Goal: Task Accomplishment & Management: Complete application form

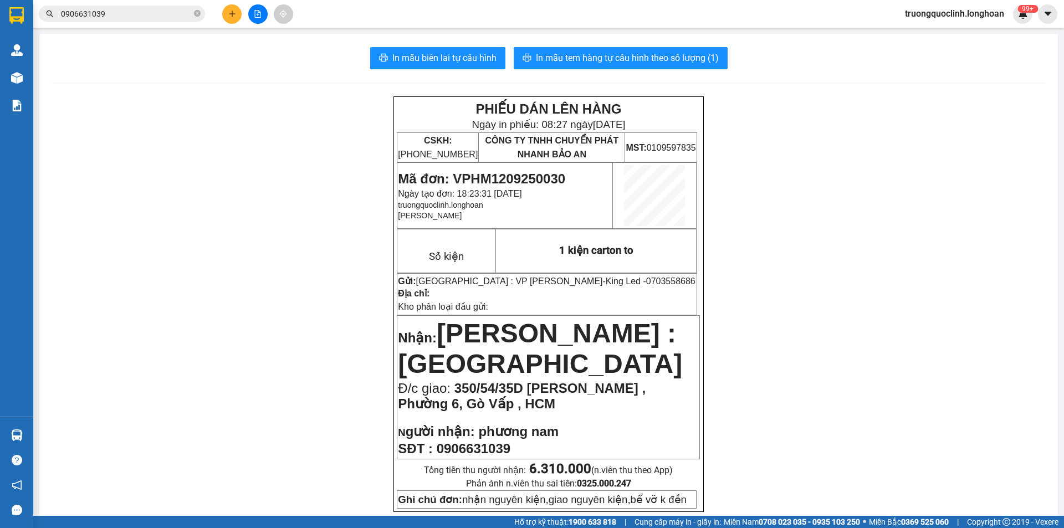
scroll to position [599, 0]
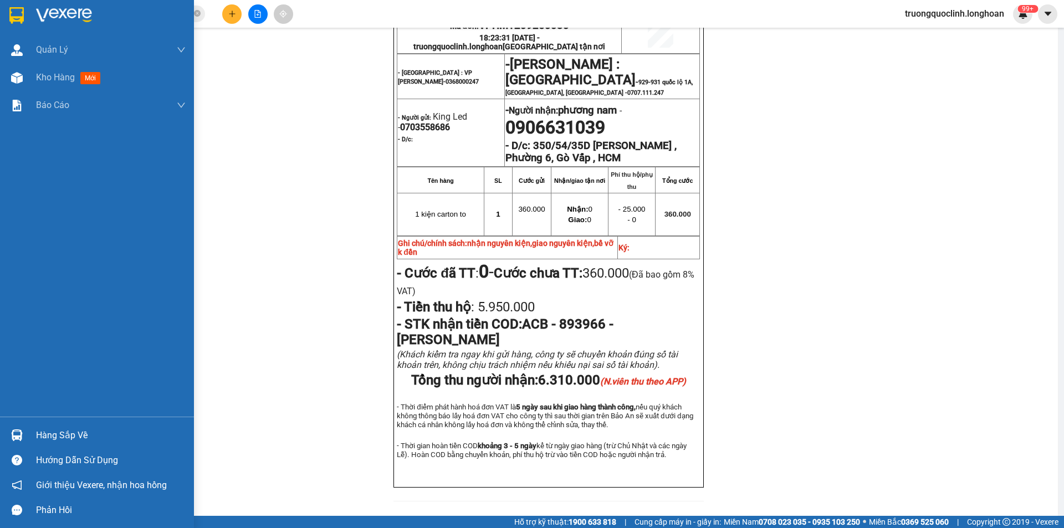
click at [21, 18] on img at bounding box center [16, 15] width 14 height 17
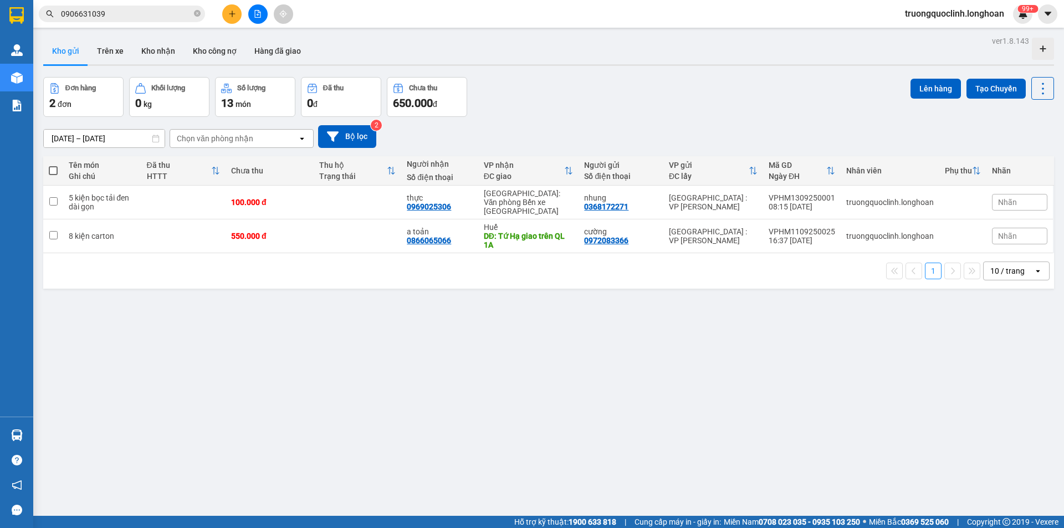
click at [232, 14] on icon "plus" at bounding box center [232, 13] width 6 height 1
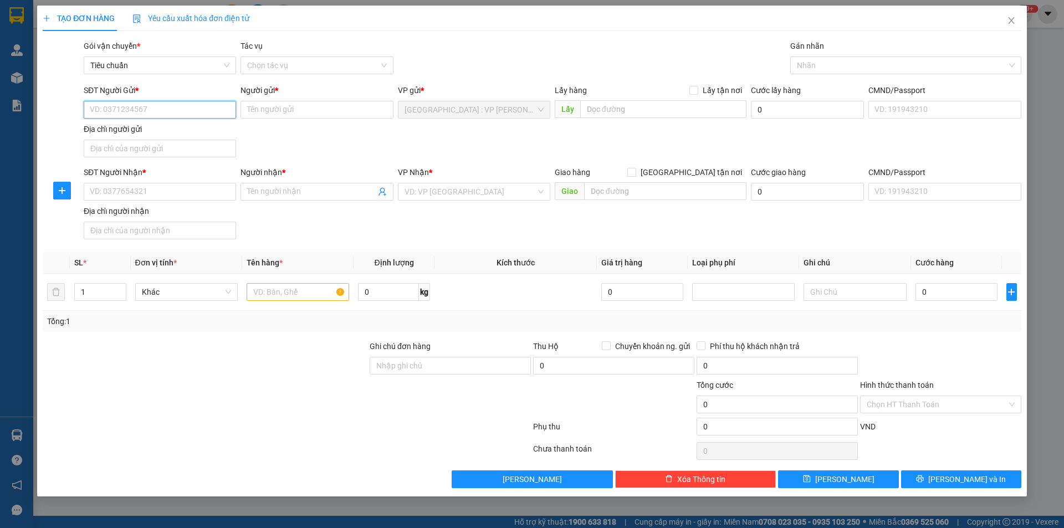
click at [188, 114] on input "SĐT Người Gửi *" at bounding box center [160, 110] width 152 height 18
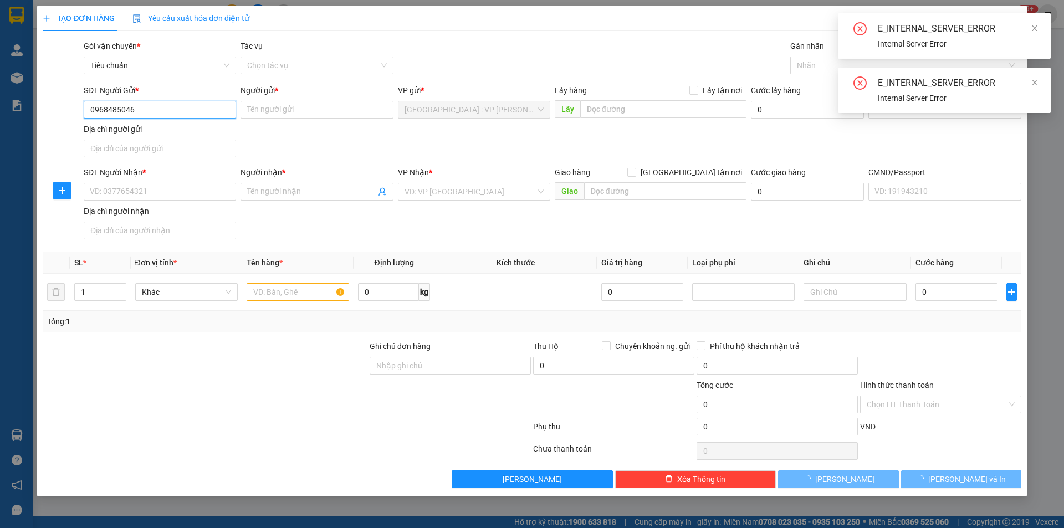
click at [153, 108] on input "0968485046" at bounding box center [160, 110] width 152 height 18
type input "0968485046"
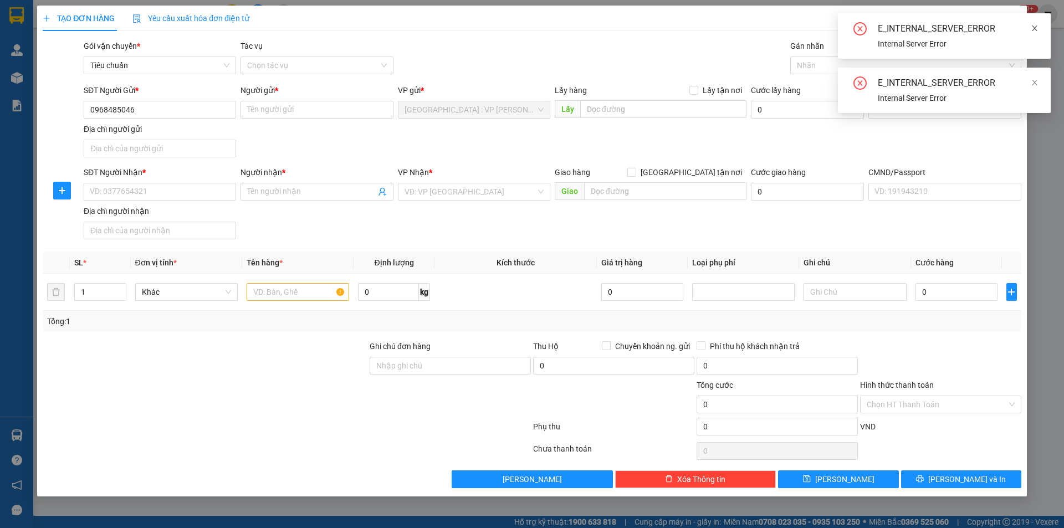
click at [1035, 27] on icon "close" at bounding box center [1035, 29] width 6 height 6
click at [1030, 26] on div "E_INTERNAL_SERVER_ERROR" at bounding box center [958, 28] width 160 height 13
click at [1036, 27] on icon "close" at bounding box center [1035, 29] width 6 height 6
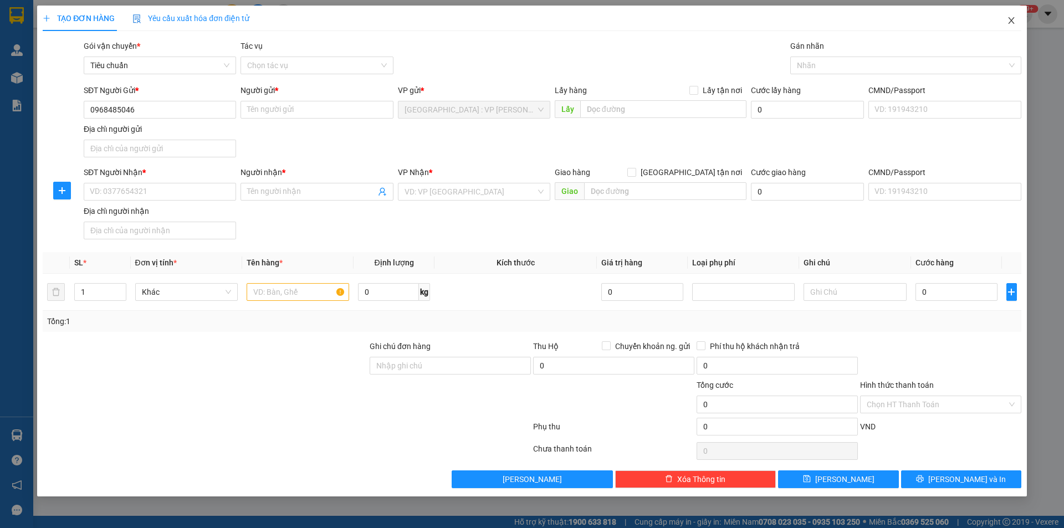
click at [1013, 22] on icon "close" at bounding box center [1011, 20] width 9 height 9
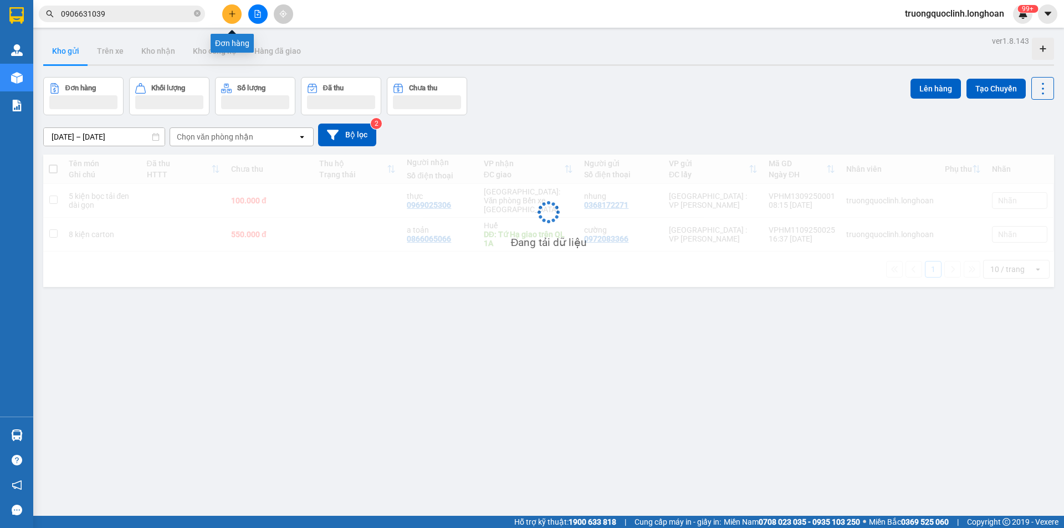
click at [232, 17] on icon "plus" at bounding box center [232, 14] width 8 height 8
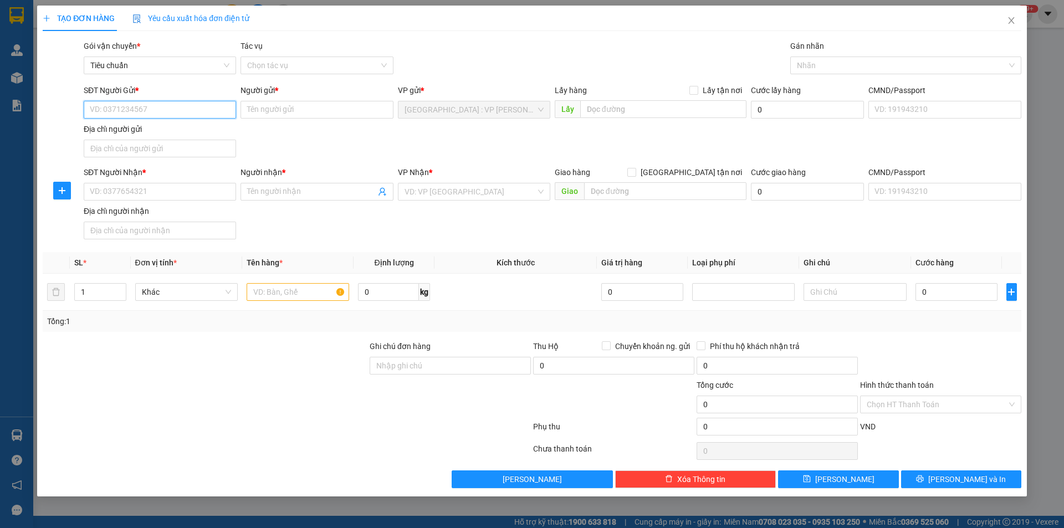
paste input "0968485046"
type input "0968485046"
click at [153, 129] on div "0968485046 - C Mai" at bounding box center [159, 132] width 139 height 12
type input "C Mai"
type input "0968485046"
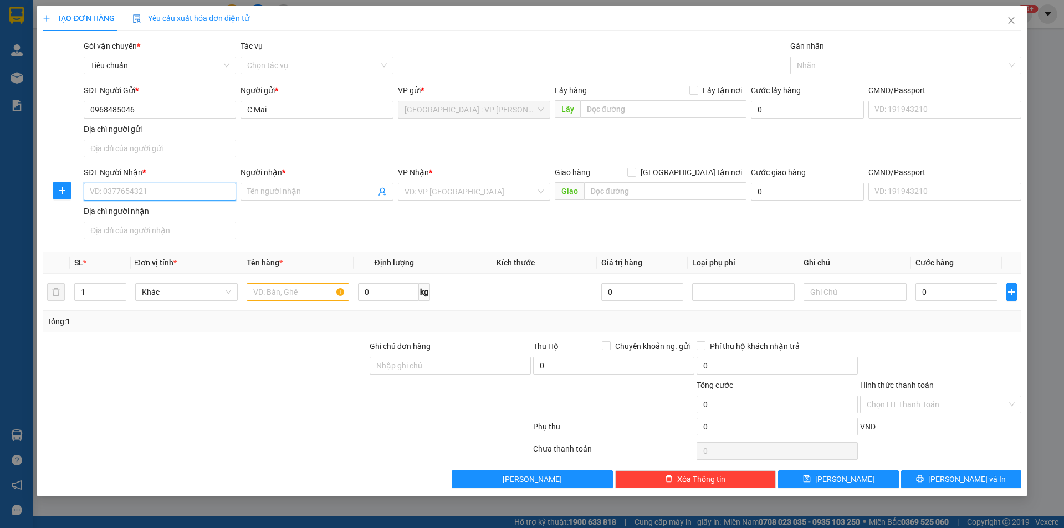
click at [182, 187] on input "SĐT Người Nhận *" at bounding box center [160, 192] width 152 height 18
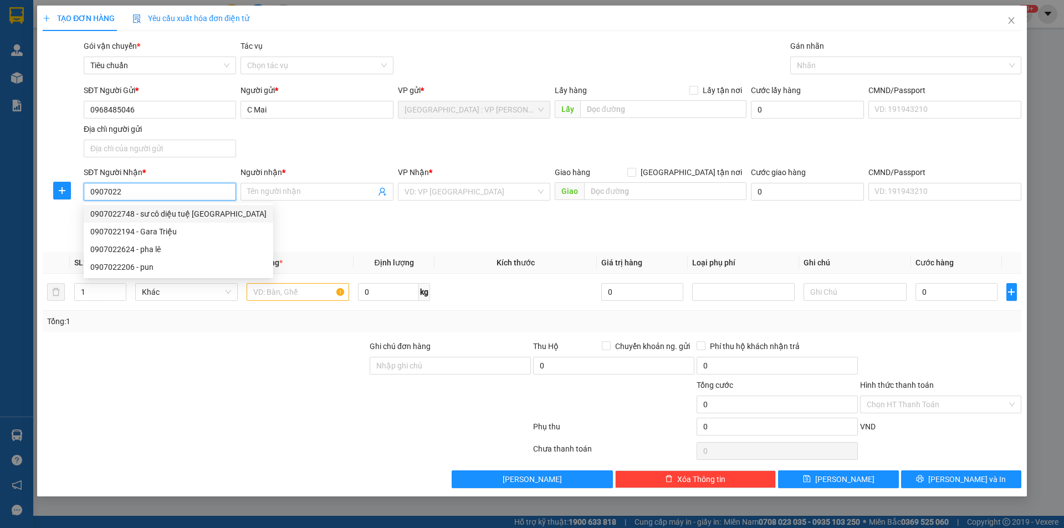
click at [202, 208] on div "0907022748 - sư cô diệu tuệ chùa long vân" at bounding box center [178, 214] width 176 height 12
type input "0907022748"
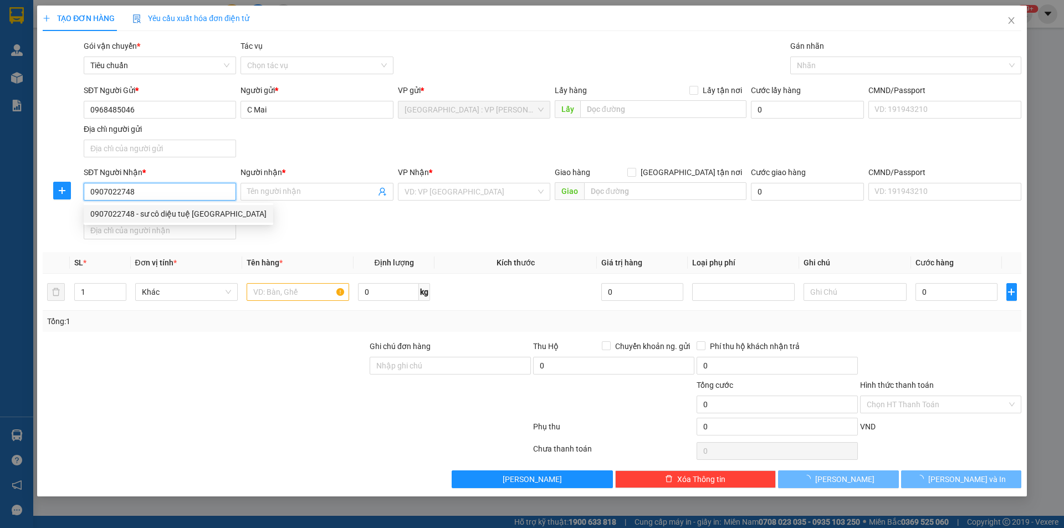
type input "sư cô diệu tuệ [GEOGRAPHIC_DATA]"
checkbox input "true"
type input "124 nguyễn hoàng,long đức 1,tâm phước,biên hoà,đồng nai"
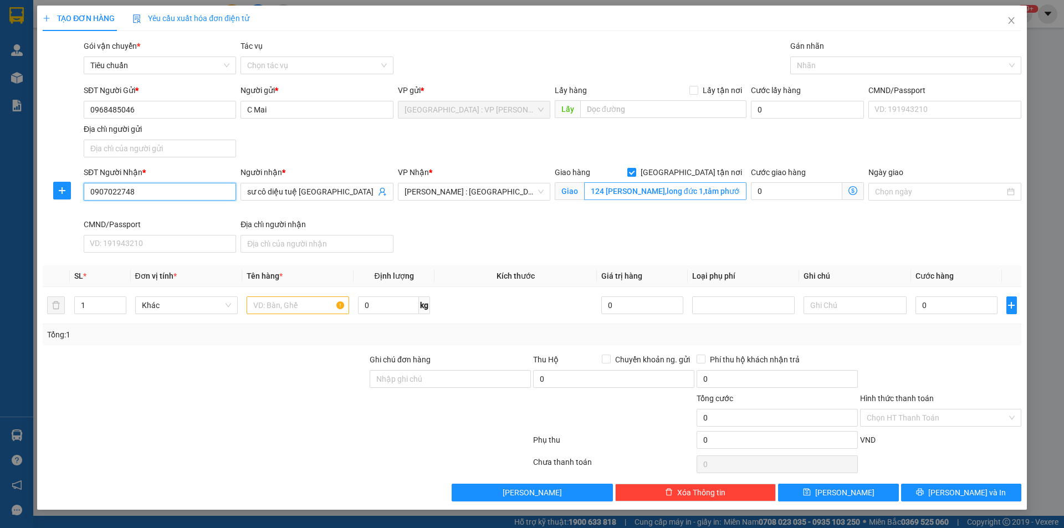
type input "0907022748"
click at [700, 188] on input "124 nguyễn hoàng,long đức 1,tâm phước,biên hoà,đồng nai" at bounding box center [665, 191] width 162 height 18
click at [829, 63] on div at bounding box center [900, 65] width 215 height 13
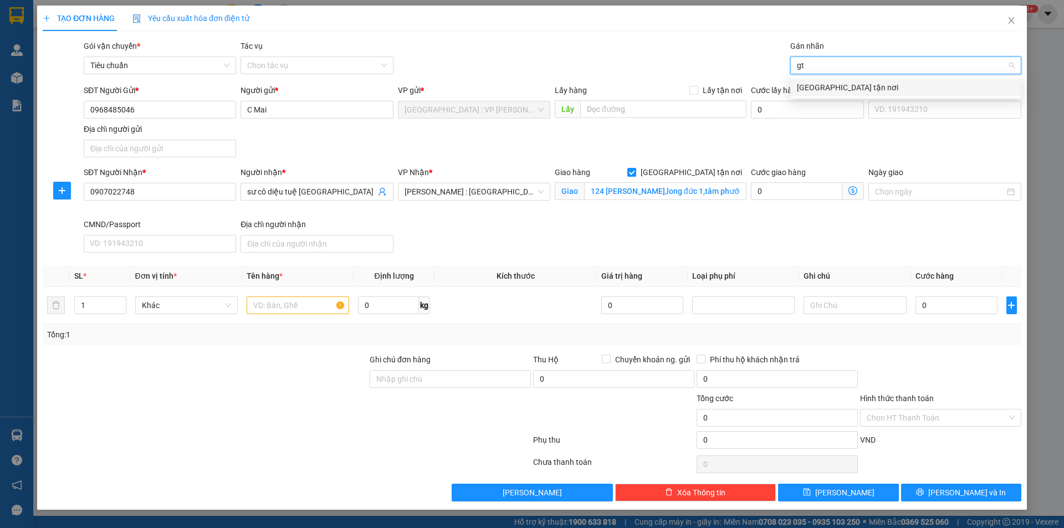
type input "gtn"
click at [814, 88] on div "[GEOGRAPHIC_DATA] tận nơi" at bounding box center [906, 87] width 218 height 12
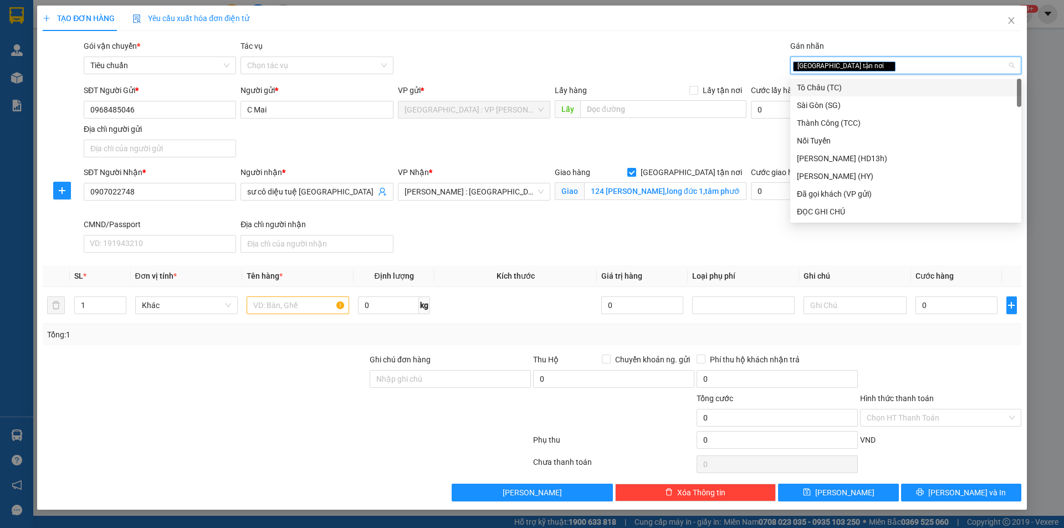
click at [693, 50] on div "Gói vận chuyển * Tiêu chuẩn Tác vụ Chọn tác vụ Gán nhãn Giao tận nơi" at bounding box center [552, 59] width 942 height 39
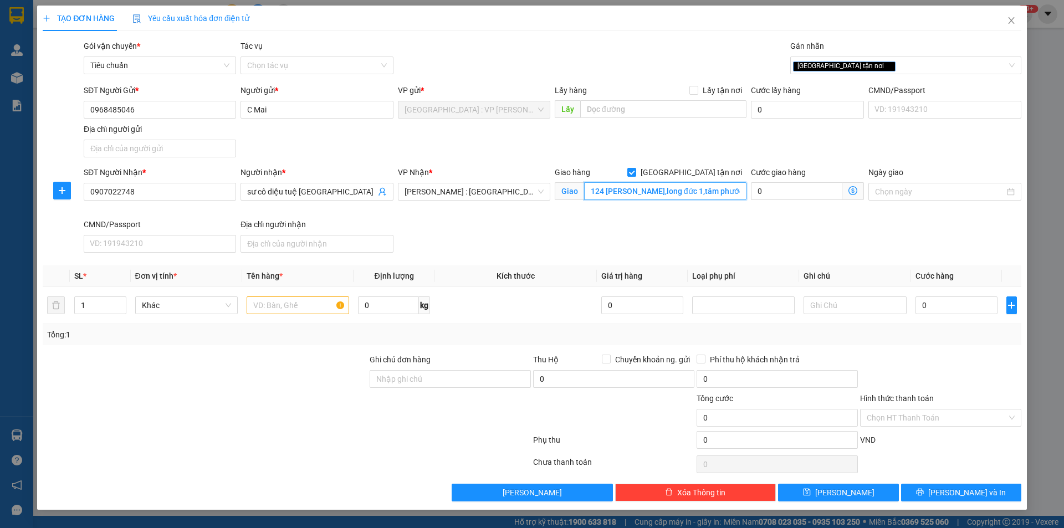
click at [707, 192] on input "124 nguyễn hoàng,long đức 1,tâm phước,biên hoà,đồng nai" at bounding box center [665, 191] width 162 height 18
click at [709, 192] on input "124 nguyễn hoàng,long đức 1,tâm phước,biên hoà,đồng nai" at bounding box center [665, 191] width 162 height 18
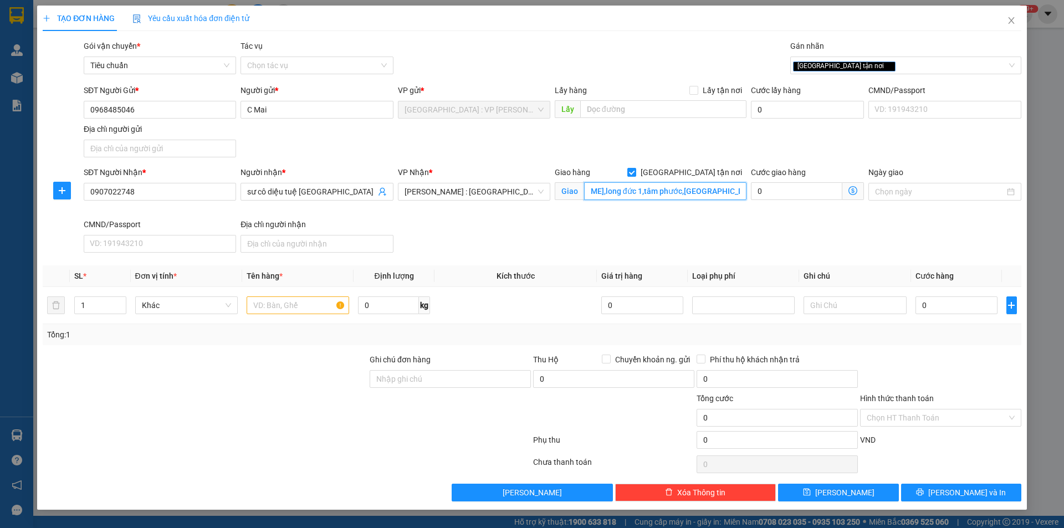
click at [709, 192] on input "124 nguyễn hoàng,long đức 1,tâm phước,biên hoà,đồng nai" at bounding box center [665, 191] width 162 height 18
drag, startPoint x: 716, startPoint y: 191, endPoint x: 730, endPoint y: 186, distance: 14.9
click at [718, 190] on input "thiền viện phước sơn,đồi lá giang,368 thành thái,phước tân,biên hòa,đòng nai" at bounding box center [665, 191] width 162 height 18
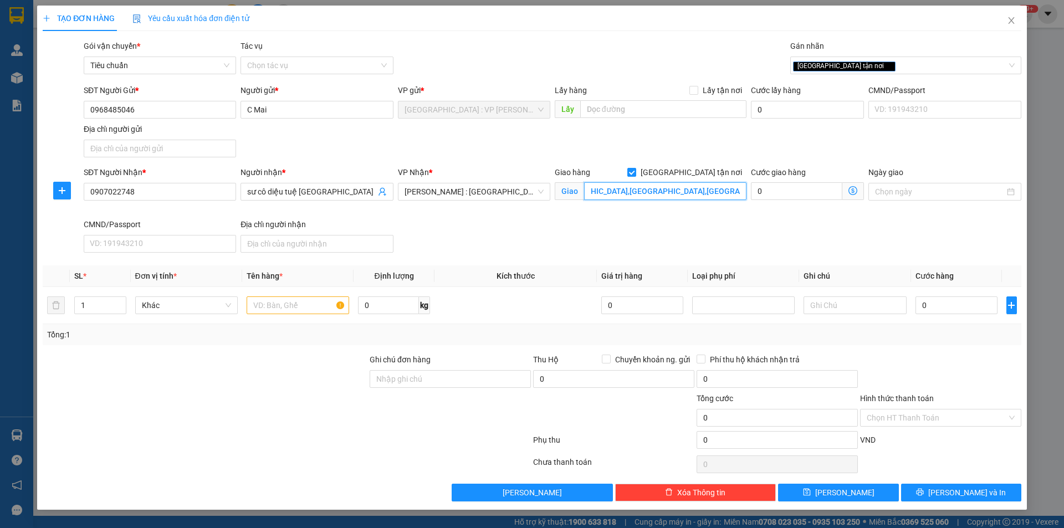
type input "thiền viện phước sơn,đồi lá giang,368 thành thái,phước tân,biên hòa,đồng nai"
click at [625, 144] on div "SĐT Người Gửi * 0968485046 Người gửi * C Mai VP gửi * Hà Nội : VP Hoàng Mai Lấy…" at bounding box center [552, 123] width 942 height 78
click at [121, 301] on icon "up" at bounding box center [120, 303] width 4 height 4
type input "3"
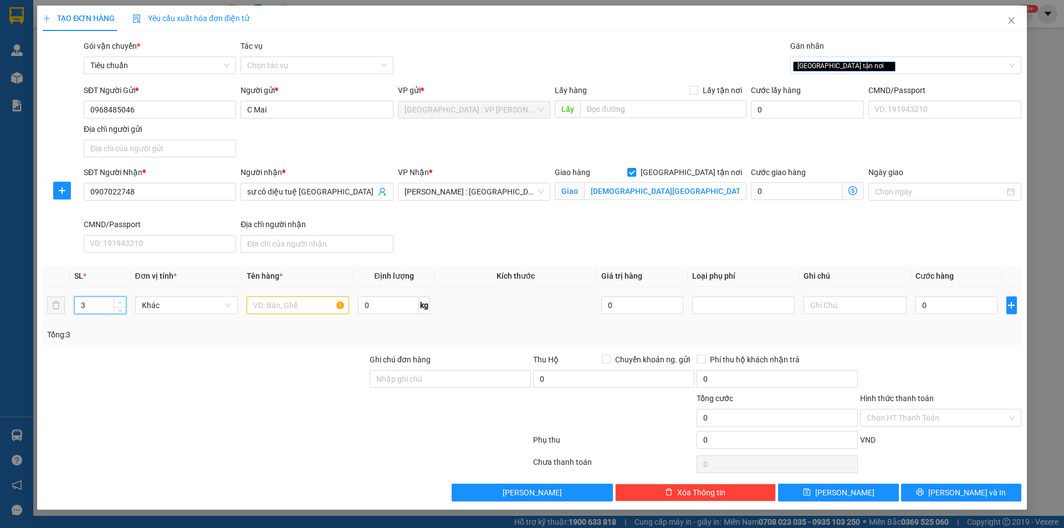
click at [121, 301] on icon "up" at bounding box center [120, 303] width 4 height 4
click at [281, 303] on input "text" at bounding box center [298, 306] width 103 height 18
type input "2 kiện inox bọc pe+1 kiện nệm bọc nilon"
drag, startPoint x: 328, startPoint y: 403, endPoint x: 348, endPoint y: 395, distance: 21.6
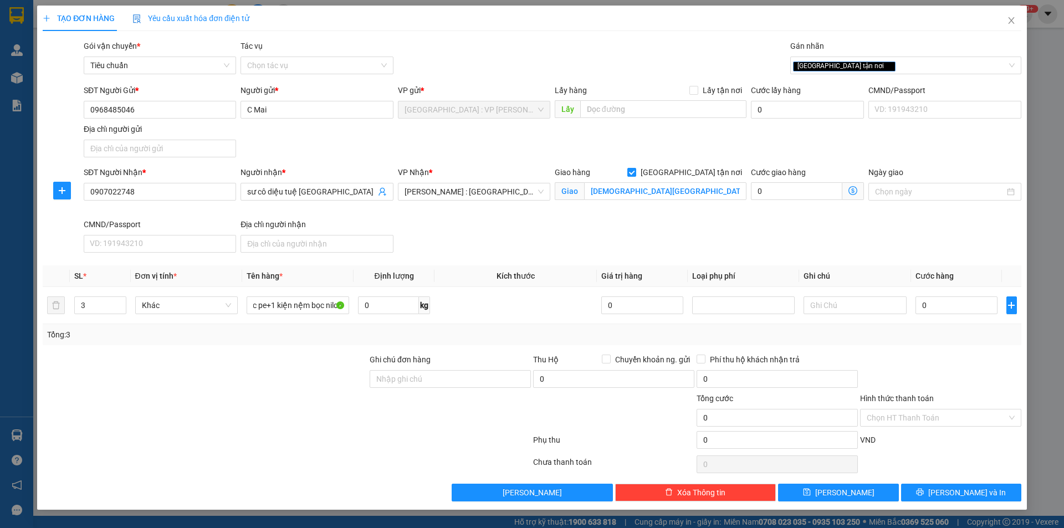
click at [329, 403] on div at bounding box center [205, 412] width 327 height 39
click at [406, 384] on input "Ghi chú đơn hàng" at bounding box center [450, 379] width 161 height 18
type input "k bao rách xước"
click at [425, 412] on div at bounding box center [451, 412] width 164 height 39
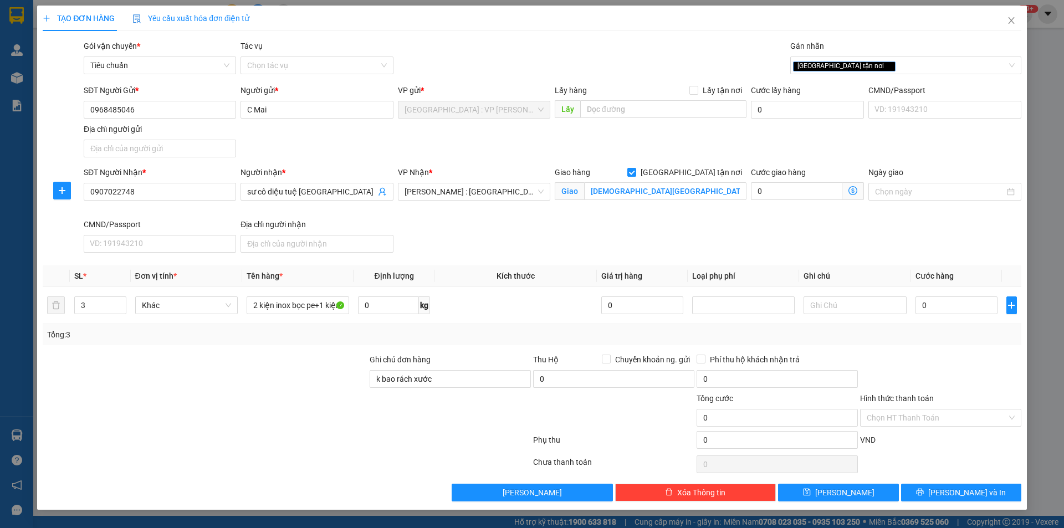
click at [556, 255] on div "SĐT Người Nhận * 0907022748 Người nhận * sư cô diệu tuệ chùa long vân VP Nhận *…" at bounding box center [552, 211] width 942 height 91
click at [494, 222] on div "SĐT Người Nhận * 0907022748 Người nhận * sư cô diệu tuệ chùa long vân VP Nhận *…" at bounding box center [552, 211] width 942 height 91
click at [949, 309] on input "0" at bounding box center [957, 306] width 83 height 18
type input "1"
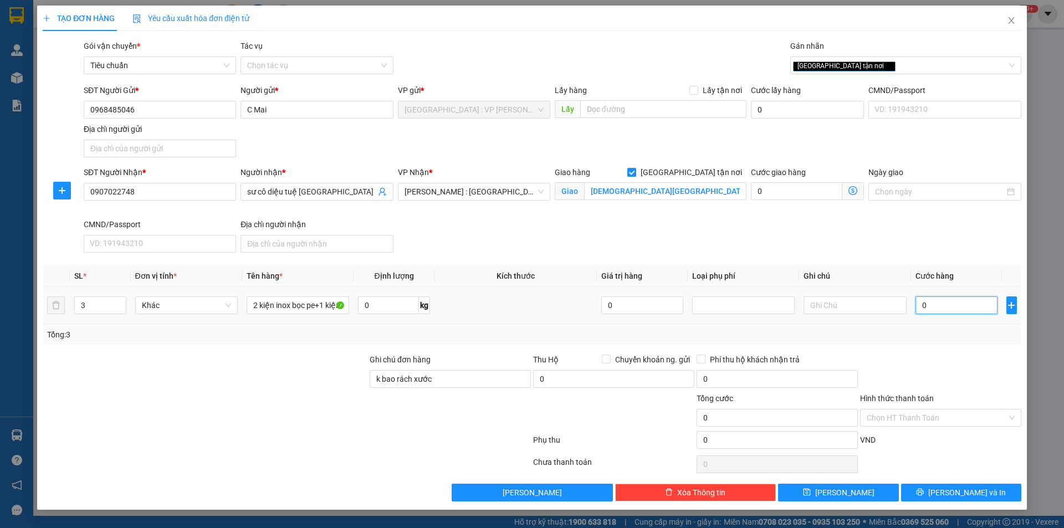
type input "1"
type input "11"
type input "110"
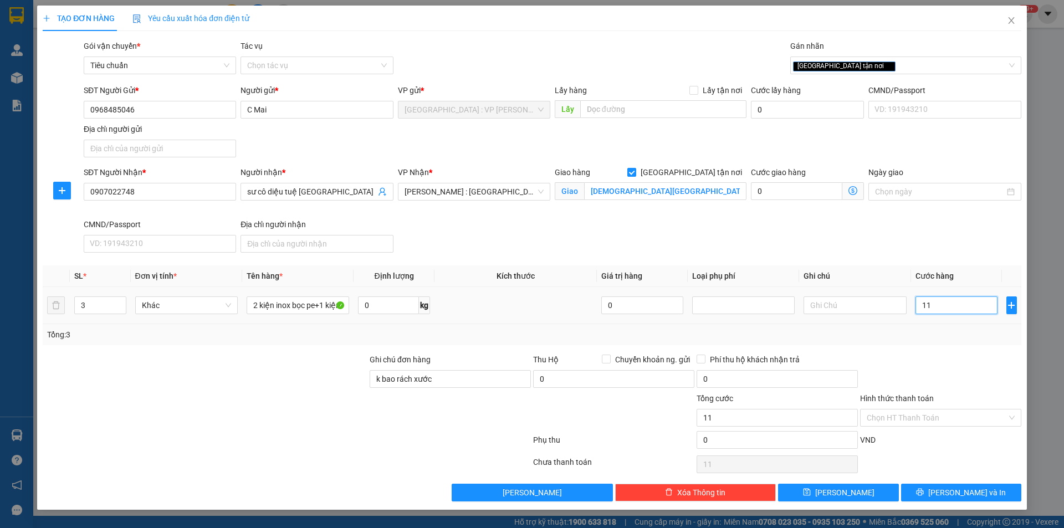
type input "110"
type input "1.100"
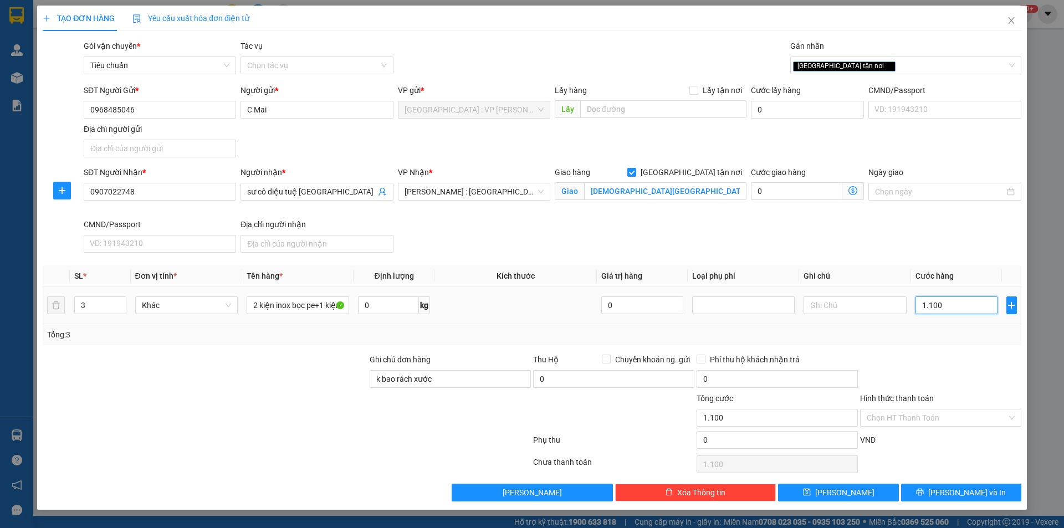
type input "11.000"
type input "110.000"
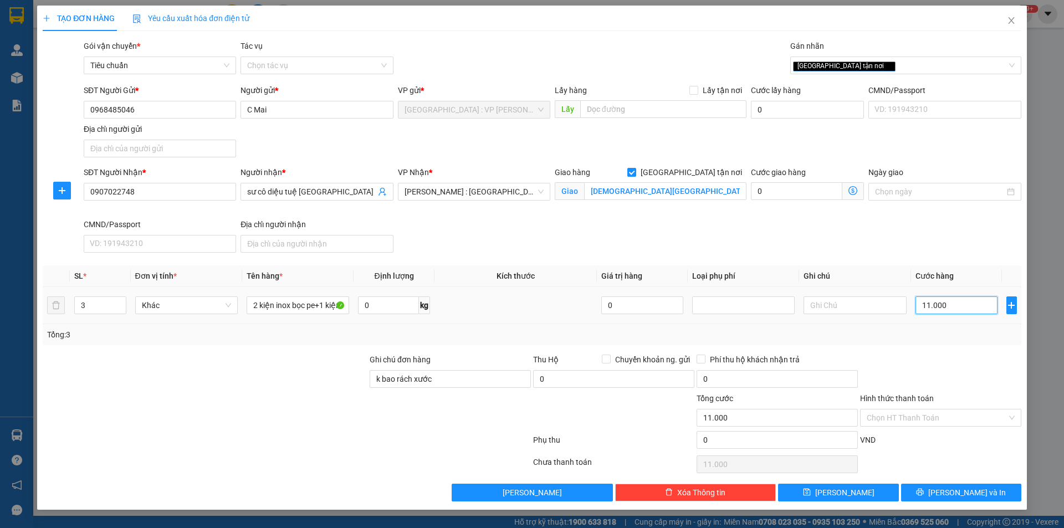
type input "110.000"
type input "1.100.000"
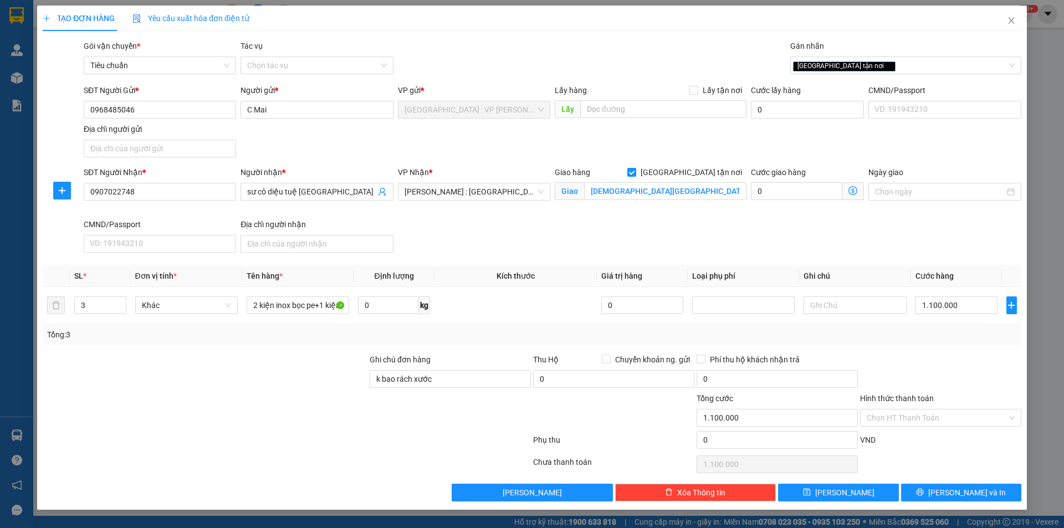
click at [247, 380] on div at bounding box center [205, 373] width 327 height 39
click at [318, 396] on div at bounding box center [205, 412] width 327 height 39
click at [924, 490] on icon "printer" at bounding box center [920, 492] width 8 height 8
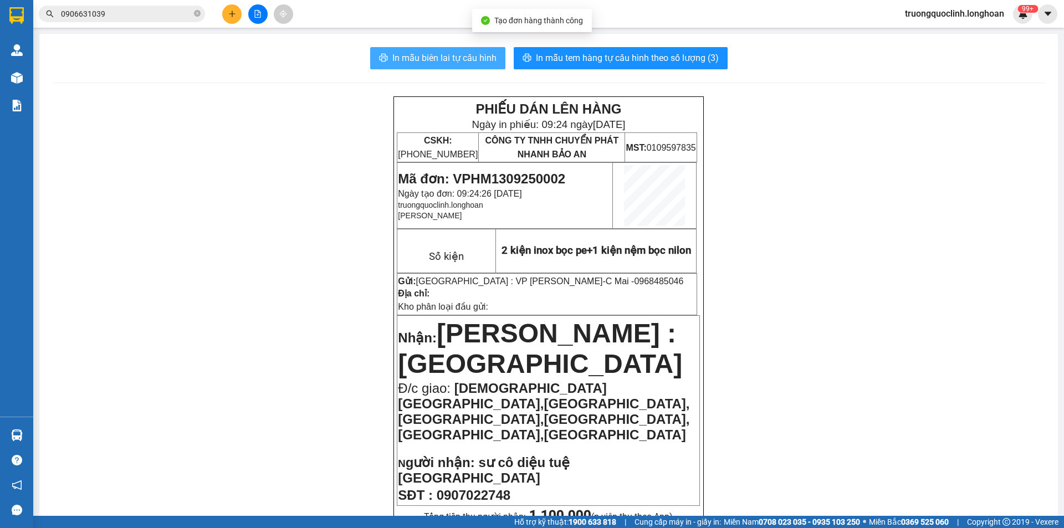
click at [442, 61] on span "In mẫu biên lai tự cấu hình" at bounding box center [445, 58] width 104 height 14
click at [634, 279] on span "0968485046" at bounding box center [658, 281] width 49 height 9
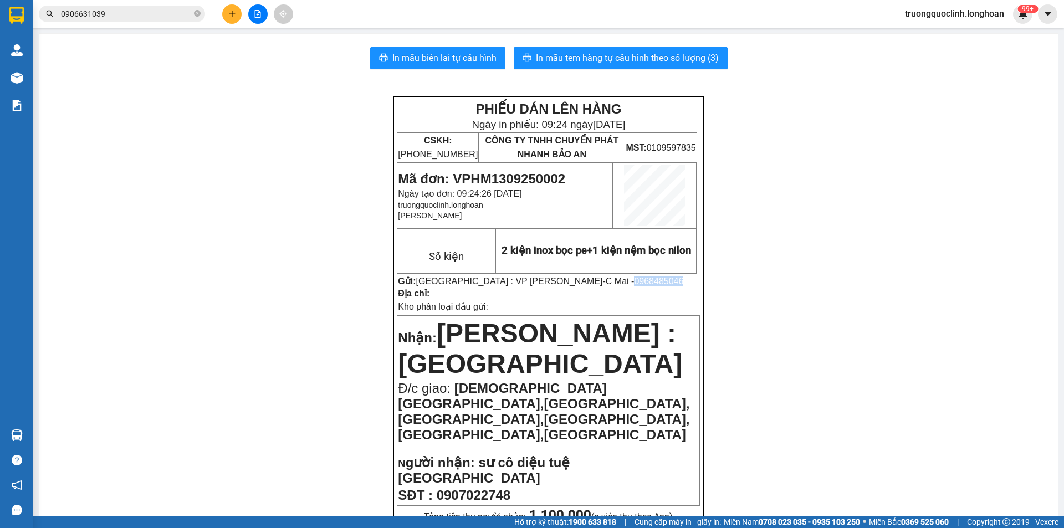
click at [634, 279] on span "0968485046" at bounding box center [658, 281] width 49 height 9
copy span "0968485046"
click at [236, 19] on button at bounding box center [231, 13] width 19 height 19
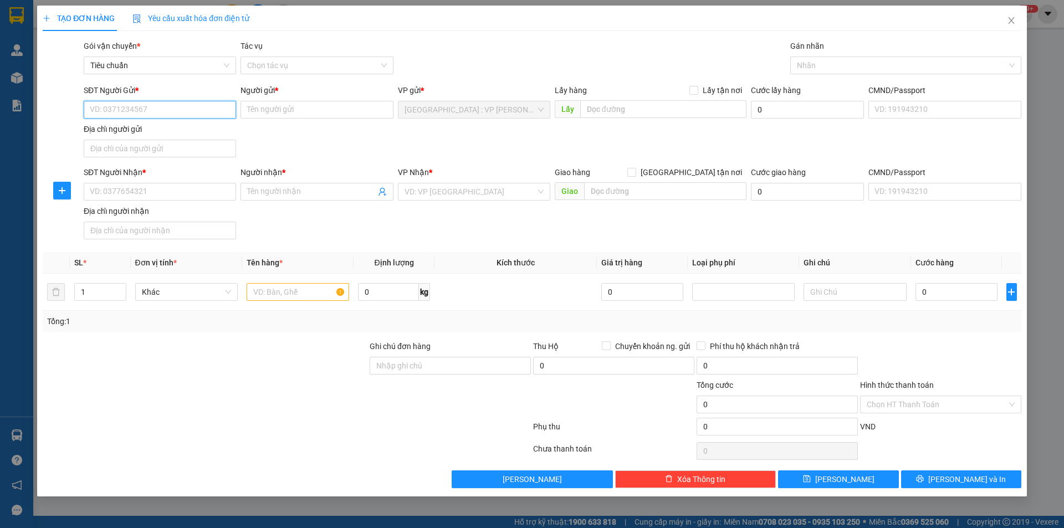
paste input "0968485046"
type input "0968485046"
click at [129, 134] on div "0968485046 - C Mai" at bounding box center [159, 132] width 139 height 12
type input "C Mai"
type input "0968485046"
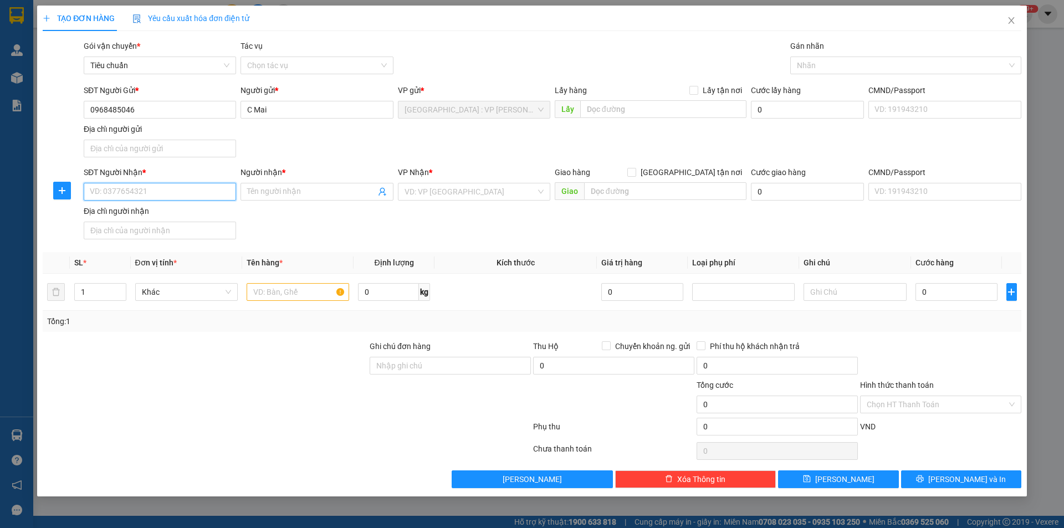
click at [166, 200] on input "SĐT Người Nhận *" at bounding box center [160, 192] width 152 height 18
type input "0912102881"
click at [266, 186] on input "Người nhận *" at bounding box center [311, 192] width 128 height 12
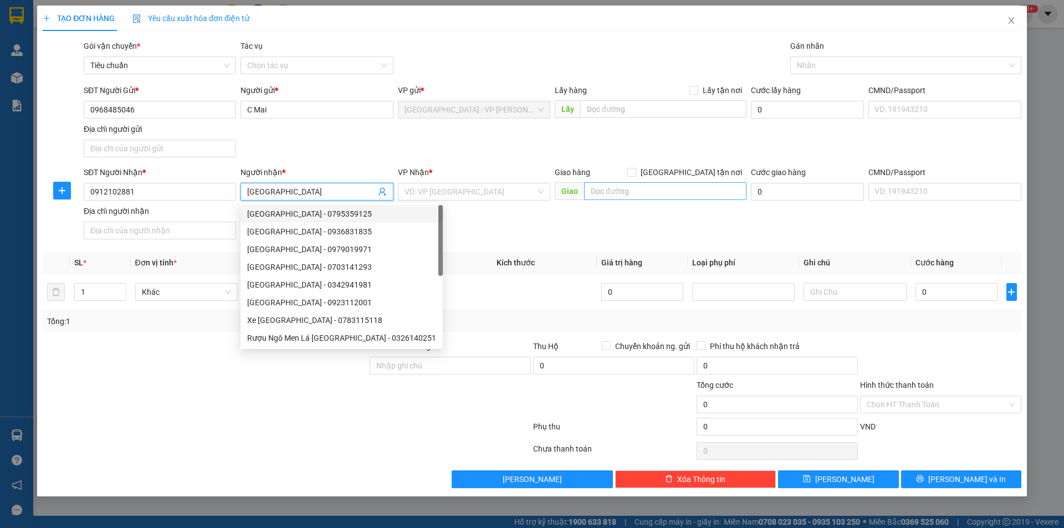
type input "[GEOGRAPHIC_DATA]"
click at [644, 196] on input "text" at bounding box center [665, 191] width 162 height 18
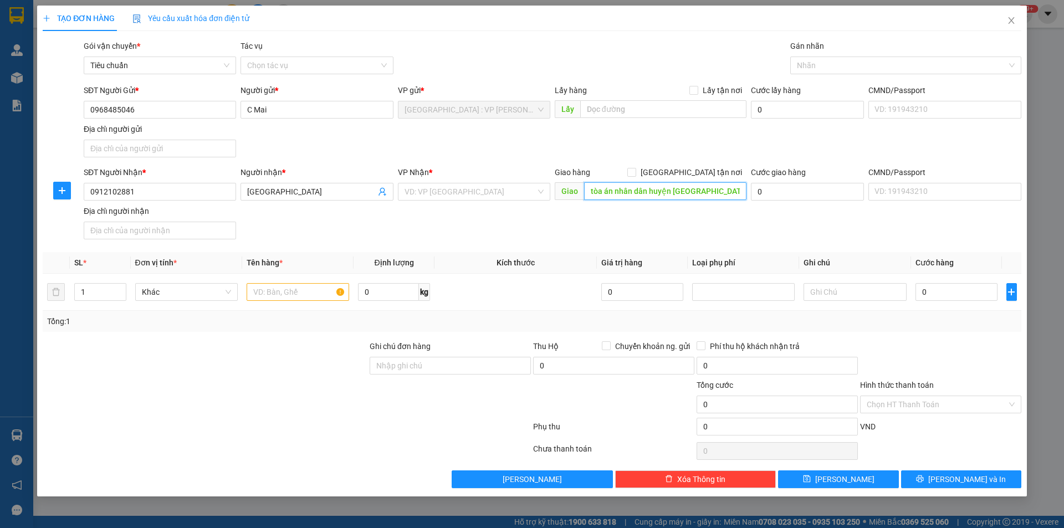
click at [728, 194] on input "tòa án nhân dân huyện đạ hoai" at bounding box center [665, 191] width 162 height 18
click at [713, 191] on input "tòa án nhân dân huyện đạ hoai" at bounding box center [665, 191] width 162 height 18
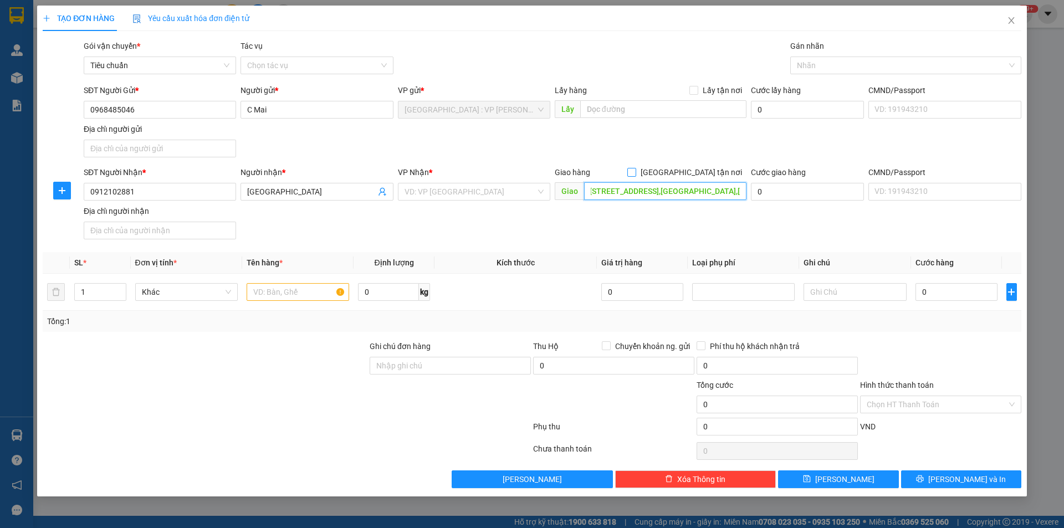
type input "tòa án nhân dân huyện đạ hoai,161 đường 30/4,tổ dân phố 1b,đạ terh,đạ hoai,lâm …"
click at [702, 174] on span "[GEOGRAPHIC_DATA] tận nơi" at bounding box center [691, 172] width 110 height 12
click at [635, 174] on input "[GEOGRAPHIC_DATA] tận nơi" at bounding box center [632, 172] width 8 height 8
checkbox input "true"
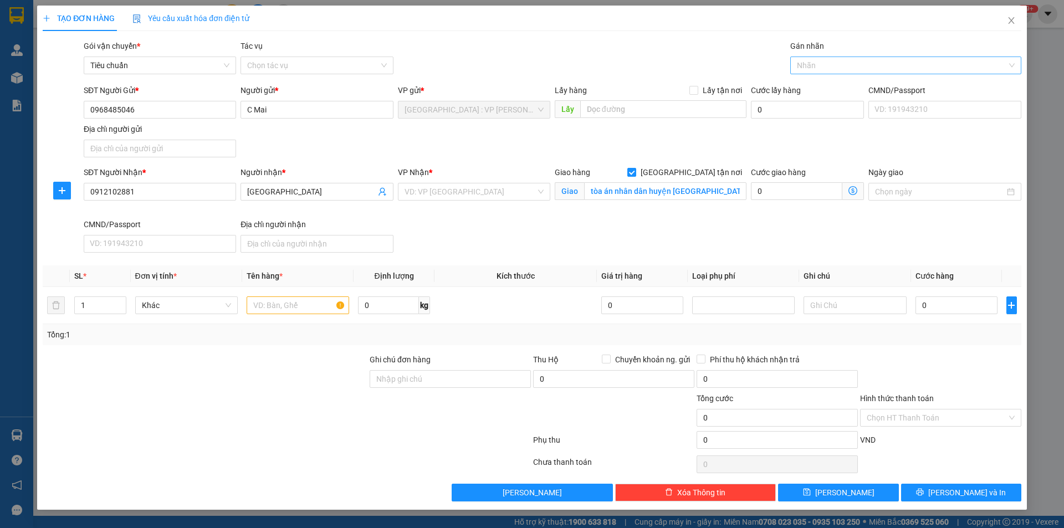
click at [860, 67] on div at bounding box center [900, 65] width 215 height 13
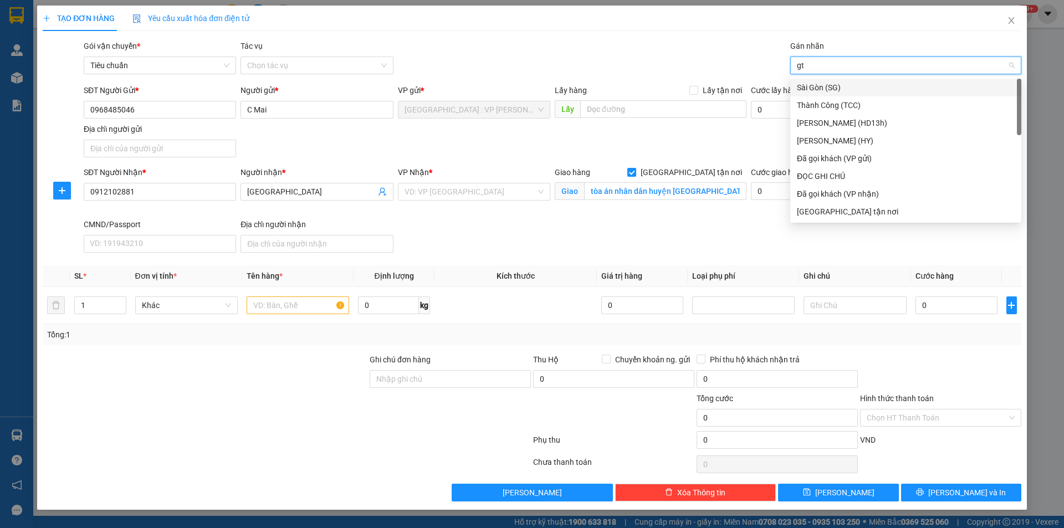
type input "gtn"
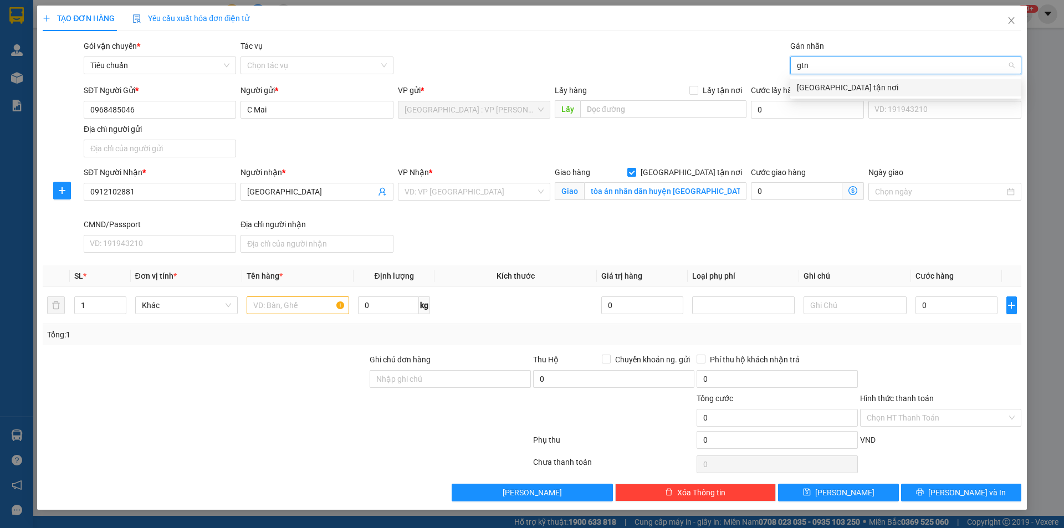
click at [828, 89] on div "[GEOGRAPHIC_DATA] tận nơi" at bounding box center [906, 87] width 218 height 12
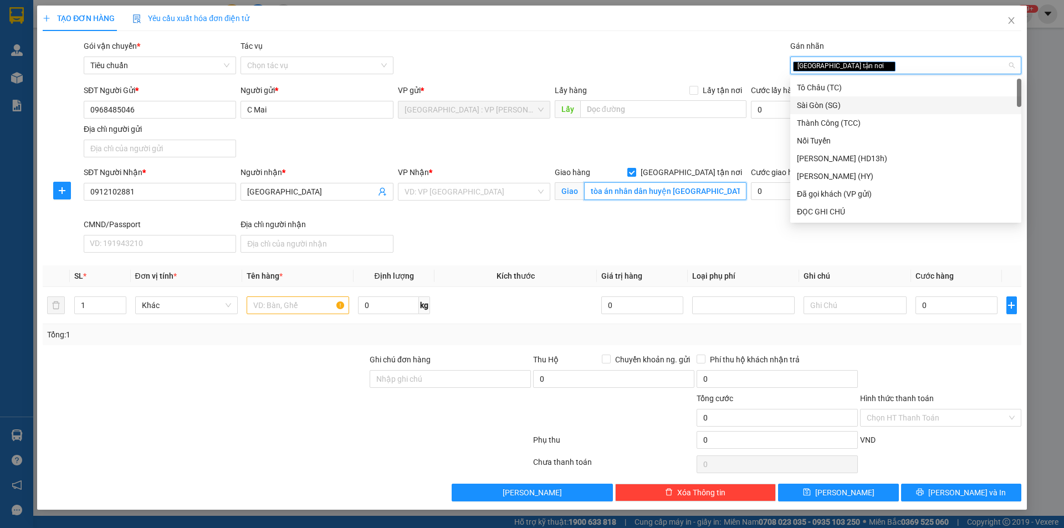
click at [686, 193] on input "tòa án nhân dân huyện đạ hoai,161 đường 30/4,tổ dân phố 1b,đạ terh,đạ hoai,lâm …" at bounding box center [665, 191] width 162 height 18
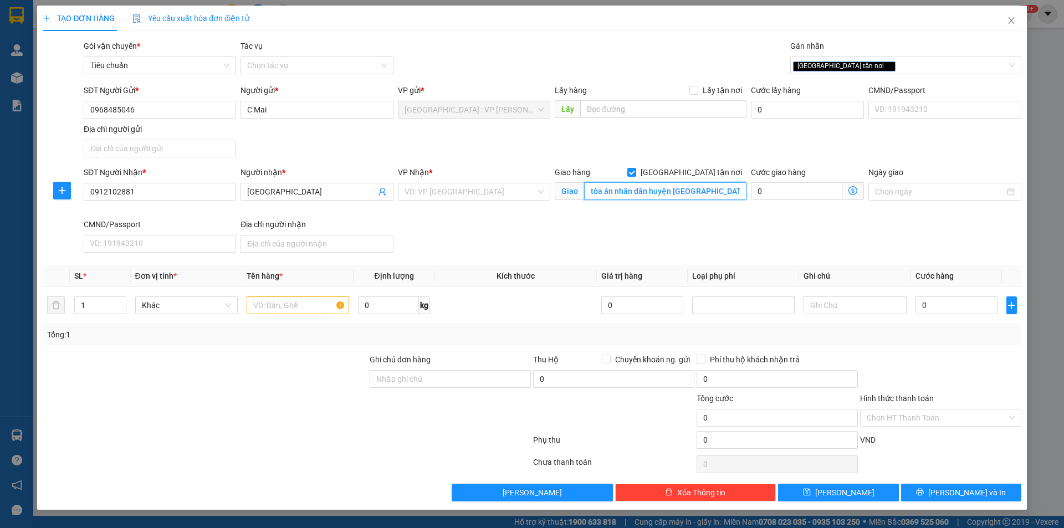
scroll to position [0, 160]
click at [673, 188] on input "tòa án nhân dân huyện đạ hoai,161 đường 30/4,tổ dân phố 1b,đạ terh,đạ hoai,lâm …" at bounding box center [665, 191] width 162 height 18
click at [674, 190] on input "tòa án nhân dân huyện đạ hoai,161 đường 30/4,tổ dân phố 1b,đạ terh,đạ hoai,lâm …" at bounding box center [665, 191] width 162 height 18
type input "tòa án nhân dân huyện đạ hoai,161 đường 30/4,tổ dân phố 1b,đạ tảh,đạ hoai,lâm đ…"
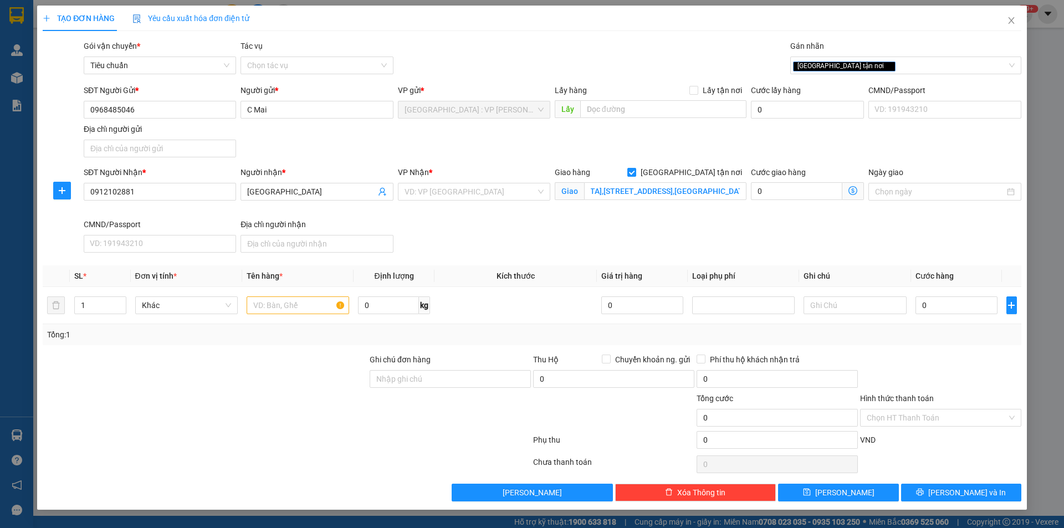
click at [632, 152] on div "SĐT Người Gửi * 0968485046 Người gửi * C Mai VP gửi * Hà Nội : VP Hoàng Mai Lấy…" at bounding box center [552, 123] width 942 height 78
click at [509, 192] on input "search" at bounding box center [470, 192] width 131 height 17
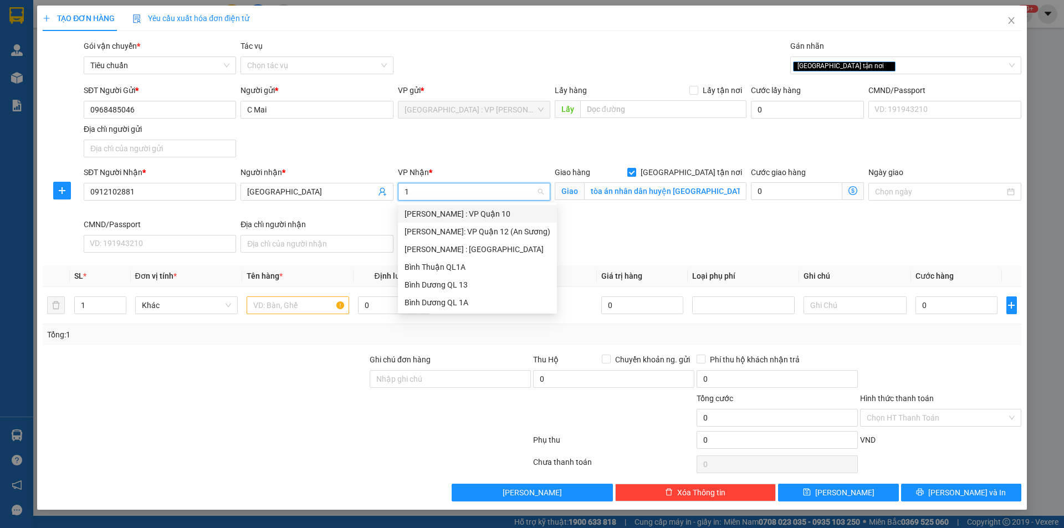
type input "12"
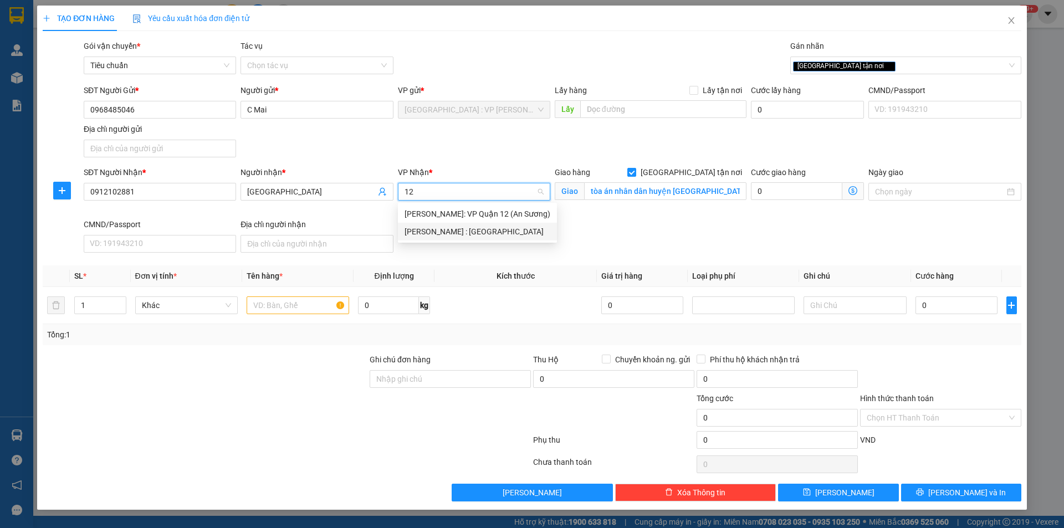
click at [488, 227] on div "[PERSON_NAME] : [GEOGRAPHIC_DATA]" at bounding box center [478, 232] width 146 height 12
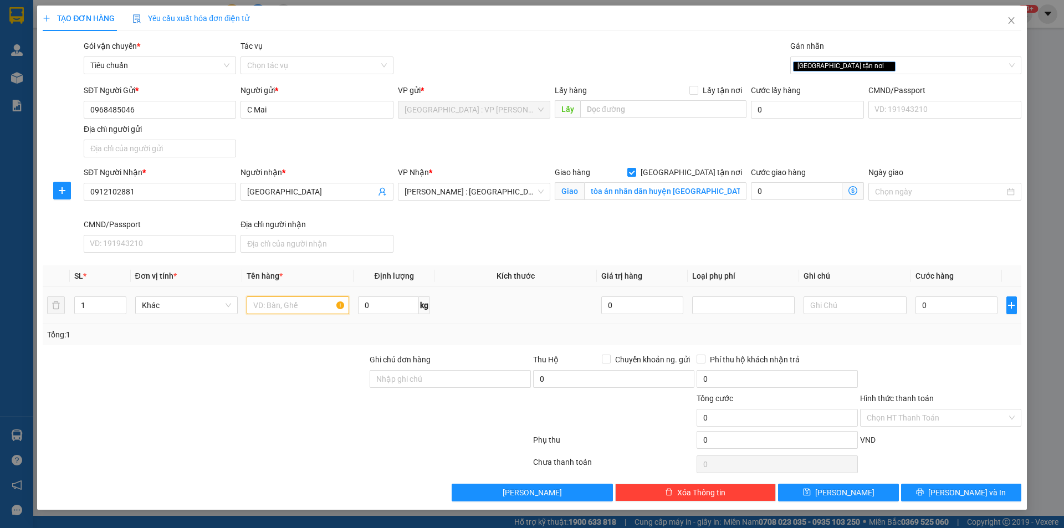
click at [287, 308] on input "text" at bounding box center [298, 306] width 103 height 18
type input "1 kiện ghế bọc bìa"
click at [401, 384] on input "Ghi chú đơn hàng" at bounding box center [450, 379] width 161 height 18
type input "nhận nguyên kiện,giao nguyên kiện,bể vỡ k đền"
click at [471, 349] on div "Transit Pickup Surcharge Ids Transit Deliver Surcharge Ids Transit Deliver Surc…" at bounding box center [532, 271] width 979 height 462
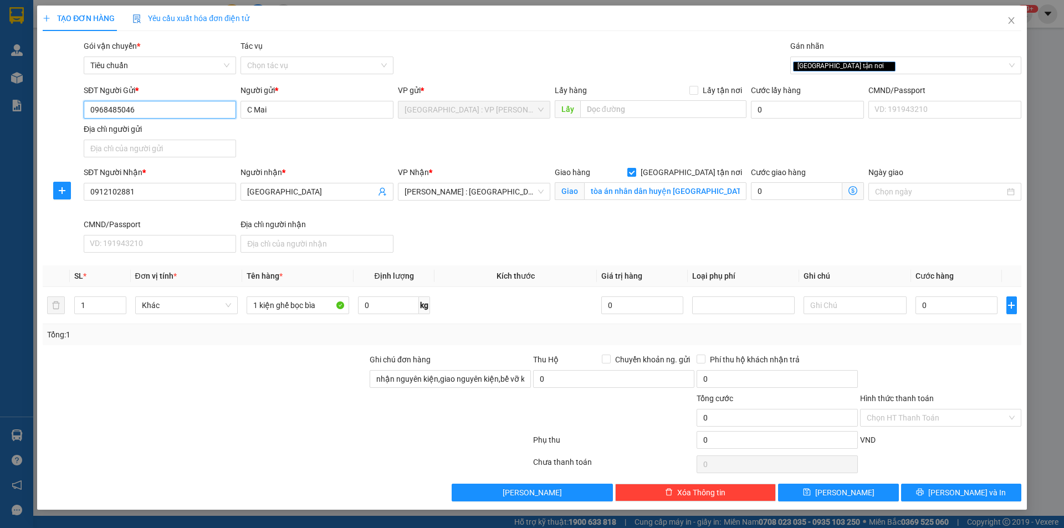
click at [142, 109] on input "0968485046" at bounding box center [160, 110] width 152 height 18
click at [495, 152] on div "SĐT Người Gửi * 0968485046 0968485046 Người gửi * C Mai VP gửi * Hà Nội : VP Ho…" at bounding box center [552, 123] width 942 height 78
click at [900, 244] on div "SĐT Người Nhận * 0912102881 Người nhận * hà giang VP Nhận * Hồ Chí Minh : Kho Q…" at bounding box center [552, 211] width 942 height 91
click at [947, 307] on input "0" at bounding box center [957, 306] width 83 height 18
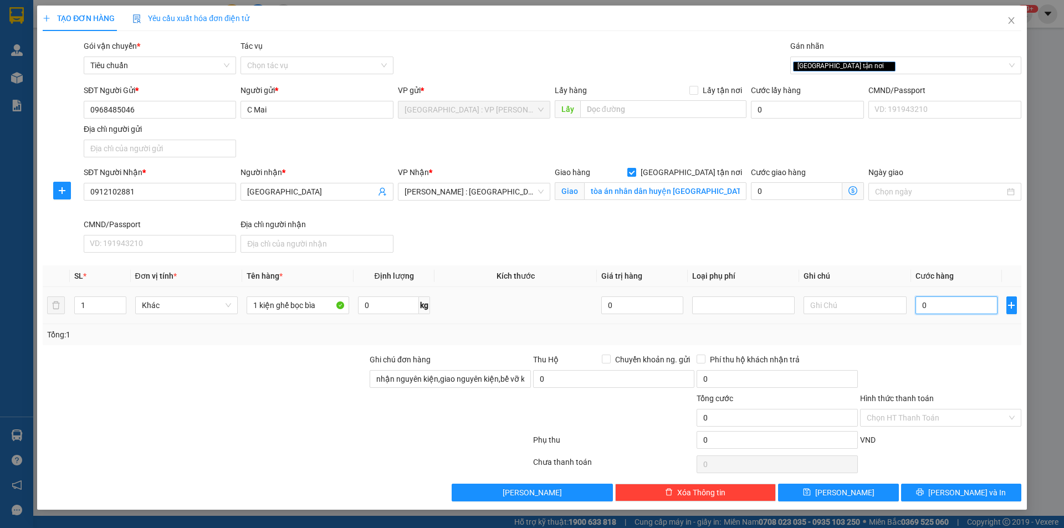
click at [930, 302] on input "0" at bounding box center [957, 306] width 83 height 18
type input "7"
type input "75"
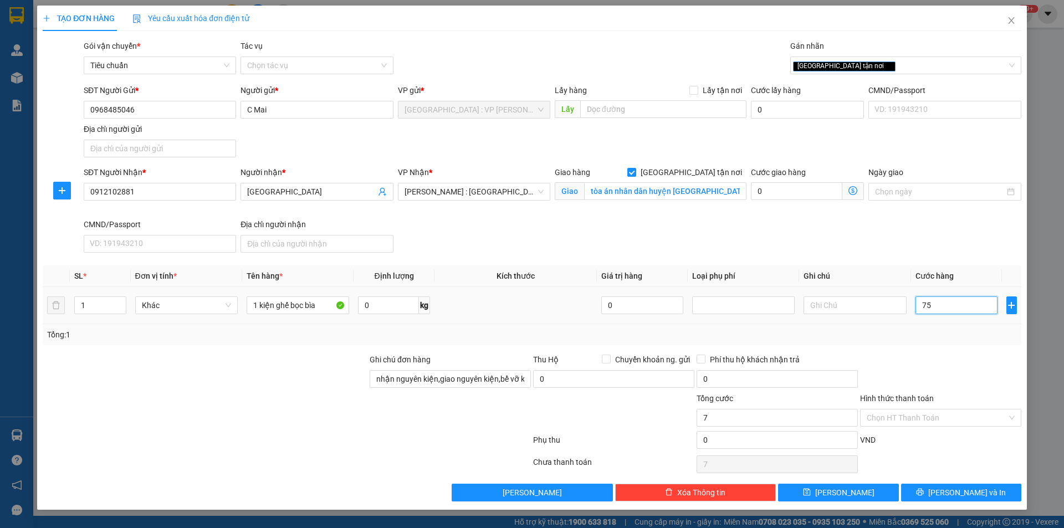
type input "75"
type input "750"
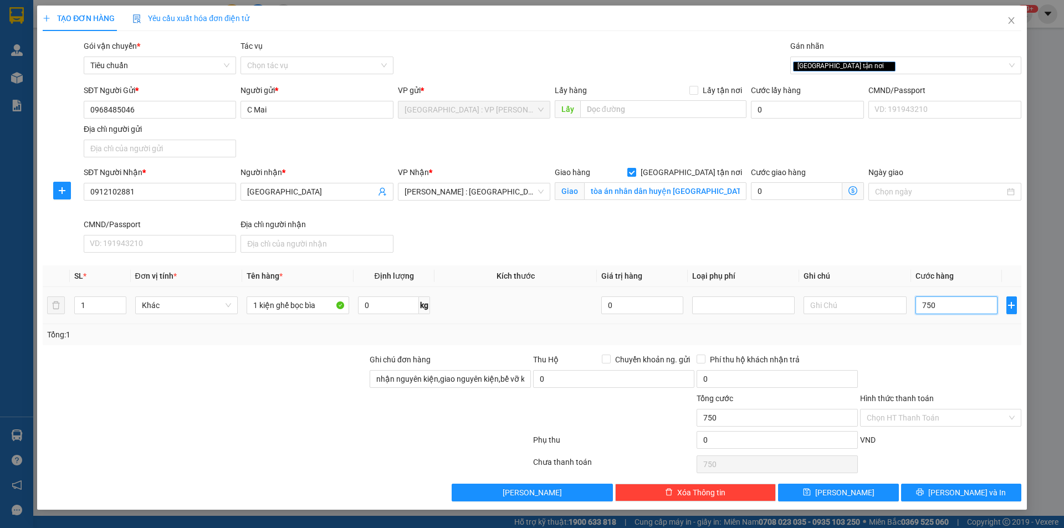
type input "7.500"
type input "75.000"
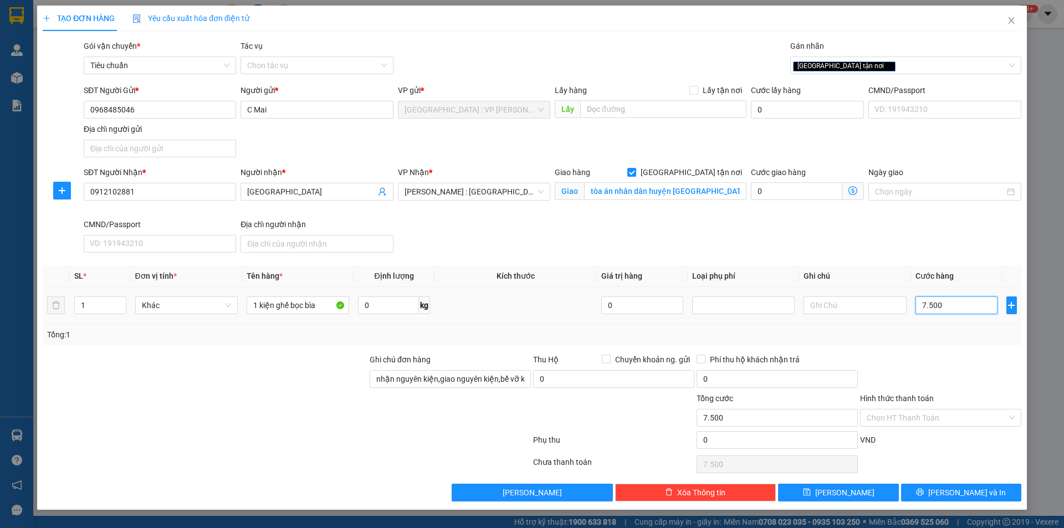
type input "75.000"
type input "750.000"
click at [773, 225] on div "SĐT Người Nhận * 0912102881 Người nhận * hà giang VP Nhận * Hồ Chí Minh : Kho Q…" at bounding box center [552, 211] width 942 height 91
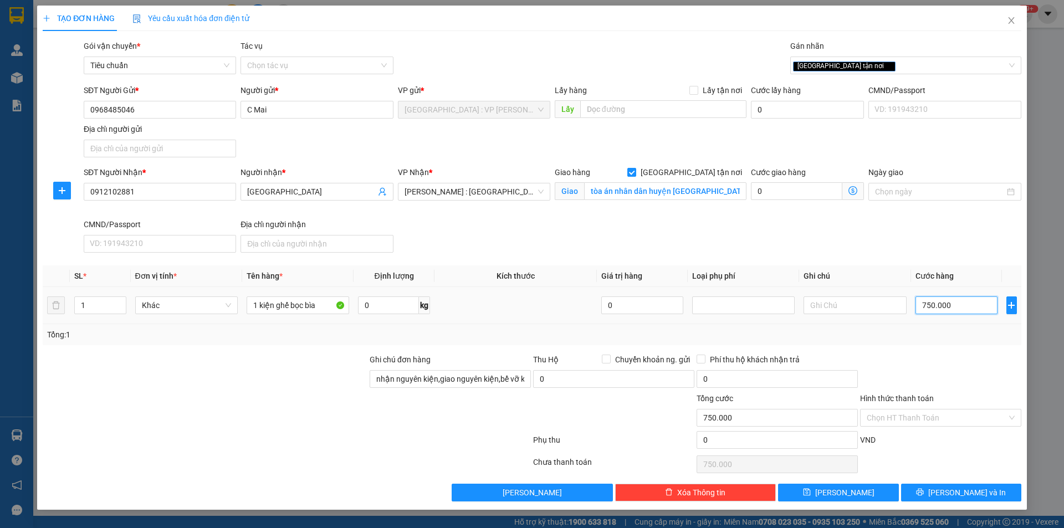
click at [973, 304] on input "750.000" at bounding box center [957, 306] width 83 height 18
type input "7"
type input "70"
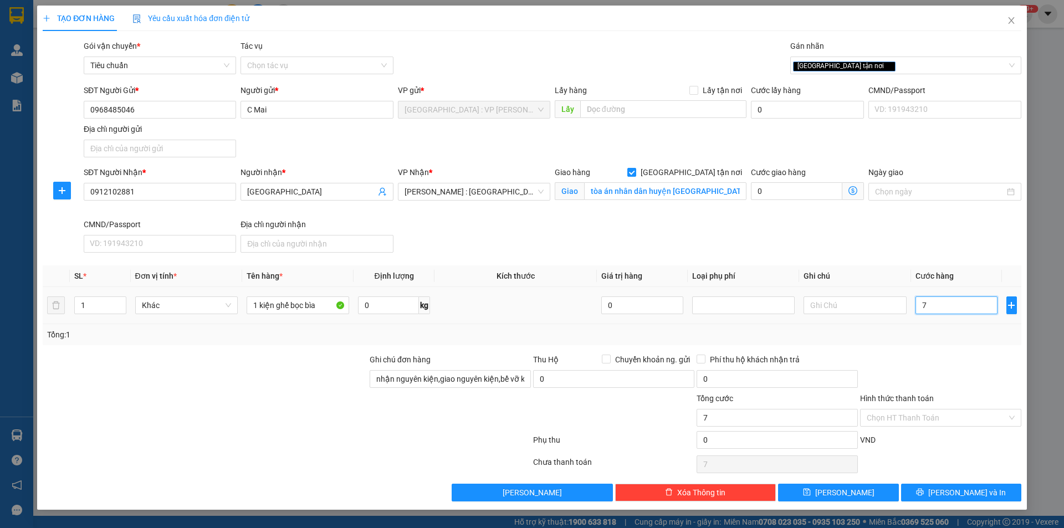
type input "70"
type input "700"
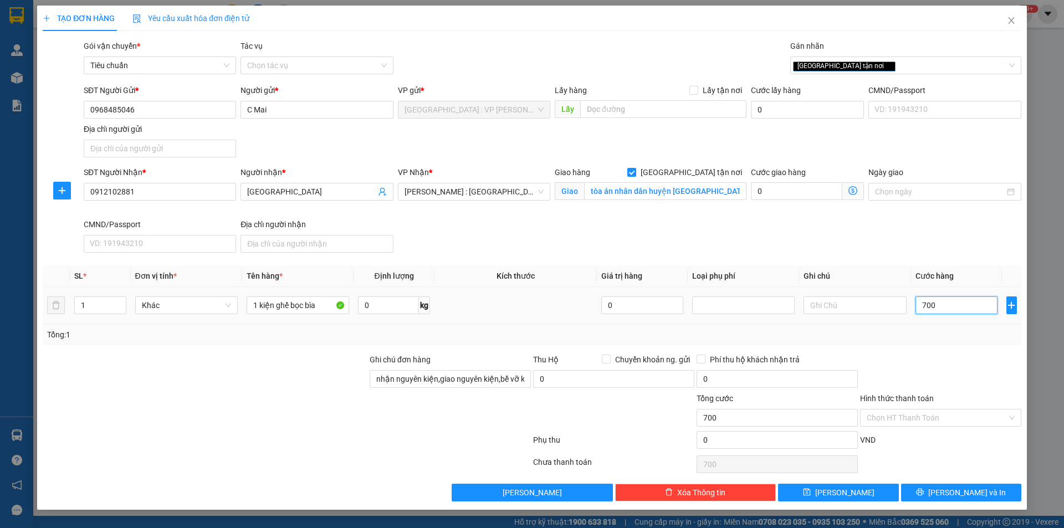
type input "7.000"
type input "70.000"
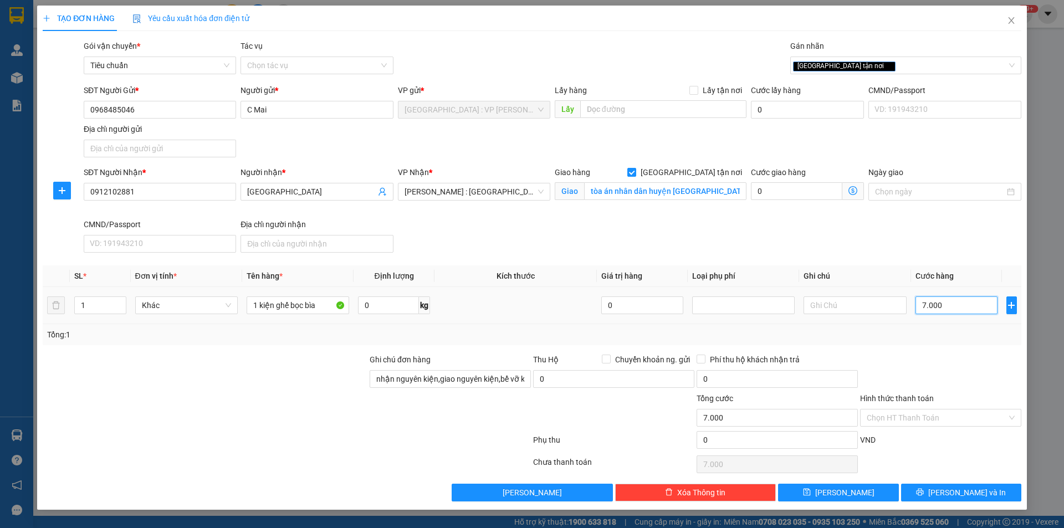
type input "70.000"
type input "700.000"
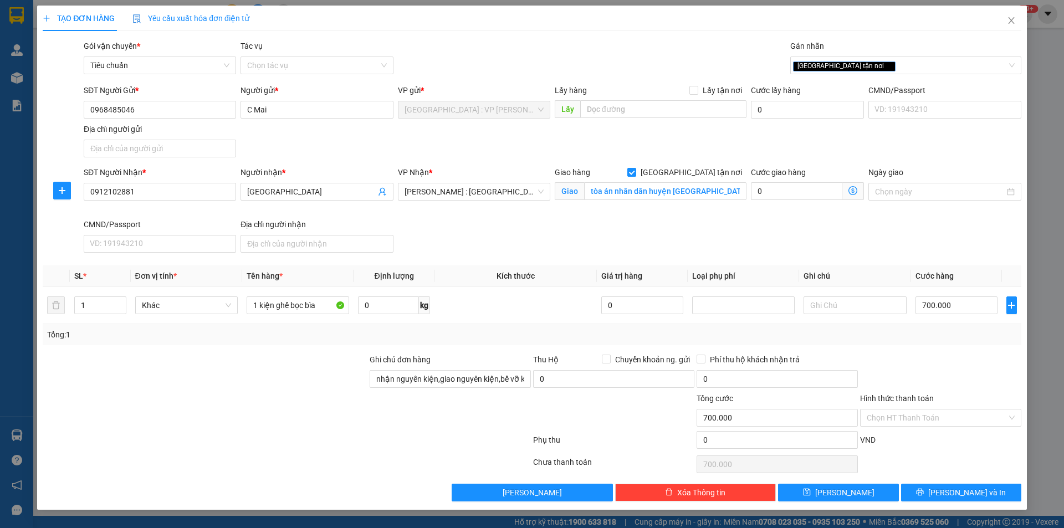
click at [764, 242] on div "SĐT Người Nhận * 0912102881 Người nhận * hà giang VP Nhận * Hồ Chí Minh : Kho Q…" at bounding box center [552, 211] width 942 height 91
click at [960, 419] on input "Hình thức thanh toán" at bounding box center [937, 418] width 140 height 17
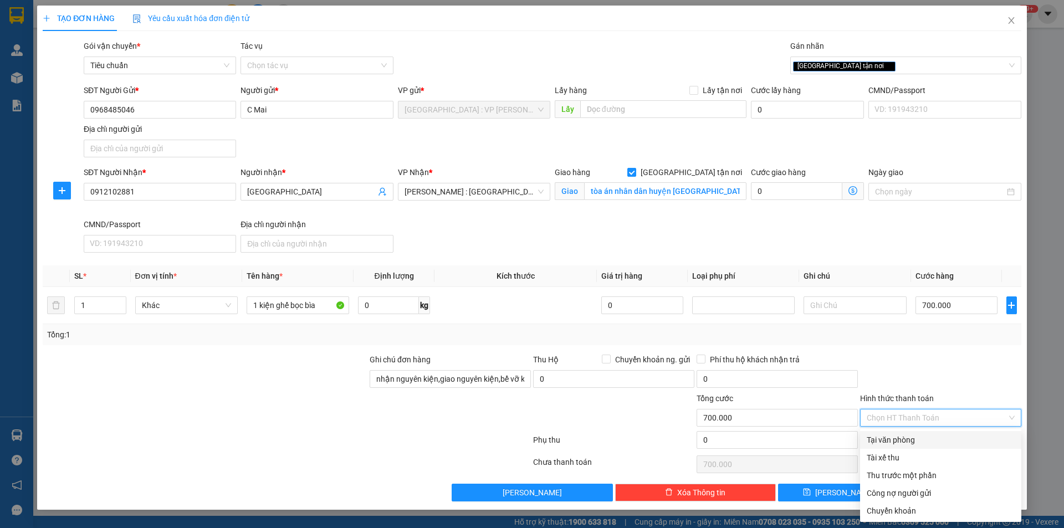
drag, startPoint x: 940, startPoint y: 440, endPoint x: 932, endPoint y: 376, distance: 64.3
click at [939, 440] on div "Tại văn phòng" at bounding box center [941, 440] width 148 height 12
type input "0"
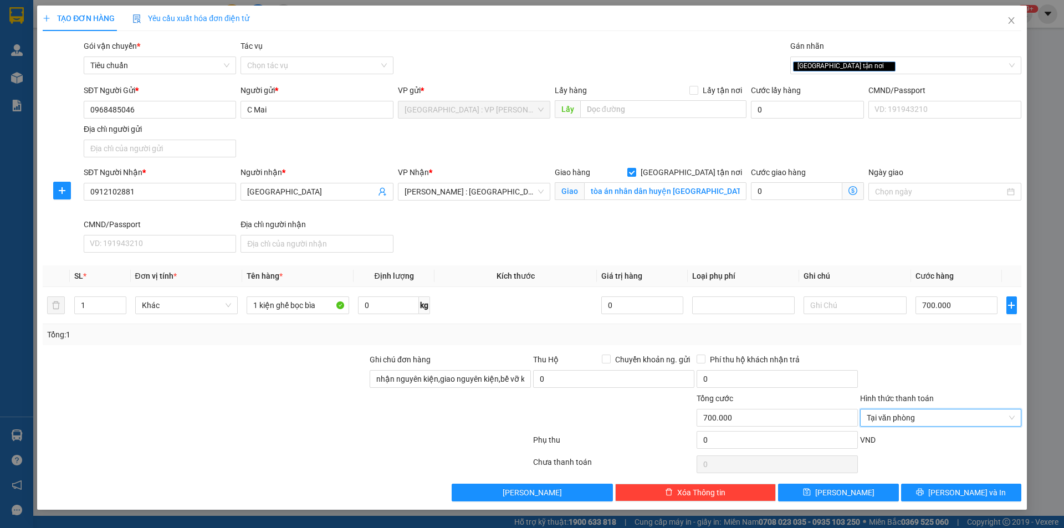
click at [929, 364] on div at bounding box center [941, 373] width 164 height 39
click at [960, 493] on span "[PERSON_NAME] và In" at bounding box center [968, 493] width 78 height 12
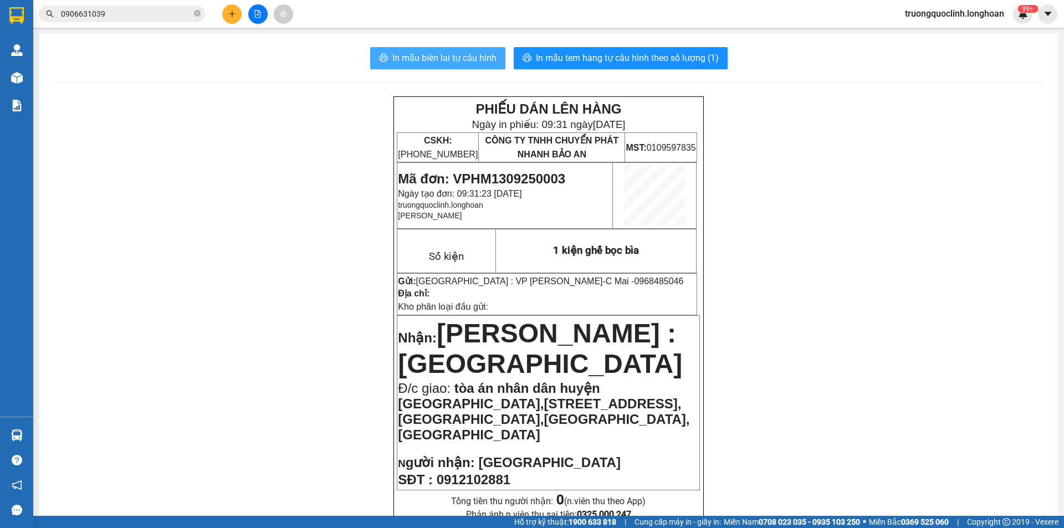
click at [442, 55] on span "In mẫu biên lai tự cấu hình" at bounding box center [445, 58] width 104 height 14
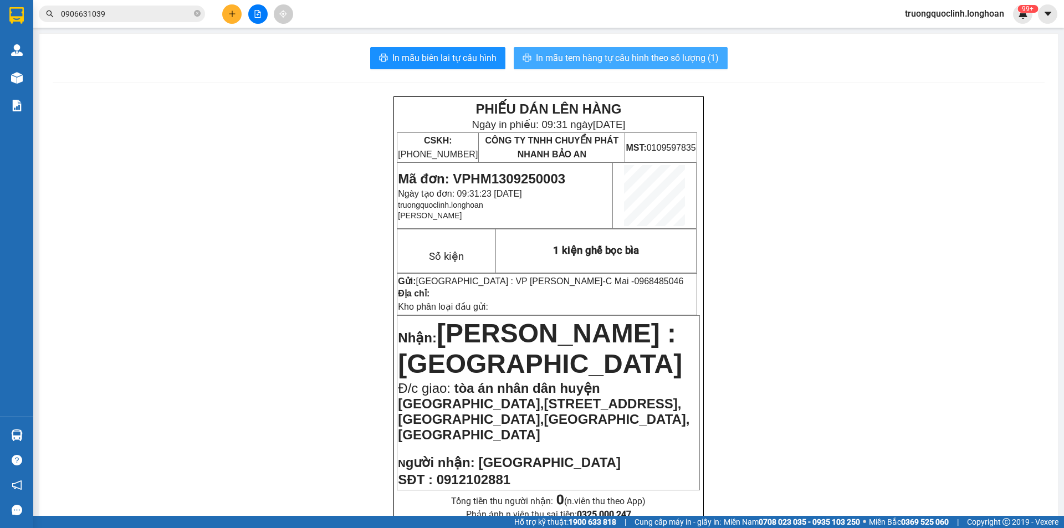
click at [636, 54] on span "In mẫu tem hàng tự cấu hình theo số lượng (1)" at bounding box center [627, 58] width 183 height 14
click at [518, 181] on span "Mã đơn: VPHM1309250003" at bounding box center [481, 178] width 167 height 15
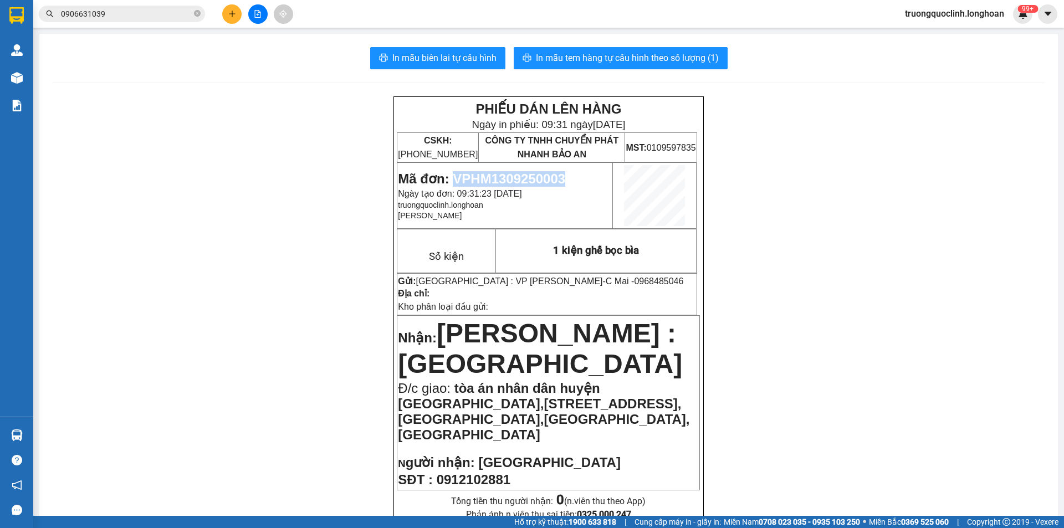
click at [518, 181] on span "Mã đơn: VPHM1309250003" at bounding box center [481, 178] width 167 height 15
copy span "VPHM1309250003"
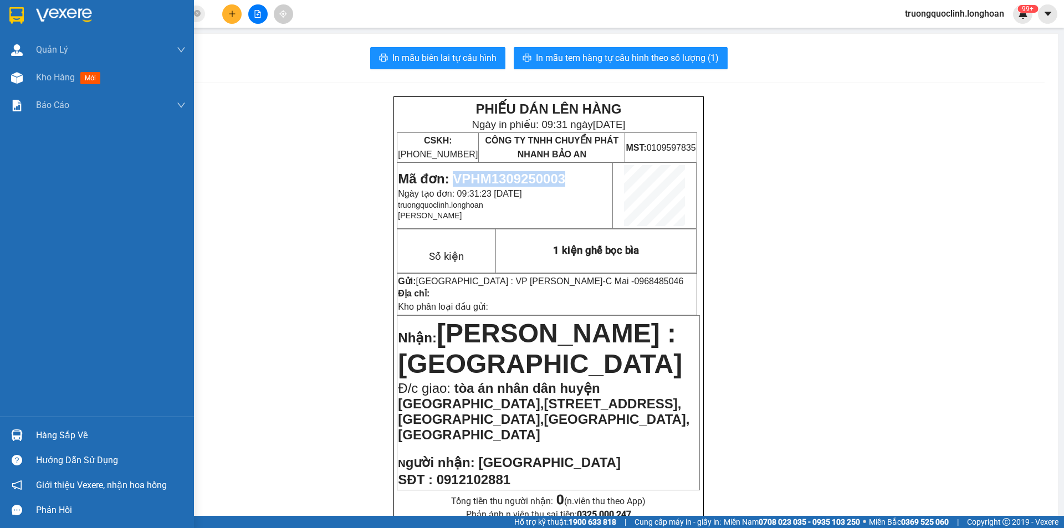
click at [13, 12] on img at bounding box center [16, 15] width 14 height 17
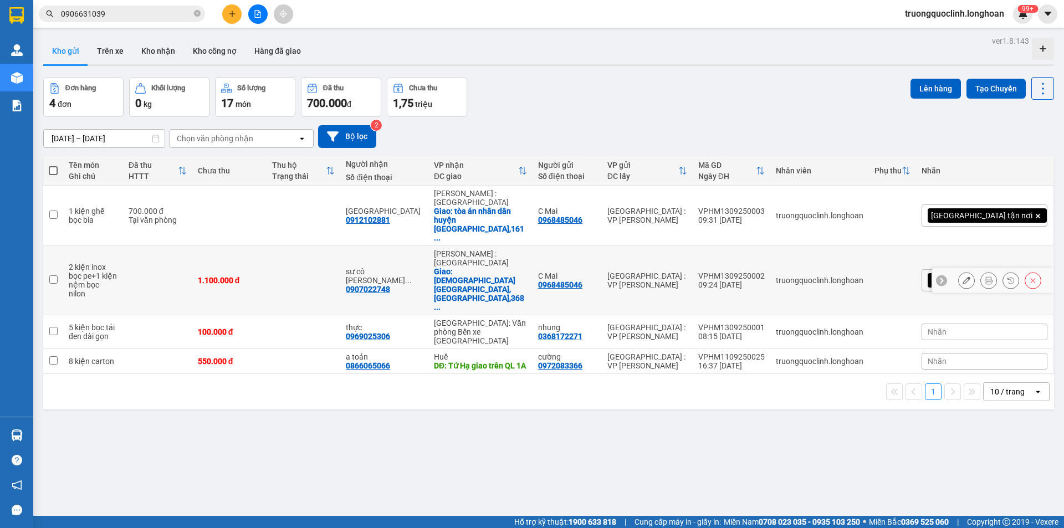
click at [949, 268] on div at bounding box center [993, 280] width 122 height 25
click at [963, 277] on icon at bounding box center [967, 281] width 8 height 8
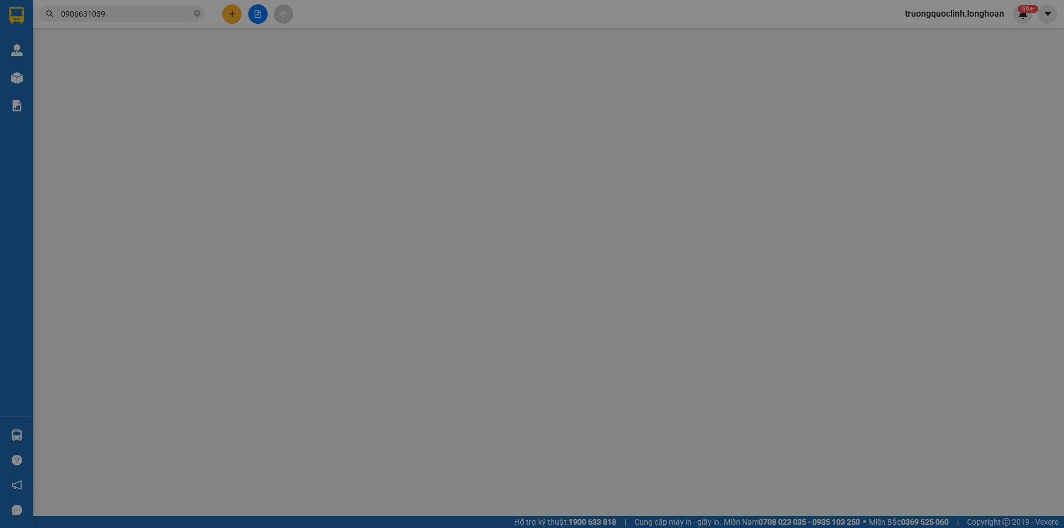
type input "0968485046"
type input "C Mai"
type input "0907022748"
type input "sư cô diệu tuệ [GEOGRAPHIC_DATA]"
checkbox input "true"
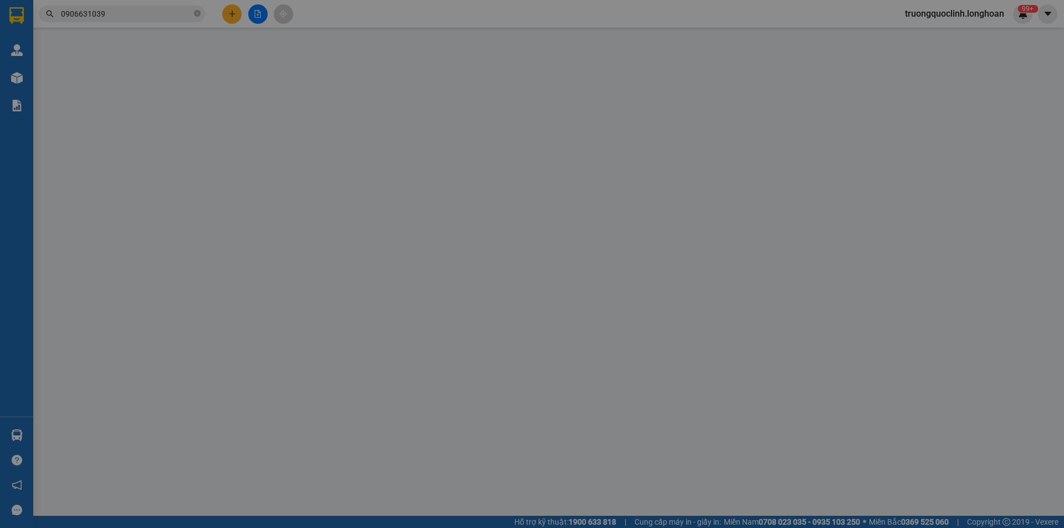
type input "thiền viện phước sơn,đồi lá giang,368 thành thái,phước tân,biên hòa,đồng nai"
type input "k bao rách xước"
type input "1.100.000"
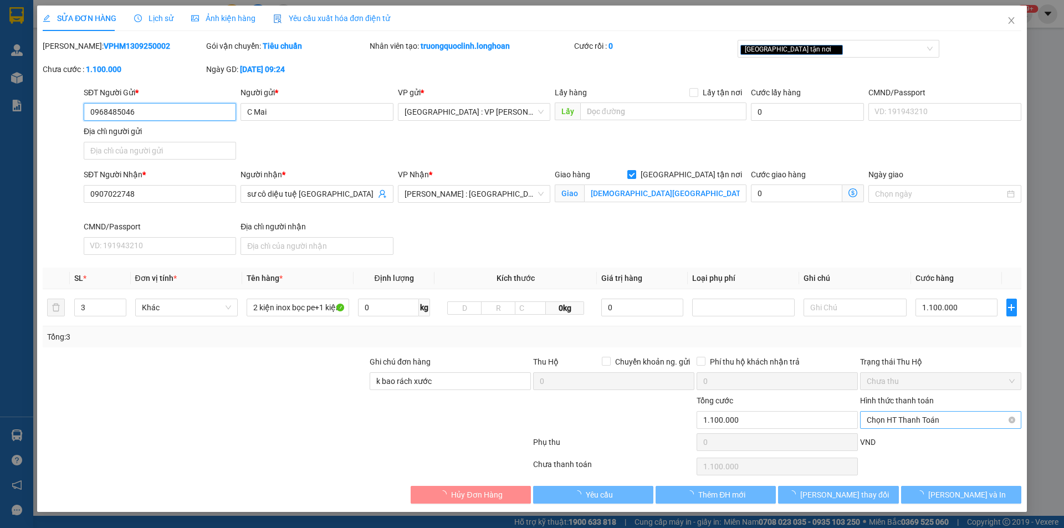
click at [910, 422] on span "Chọn HT Thanh Toán" at bounding box center [941, 420] width 148 height 17
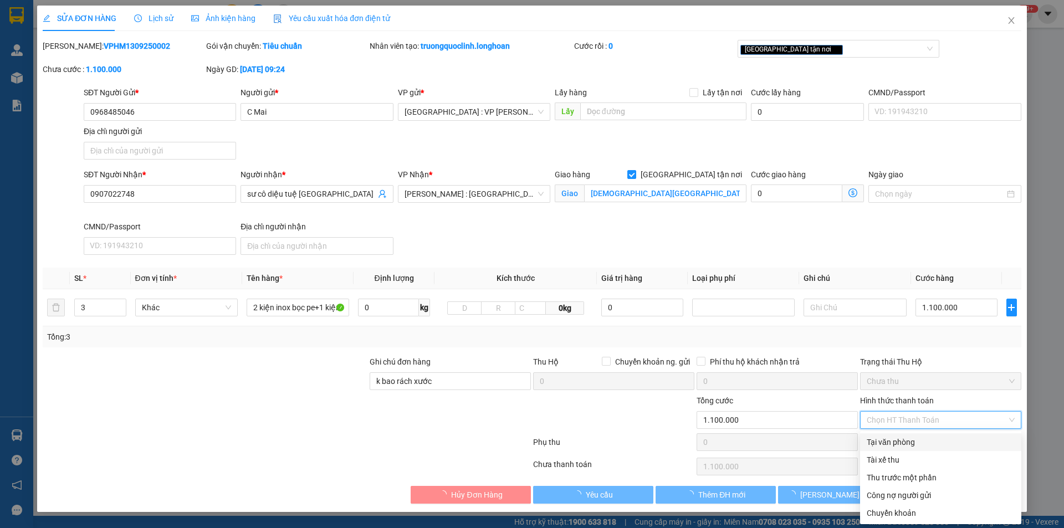
click at [898, 444] on div "Tại văn phòng" at bounding box center [941, 442] width 148 height 12
type input "0"
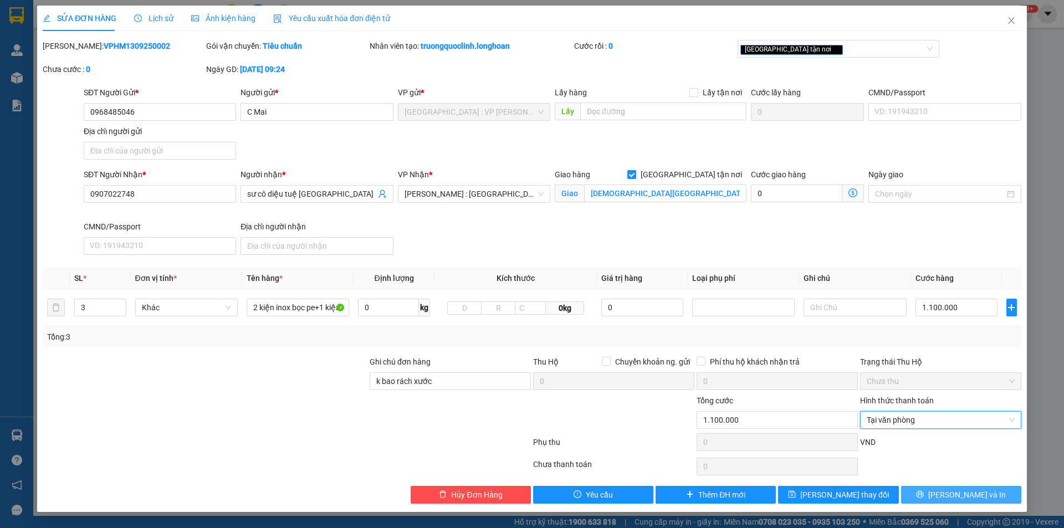
click at [959, 494] on span "[PERSON_NAME] và In" at bounding box center [968, 495] width 78 height 12
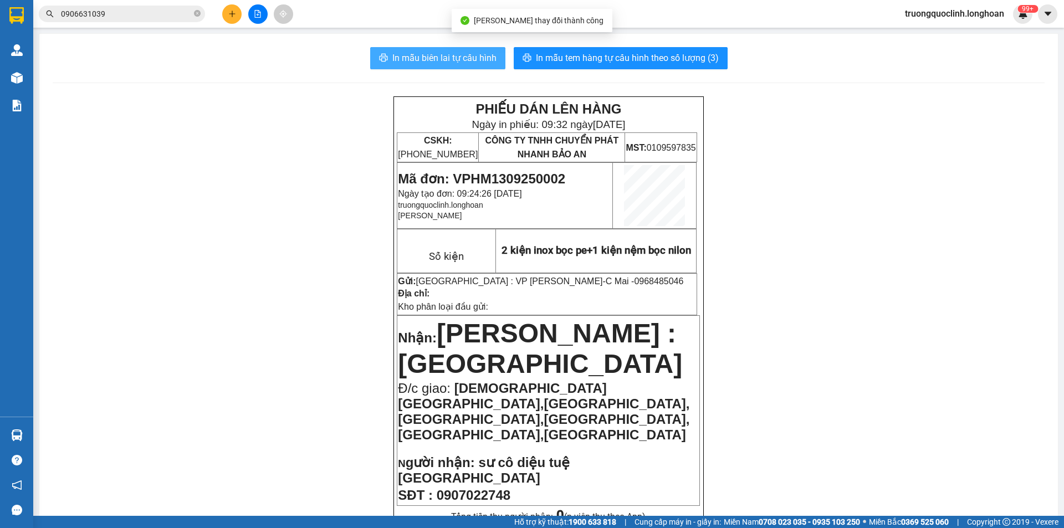
click at [473, 54] on span "In mẫu biên lai tự cấu hình" at bounding box center [445, 58] width 104 height 14
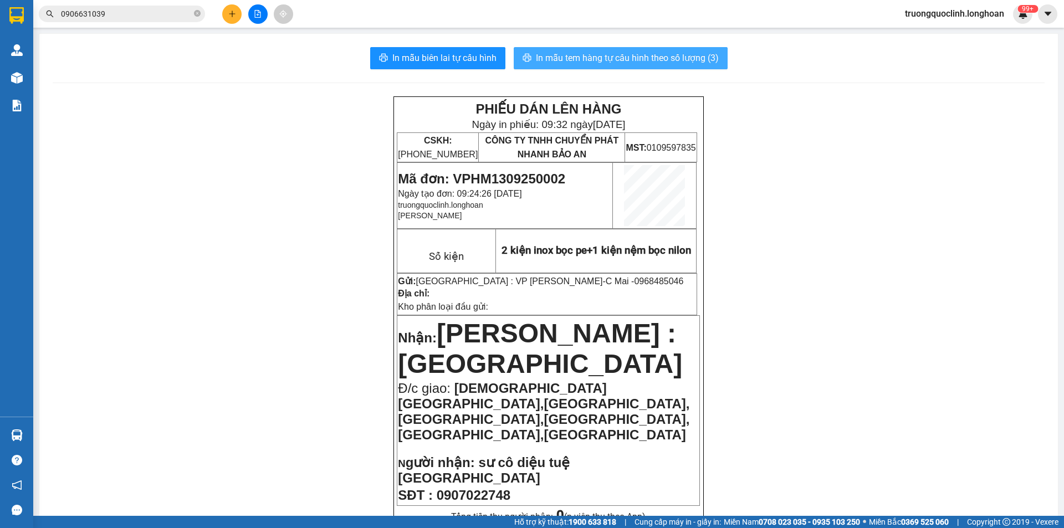
click at [606, 65] on button "In mẫu tem hàng tự cấu hình theo số lượng (3)" at bounding box center [621, 58] width 214 height 22
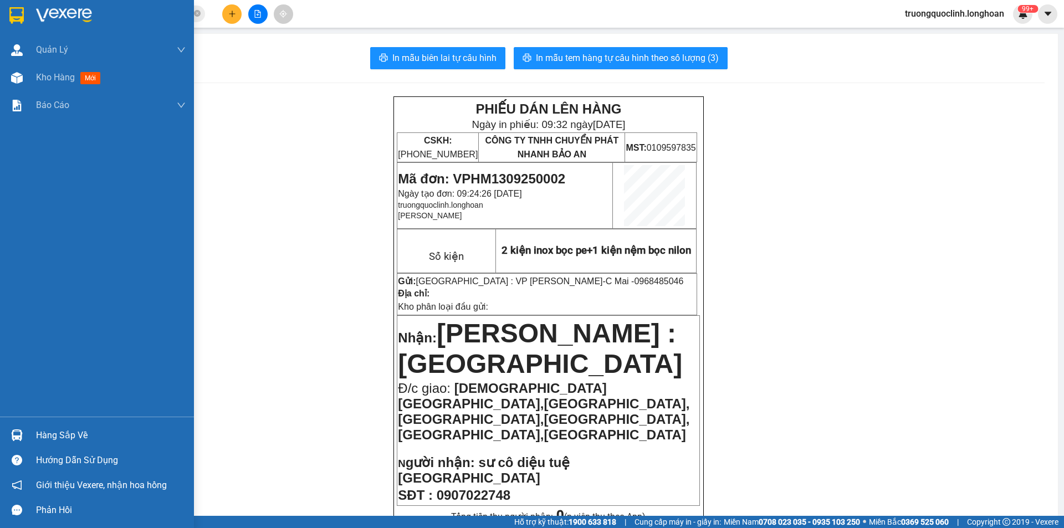
click at [16, 14] on img at bounding box center [16, 15] width 14 height 17
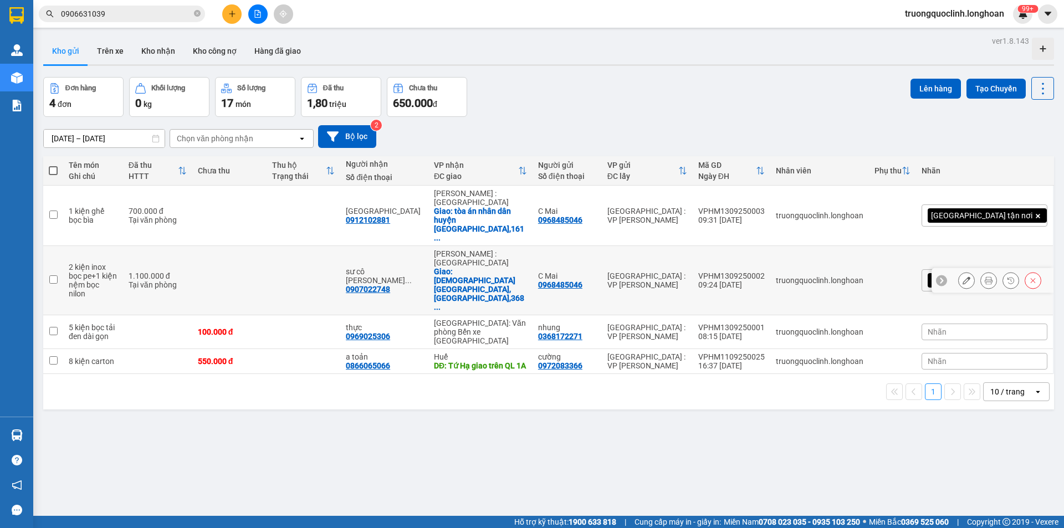
click at [765, 272] on div "VPHM1309250002" at bounding box center [732, 276] width 67 height 9
checkbox input "false"
copy div "VPHM1309250002"
click at [149, 60] on button "Kho nhận" at bounding box center [159, 51] width 52 height 27
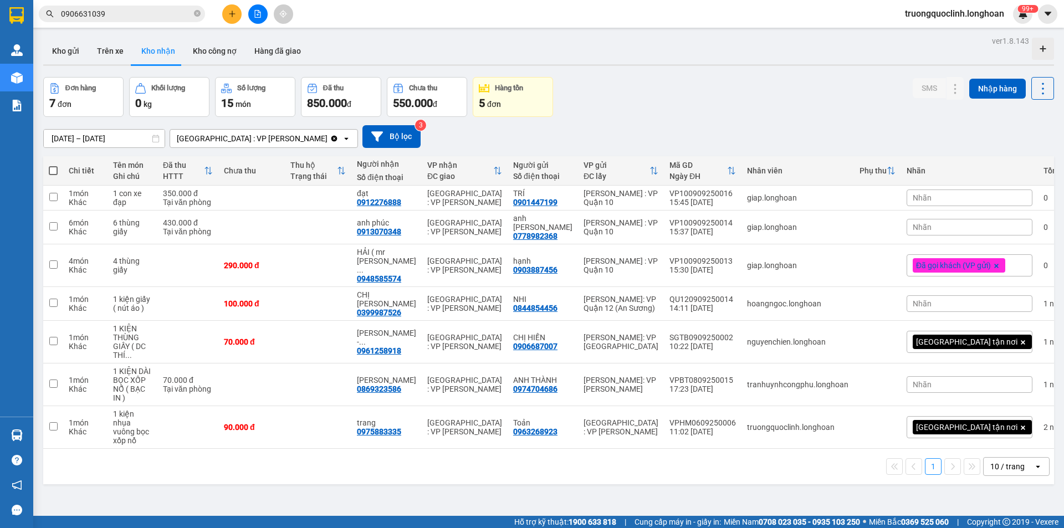
click at [164, 21] on div "Kết quả tìm kiếm ( 9 ) Bộ lọc Mã ĐH Trạng thái Món hàng Thu hộ Tổng cước Chưa c…" at bounding box center [532, 14] width 1064 height 28
click at [160, 15] on input "0906631039" at bounding box center [126, 14] width 131 height 12
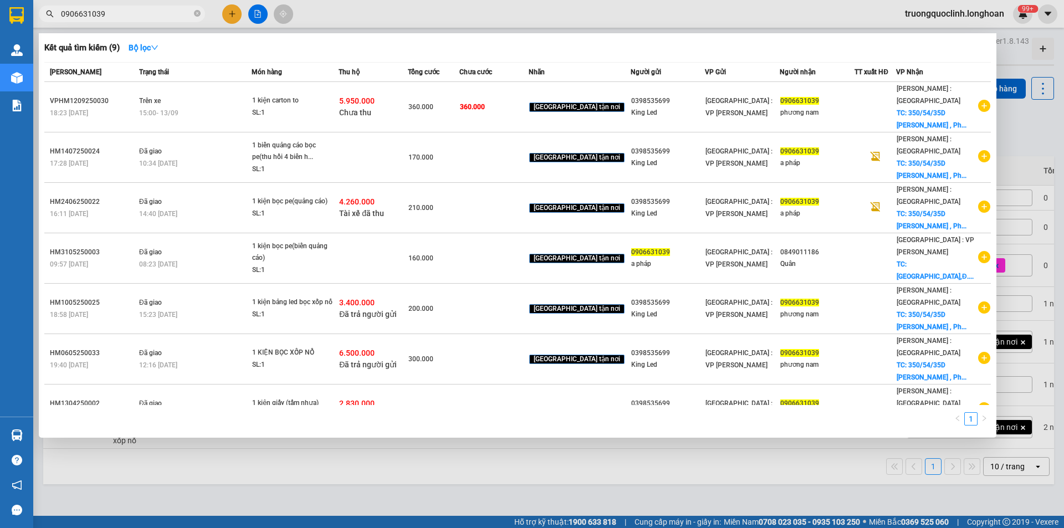
click at [160, 15] on input "0906631039" at bounding box center [126, 14] width 131 height 12
click at [159, 15] on input "0906631039" at bounding box center [126, 14] width 131 height 12
paste input "13342231"
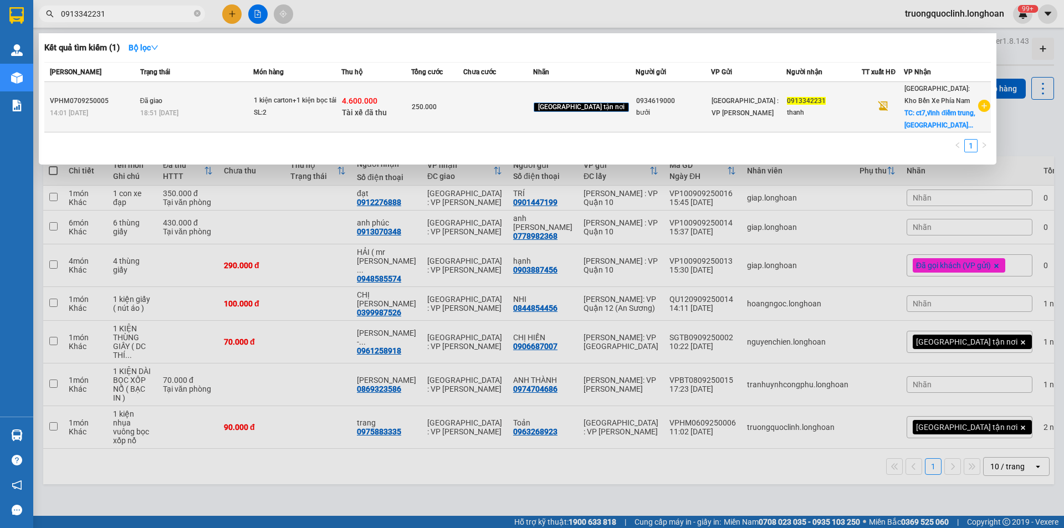
type input "0913342231"
click at [341, 115] on span "1 kiện carton+1 kiện bọc tải SL: 2" at bounding box center [297, 107] width 87 height 24
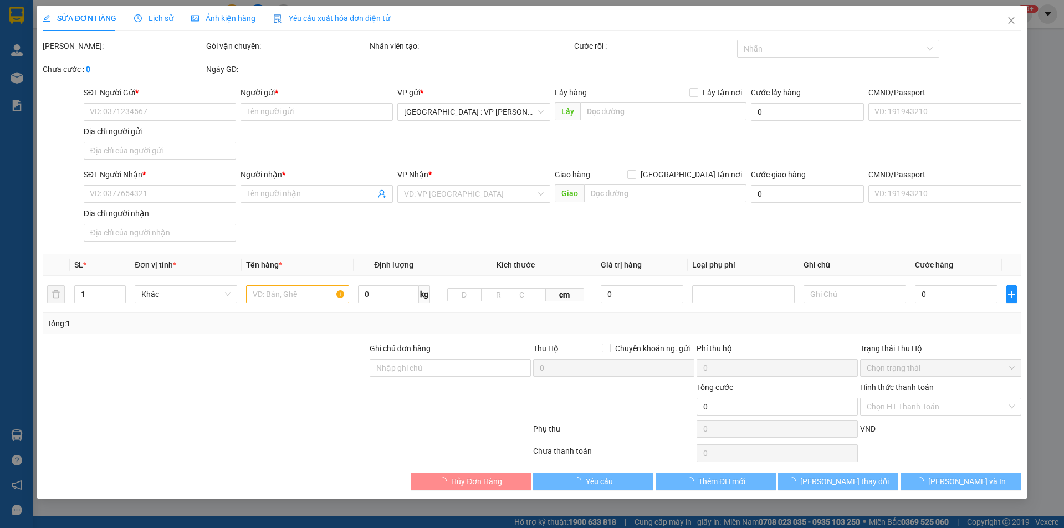
type input "0934619000"
type input "bưởi"
type input "0913342231"
type input "thanh"
checkbox input "true"
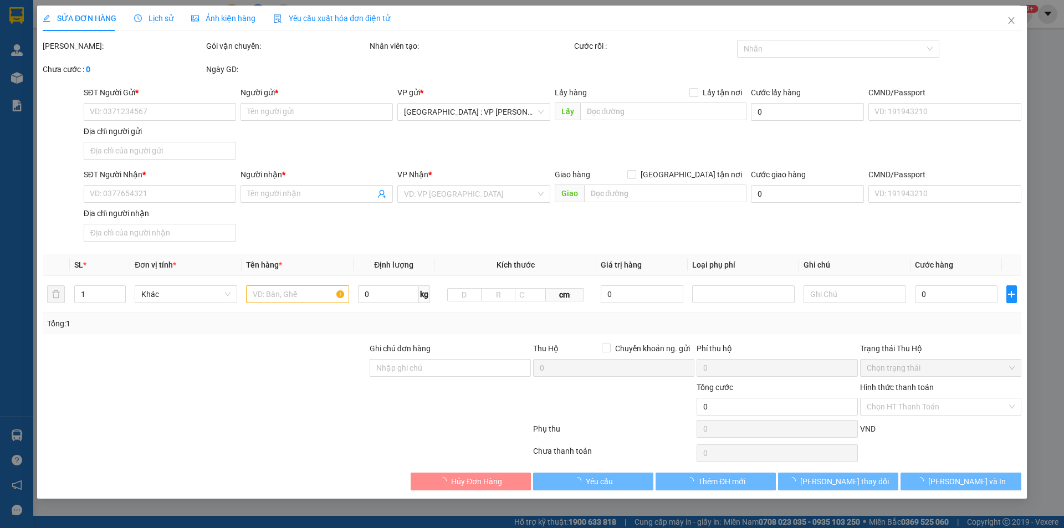
type input "ct7,vĩnh điềm trung,vĩnh hiệp,nha trang"
type input "nhận nguyên kiện,giao nguyên kiện,bể vỡ k đền"
checkbox input "true"
type input "4.600.000"
type input "20.000"
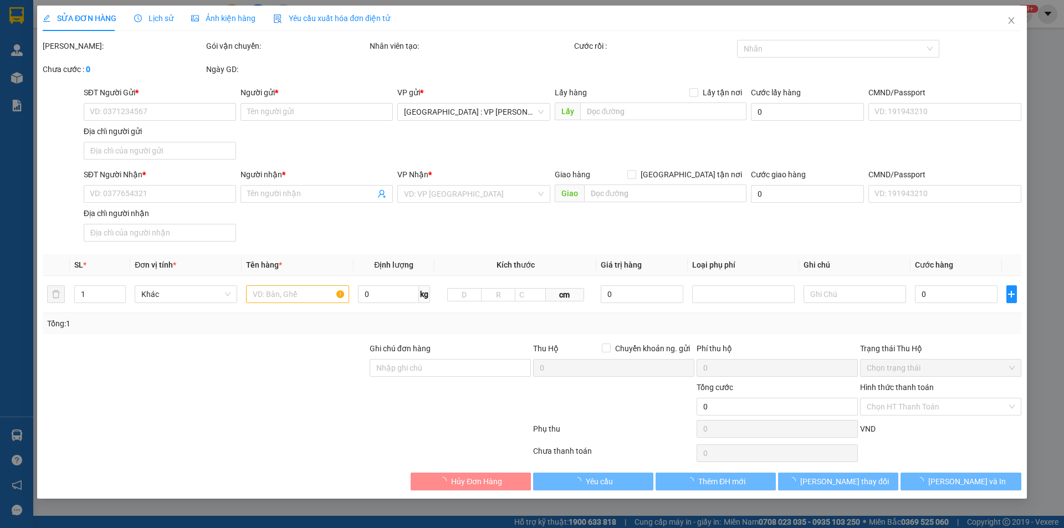
type input "250.000"
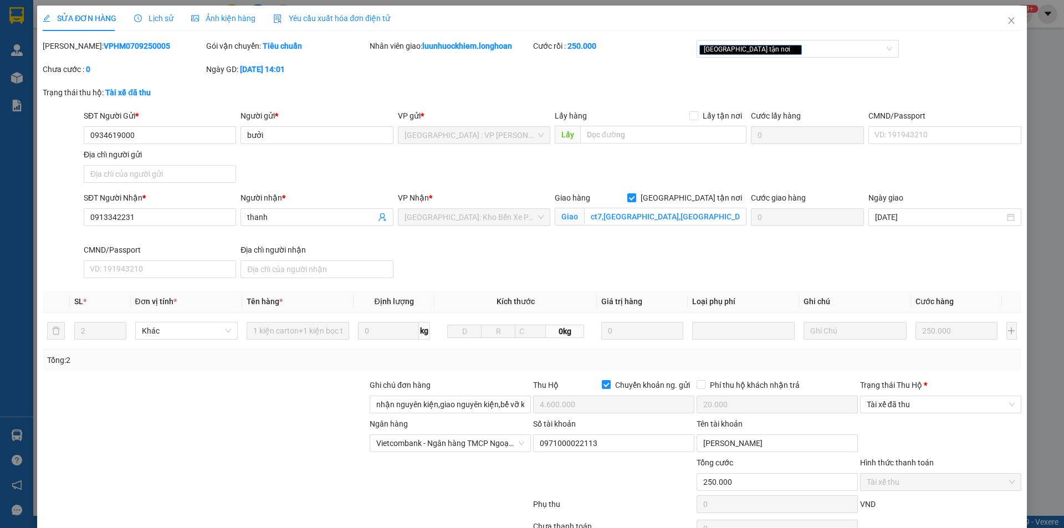
click at [117, 50] on b "VPHM0709250005" at bounding box center [137, 46] width 67 height 9
copy b "VPHM0709250005"
click at [1008, 19] on icon "close" at bounding box center [1011, 20] width 6 height 7
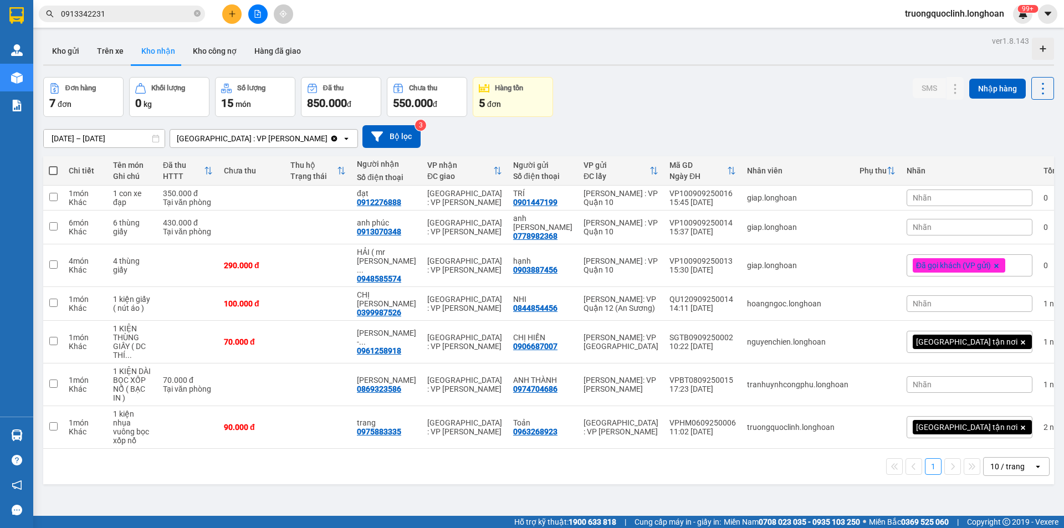
click at [233, 12] on icon "plus" at bounding box center [232, 14] width 8 height 8
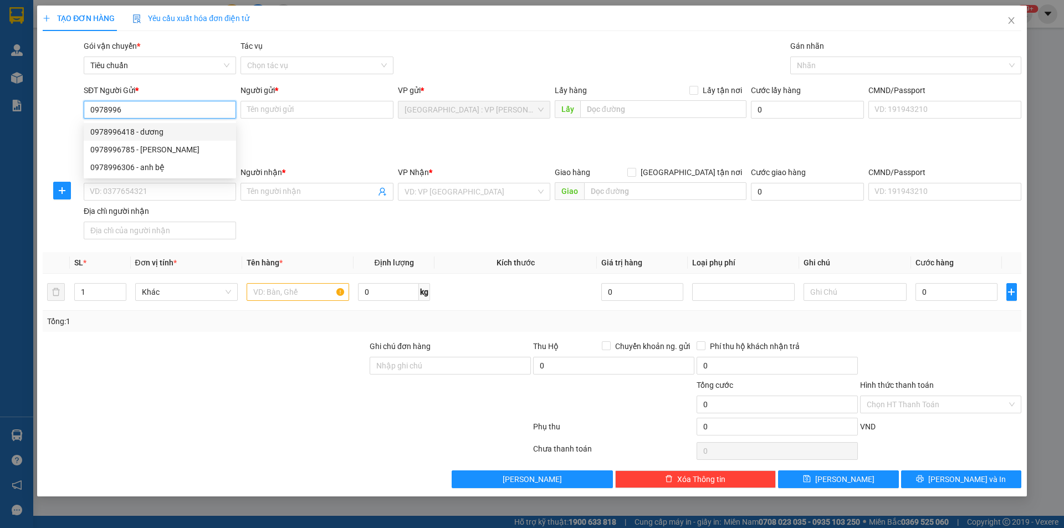
click at [111, 136] on div "0978996418 - dương" at bounding box center [159, 132] width 139 height 12
type input "0978996418"
type input "dương"
checkbox input "true"
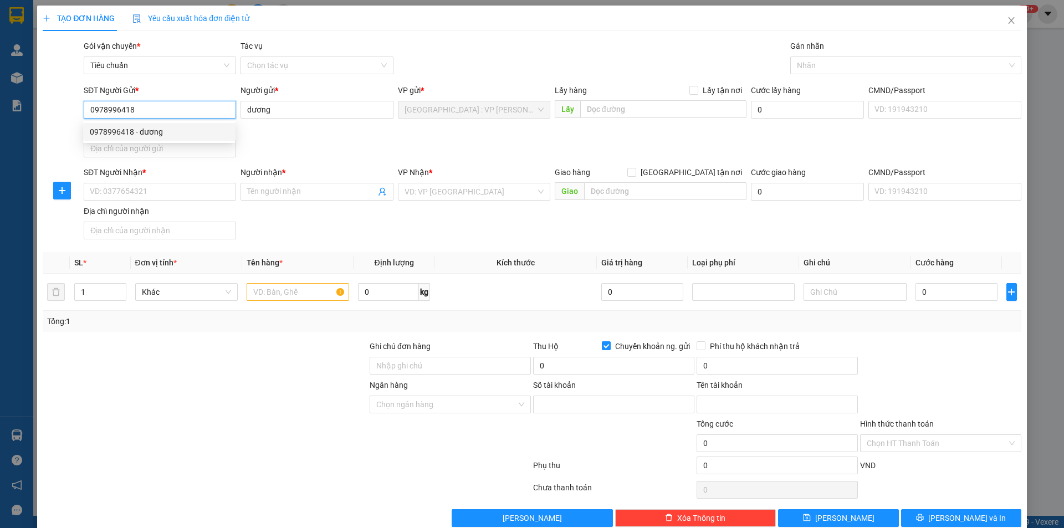
type input "241714004"
type input "LE QUANG DUONG"
type input "0978996418"
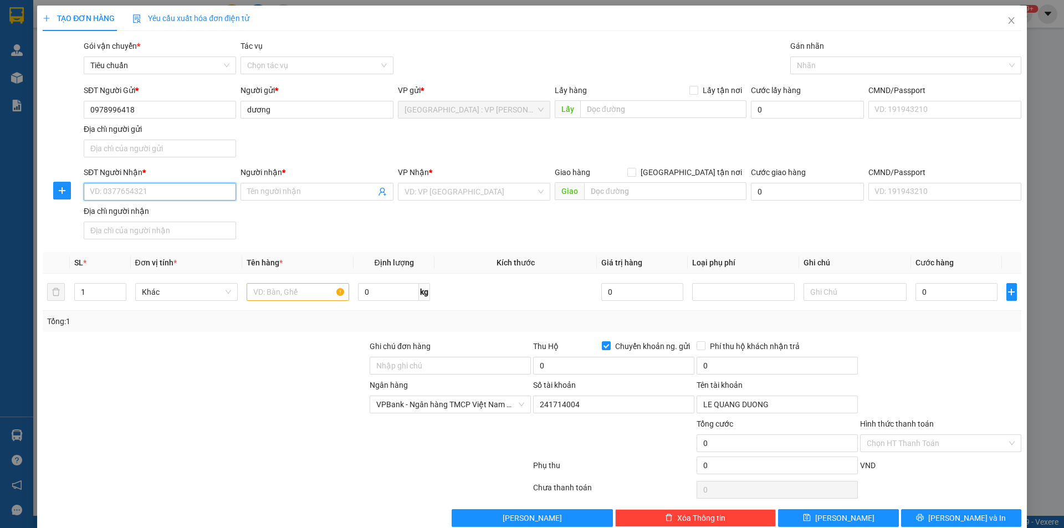
click at [163, 191] on input "SĐT Người Nhận *" at bounding box center [160, 192] width 152 height 18
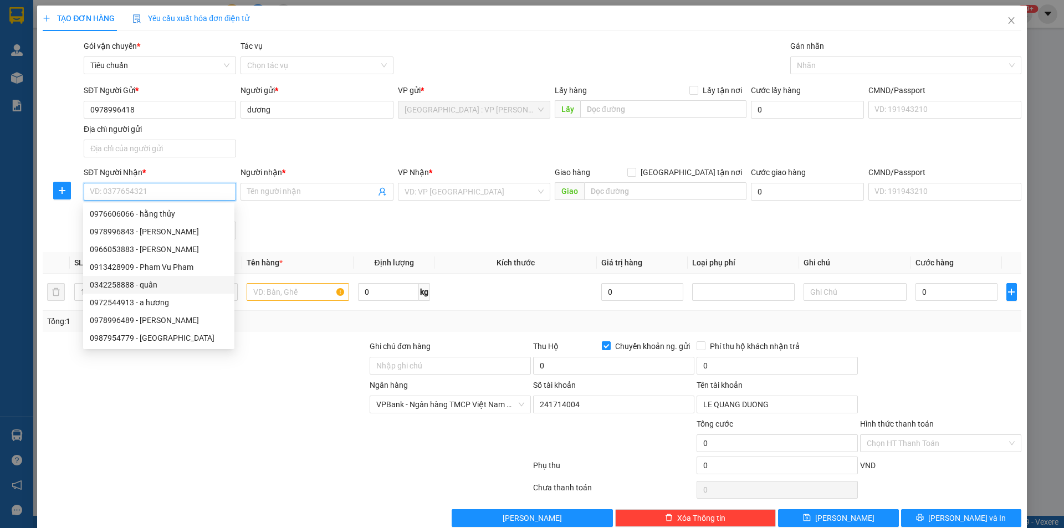
scroll to position [21, 0]
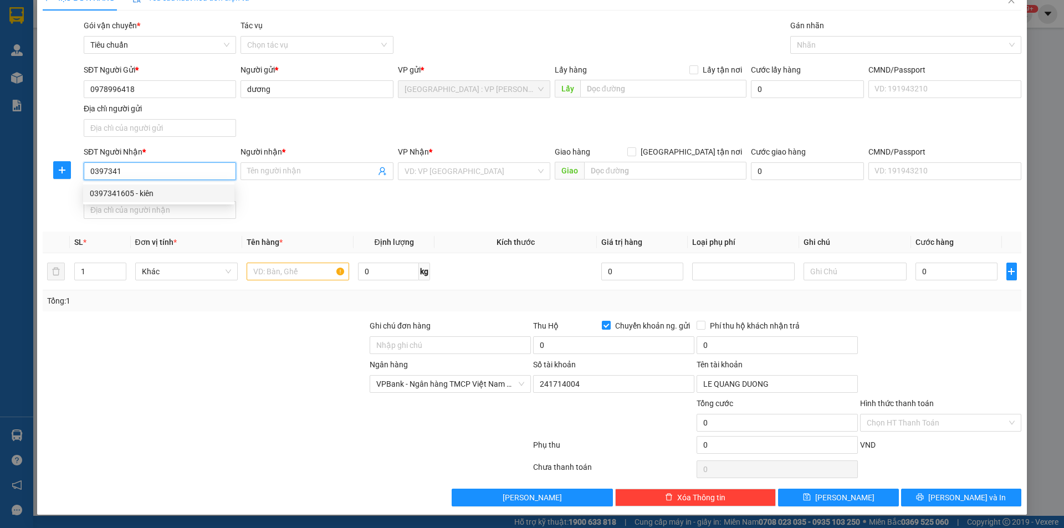
click at [160, 198] on div "0397341605 - kiên" at bounding box center [159, 193] width 138 height 12
type input "0397341605"
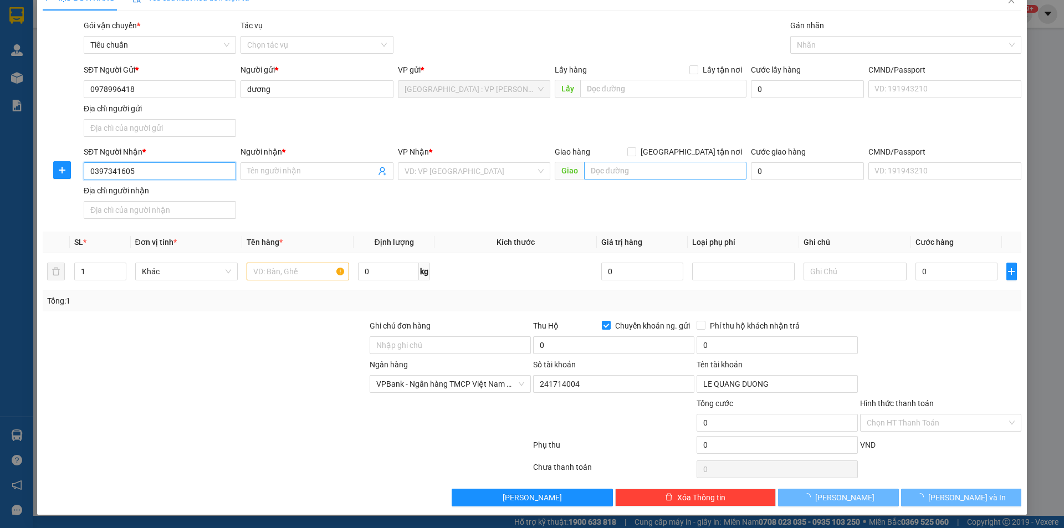
type input "kiên"
type input "Hải Phòng (NN) - (AV13h) TP Hải Phòng: 913 Nguyễn Văn Linh, Nghĩa Xã, Lê Chân, …"
checkbox input "false"
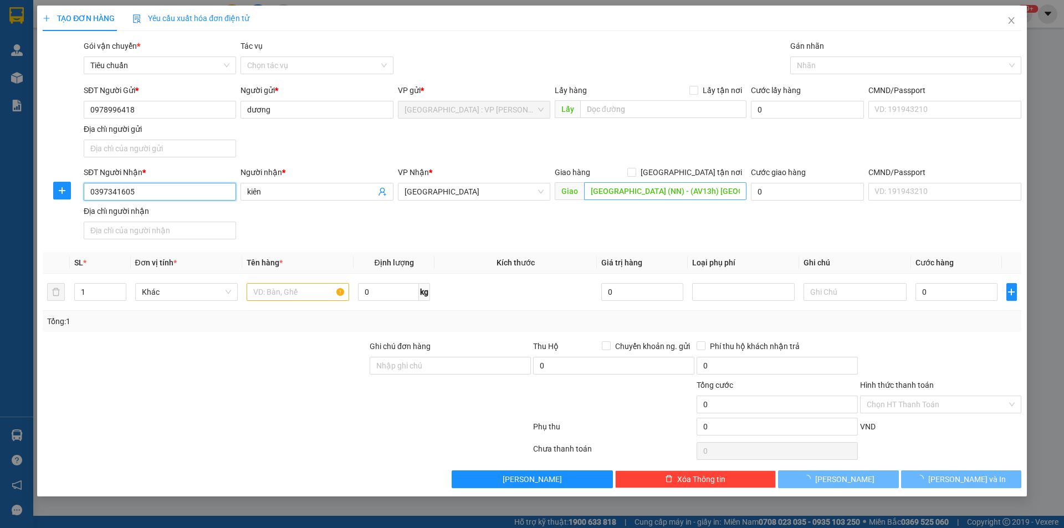
scroll to position [0, 0]
type input "0397341605"
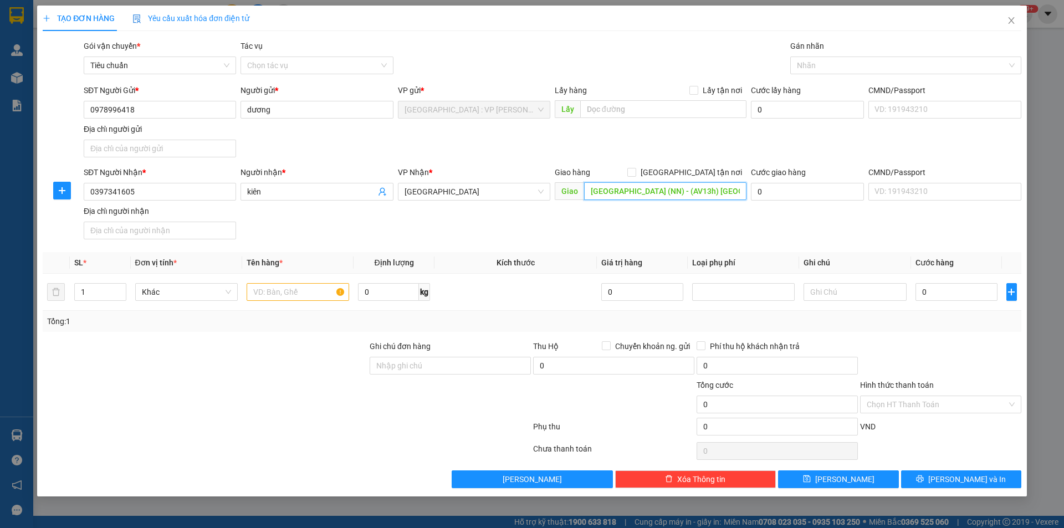
click at [676, 193] on input "Hải Phòng (NN) - (AV13h) TP Hải Phòng: 913 Nguyễn Văn Linh, Nghĩa Xã, Lê Chân, …" at bounding box center [665, 191] width 162 height 18
click at [634, 190] on input "Hải Phòng (NN) - (AV13h) TP Hải Phòng: 913 Nguyễn Văn Linh, Nghĩa Xã, Lê Chân, …" at bounding box center [665, 191] width 162 height 18
type input "904 trần nhân tông,văn đấu,kiến an,hải phòng"
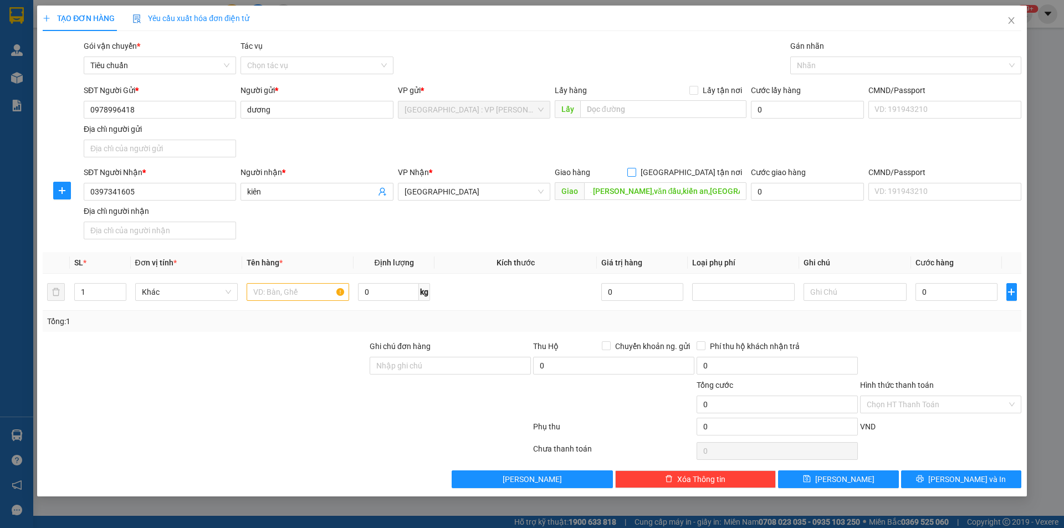
scroll to position [0, 0]
click at [635, 168] on input "[GEOGRAPHIC_DATA] tận nơi" at bounding box center [632, 172] width 8 height 8
checkbox input "true"
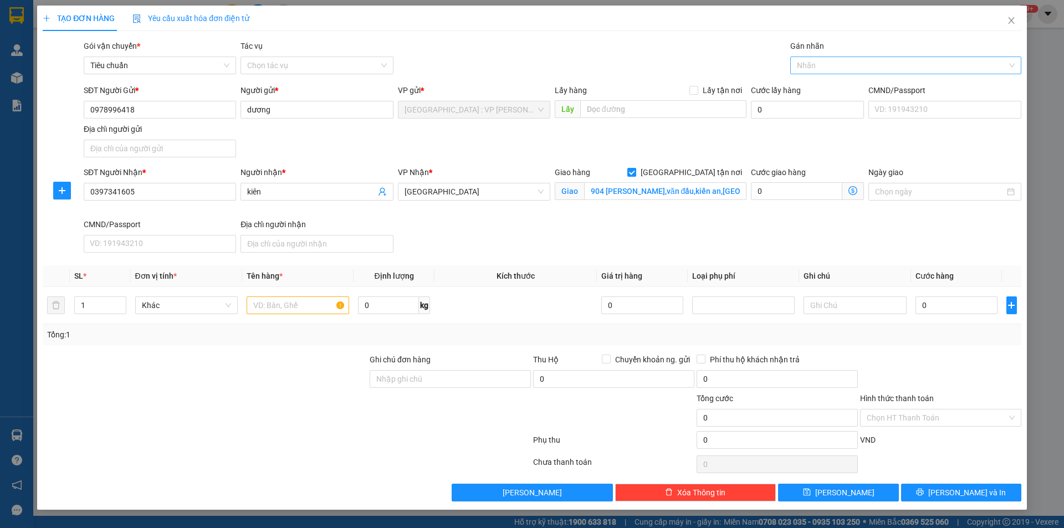
click at [821, 59] on div at bounding box center [900, 65] width 215 height 13
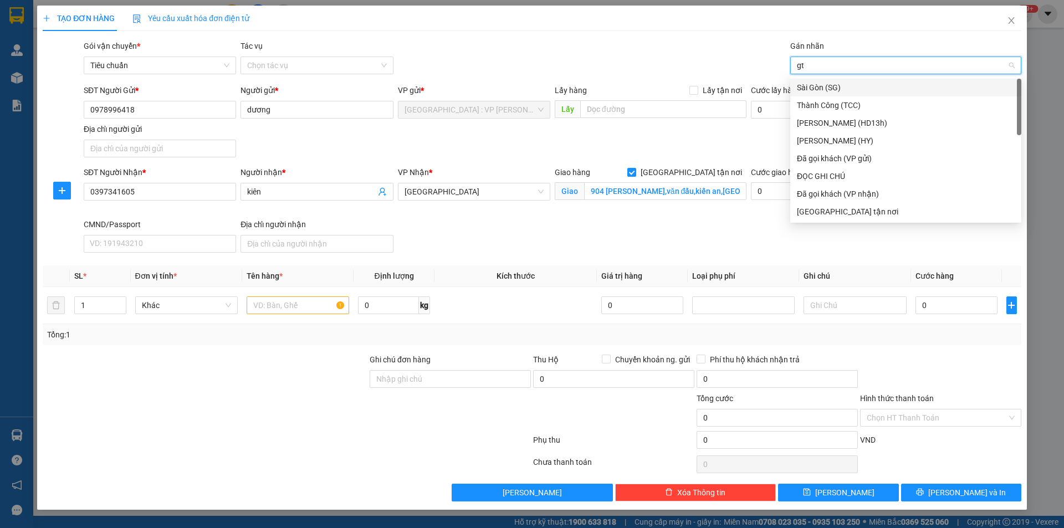
type input "gtn"
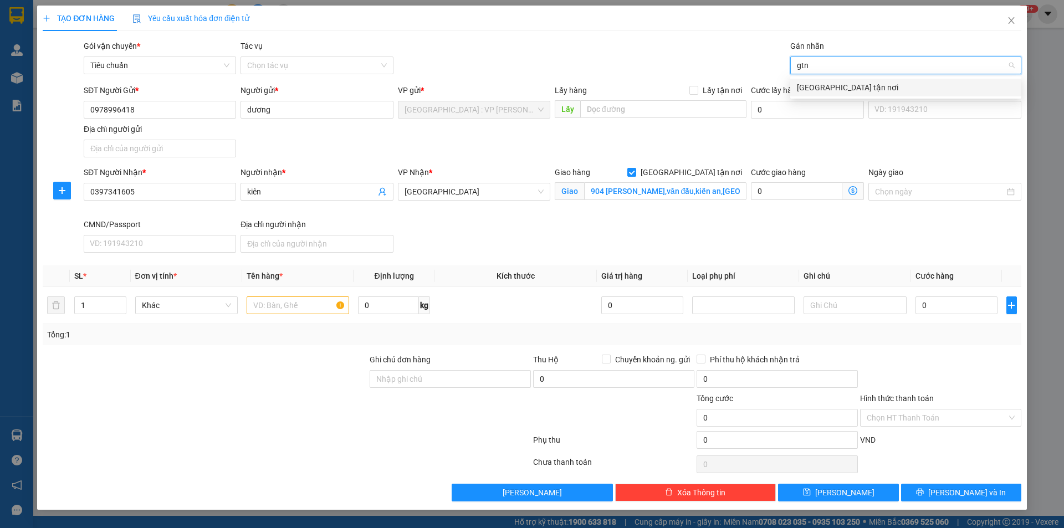
click at [814, 91] on div "[GEOGRAPHIC_DATA] tận nơi" at bounding box center [906, 87] width 218 height 12
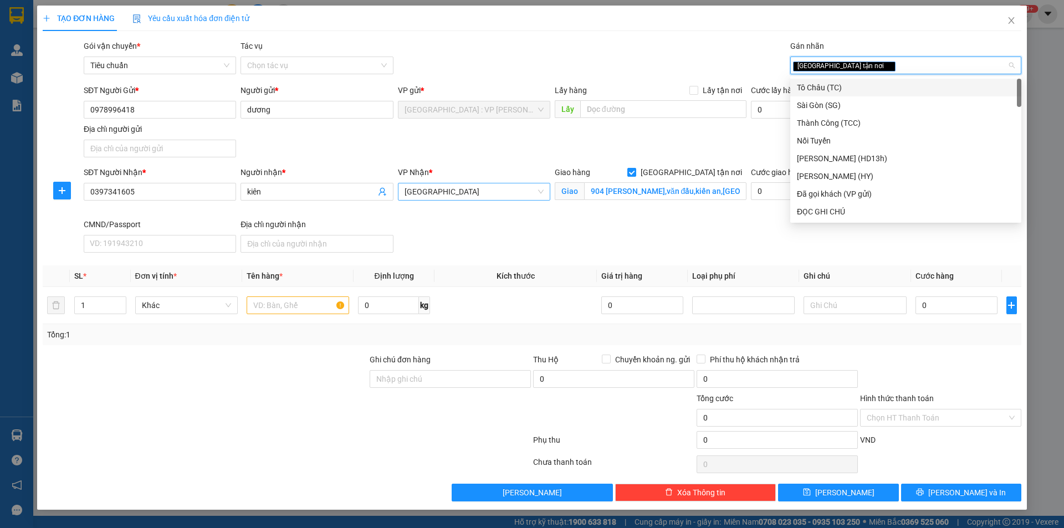
drag, startPoint x: 484, startPoint y: 188, endPoint x: 474, endPoint y: 192, distance: 10.7
click at [483, 190] on span "Hải Phòng" at bounding box center [474, 192] width 139 height 17
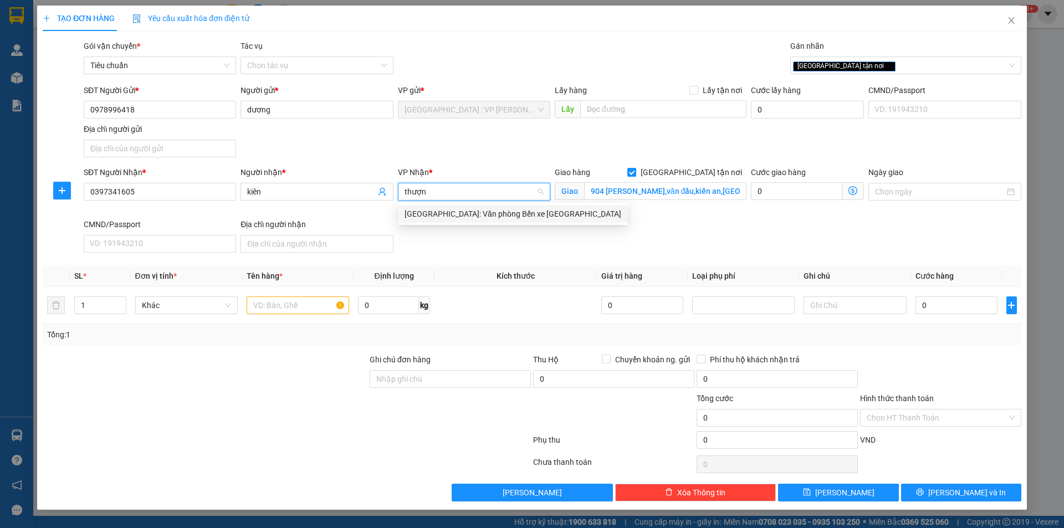
type input "thượng"
drag, startPoint x: 470, startPoint y: 213, endPoint x: 450, endPoint y: 220, distance: 21.6
click at [469, 214] on div "[GEOGRAPHIC_DATA]: Văn phòng Bến xe [GEOGRAPHIC_DATA]" at bounding box center [513, 214] width 217 height 12
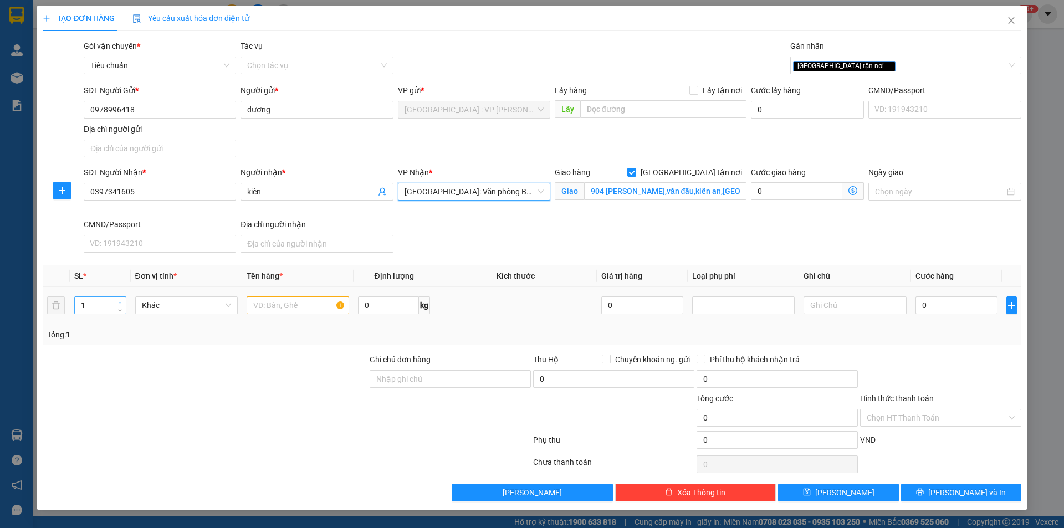
type input "2"
drag, startPoint x: 119, startPoint y: 299, endPoint x: 206, endPoint y: 303, distance: 87.1
click at [119, 300] on span "up" at bounding box center [120, 302] width 7 height 7
click at [304, 307] on input "text" at bounding box center [298, 306] width 103 height 18
drag, startPoint x: 259, startPoint y: 303, endPoint x: 239, endPoint y: 300, distance: 20.8
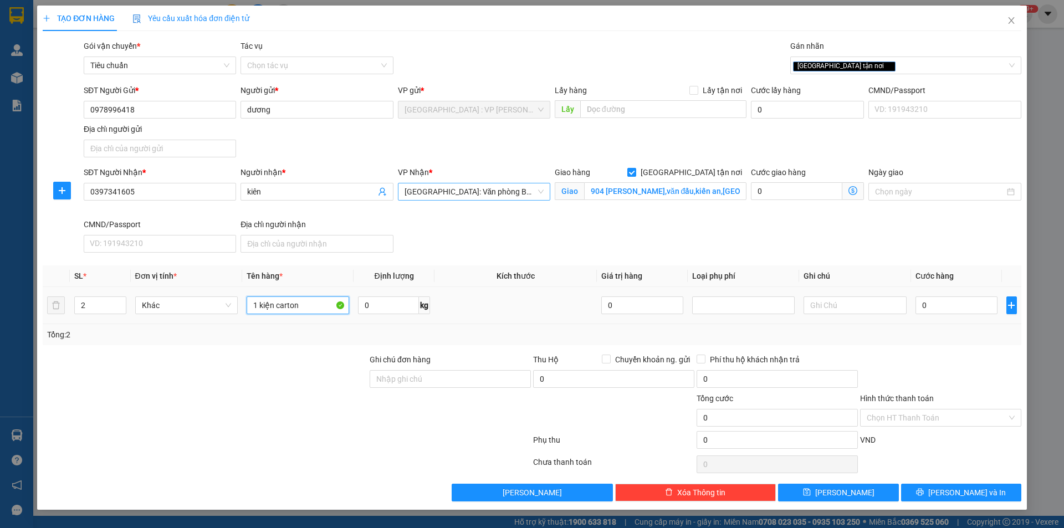
click at [239, 300] on tr "2 Khác 1 kiện carton 0 kg 0 0" at bounding box center [532, 305] width 979 height 37
click at [307, 303] on input "1 kiện carton" at bounding box center [298, 306] width 103 height 18
type input "1 kiện carton +1 kiện carton bé"
click at [444, 381] on input "Ghi chú đơn hàng" at bounding box center [450, 379] width 161 height 18
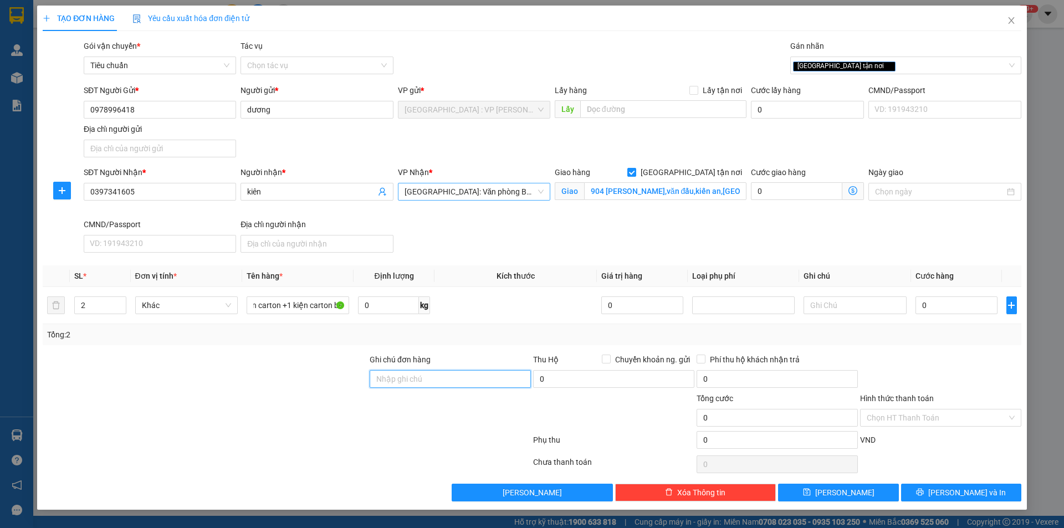
scroll to position [0, 0]
type input "nhận nguyên kiện,giao nguyên kiện,bể vỡ k đền"
drag, startPoint x: 318, startPoint y: 408, endPoint x: 343, endPoint y: 165, distance: 244.2
click at [318, 385] on form "Ghi chú đơn hàng nhận nguyên kiện,giao nguyên kiện,bể vỡ k đền Thu Hộ Chuyển kh…" at bounding box center [532, 404] width 979 height 100
click at [506, 351] on div "Transit Pickup Surcharge Ids Transit Deliver Surcharge Ids Transit Deliver Surc…" at bounding box center [532, 271] width 979 height 462
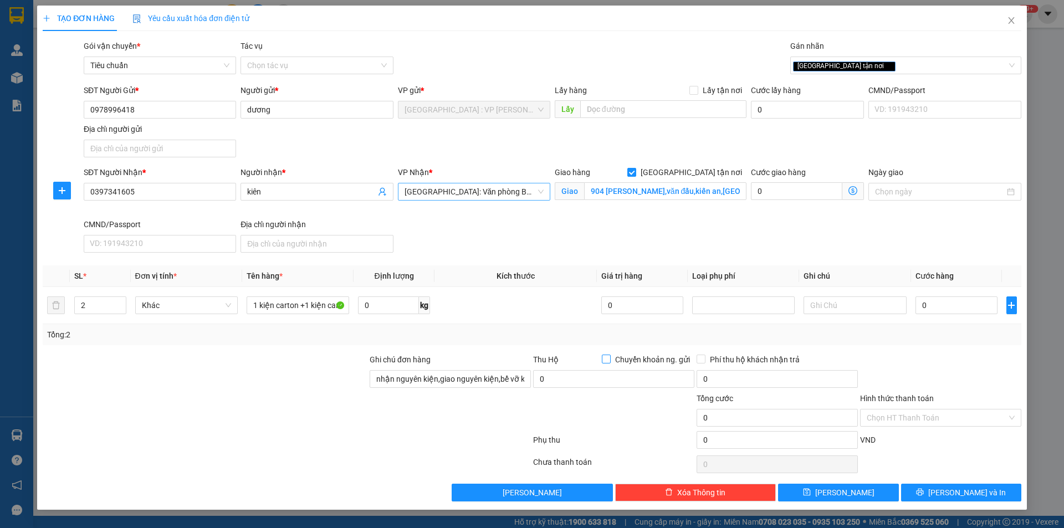
click at [607, 364] on label "Chuyển khoản ng. gửi" at bounding box center [648, 360] width 93 height 12
click at [607, 363] on input "Chuyển khoản ng. gửi" at bounding box center [606, 359] width 8 height 8
checkbox input "true"
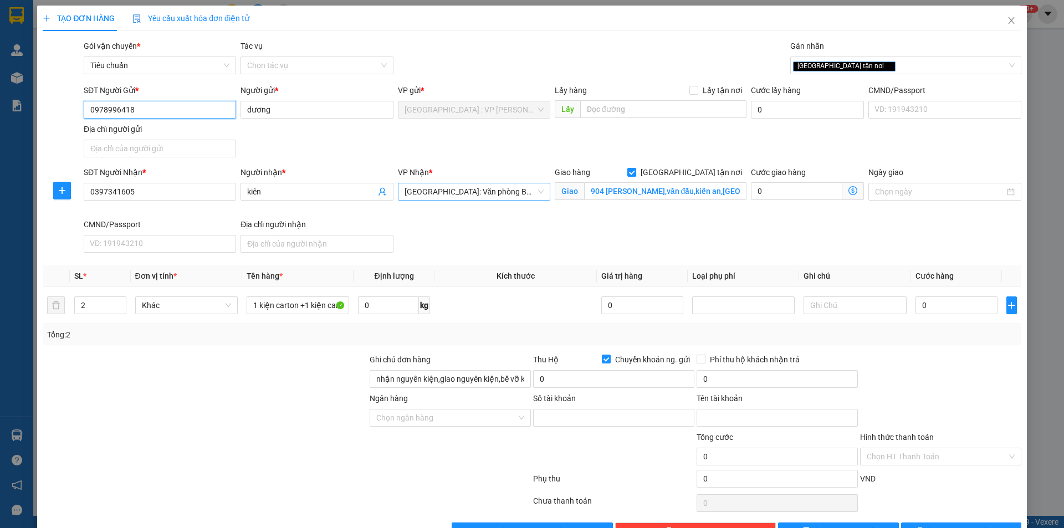
click at [157, 108] on input "0978996418" at bounding box center [160, 110] width 152 height 18
drag, startPoint x: 157, startPoint y: 133, endPoint x: 165, endPoint y: 137, distance: 8.5
click at [157, 133] on div "0978996418 - dương" at bounding box center [159, 132] width 138 height 12
type input "0978996418"
type input "241714004"
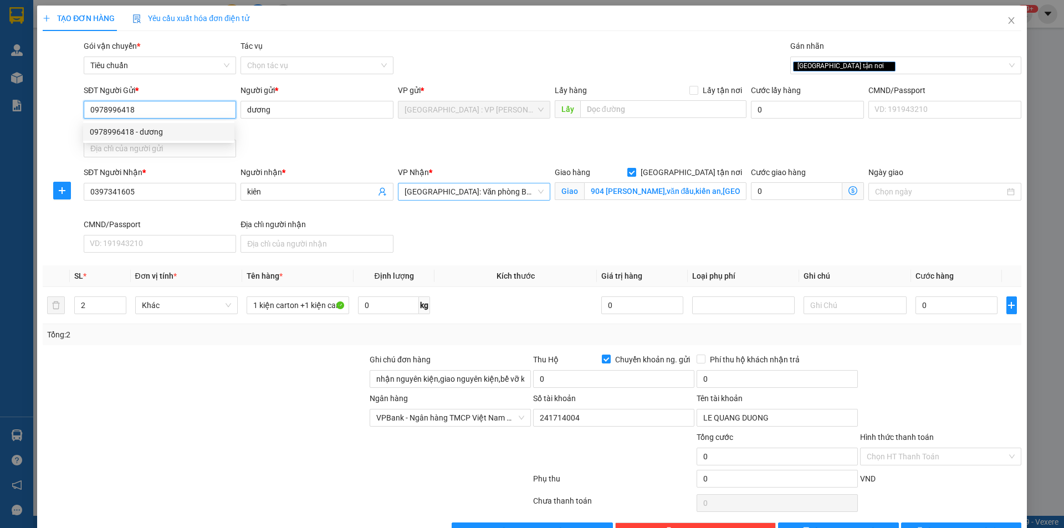
type input "LE QUANG DUONG"
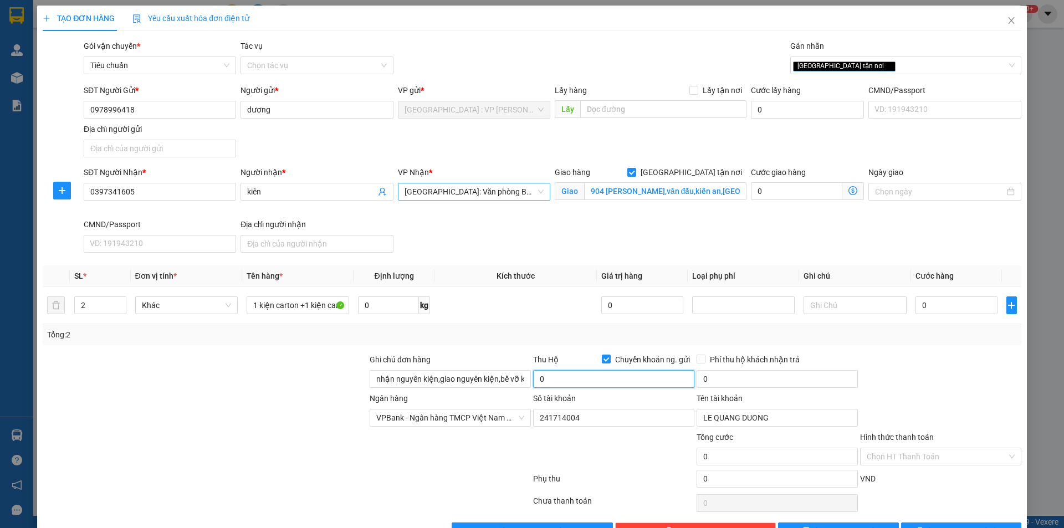
click at [593, 379] on input "0" at bounding box center [613, 379] width 161 height 18
type input "492.000"
click at [947, 308] on input "0" at bounding box center [957, 306] width 83 height 18
type input "7"
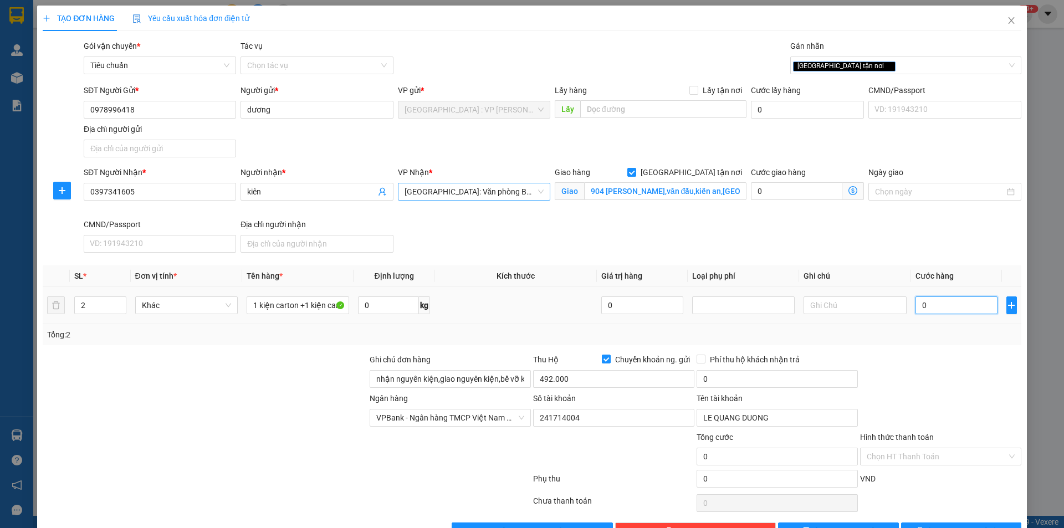
type input "7"
type input "75"
type input "750"
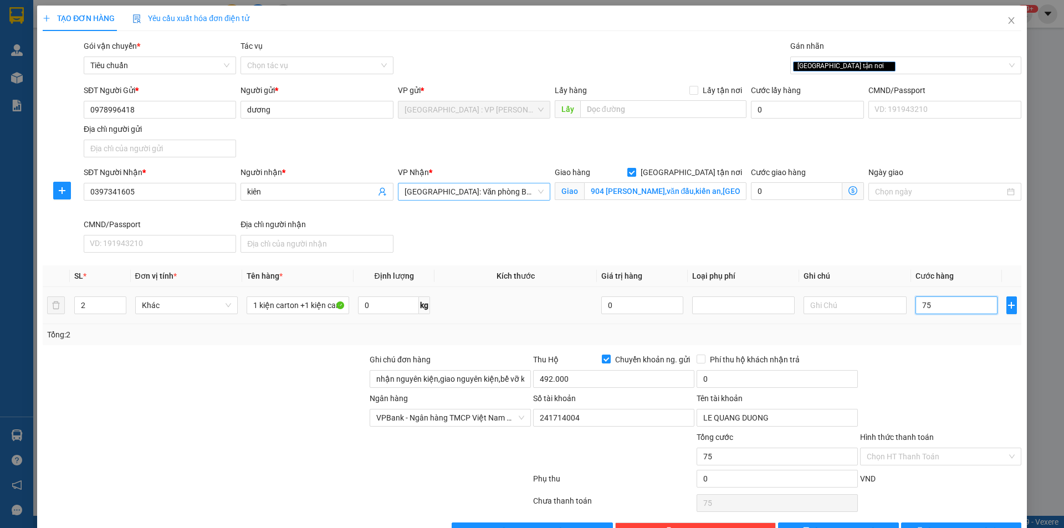
type input "750"
type input "7.500"
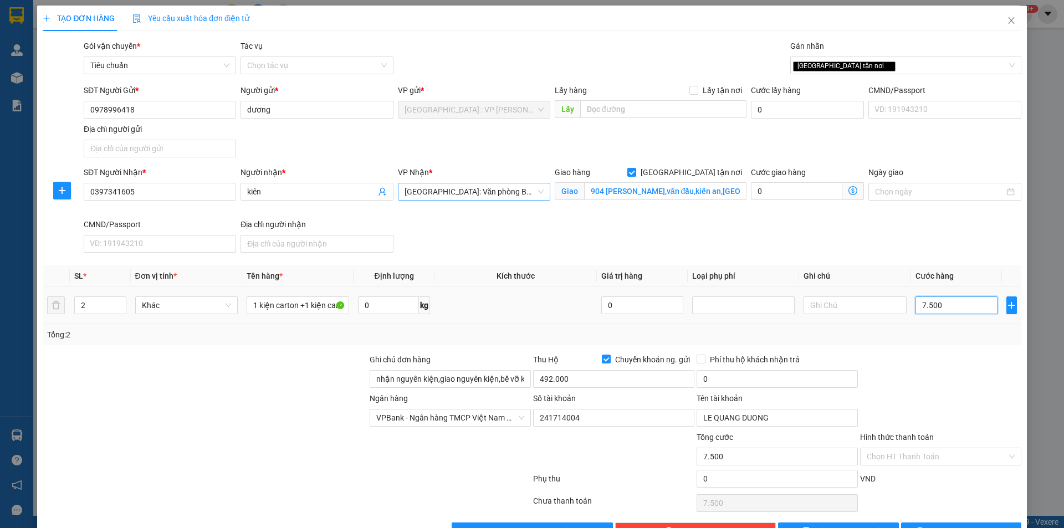
type input "75.000"
click at [738, 374] on input "0" at bounding box center [777, 379] width 161 height 18
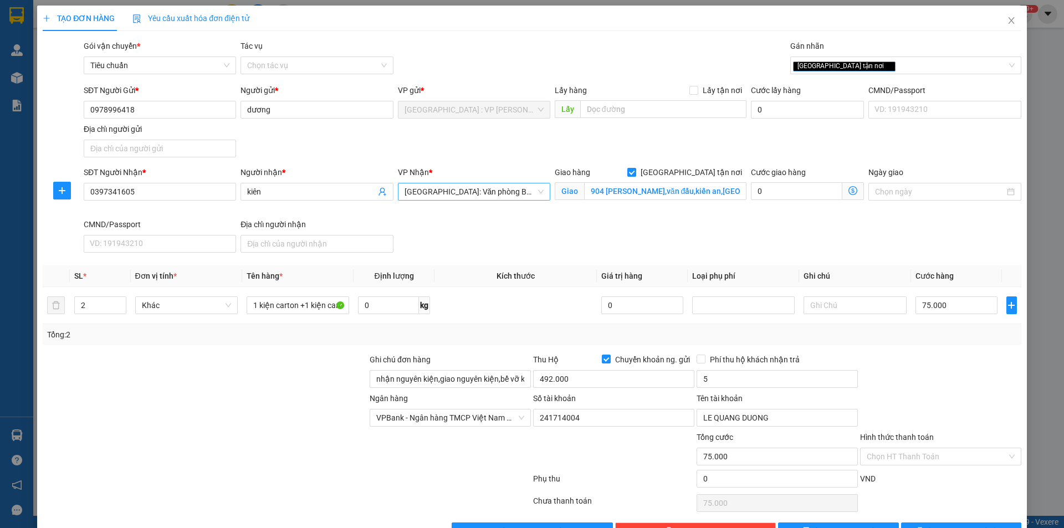
type input "5.000"
click at [967, 389] on div at bounding box center [941, 373] width 164 height 39
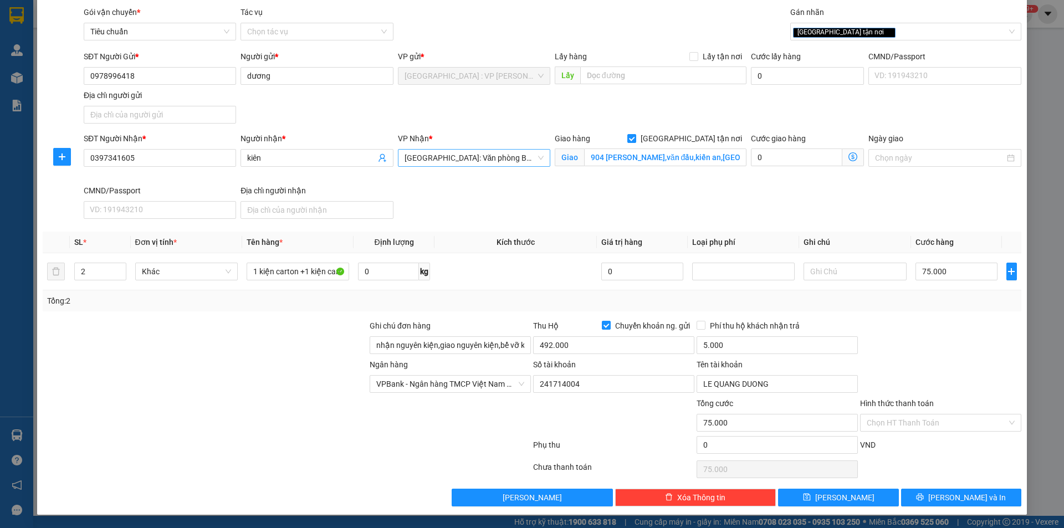
click at [922, 488] on div "Transit Pickup Surcharge Ids Transit Deliver Surcharge Ids Transit Deliver Surc…" at bounding box center [532, 256] width 979 height 501
click at [926, 499] on button "[PERSON_NAME] và In" at bounding box center [961, 498] width 120 height 18
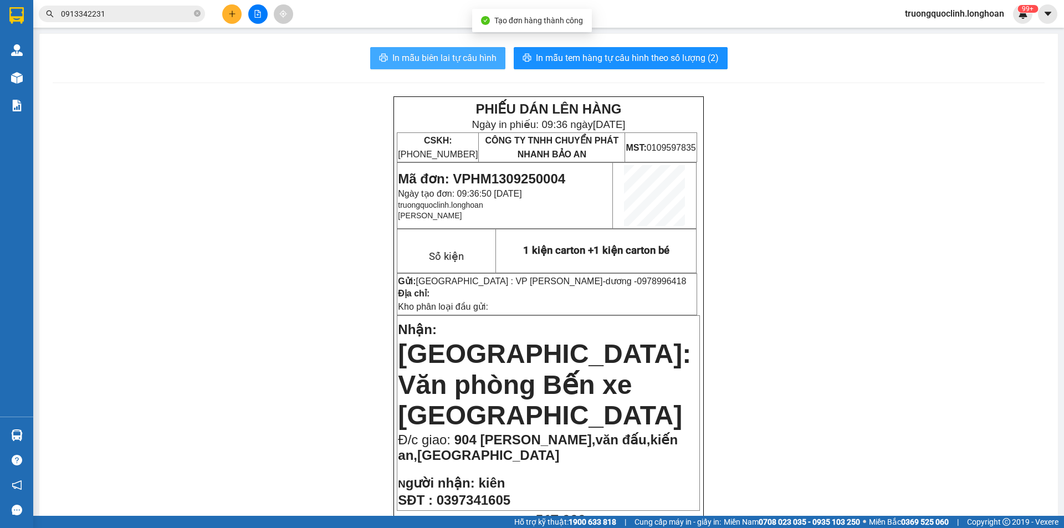
click at [460, 63] on span "In mẫu biên lai tự cấu hình" at bounding box center [445, 58] width 104 height 14
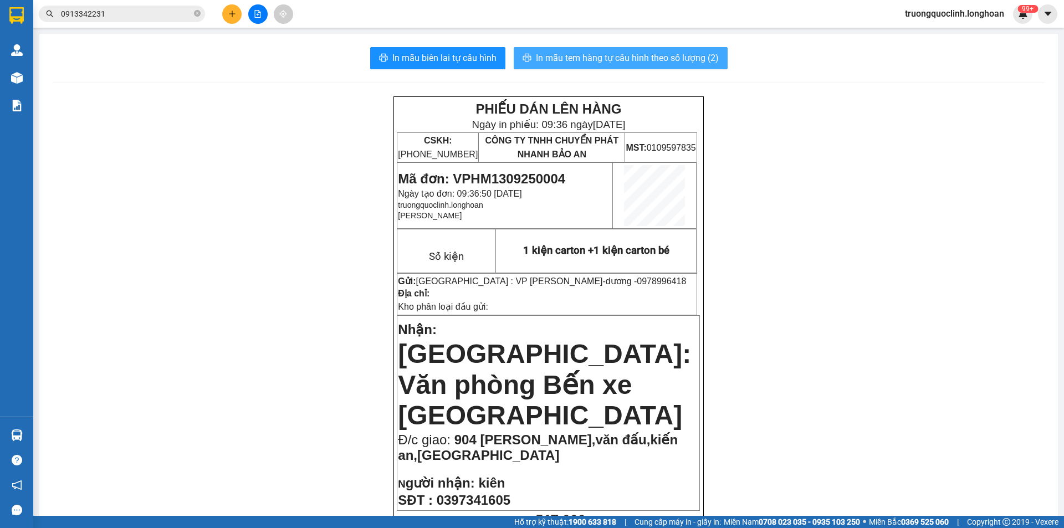
click at [634, 60] on span "In mẫu tem hàng tự cấu hình theo số lượng (2)" at bounding box center [627, 58] width 183 height 14
click at [627, 61] on span "In mẫu tem hàng tự cấu hình theo số lượng (2)" at bounding box center [627, 58] width 183 height 14
click at [534, 171] on span "Mã đơn: VPHM1309250004" at bounding box center [481, 178] width 167 height 15
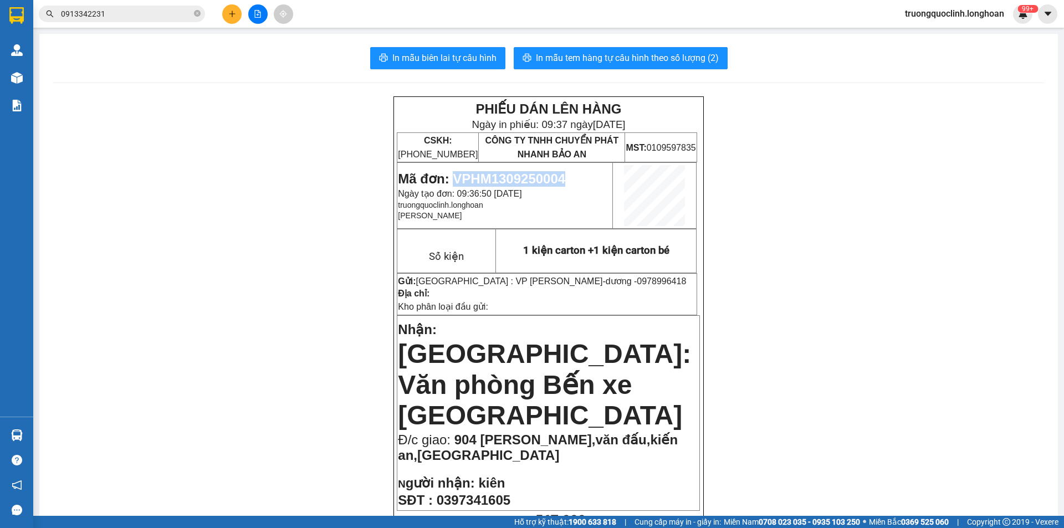
click at [534, 171] on span "Mã đơn: VPHM1309250004" at bounding box center [481, 178] width 167 height 15
copy span "VPHM1309250004"
click at [229, 17] on icon "plus" at bounding box center [232, 14] width 8 height 8
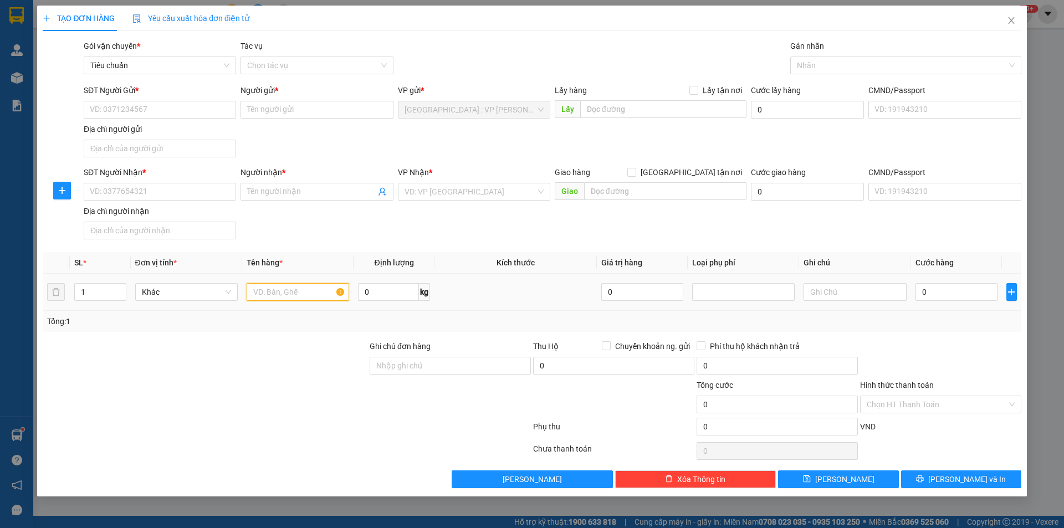
click at [276, 293] on input "text" at bounding box center [298, 292] width 103 height 18
click at [205, 108] on input "SĐT Người Gửi *" at bounding box center [160, 110] width 152 height 18
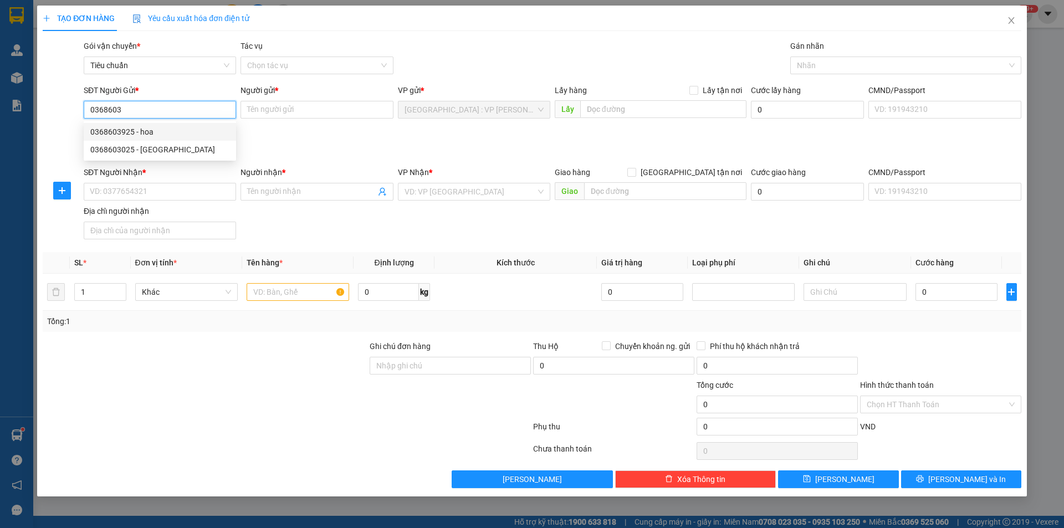
click at [169, 125] on div "0368603925 - hoa" at bounding box center [160, 132] width 152 height 18
type input "0368603925"
type input "hoa"
type input "0368603925"
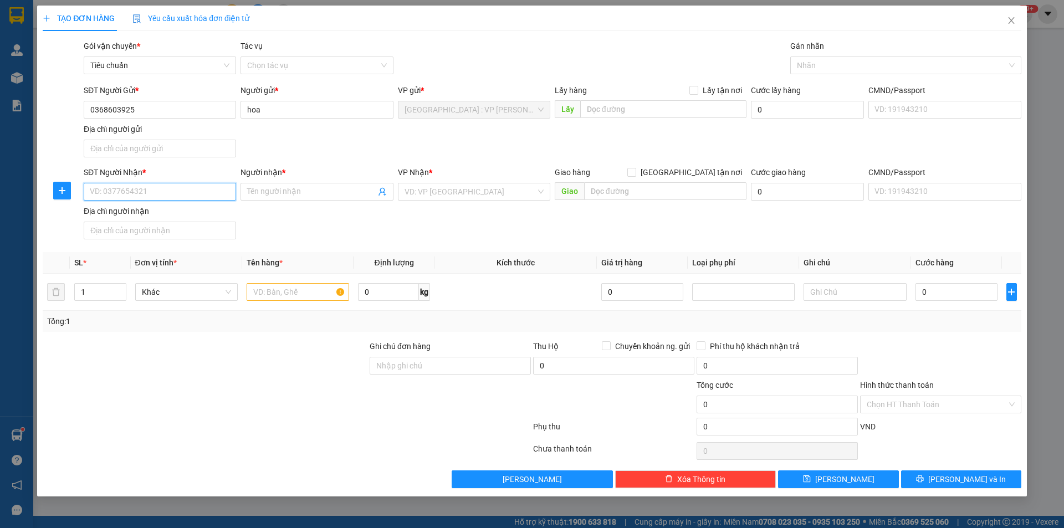
click at [180, 191] on input "SĐT Người Nhận *" at bounding box center [160, 192] width 152 height 18
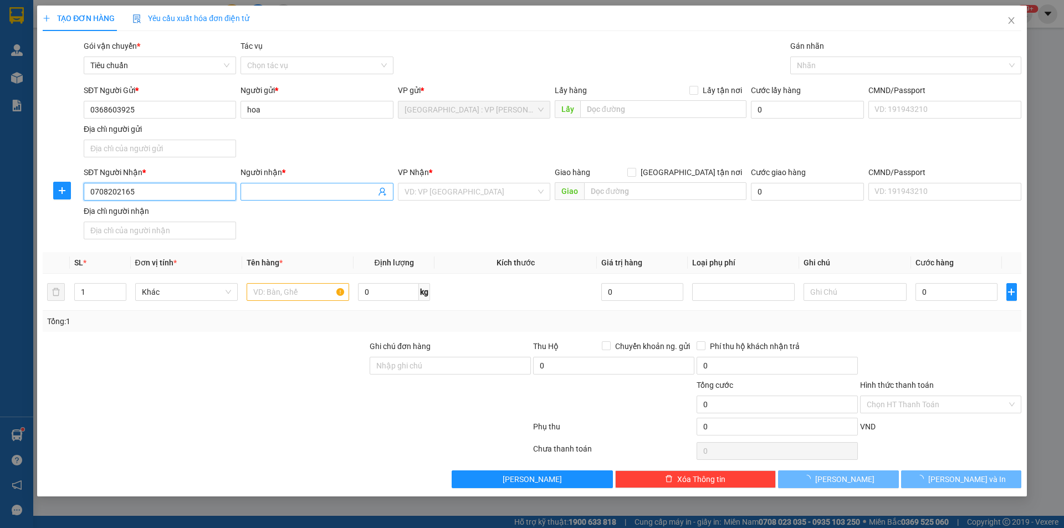
type input "0708202165"
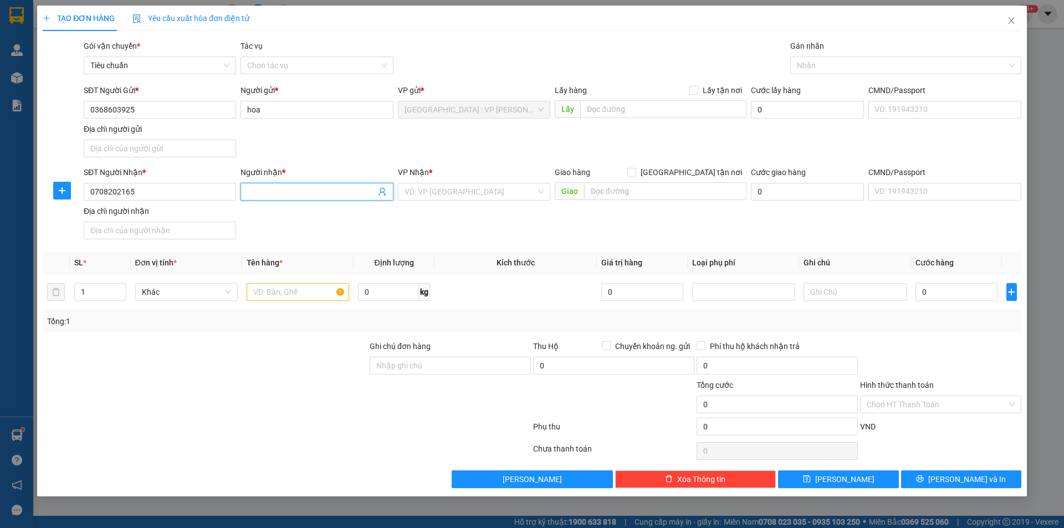
click at [355, 186] on input "Người nhận *" at bounding box center [311, 192] width 128 height 12
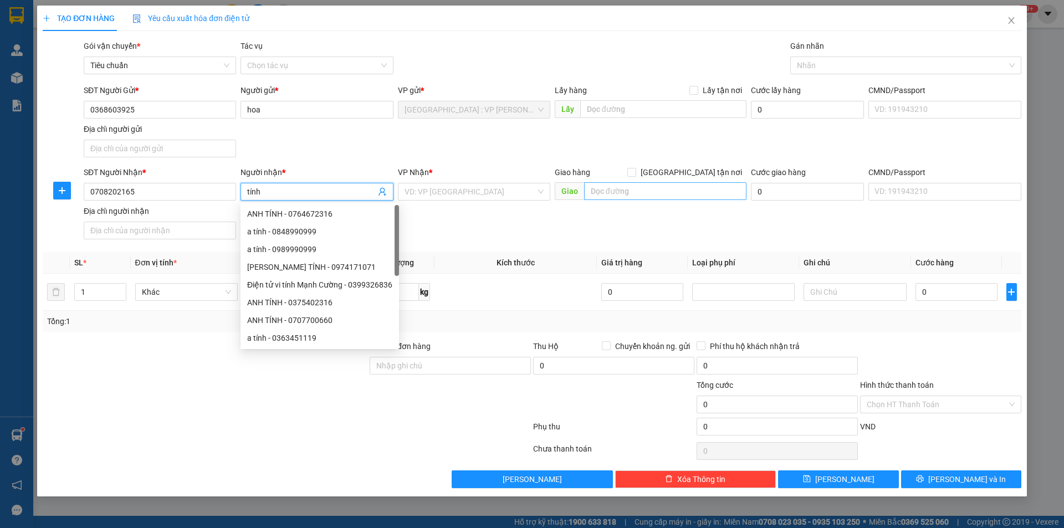
type input "tính"
click at [689, 191] on input "text" at bounding box center [665, 191] width 162 height 18
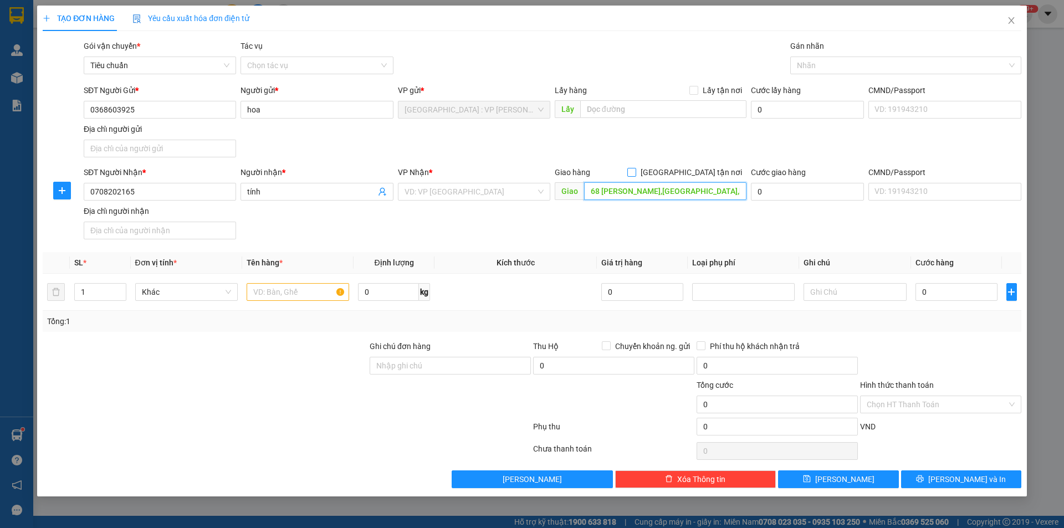
type input "68 nguyễn trác,hải châu,đà nẵng"
drag, startPoint x: 697, startPoint y: 176, endPoint x: 711, endPoint y: 157, distance: 23.4
click at [698, 176] on span "[GEOGRAPHIC_DATA] tận nơi" at bounding box center [691, 172] width 110 height 12
click at [635, 176] on input "[GEOGRAPHIC_DATA] tận nơi" at bounding box center [632, 172] width 8 height 8
checkbox input "true"
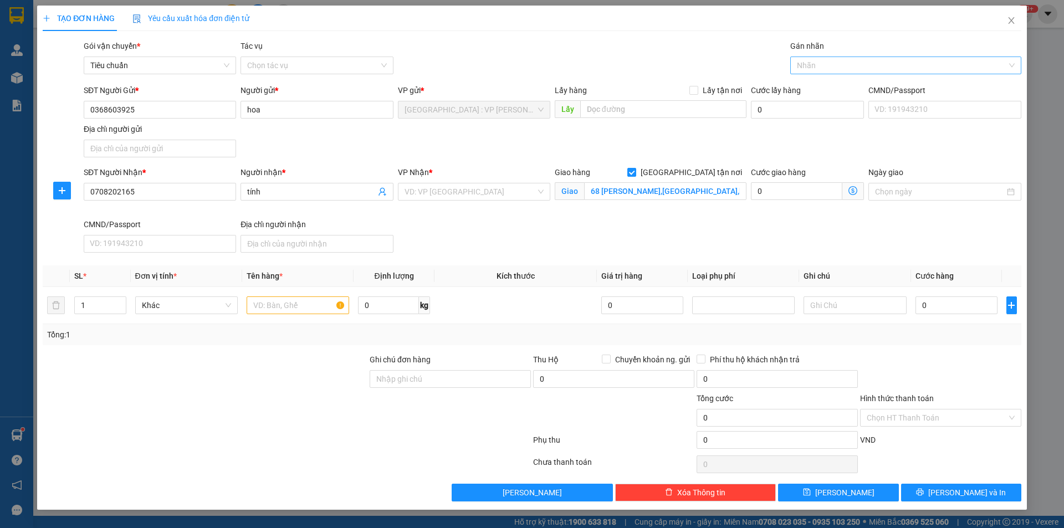
click at [842, 70] on div at bounding box center [900, 65] width 215 height 13
type input "gtn"
click at [832, 85] on div "[GEOGRAPHIC_DATA] tận nơi" at bounding box center [906, 87] width 218 height 12
click at [481, 190] on input "search" at bounding box center [470, 192] width 131 height 17
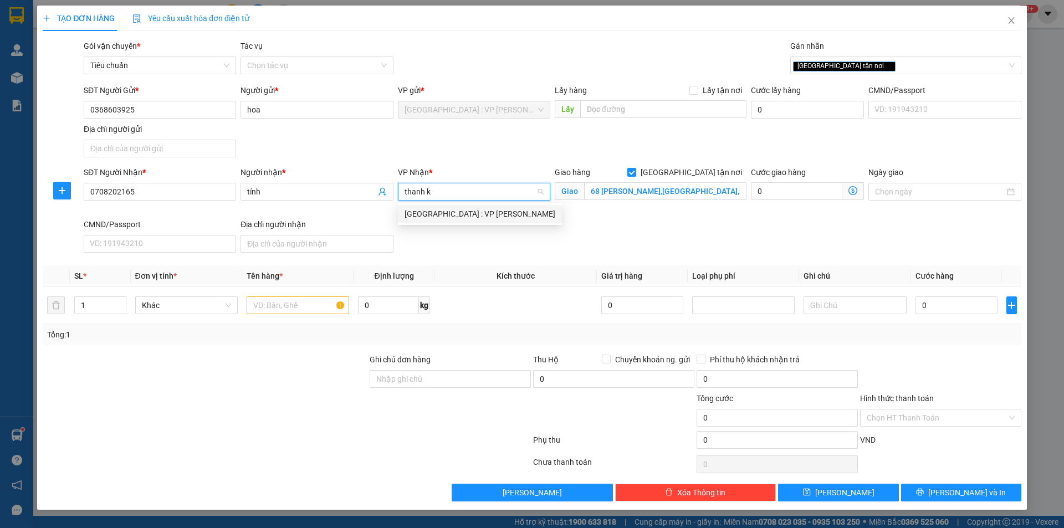
type input "thanh kh"
click at [482, 215] on div "[GEOGRAPHIC_DATA] : VP [PERSON_NAME]" at bounding box center [480, 214] width 151 height 12
click at [264, 310] on input "text" at bounding box center [298, 306] width 103 height 18
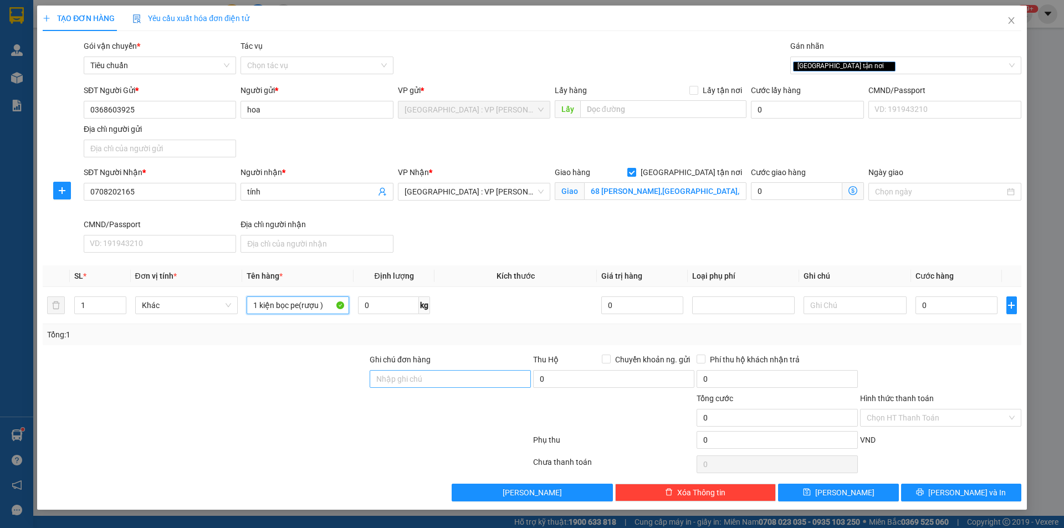
type input "1 kiện bọc pe(rượu )"
click at [471, 383] on input "Ghi chú đơn hàng" at bounding box center [450, 379] width 161 height 18
type input "nhận nguyên kiện,giao nguyên kiện,bể vỡ k đền"
click at [314, 405] on div at bounding box center [205, 412] width 327 height 39
click at [962, 306] on input "0" at bounding box center [957, 306] width 83 height 18
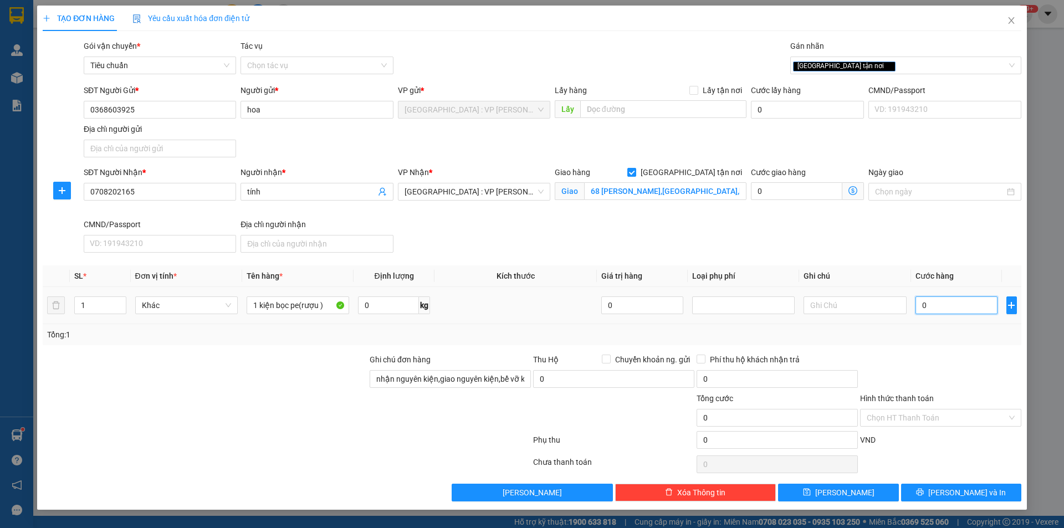
type input "1"
type input "10"
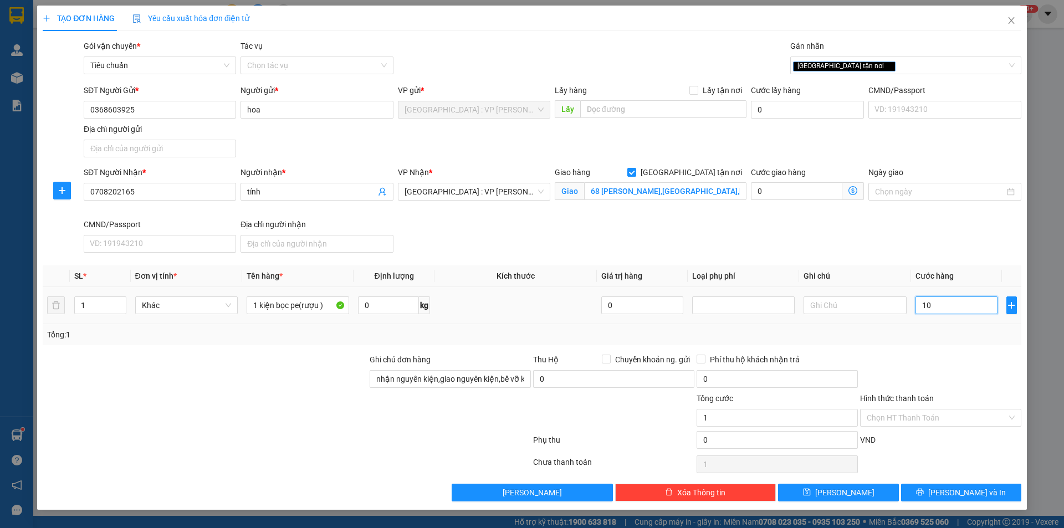
type input "10"
type input "100"
type input "1.000"
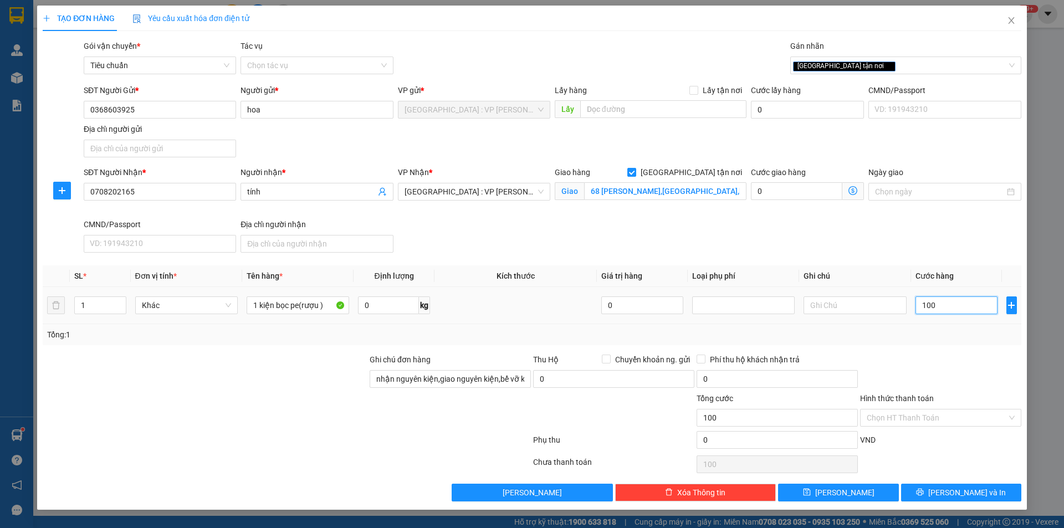
type input "1.000"
type input "10.000"
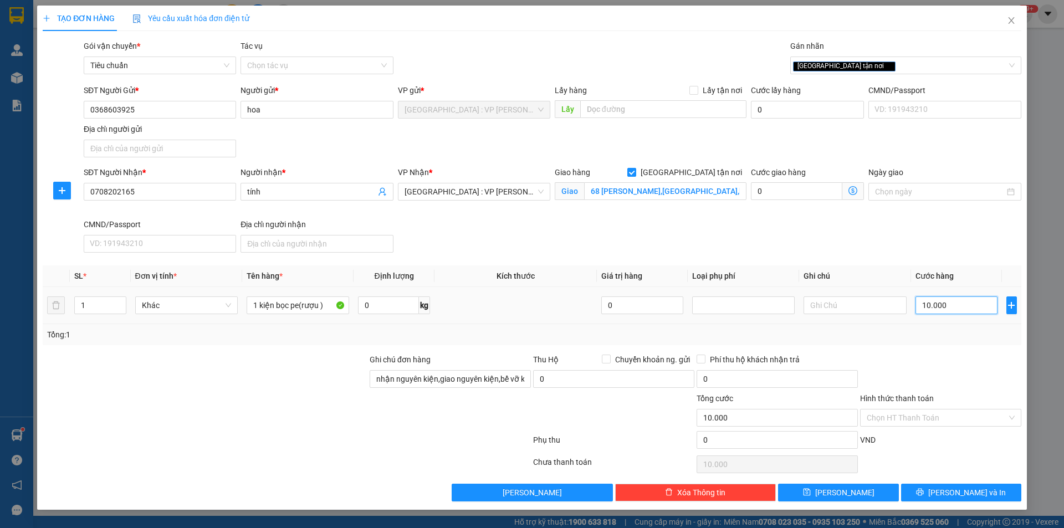
type input "100.000"
drag, startPoint x: 926, startPoint y: 380, endPoint x: 942, endPoint y: 391, distance: 20.0
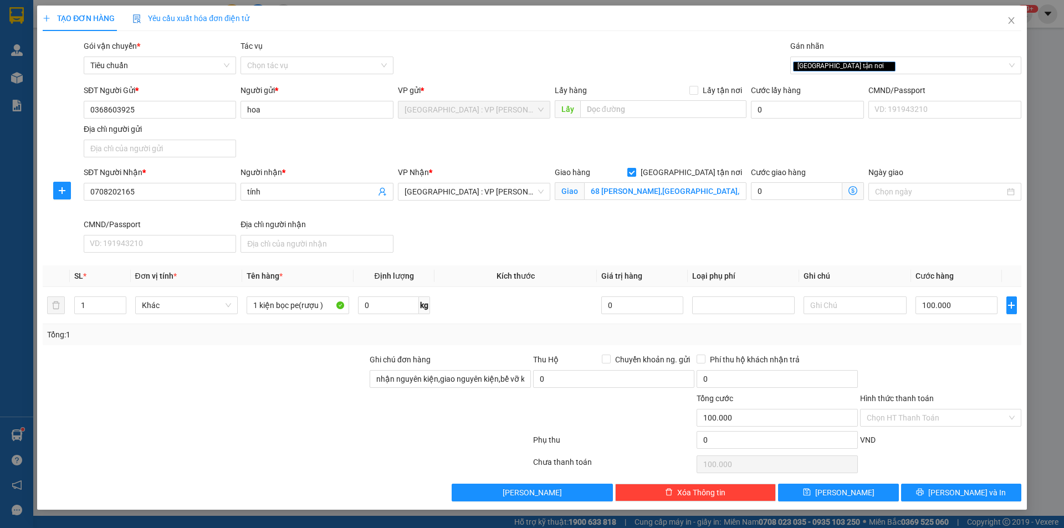
click at [926, 381] on div at bounding box center [941, 373] width 164 height 39
click at [979, 498] on span "[PERSON_NAME] và In" at bounding box center [968, 493] width 78 height 12
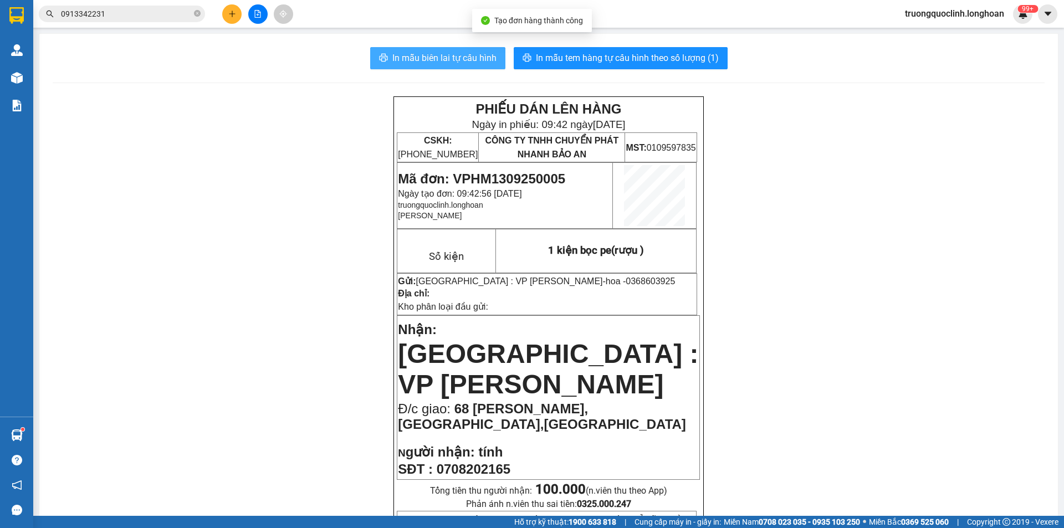
drag, startPoint x: 426, startPoint y: 59, endPoint x: 437, endPoint y: 66, distance: 13.4
click at [425, 60] on span "In mẫu biên lai tự cấu hình" at bounding box center [445, 58] width 104 height 14
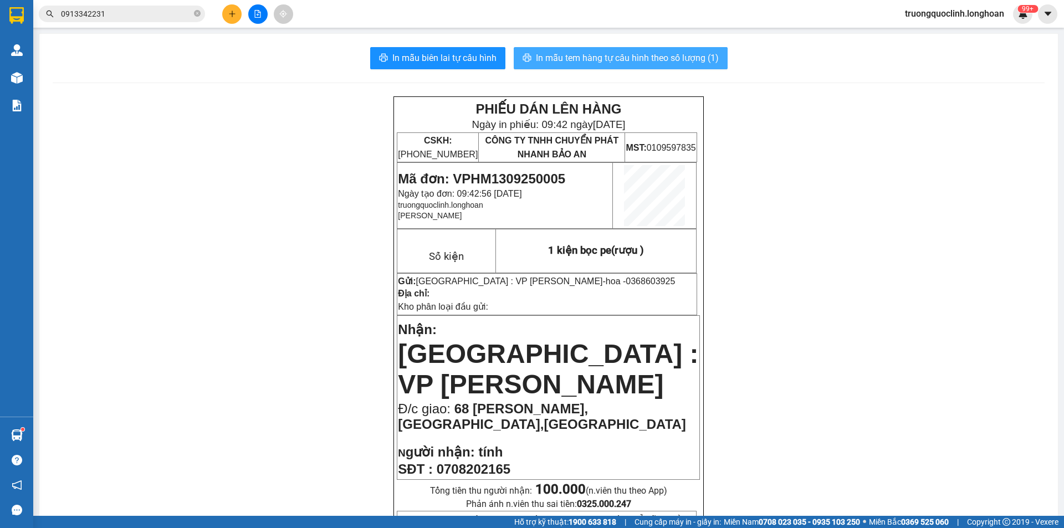
click at [592, 60] on span "In mẫu tem hàng tự cấu hình theo số lượng (1)" at bounding box center [627, 58] width 183 height 14
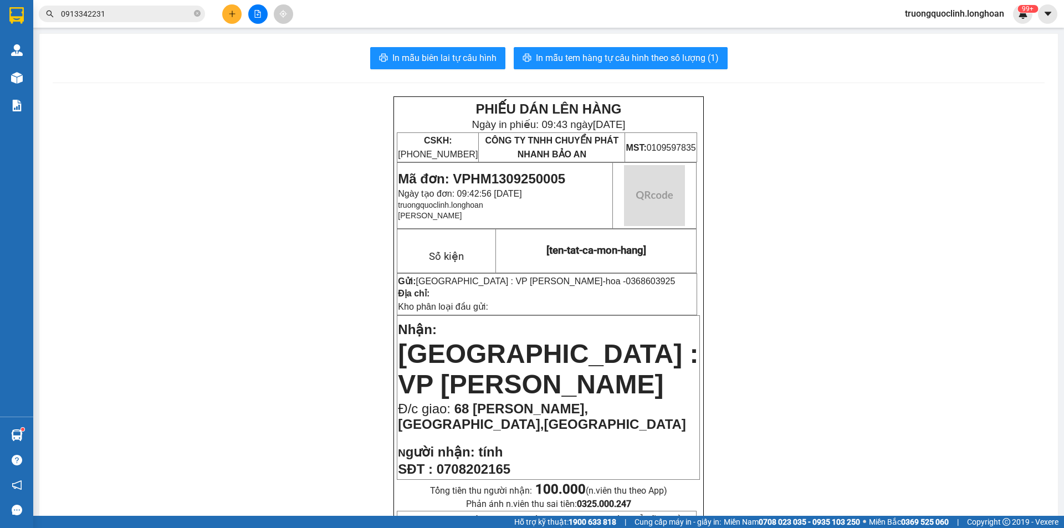
click at [524, 181] on span "Mã đơn: VPHM1309250005" at bounding box center [481, 178] width 167 height 15
copy span "VPHM1309250005"
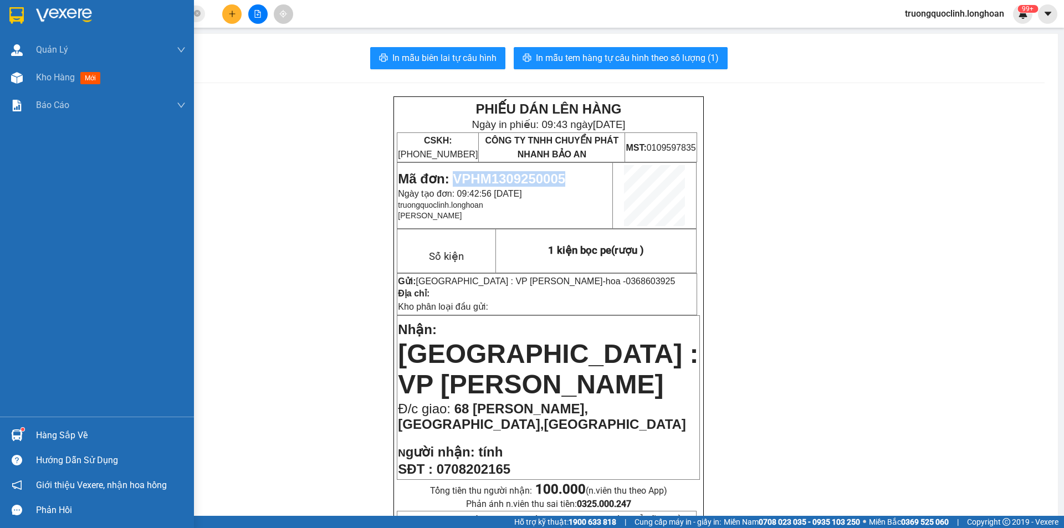
click at [13, 11] on img at bounding box center [16, 15] width 14 height 17
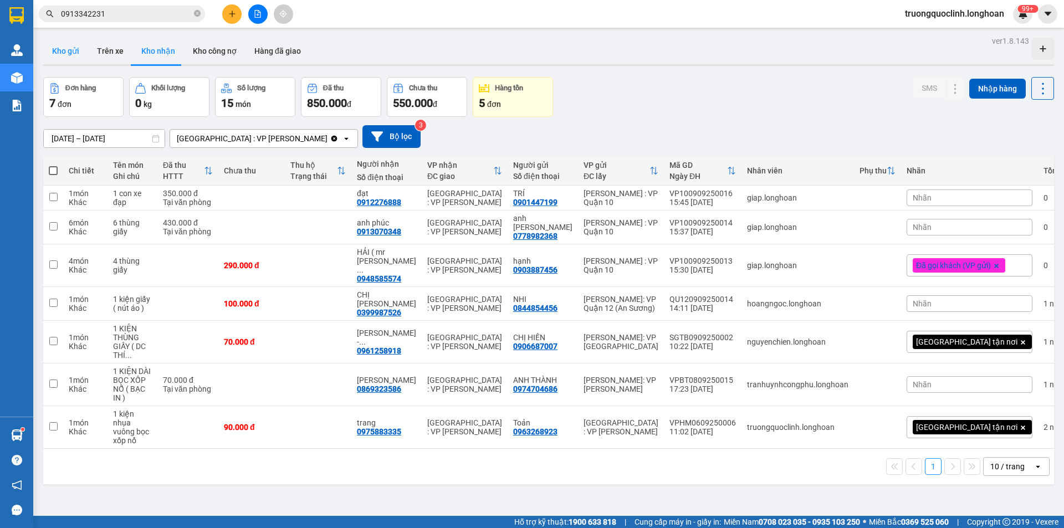
click at [68, 54] on button "Kho gửi" at bounding box center [65, 51] width 45 height 27
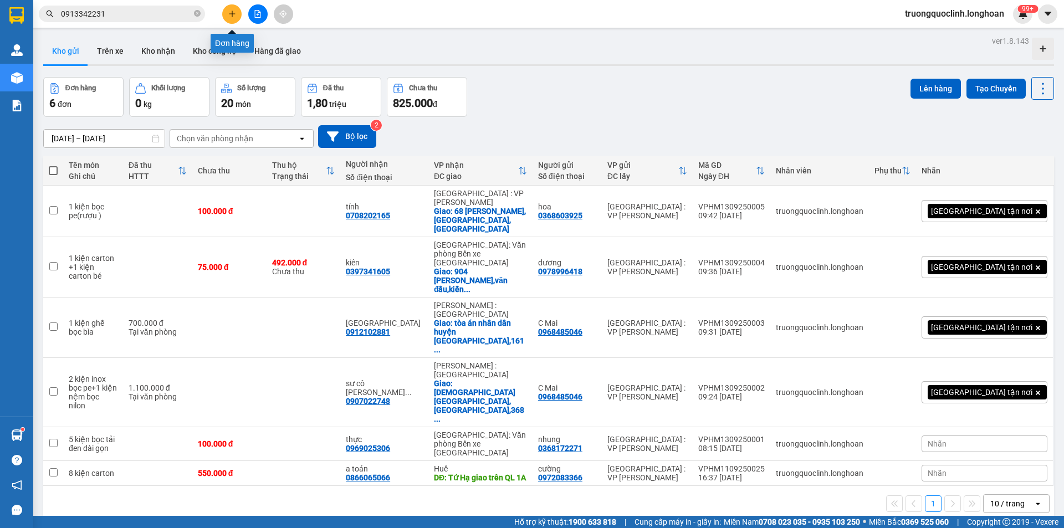
click at [228, 7] on button at bounding box center [231, 13] width 19 height 19
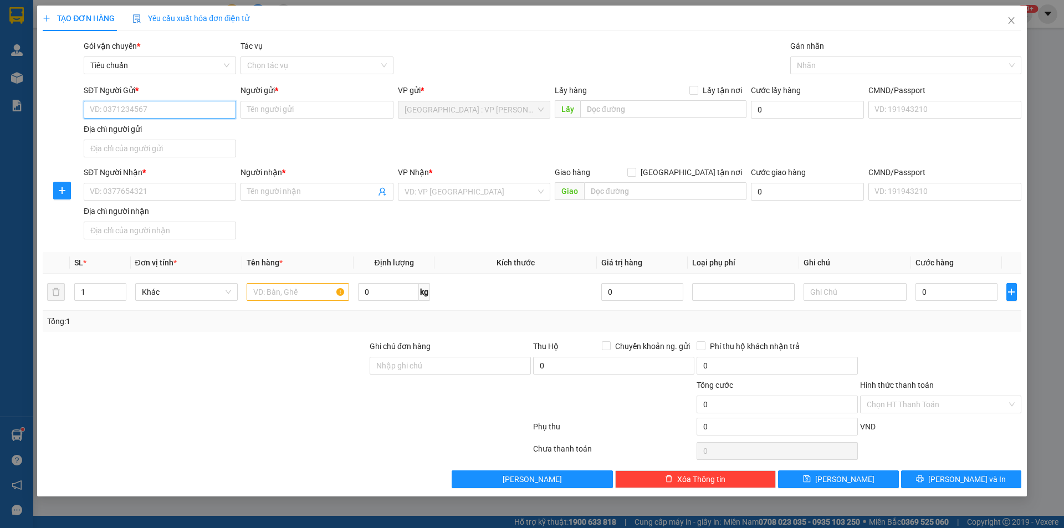
click at [157, 110] on input "SĐT Người Gửi *" at bounding box center [160, 110] width 152 height 18
type input "0989711092"
click at [137, 133] on div "0989711092 - a Tiến" at bounding box center [159, 132] width 139 height 12
type input "a Tiến"
type input "0989711092"
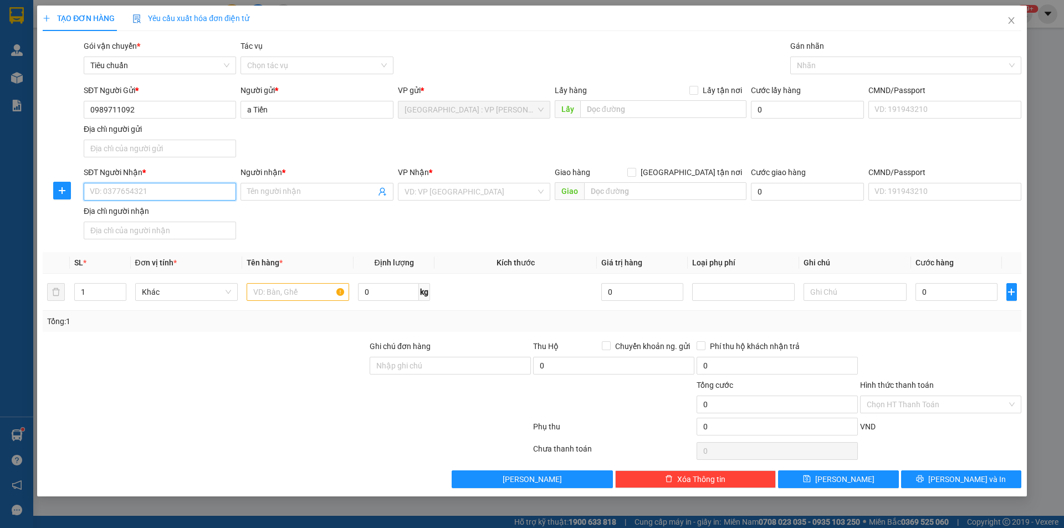
click at [179, 196] on input "SĐT Người Nhận *" at bounding box center [160, 192] width 152 height 18
click at [136, 218] on div "0974575245 - chị linh" at bounding box center [159, 214] width 139 height 12
type input "0974575245"
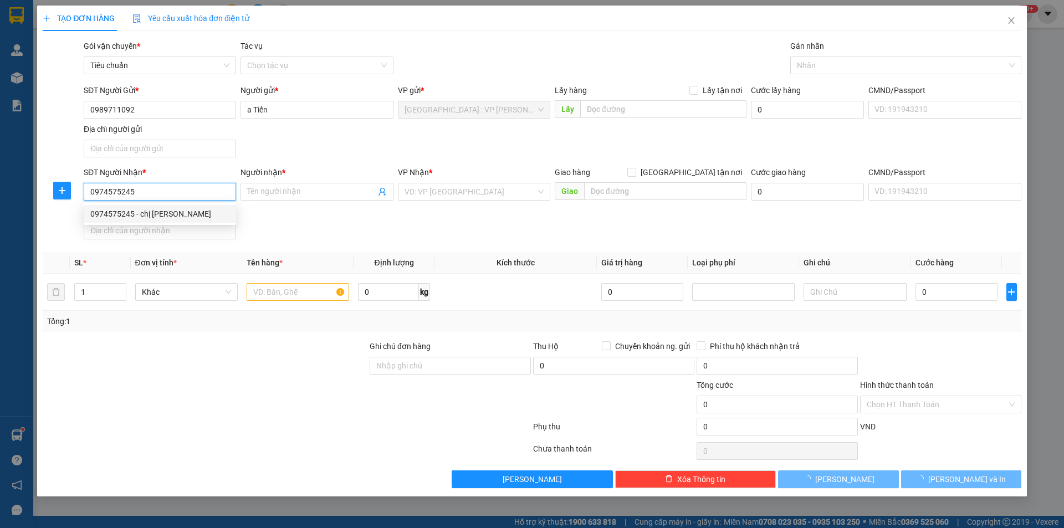
type input "chị [PERSON_NAME]"
checkbox input "true"
type input "925 nguyễn lương bằng,văn đẩu,kiến an,hải phòng"
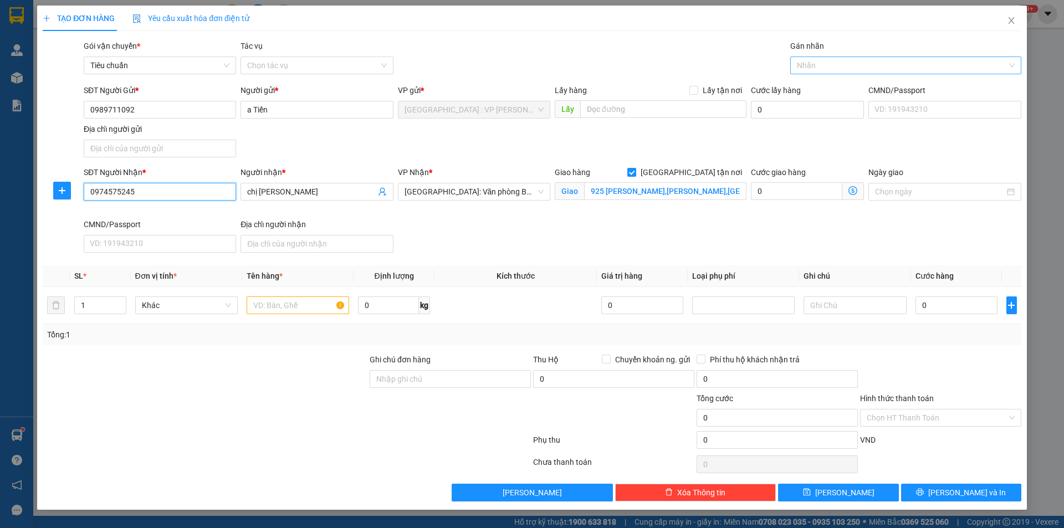
click at [845, 67] on div at bounding box center [900, 65] width 215 height 13
type input "0974575245"
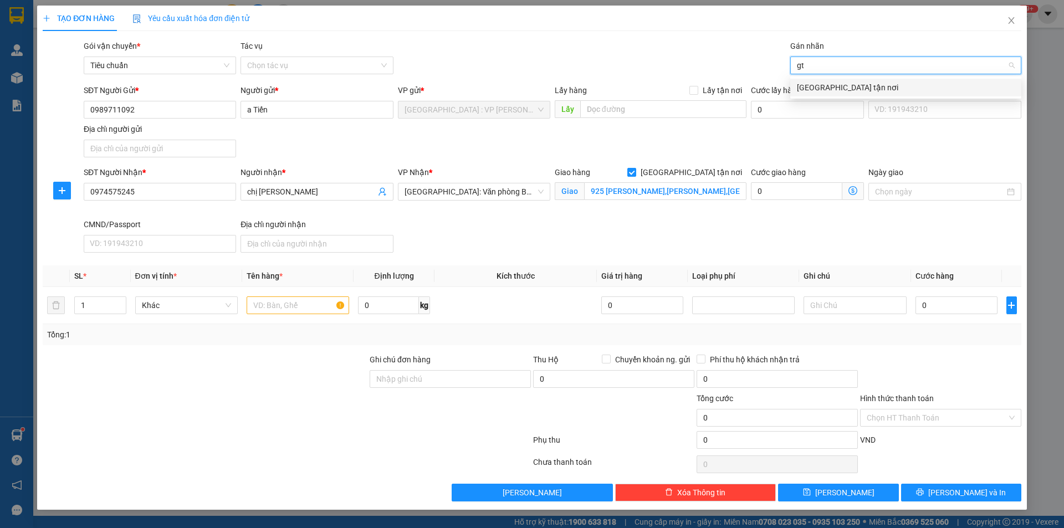
type input "gtn"
click at [832, 89] on div "[GEOGRAPHIC_DATA] tận nơi" at bounding box center [906, 87] width 218 height 12
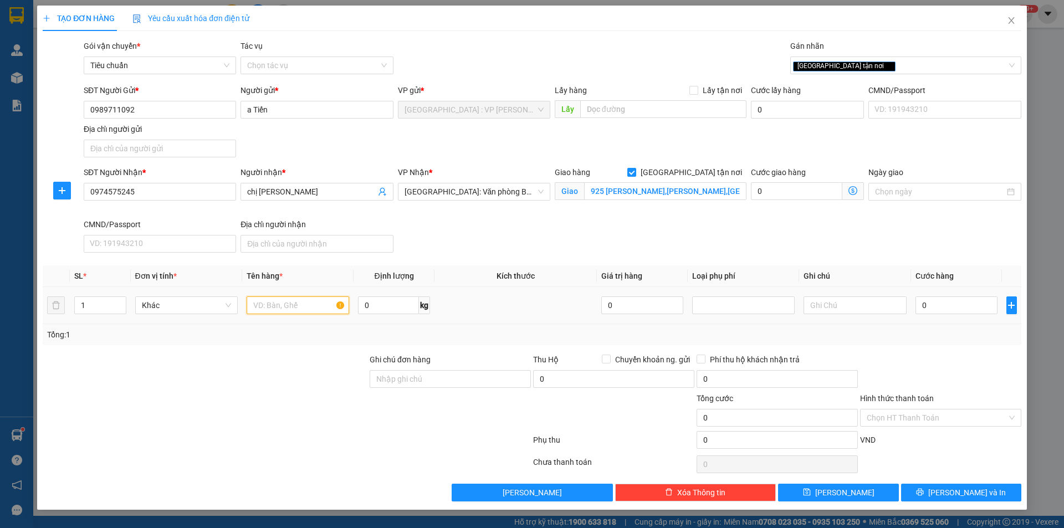
click at [308, 304] on input "text" at bounding box center [298, 306] width 103 height 18
type input "1 kiện bọc xốp dài"
click at [449, 377] on input "Ghi chú đơn hàng" at bounding box center [450, 379] width 161 height 18
type input "k bao cong"
drag, startPoint x: 481, startPoint y: 337, endPoint x: 489, endPoint y: 314, distance: 24.0
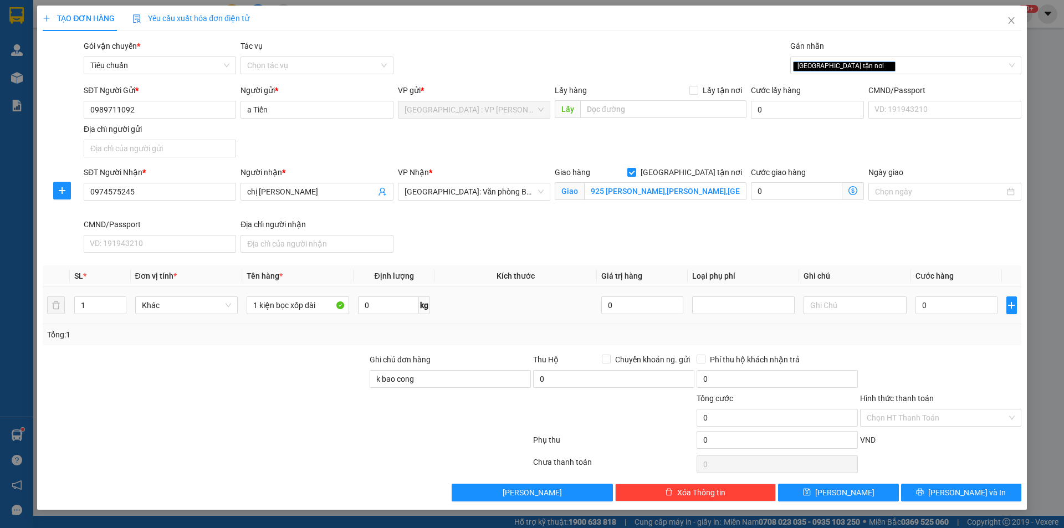
click at [482, 336] on div "Tổng: 1" at bounding box center [532, 335] width 970 height 12
click at [957, 307] on input "0" at bounding box center [957, 306] width 83 height 18
type input "1"
click at [956, 494] on span "[PERSON_NAME] và In" at bounding box center [968, 493] width 78 height 12
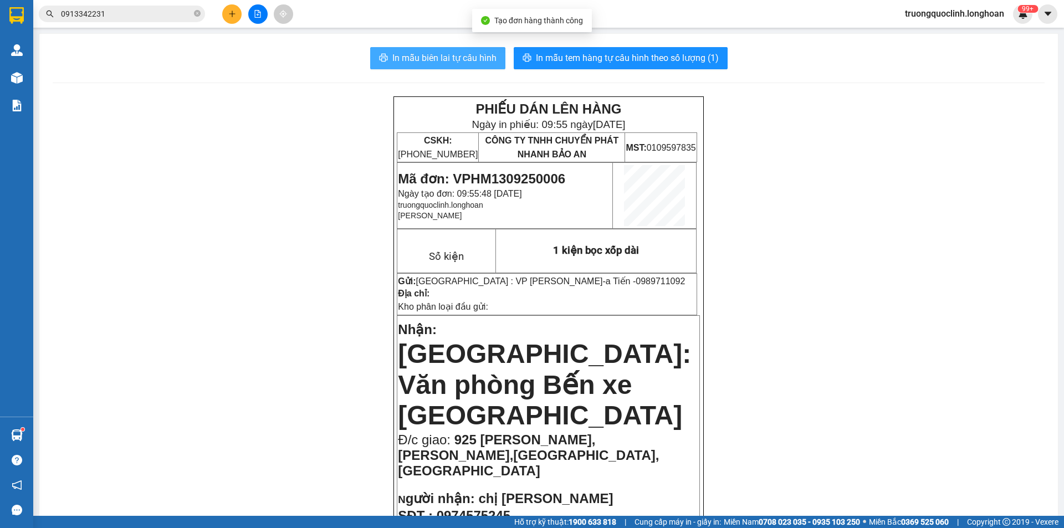
click at [412, 62] on span "In mẫu biên lai tự cấu hình" at bounding box center [445, 58] width 104 height 14
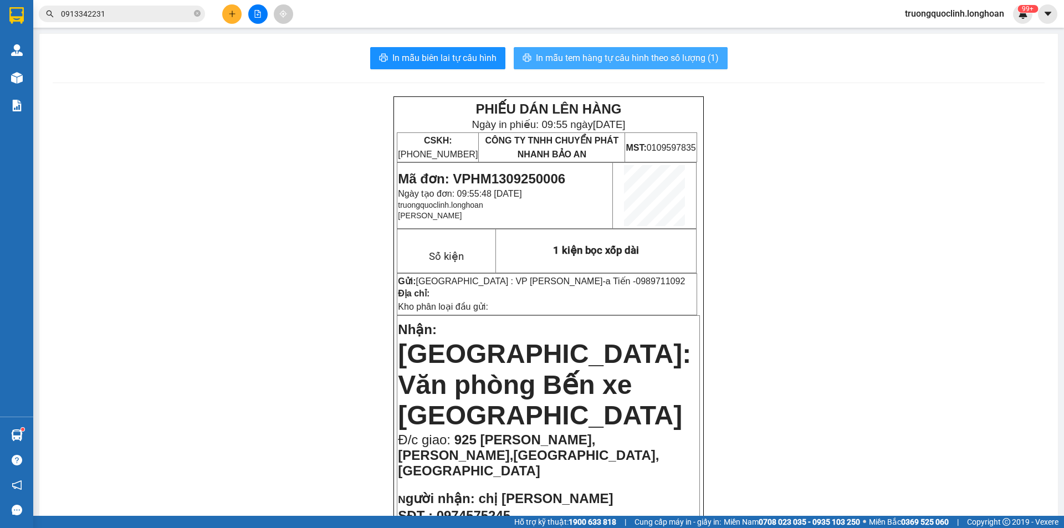
click at [597, 52] on span "In mẫu tem hàng tự cấu hình theo số lượng (1)" at bounding box center [627, 58] width 183 height 14
click at [521, 180] on span "Mã đơn: VPHM1309250006" at bounding box center [481, 178] width 167 height 15
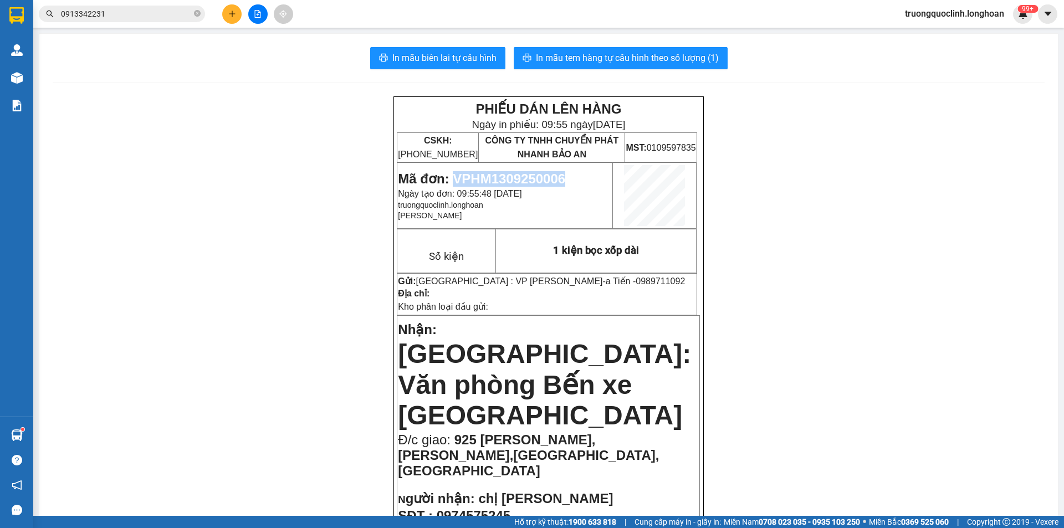
click at [521, 180] on span "Mã đơn: VPHM1309250006" at bounding box center [481, 178] width 167 height 15
copy span "VPHM1309250006"
click at [636, 284] on span "0989711092" at bounding box center [660, 281] width 49 height 9
copy span "0989711092"
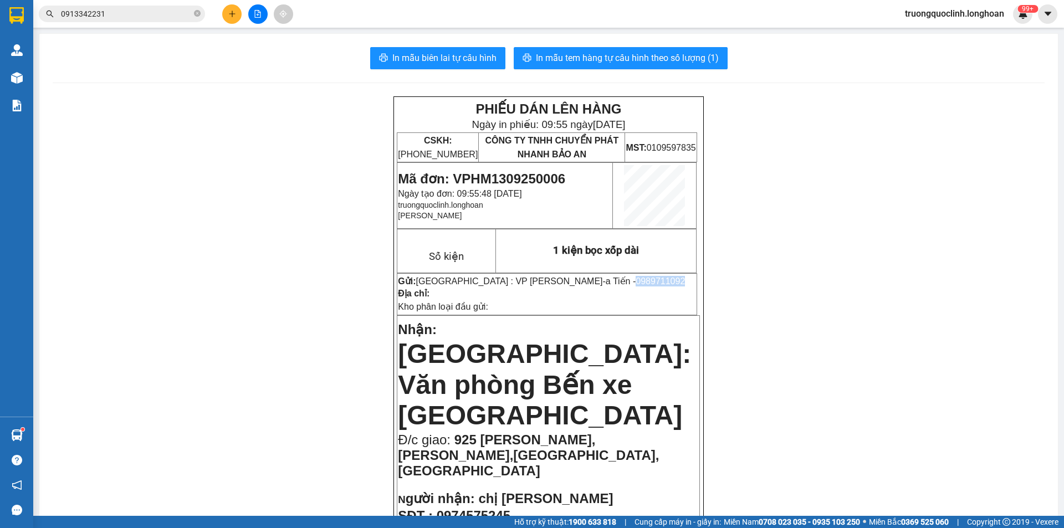
click at [224, 16] on button at bounding box center [231, 13] width 19 height 19
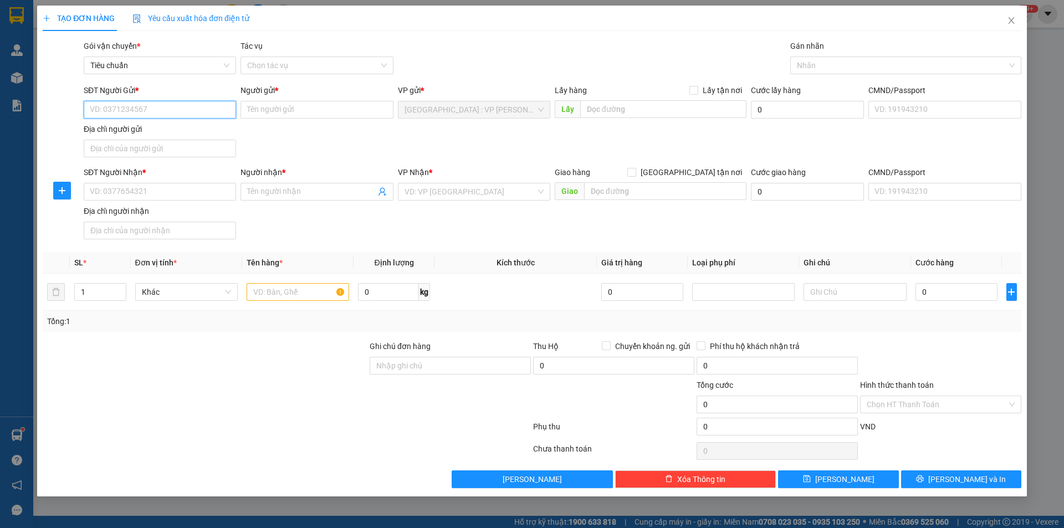
paste input "0989711092"
click at [156, 137] on div "0989711092 - a Tiến" at bounding box center [159, 132] width 139 height 12
click at [389, 289] on input "0" at bounding box center [388, 292] width 61 height 18
click at [292, 291] on input "text" at bounding box center [298, 292] width 103 height 18
click at [380, 293] on input "0" at bounding box center [388, 292] width 61 height 18
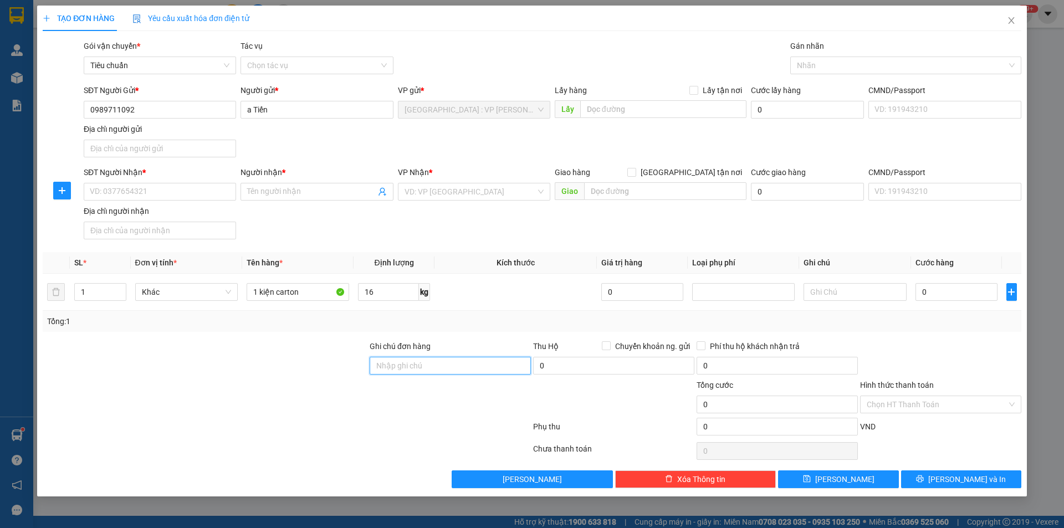
click at [402, 366] on input "Ghi chú đơn hàng" at bounding box center [450, 366] width 161 height 18
click at [173, 190] on input "SĐT Người Nhận *" at bounding box center [160, 192] width 152 height 18
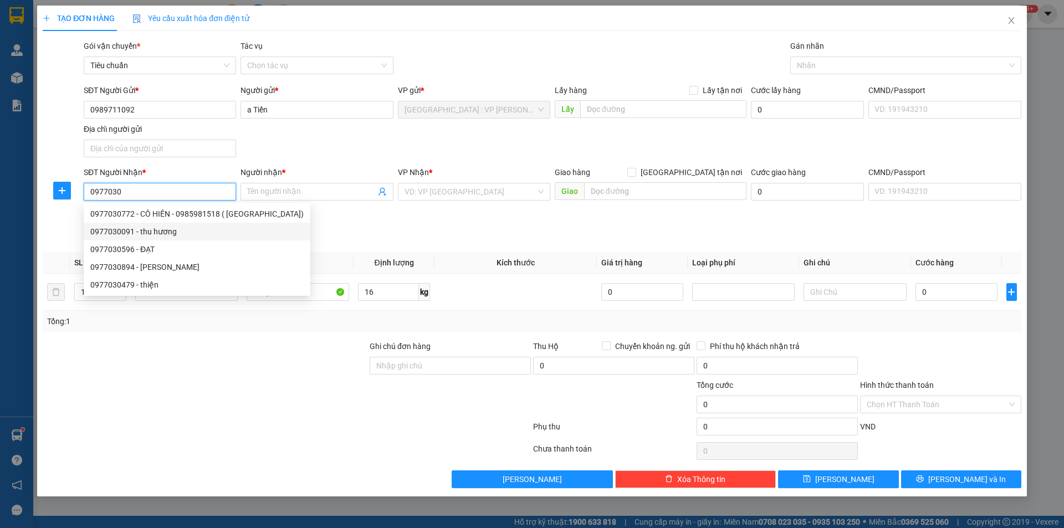
click at [133, 237] on div "0977030091 - thu hương" at bounding box center [196, 232] width 213 height 12
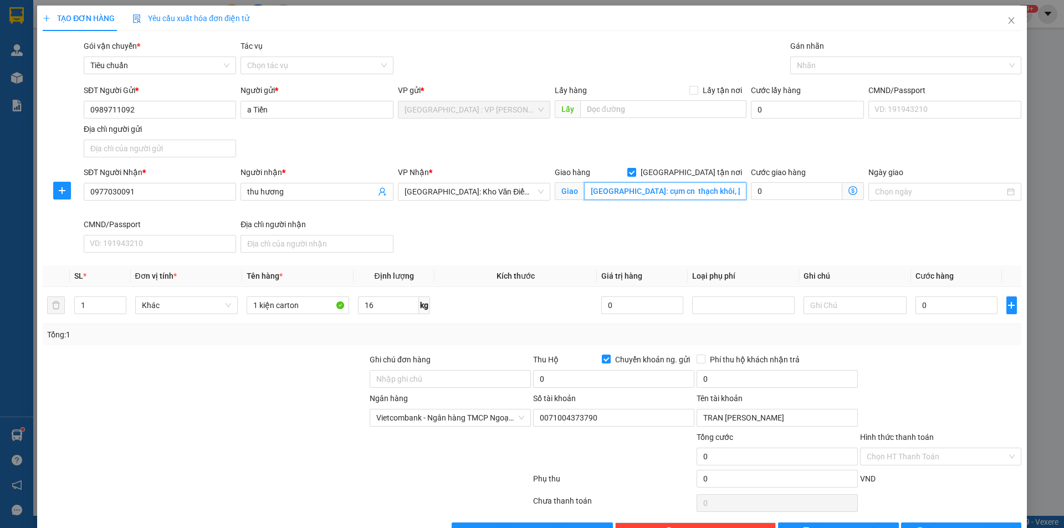
click at [677, 191] on input "hải dương: cụm cn thạch khôi, gia xuyên, xã gia xuyên, tp hải dương" at bounding box center [665, 191] width 162 height 18
click at [824, 60] on div at bounding box center [900, 65] width 215 height 13
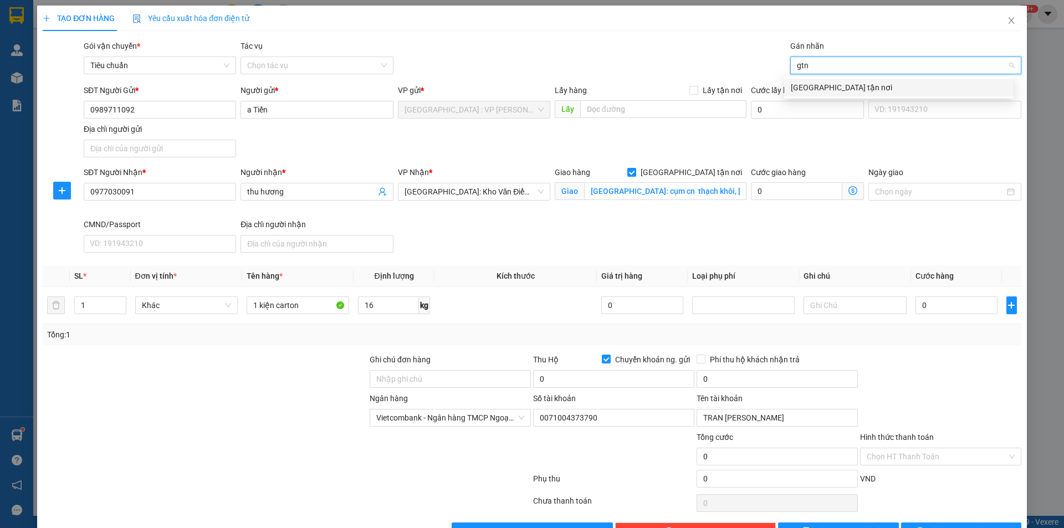
click at [799, 86] on div "[GEOGRAPHIC_DATA] tận nơi" at bounding box center [899, 87] width 216 height 12
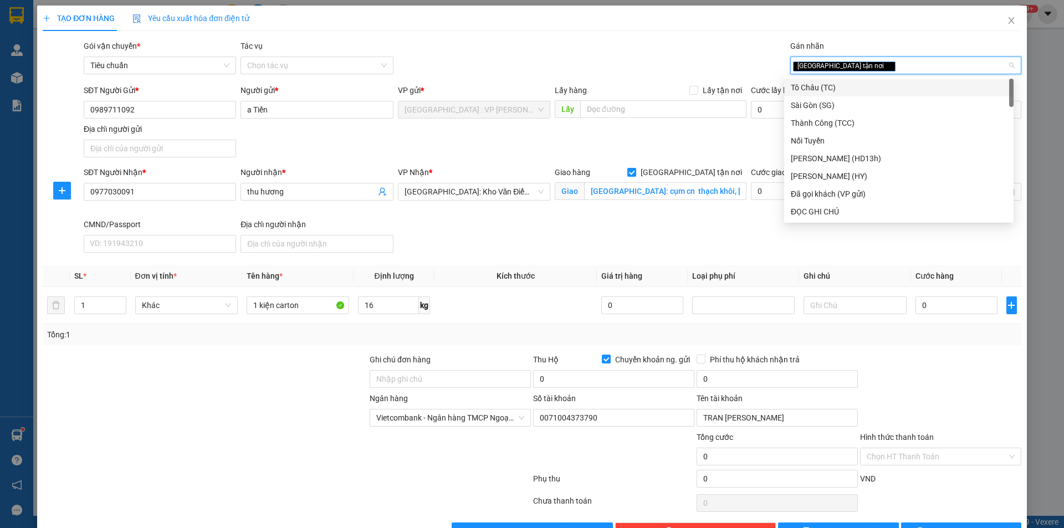
click at [706, 48] on div "Gói vận chuyển * Tiêu chuẩn Tác vụ Chọn tác vụ Gán nhãn Giao tận nơi" at bounding box center [552, 59] width 942 height 39
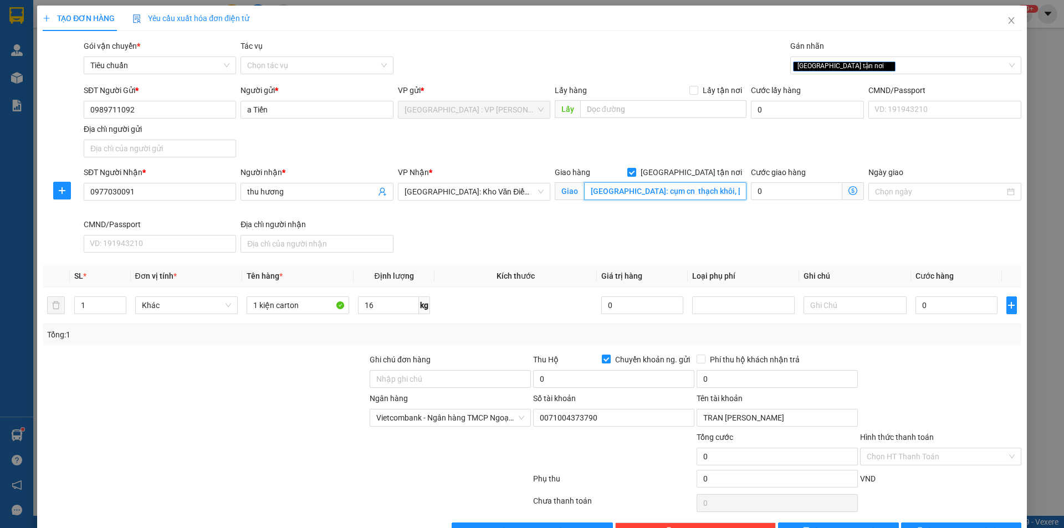
click at [712, 190] on input "hải dương: cụm cn thạch khôi, gia xuyên, xã gia xuyên, tp hải dương" at bounding box center [665, 191] width 162 height 18
click at [731, 191] on input "hải dương: cụm cn thạch khôi, gia xuyên, xã gia xuyên, tp hải dương" at bounding box center [665, 191] width 162 height 18
click at [203, 108] on input "0989711092" at bounding box center [160, 110] width 152 height 18
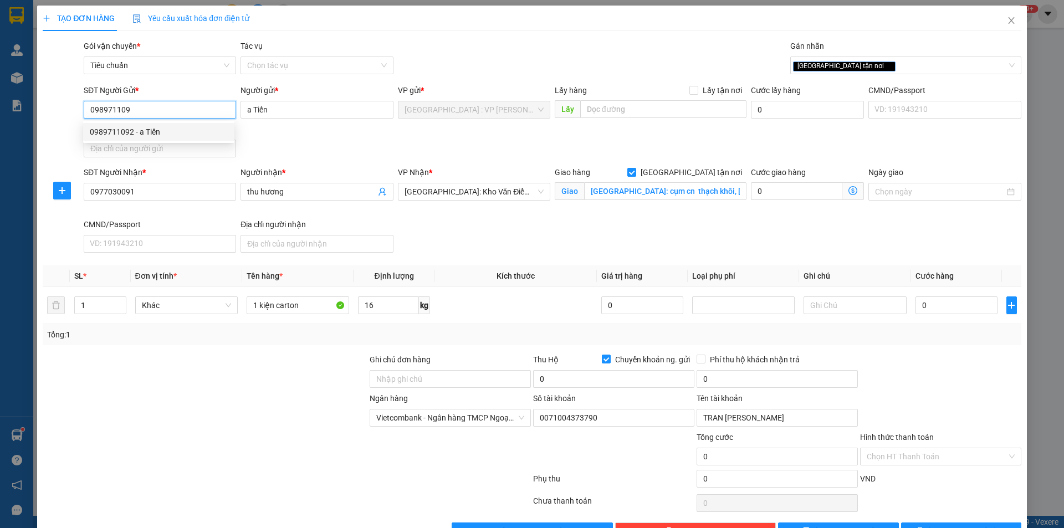
click at [135, 132] on div "0989711092 - a Tiến" at bounding box center [159, 132] width 138 height 12
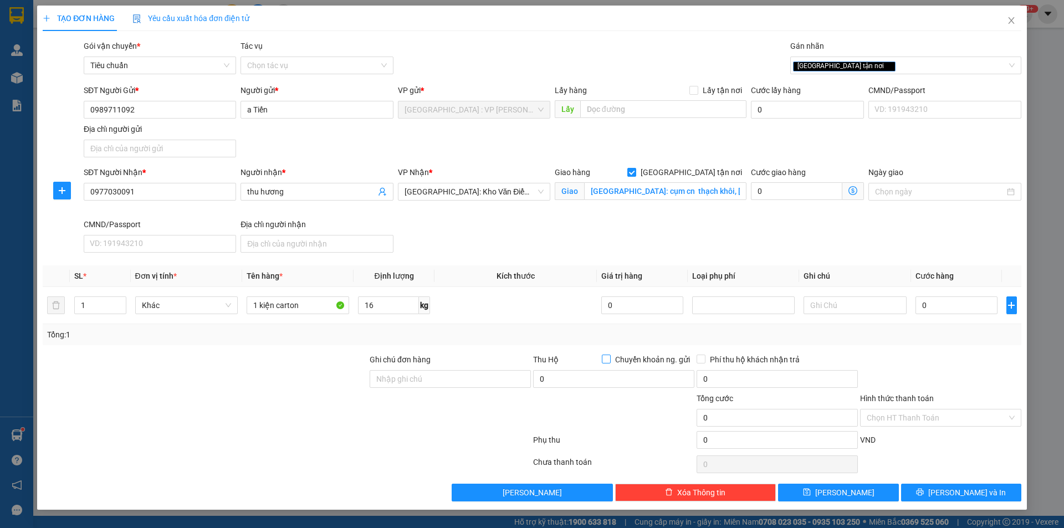
click at [608, 359] on input "Chuyển khoản ng. gửi" at bounding box center [606, 359] width 8 height 8
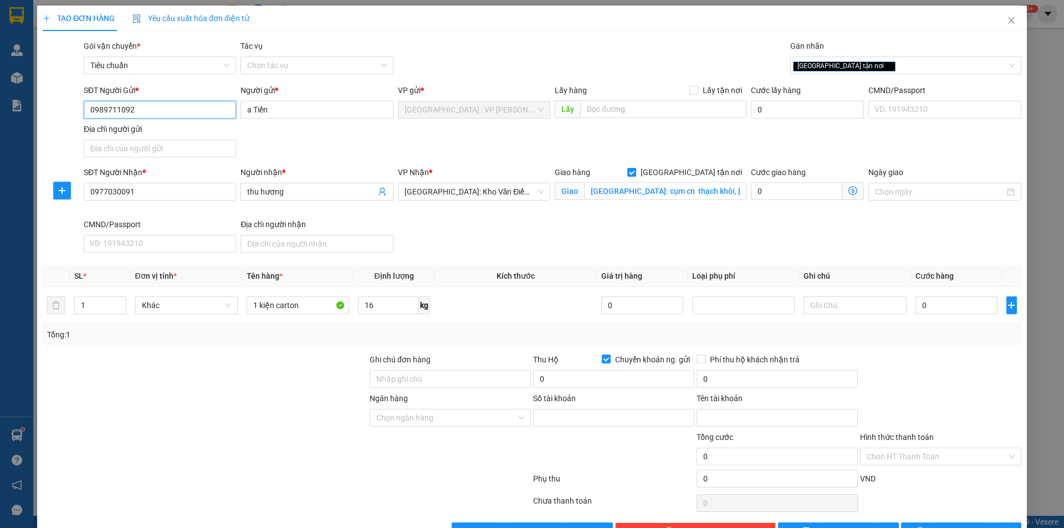
click at [158, 115] on input "0989711092" at bounding box center [160, 110] width 152 height 18
click at [559, 420] on input "Số tài khoản" at bounding box center [613, 418] width 161 height 18
paste input "881601978888"
click at [752, 429] on div "Tên tài khoản" at bounding box center [777, 412] width 161 height 39
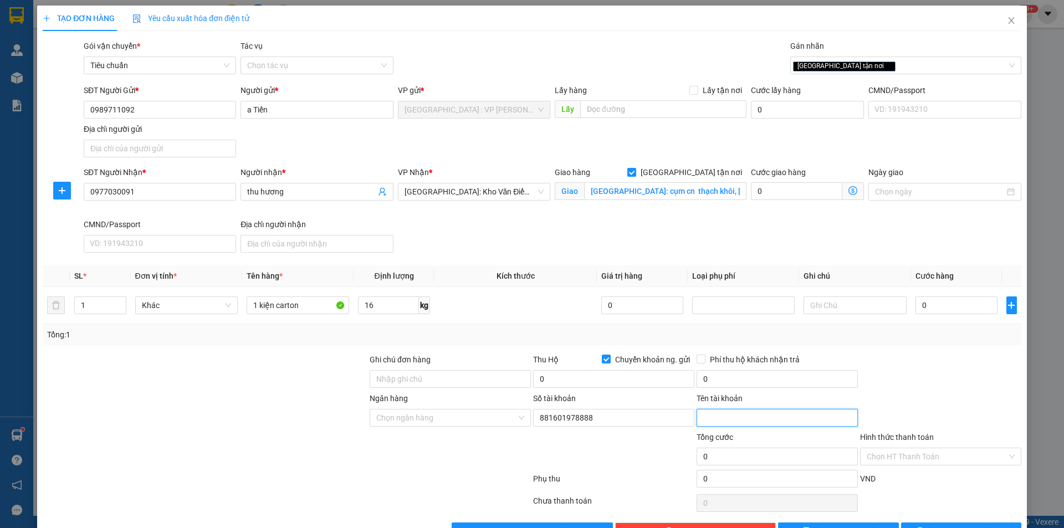
click at [752, 422] on input "Tên tài khoản" at bounding box center [777, 418] width 161 height 18
paste input "[PERSON_NAME]"
click at [500, 415] on input "Ngân hàng" at bounding box center [446, 418] width 140 height 17
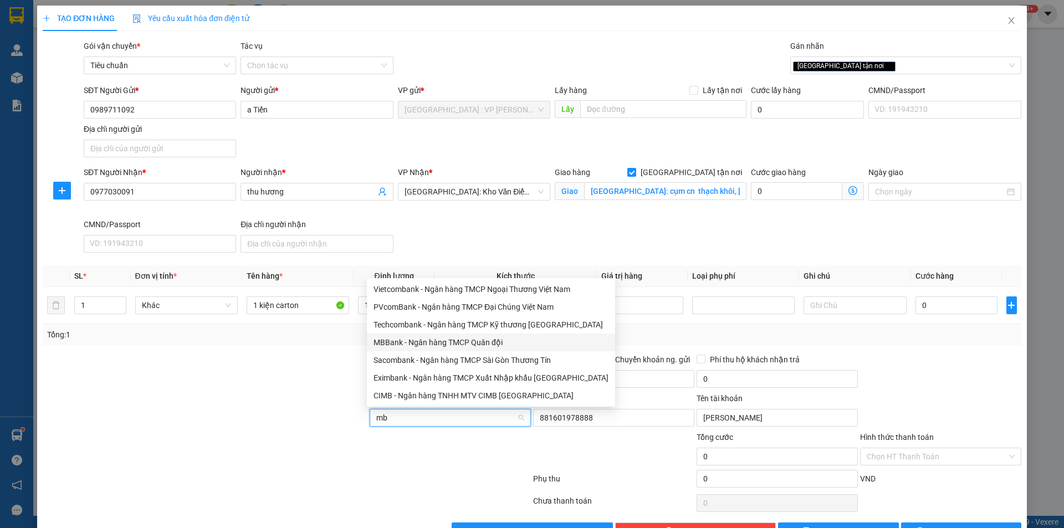
click at [417, 348] on div "MBBank - Ngân hàng TMCP Quân đội" at bounding box center [491, 343] width 235 height 12
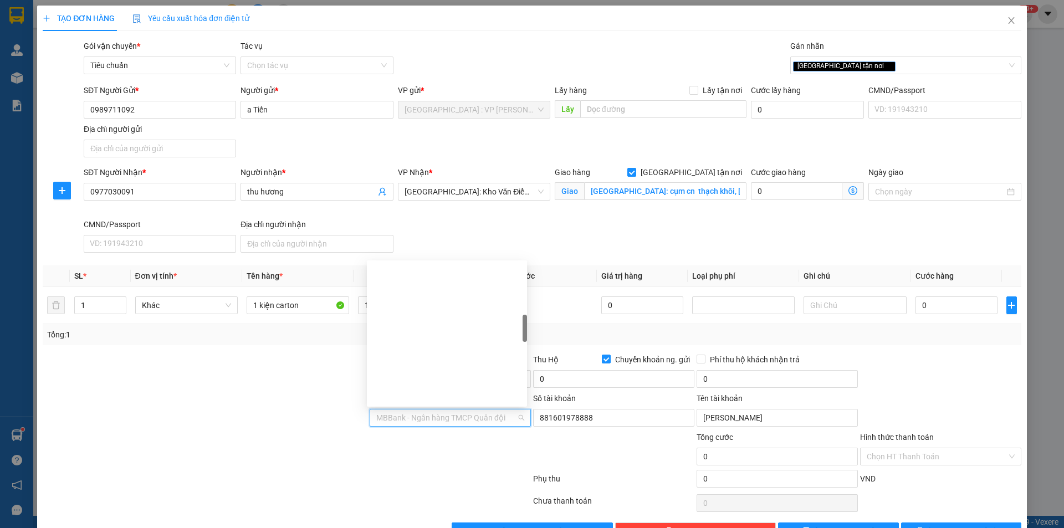
scroll to position [306, 0]
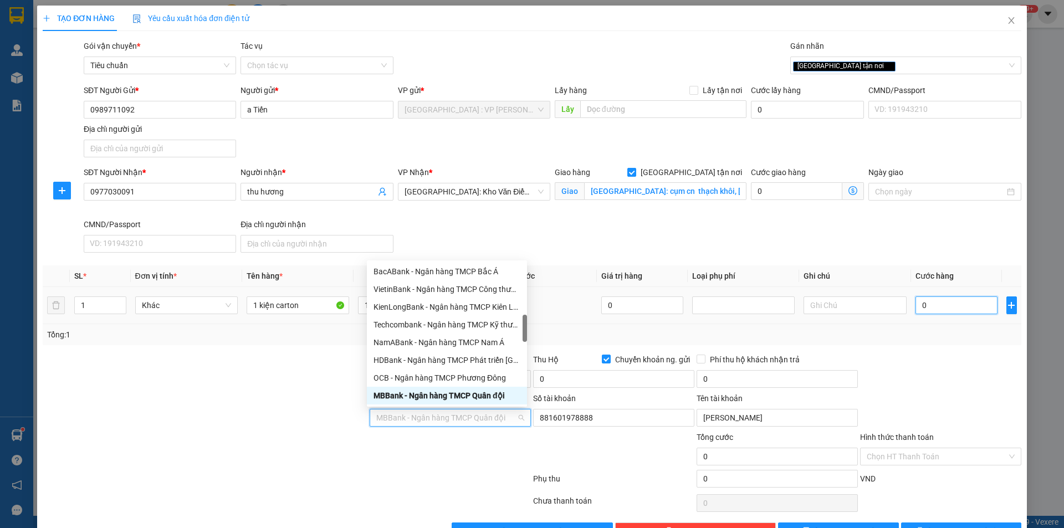
click at [937, 309] on input "0" at bounding box center [957, 306] width 83 height 18
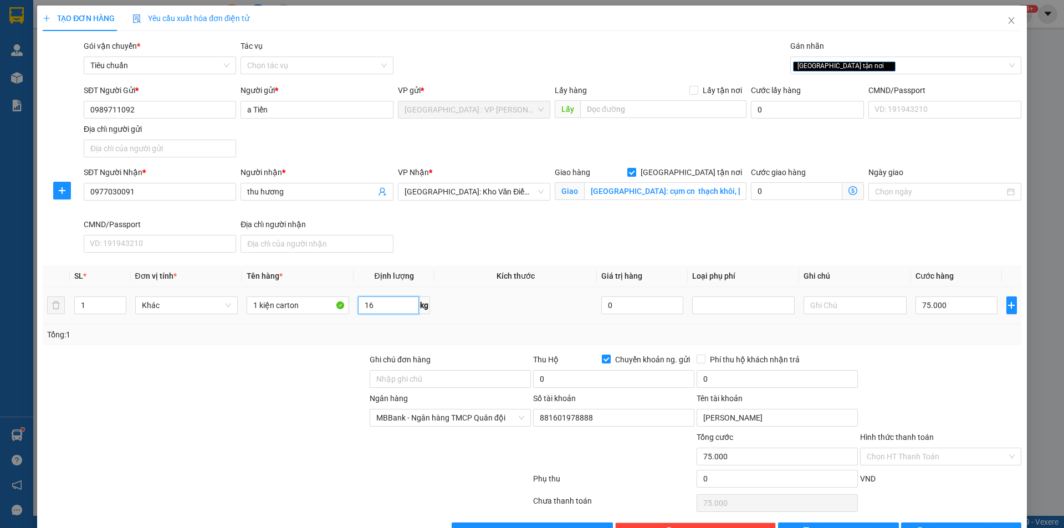
click at [398, 311] on input "16" at bounding box center [388, 306] width 61 height 18
click at [398, 375] on input "Ghi chú đơn hàng" at bounding box center [450, 379] width 161 height 18
drag, startPoint x: 449, startPoint y: 340, endPoint x: 572, endPoint y: 373, distance: 126.8
click at [451, 339] on div "Tổng: 1" at bounding box center [532, 335] width 970 height 12
click at [598, 383] on input "0" at bounding box center [613, 379] width 161 height 18
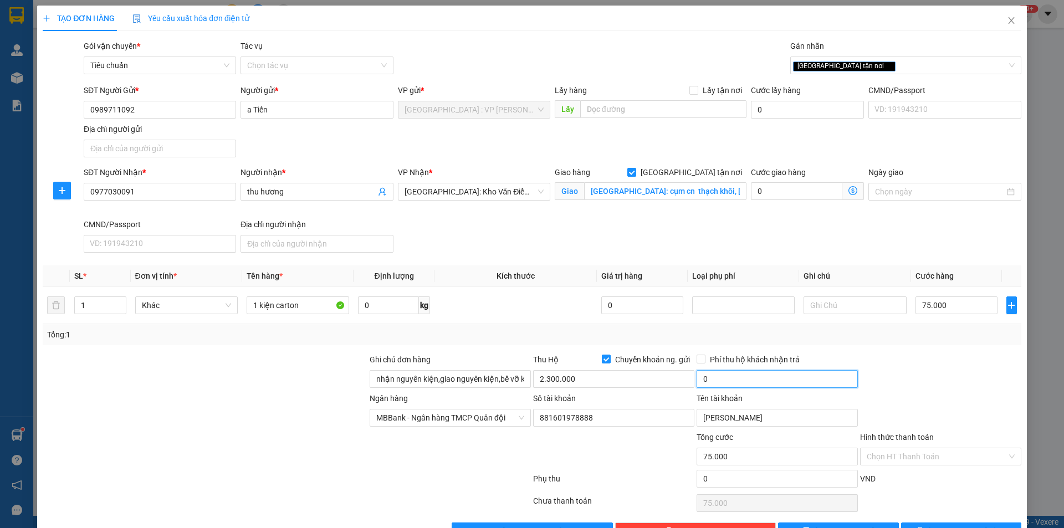
click at [727, 384] on input "0" at bounding box center [777, 379] width 161 height 18
click at [918, 354] on div at bounding box center [941, 373] width 164 height 39
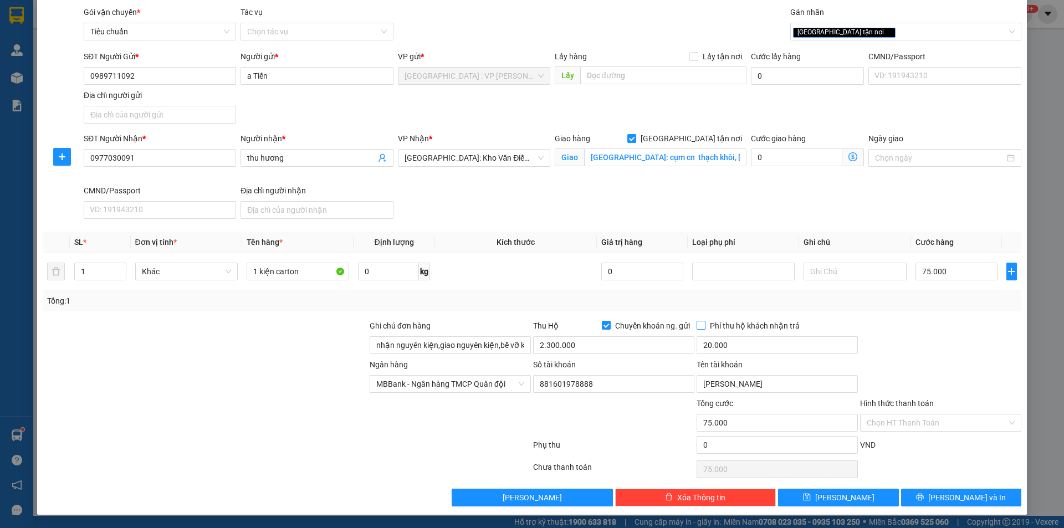
click at [706, 327] on span "Phí thu hộ khách nhận trả" at bounding box center [755, 326] width 99 height 12
click at [705, 327] on input "Phí thu hộ khách nhận trả" at bounding box center [701, 325] width 8 height 8
click at [697, 323] on input "Phí thu hộ khách nhận trả" at bounding box center [701, 325] width 8 height 8
click at [969, 492] on span "[PERSON_NAME] và In" at bounding box center [968, 498] width 78 height 12
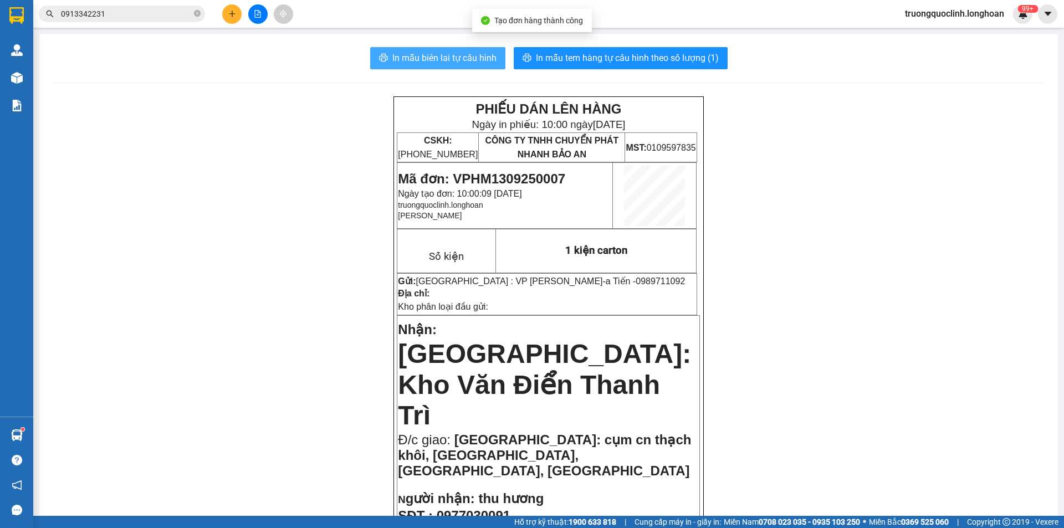
click at [469, 52] on span "In mẫu biên lai tự cấu hình" at bounding box center [445, 58] width 104 height 14
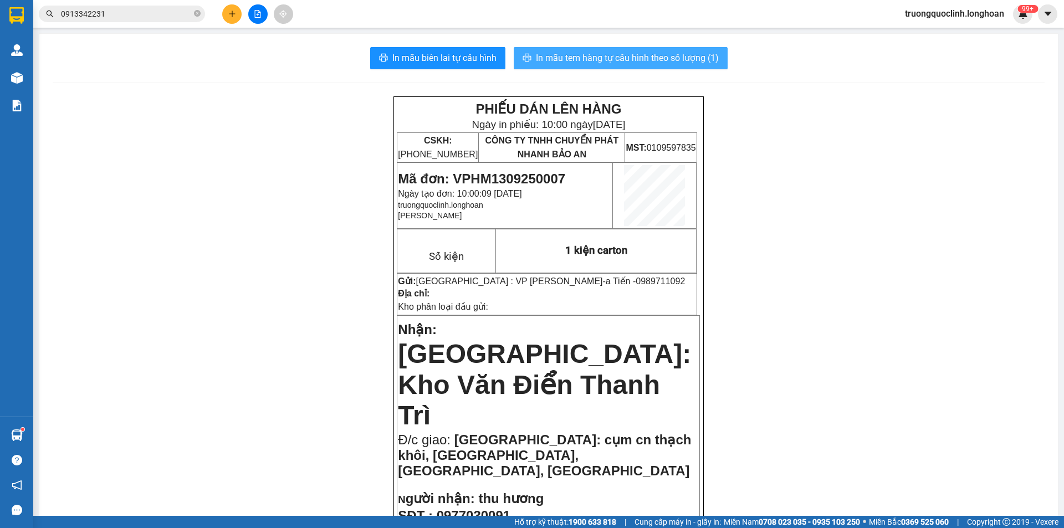
click at [613, 63] on span "In mẫu tem hàng tự cấu hình theo số lượng (1)" at bounding box center [627, 58] width 183 height 14
click at [527, 171] on span "Mã đơn: VPHM1309250007" at bounding box center [481, 178] width 167 height 15
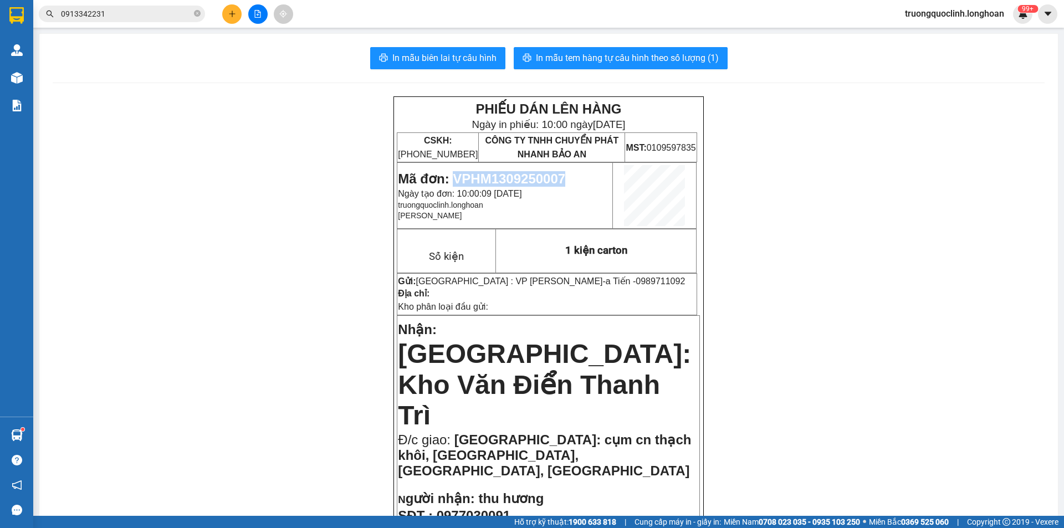
click at [527, 171] on span "Mã đơn: VPHM1309250007" at bounding box center [481, 178] width 167 height 15
copy span "VPHM1309250007"
click at [226, 13] on button at bounding box center [231, 13] width 19 height 19
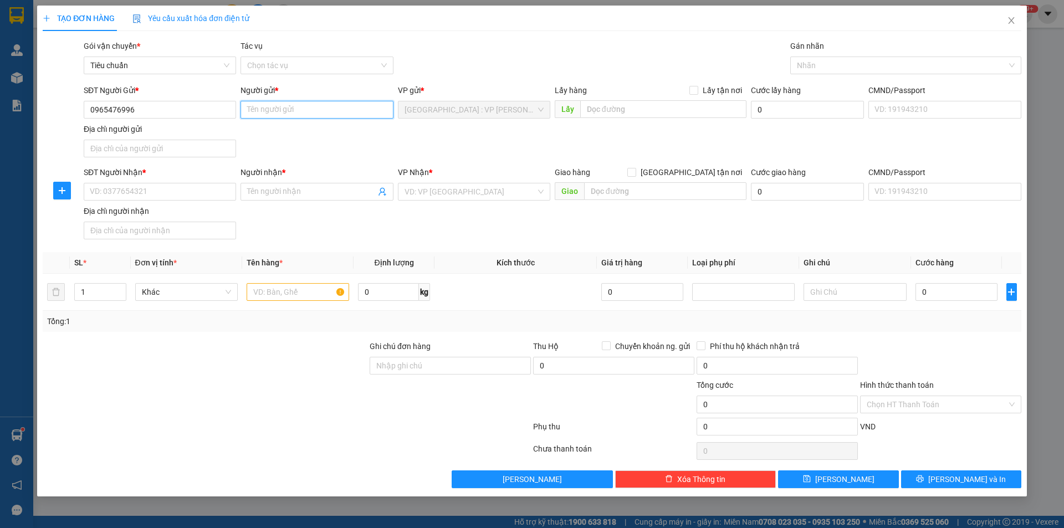
click at [266, 110] on input "Người gửi *" at bounding box center [317, 110] width 152 height 18
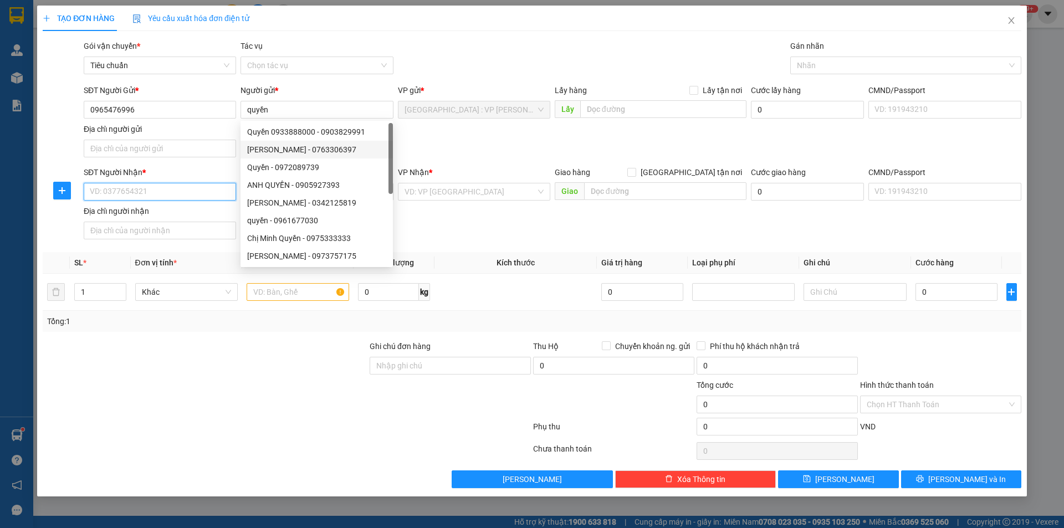
click at [194, 189] on input "SĐT Người Nhận *" at bounding box center [160, 192] width 152 height 18
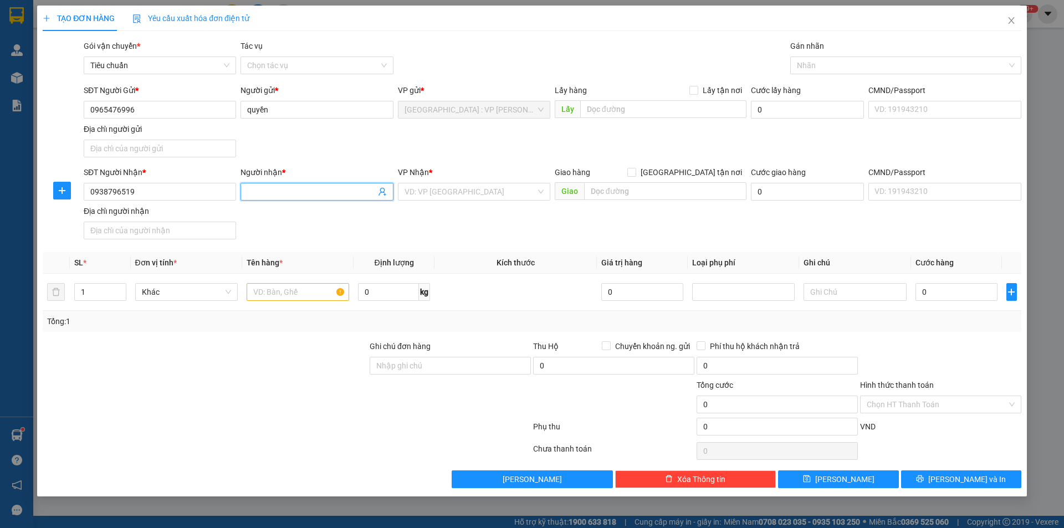
click at [291, 197] on span at bounding box center [317, 192] width 152 height 18
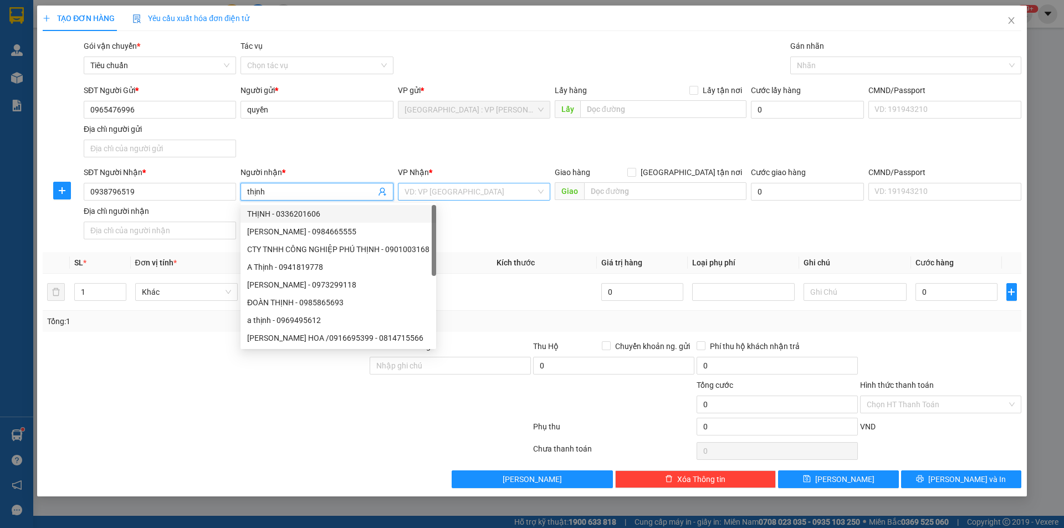
click at [451, 192] on input "search" at bounding box center [470, 192] width 131 height 17
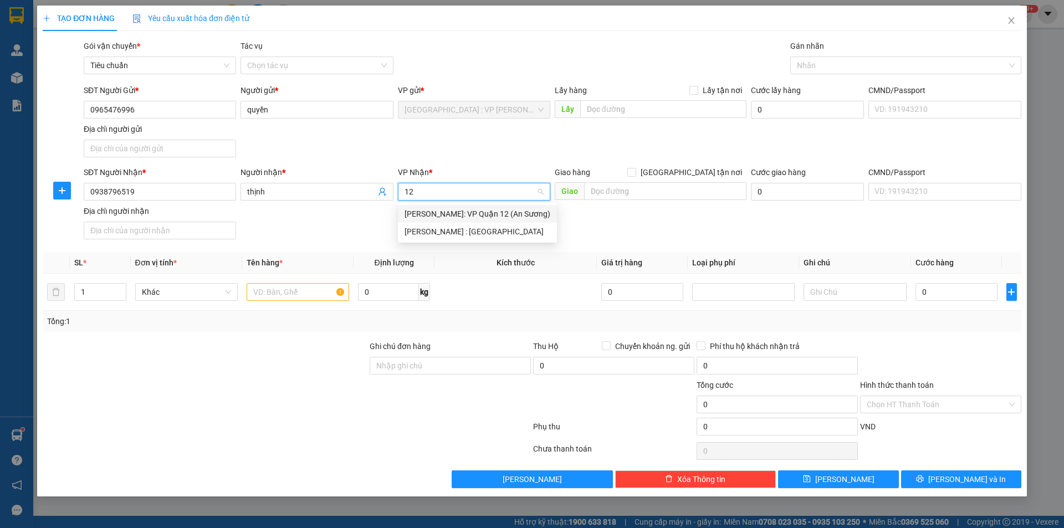
click at [472, 211] on div "[PERSON_NAME]: VP Quận 12 (An Sương)" at bounding box center [478, 214] width 146 height 12
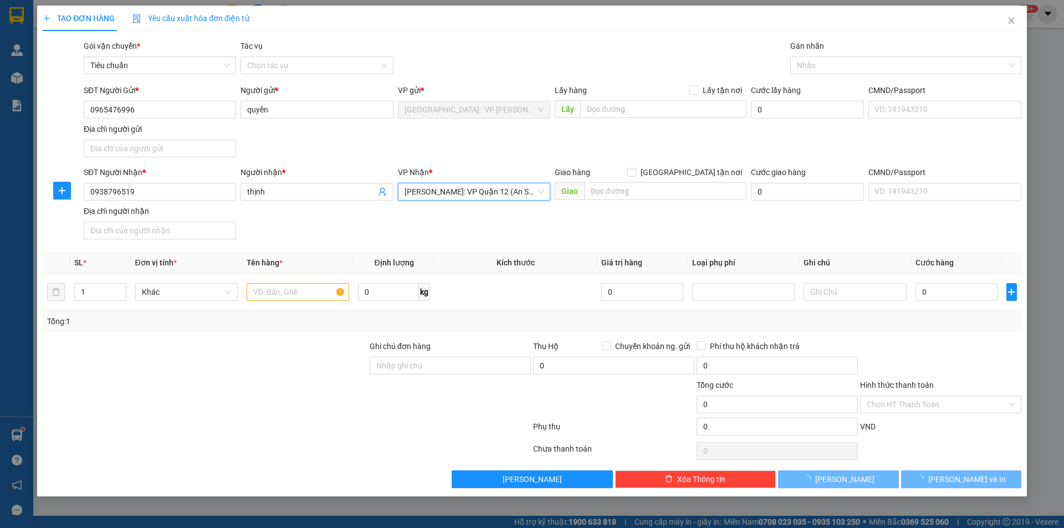
click at [486, 150] on div "SĐT Người Gửi * 0965476996 Người gửi * quyền VP gửi * Hà Nội : VP Hoàng Mai Lấy…" at bounding box center [552, 123] width 942 height 78
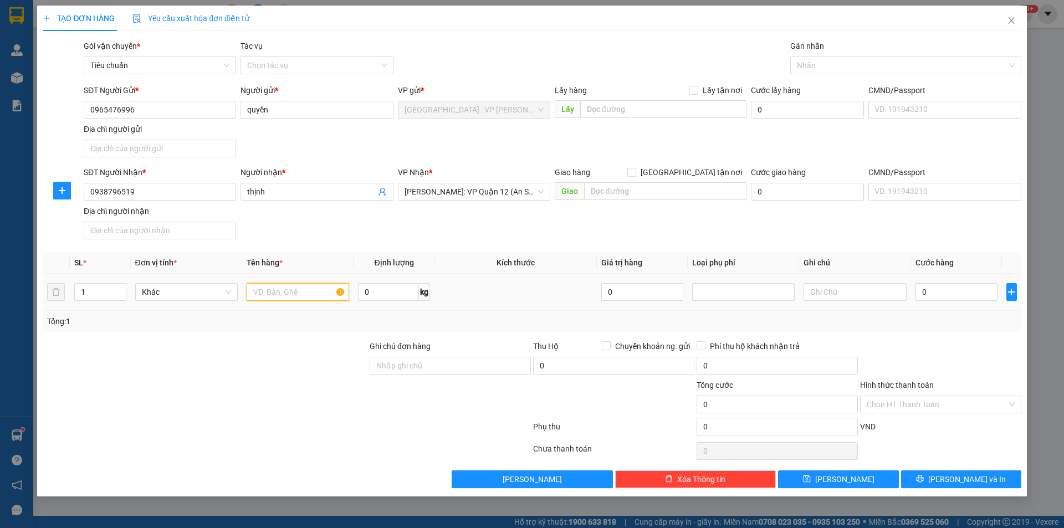
click at [299, 294] on input "text" at bounding box center [298, 292] width 103 height 18
click at [410, 365] on input "Ghi chú đơn hàng" at bounding box center [450, 366] width 161 height 18
click at [957, 292] on input "0" at bounding box center [957, 292] width 83 height 18
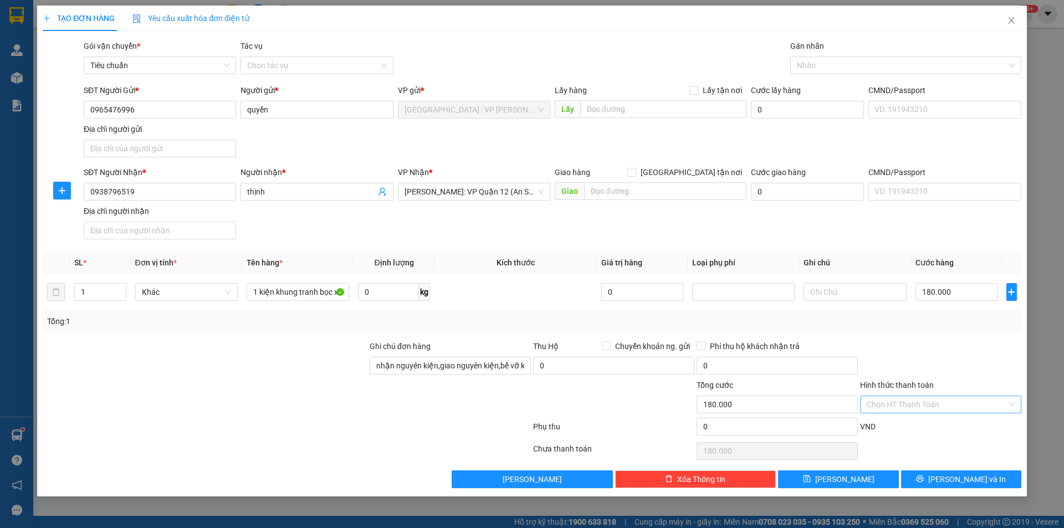
click at [931, 409] on input "Hình thức thanh toán" at bounding box center [937, 404] width 140 height 17
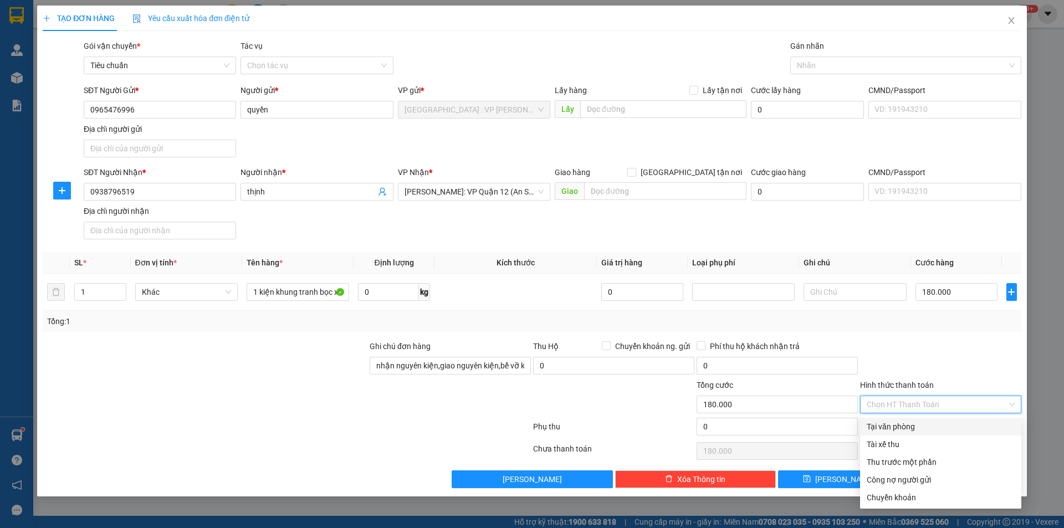
drag, startPoint x: 918, startPoint y: 424, endPoint x: 936, endPoint y: 367, distance: 59.3
click at [918, 424] on div "Tại văn phòng" at bounding box center [941, 427] width 148 height 12
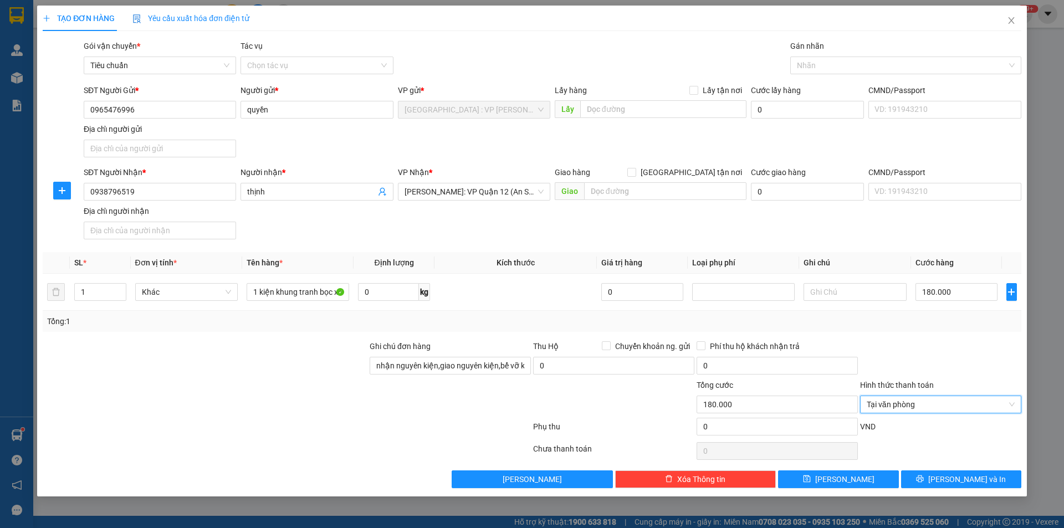
click at [937, 358] on div at bounding box center [941, 359] width 164 height 39
click at [972, 478] on span "[PERSON_NAME] và In" at bounding box center [968, 479] width 78 height 12
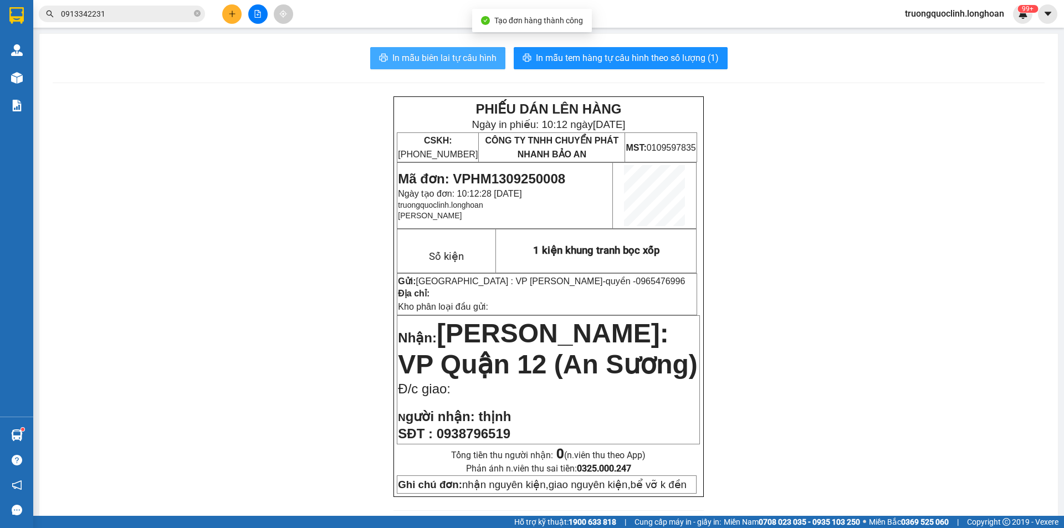
click at [434, 57] on span "In mẫu biên lai tự cấu hình" at bounding box center [445, 58] width 104 height 14
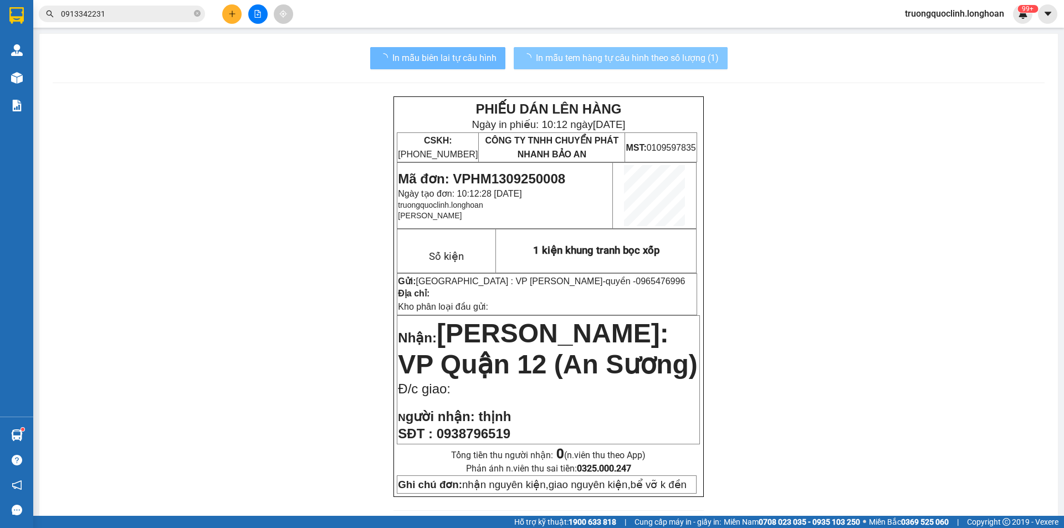
click at [629, 64] on span "In mẫu tem hàng tự cấu hình theo số lượng (1)" at bounding box center [627, 58] width 183 height 14
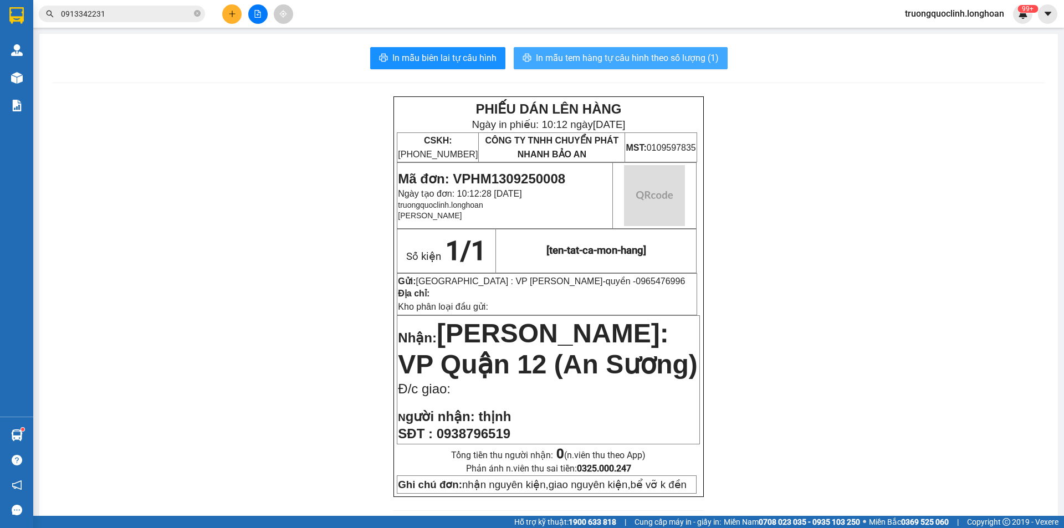
click at [629, 64] on span "In mẫu tem hàng tự cấu hình theo số lượng (1)" at bounding box center [627, 58] width 183 height 14
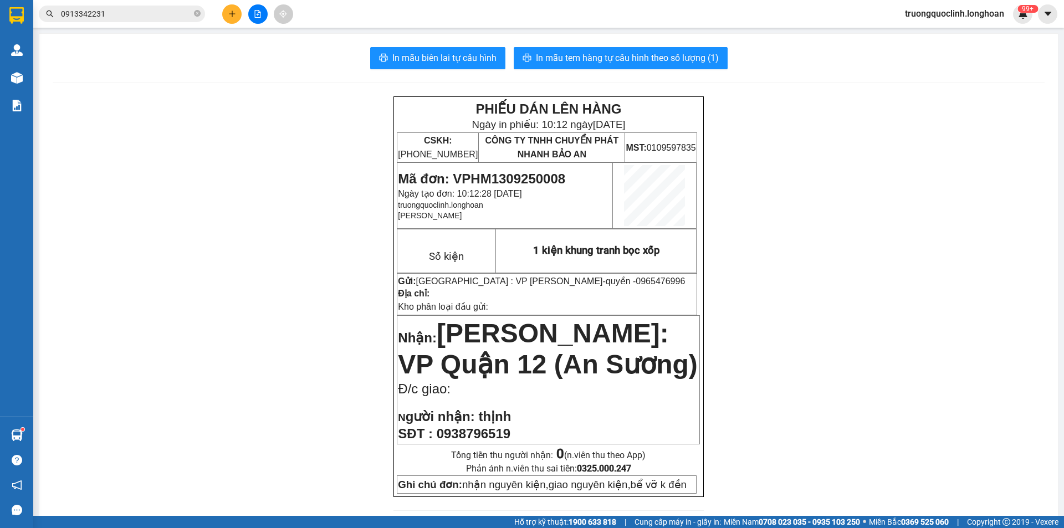
click at [502, 176] on span "Mã đơn: VPHM1309250008" at bounding box center [481, 178] width 167 height 15
copy span "VPHM1309250008"
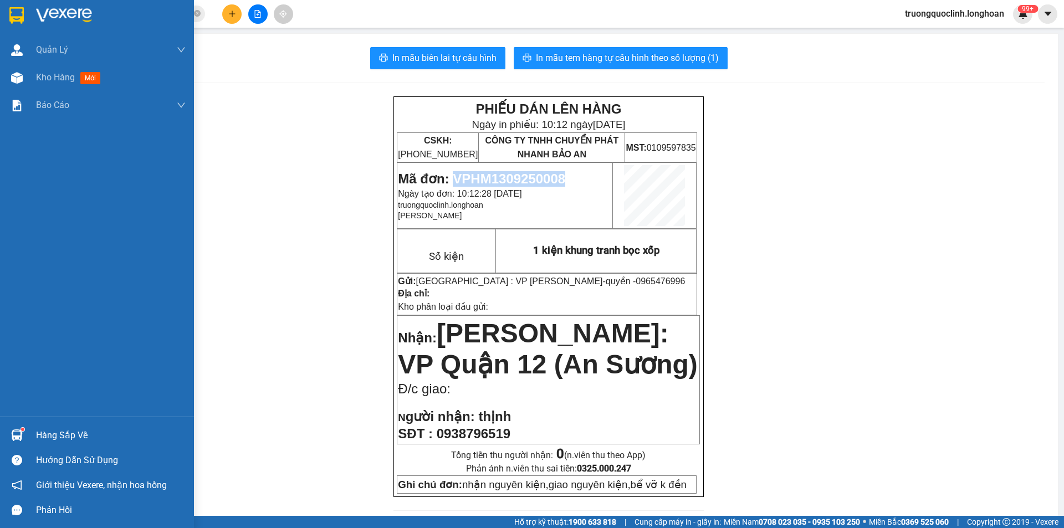
click at [14, 13] on img at bounding box center [16, 15] width 14 height 17
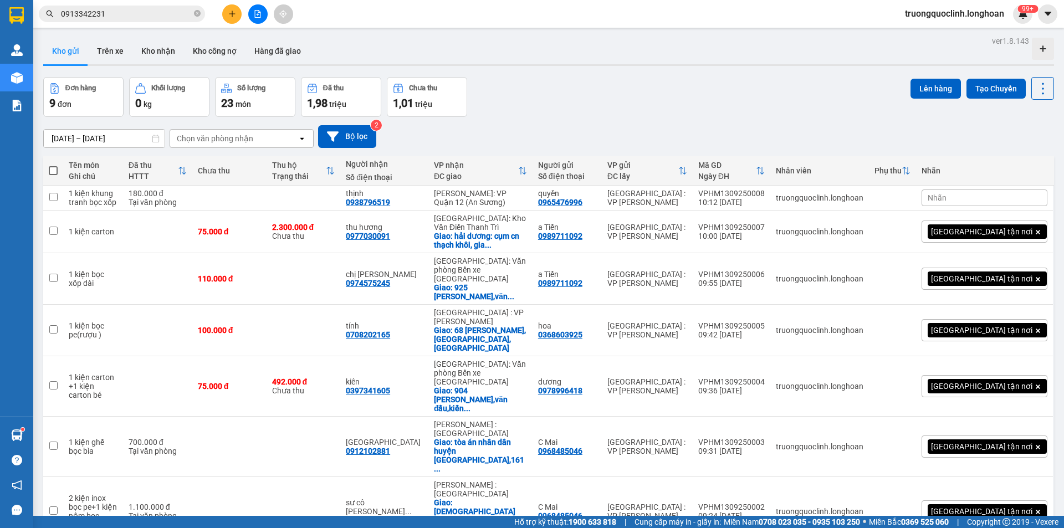
click at [223, 18] on button at bounding box center [231, 13] width 19 height 19
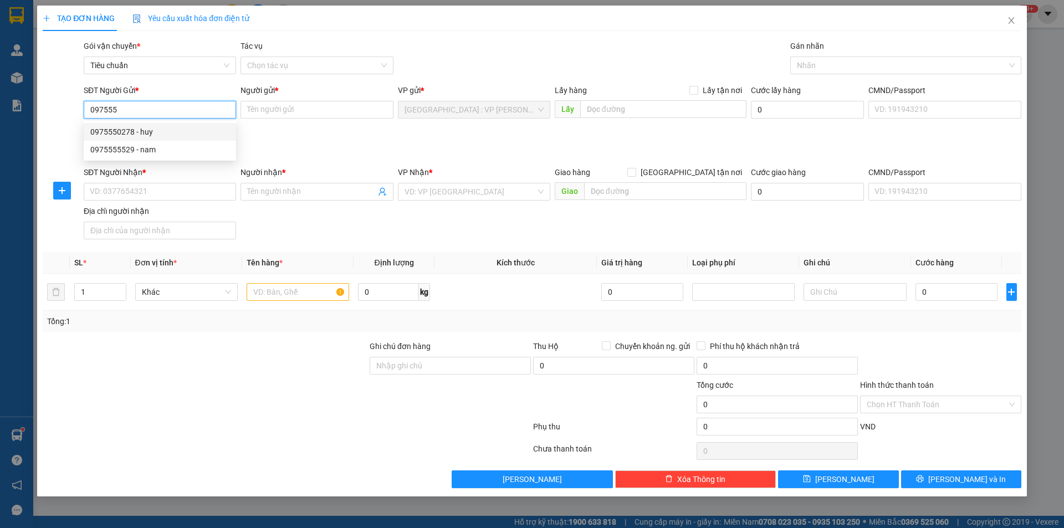
click at [139, 133] on div "0975550278 - huy" at bounding box center [159, 132] width 139 height 12
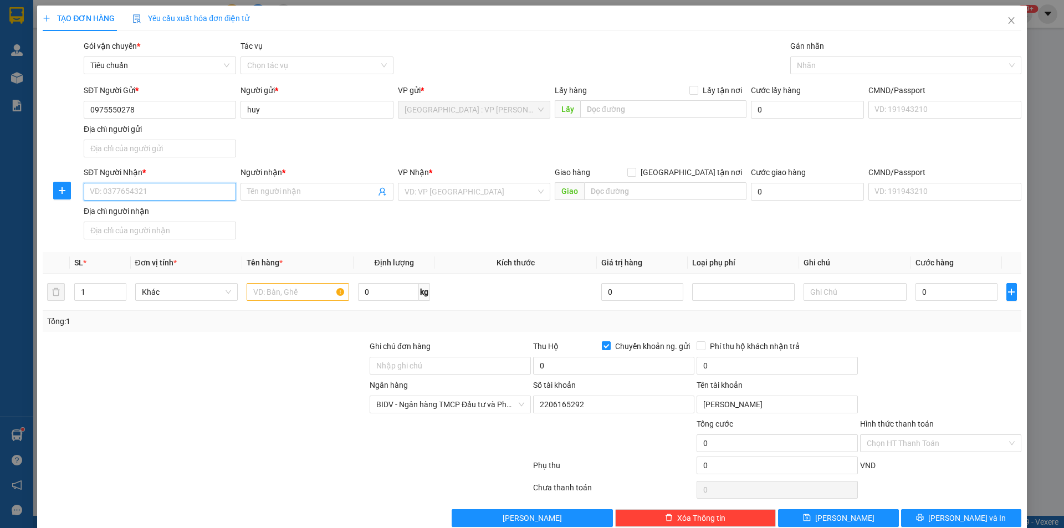
click at [208, 195] on input "SĐT Người Nhận *" at bounding box center [160, 192] width 152 height 18
click at [252, 192] on input "Người nhận *" at bounding box center [311, 192] width 128 height 12
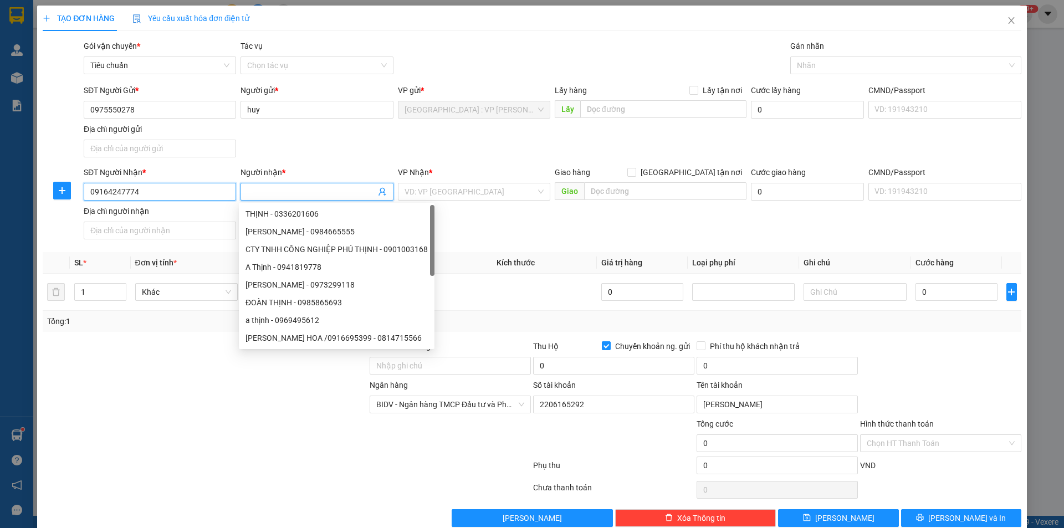
click at [131, 192] on input "09164247774" at bounding box center [160, 192] width 152 height 18
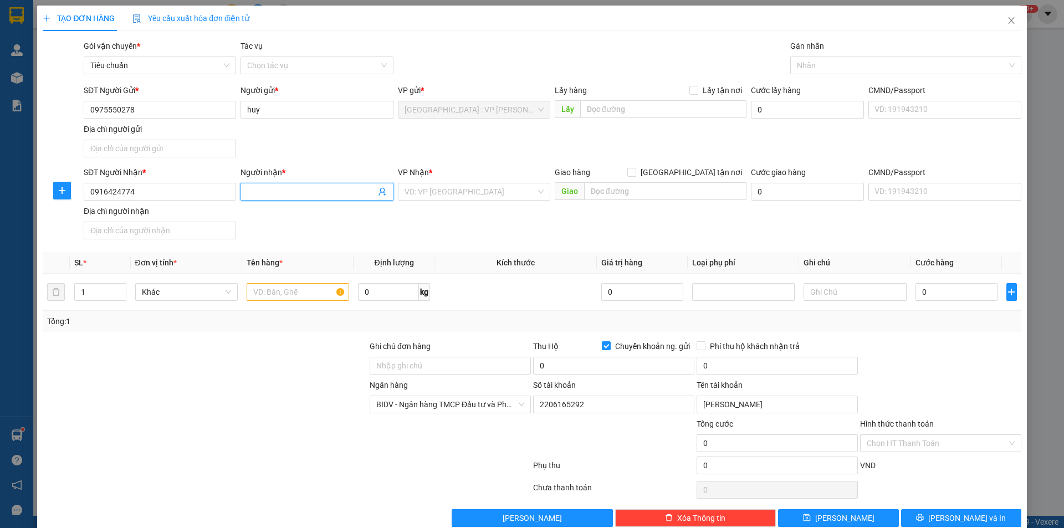
click at [282, 188] on input "Người nhận *" at bounding box center [311, 192] width 128 height 12
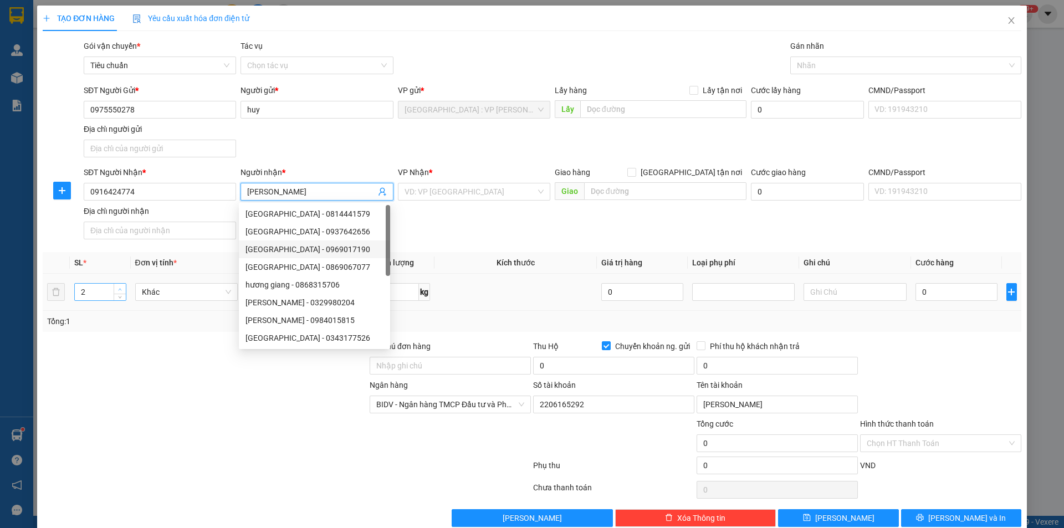
click at [118, 286] on span "up" at bounding box center [120, 289] width 7 height 7
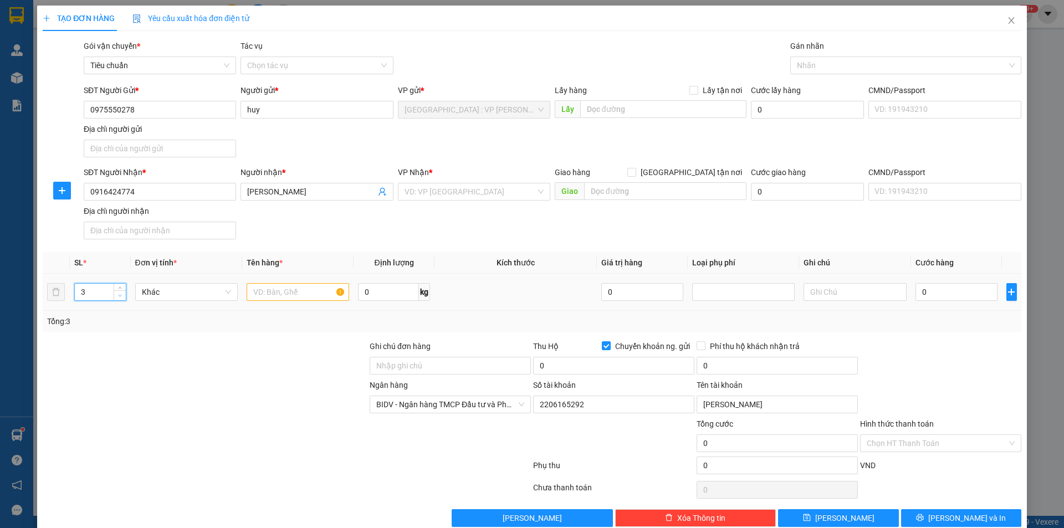
click at [120, 297] on icon "down" at bounding box center [120, 296] width 4 height 4
click at [282, 293] on input "text" at bounding box center [298, 292] width 103 height 18
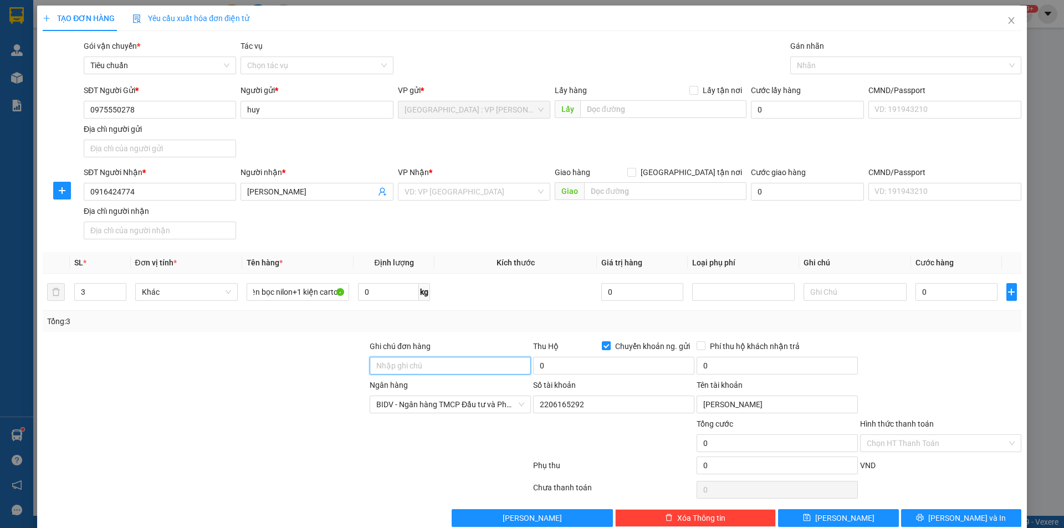
click at [397, 363] on input "Ghi chú đơn hàng" at bounding box center [450, 366] width 161 height 18
click at [322, 381] on div at bounding box center [205, 398] width 327 height 39
click at [630, 195] on input "text" at bounding box center [665, 191] width 162 height 18
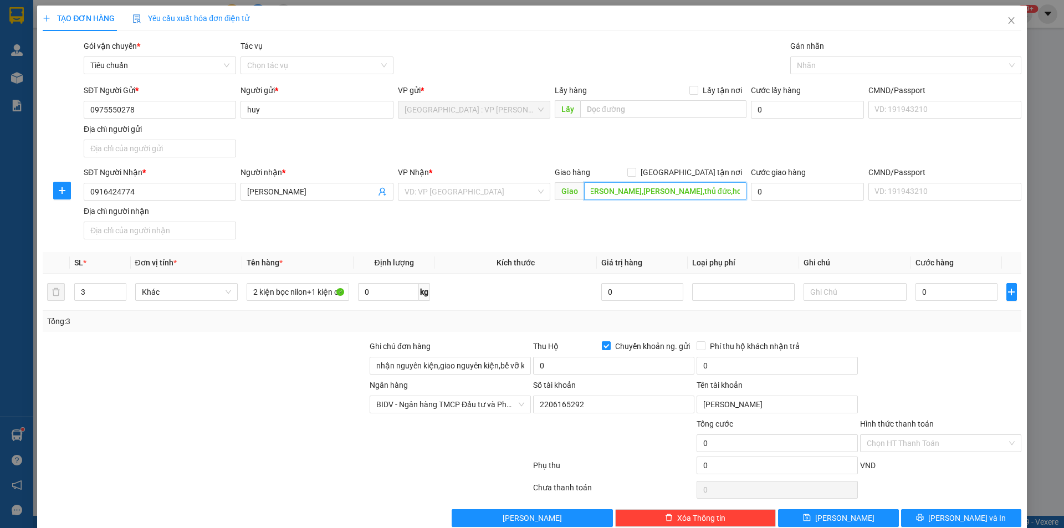
scroll to position [0, 21]
click at [635, 171] on input "[GEOGRAPHIC_DATA] tận nơi" at bounding box center [632, 172] width 8 height 8
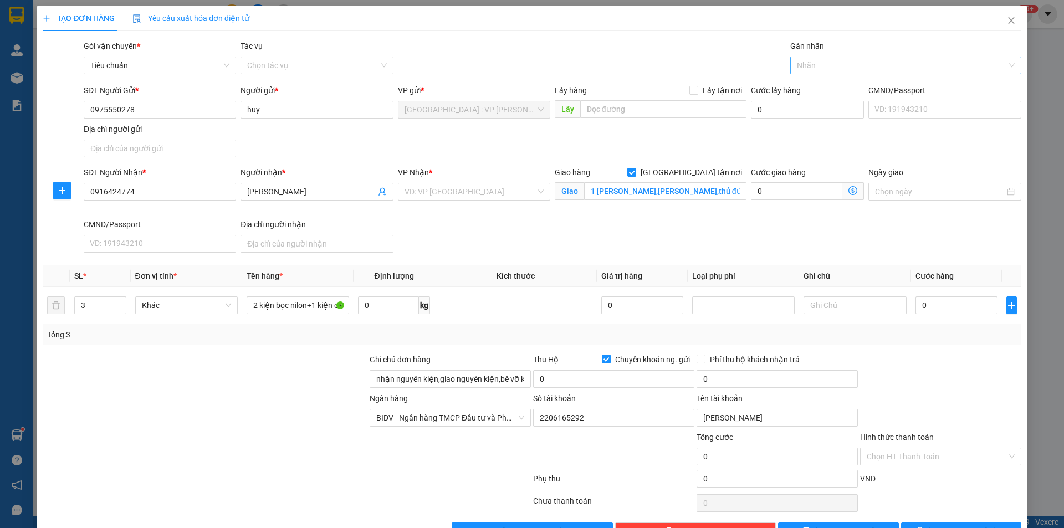
click at [811, 65] on div at bounding box center [900, 65] width 215 height 13
click at [792, 86] on div "[GEOGRAPHIC_DATA] tận nơi" at bounding box center [899, 87] width 216 height 12
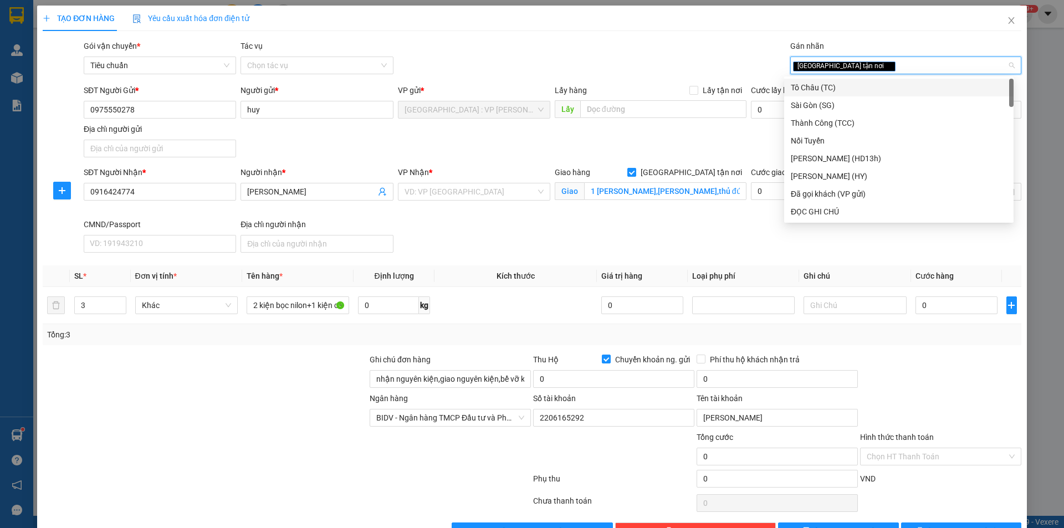
click at [605, 59] on div "Gói vận chuyển * Tiêu chuẩn Tác vụ Chọn tác vụ Gán nhãn Giao tận nơi" at bounding box center [552, 59] width 942 height 39
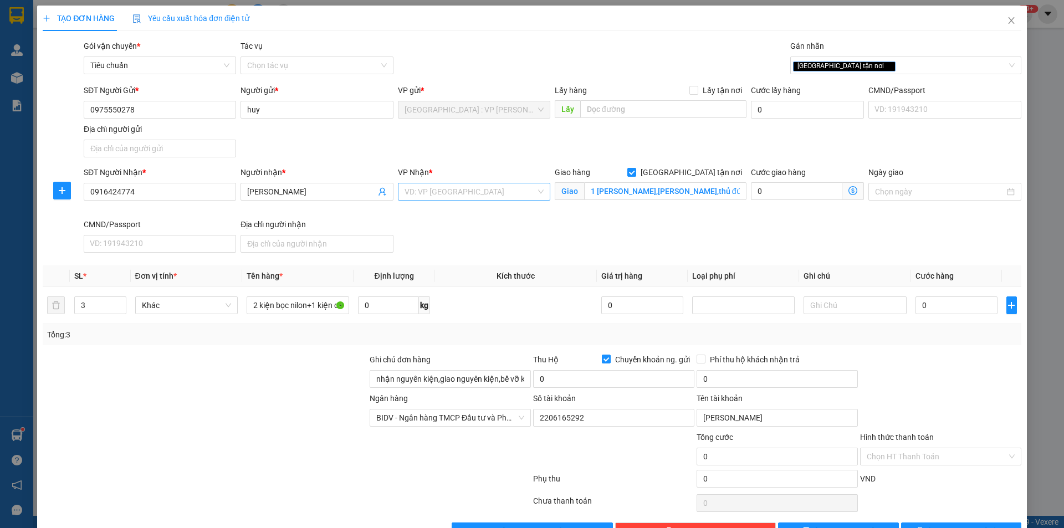
click at [462, 190] on input "search" at bounding box center [470, 192] width 131 height 17
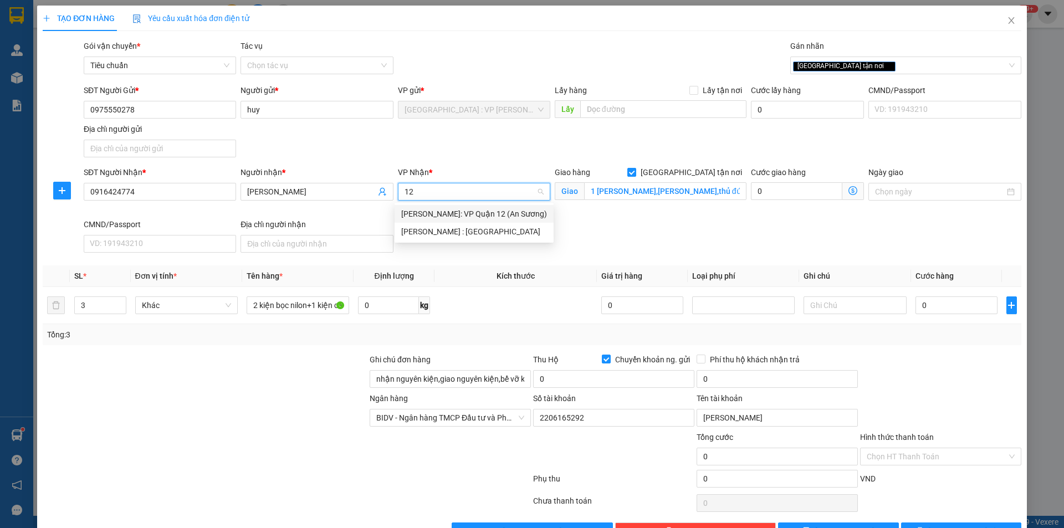
click at [482, 226] on div "[PERSON_NAME] : [GEOGRAPHIC_DATA]" at bounding box center [474, 232] width 146 height 12
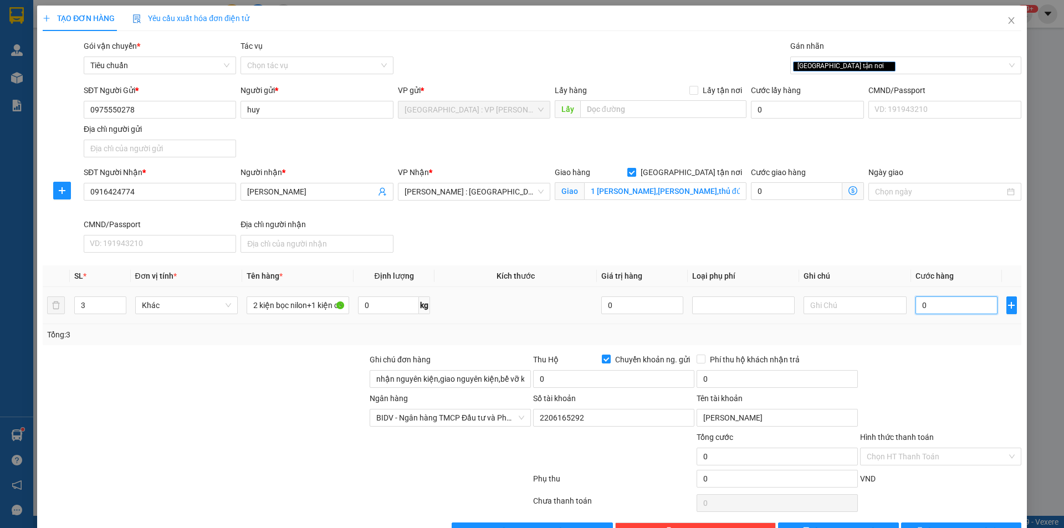
click at [934, 302] on input "0" at bounding box center [957, 306] width 83 height 18
click at [637, 385] on input "0" at bounding box center [613, 379] width 161 height 18
click at [726, 376] on input "0" at bounding box center [777, 379] width 161 height 18
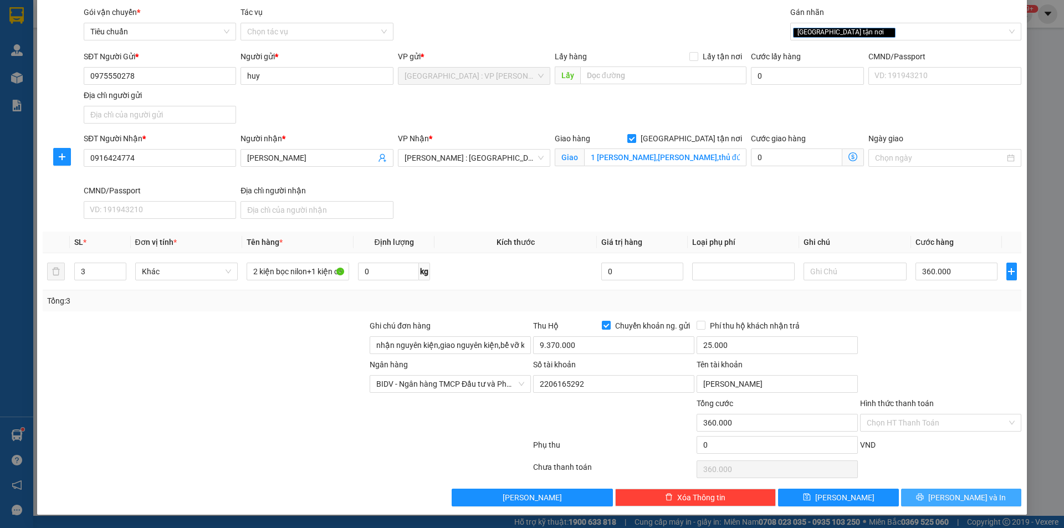
click at [969, 495] on span "[PERSON_NAME] và In" at bounding box center [968, 498] width 78 height 12
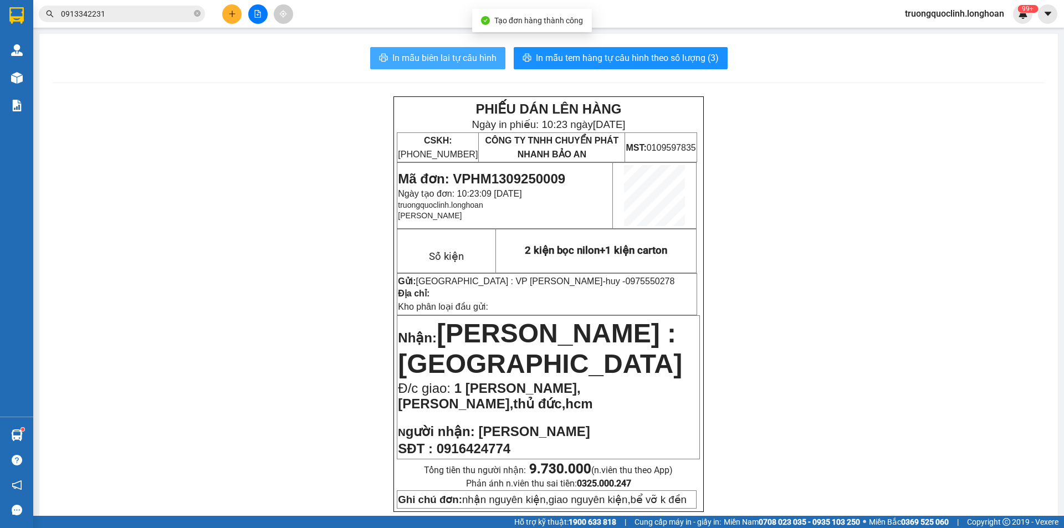
click at [435, 61] on span "In mẫu biên lai tự cấu hình" at bounding box center [445, 58] width 104 height 14
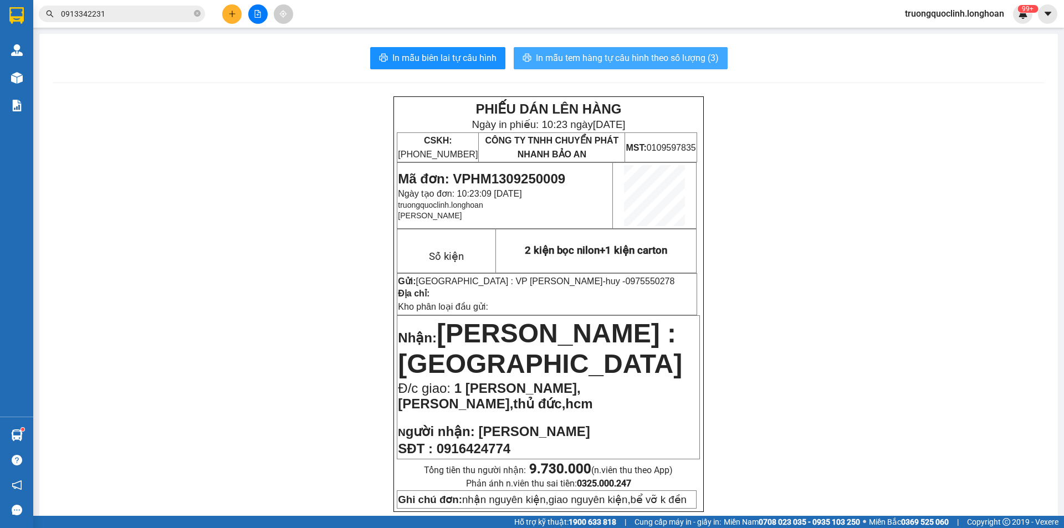
click at [536, 60] on span "In mẫu tem hàng tự cấu hình theo số lượng (3)" at bounding box center [627, 58] width 183 height 14
click at [516, 171] on span "Mã đơn: VPHM1309250009" at bounding box center [481, 178] width 167 height 15
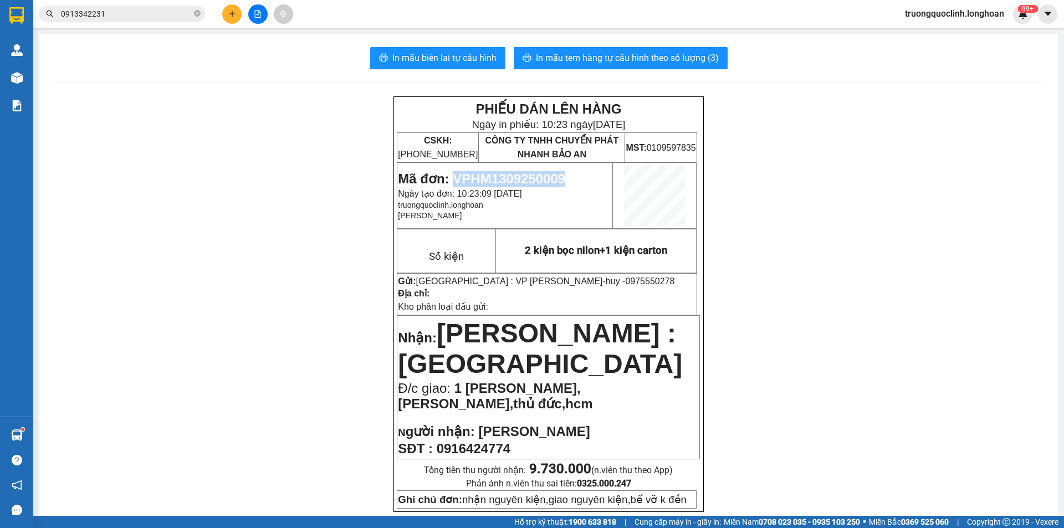
click at [516, 171] on span "Mã đơn: VPHM1309250009" at bounding box center [481, 178] width 167 height 15
click at [230, 18] on button at bounding box center [231, 13] width 19 height 19
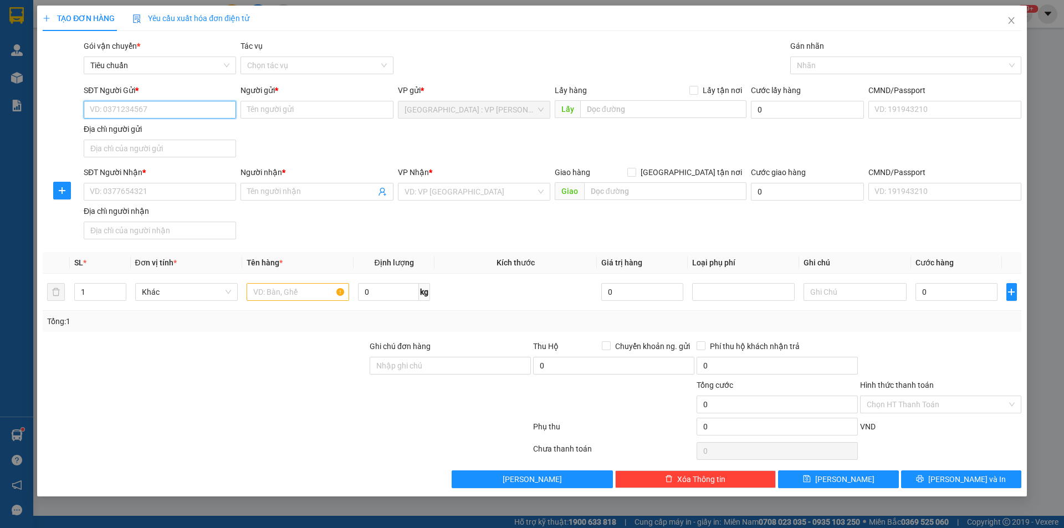
click at [177, 109] on input "SĐT Người Gửi *" at bounding box center [160, 110] width 152 height 18
paste input "0975550278"
click at [132, 126] on div "0975550278 - huy" at bounding box center [159, 132] width 139 height 12
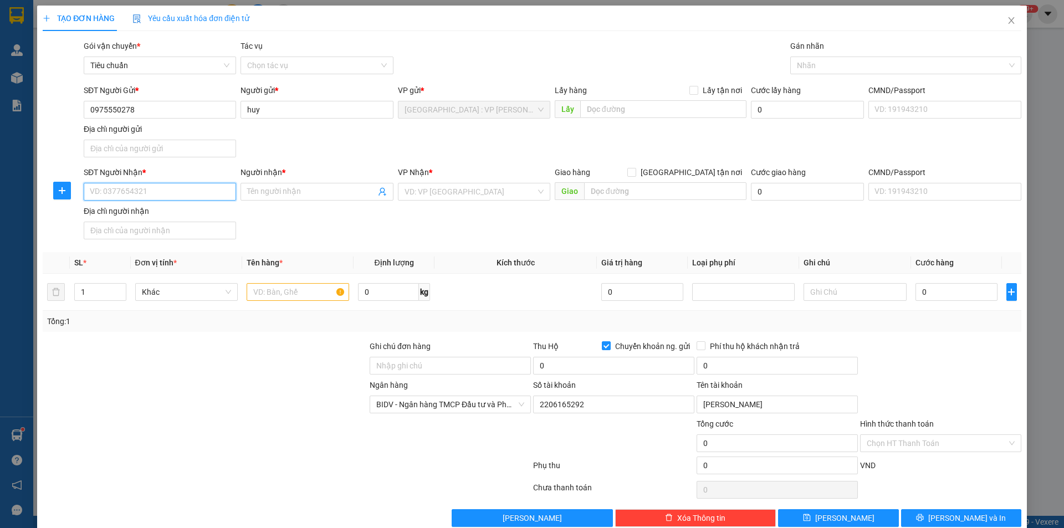
click at [156, 197] on input "SĐT Người Nhận *" at bounding box center [160, 192] width 152 height 18
click at [164, 182] on div "SĐT Người Nhận *" at bounding box center [160, 174] width 152 height 17
click at [163, 191] on input "0902" at bounding box center [160, 192] width 152 height 18
click at [302, 189] on input "Người nhận *" at bounding box center [311, 192] width 128 height 12
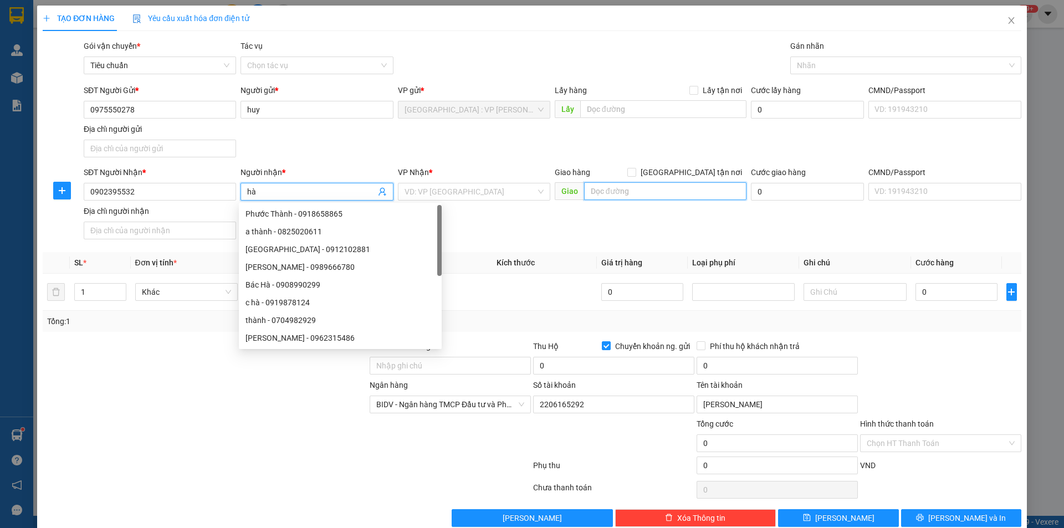
click at [604, 190] on input "text" at bounding box center [665, 191] width 162 height 18
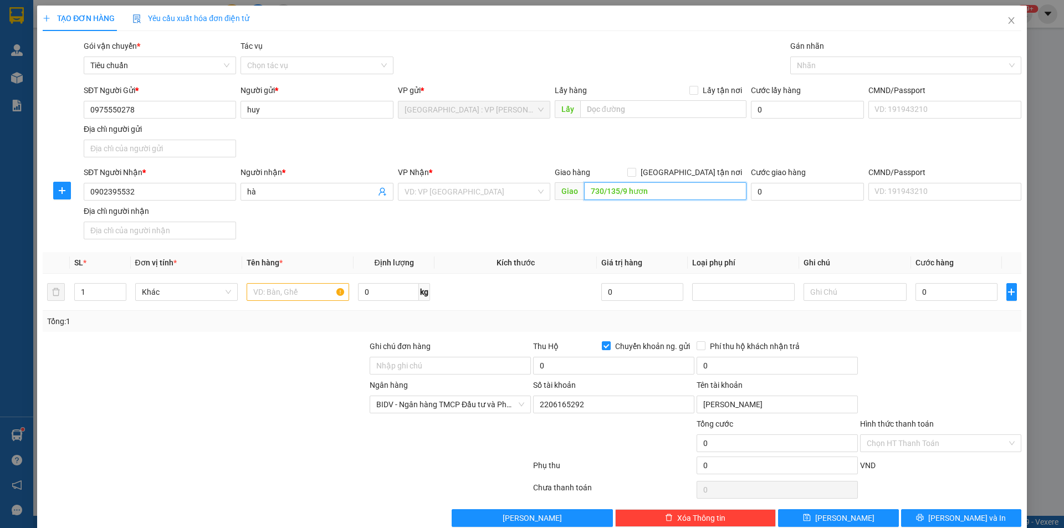
click at [667, 193] on input "730/135/9 hươn" at bounding box center [665, 191] width 162 height 18
drag, startPoint x: 691, startPoint y: 172, endPoint x: 720, endPoint y: 154, distance: 34.1
click at [692, 172] on span "[GEOGRAPHIC_DATA] tận nơi" at bounding box center [691, 172] width 110 height 12
click at [635, 172] on input "[GEOGRAPHIC_DATA] tận nơi" at bounding box center [632, 172] width 8 height 8
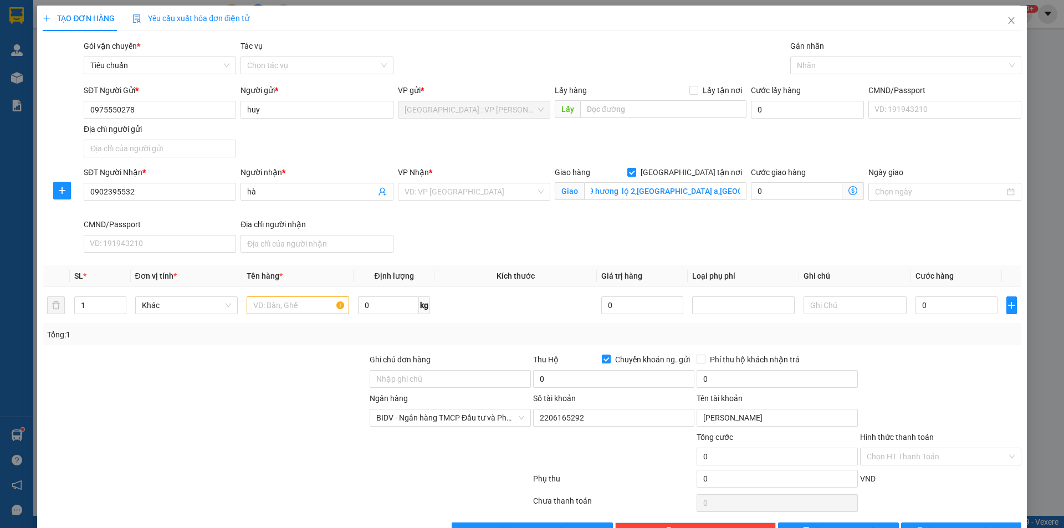
scroll to position [0, 0]
click at [821, 69] on div at bounding box center [900, 65] width 215 height 13
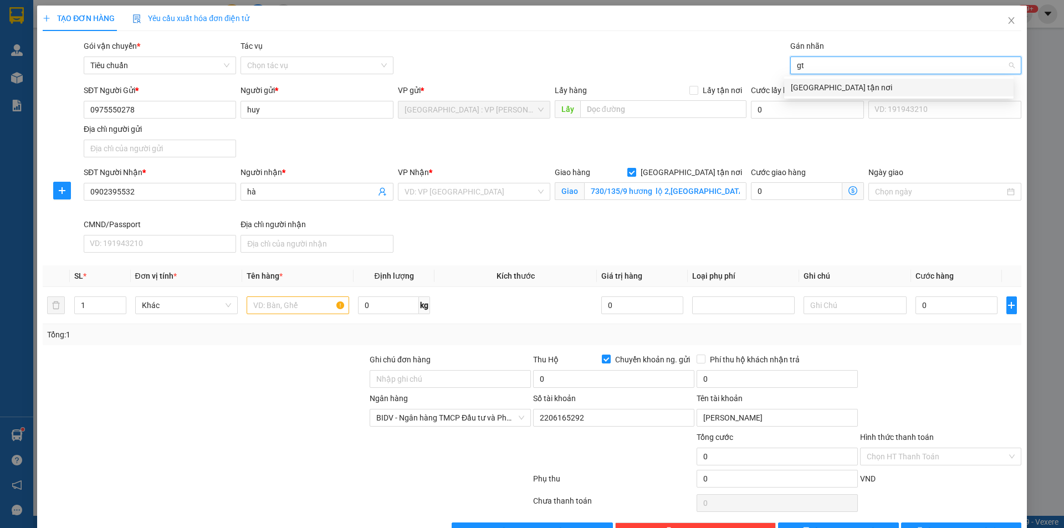
click at [811, 88] on div "[GEOGRAPHIC_DATA] tận nơi" at bounding box center [899, 87] width 216 height 12
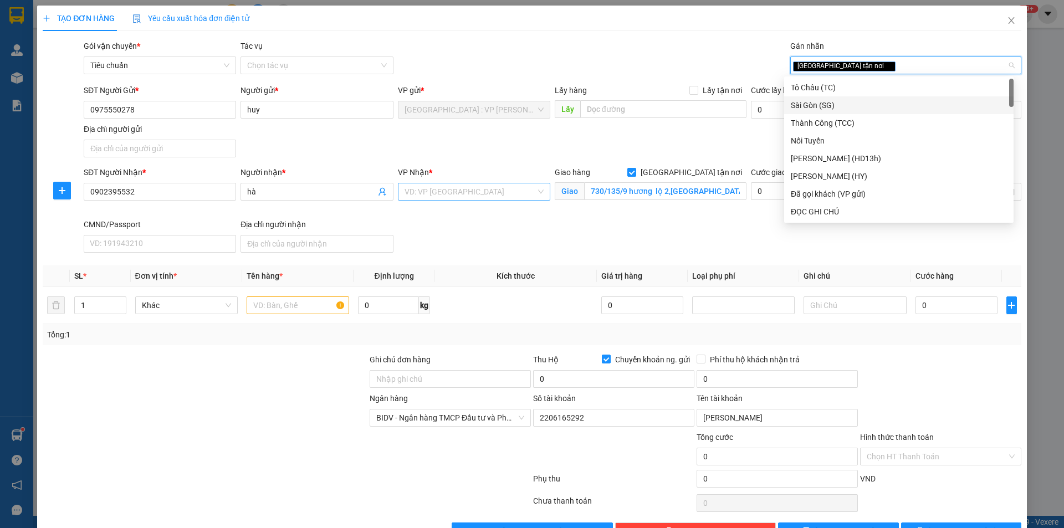
click at [497, 186] on input "search" at bounding box center [470, 192] width 131 height 17
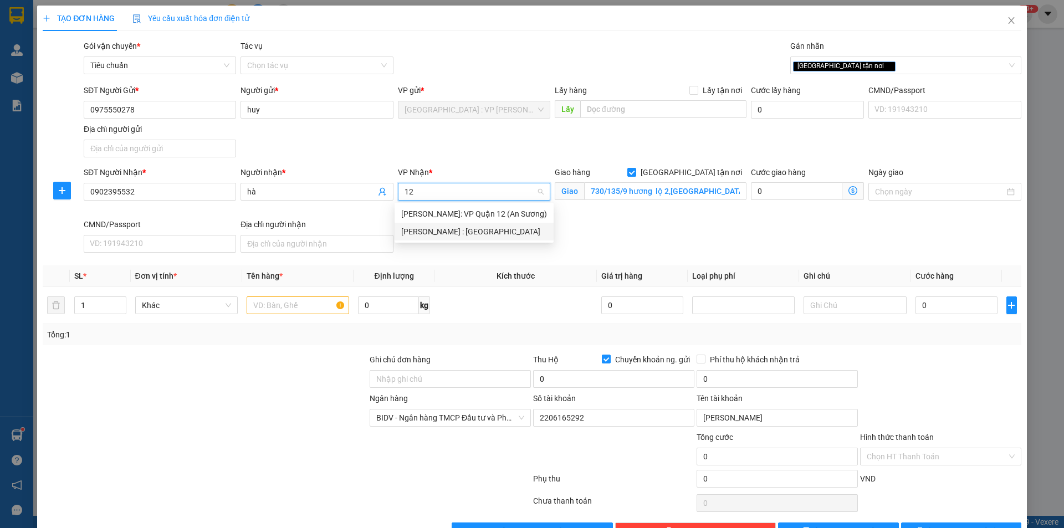
drag, startPoint x: 496, startPoint y: 230, endPoint x: 425, endPoint y: 267, distance: 80.3
click at [493, 231] on div "[PERSON_NAME] : [GEOGRAPHIC_DATA]" at bounding box center [474, 232] width 146 height 12
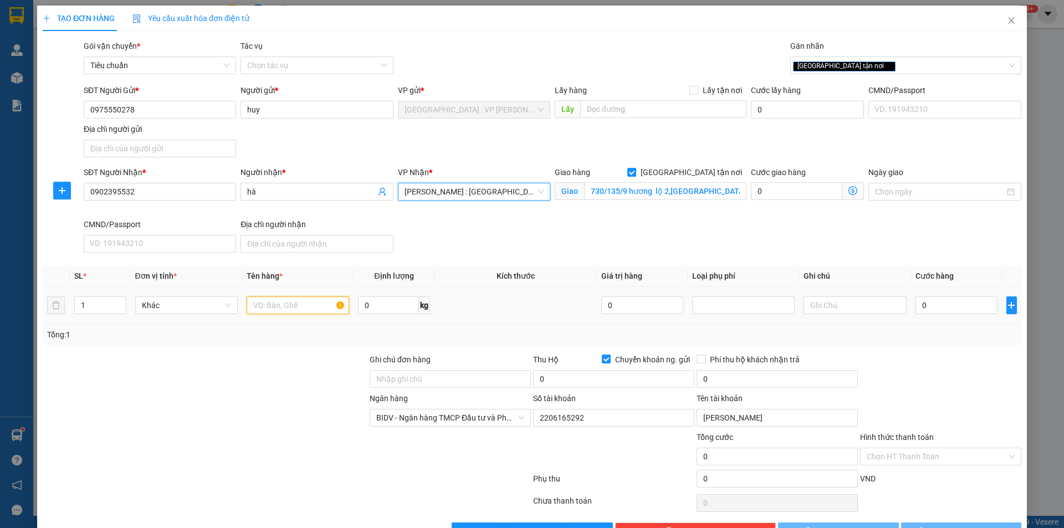
click at [316, 310] on input "text" at bounding box center [298, 306] width 103 height 18
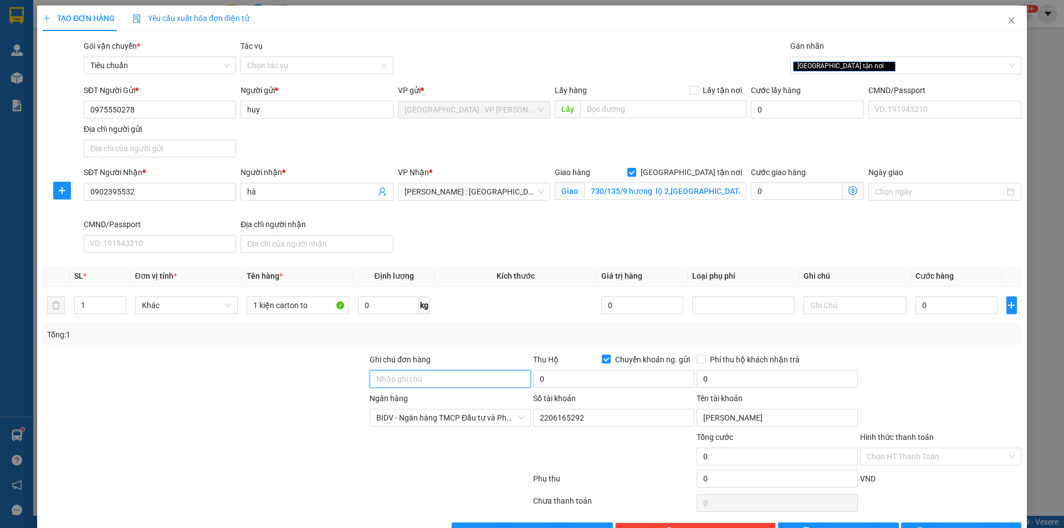
click at [399, 384] on input "Ghi chú đơn hàng" at bounding box center [450, 379] width 161 height 18
click at [449, 374] on input "nhận nguyên kiện,giao nguyên kiện,gẫy k đền" at bounding box center [450, 379] width 161 height 18
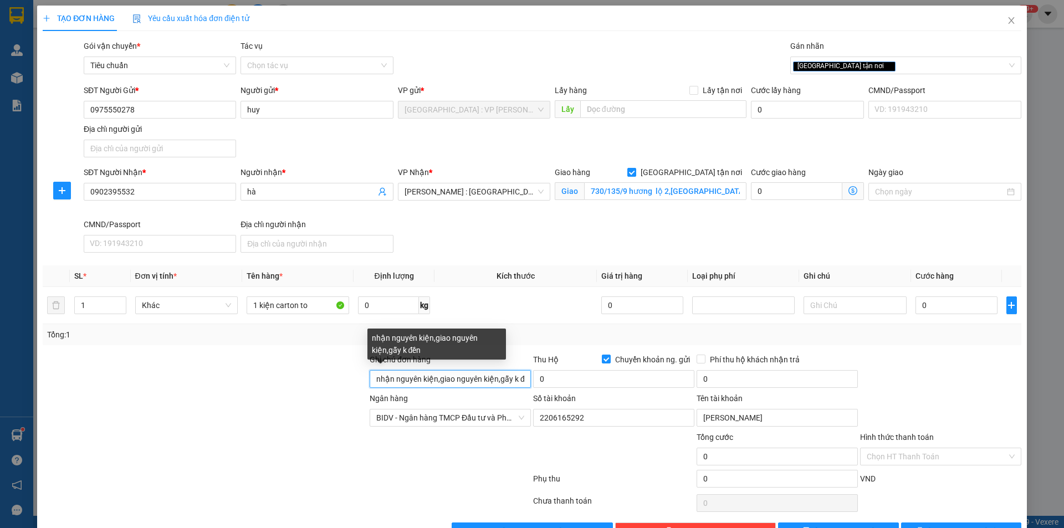
click at [449, 374] on input "nhận nguyên kiện,giao nguyên kiện,gẫy k đền" at bounding box center [450, 379] width 161 height 18
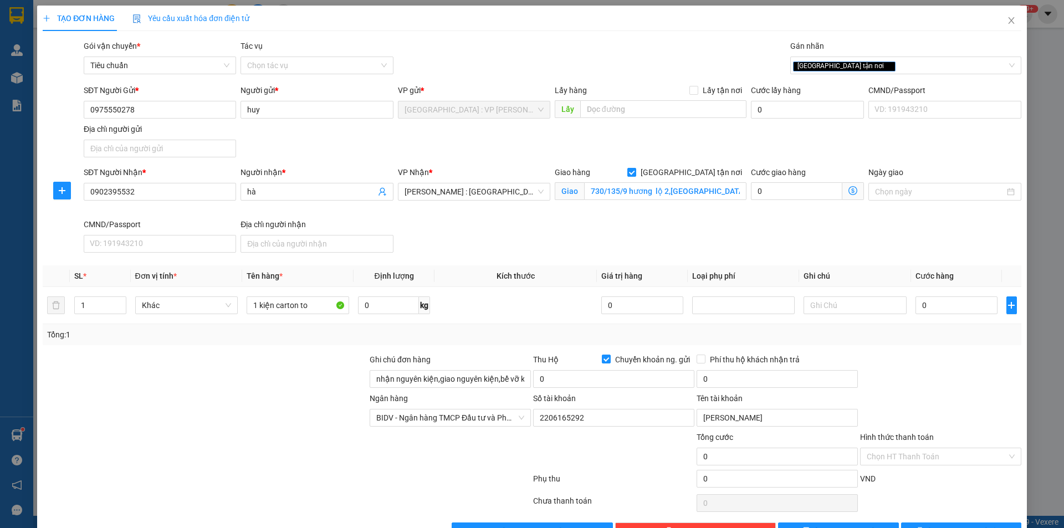
click at [468, 336] on div "Tổng: 1" at bounding box center [532, 335] width 970 height 12
click at [946, 309] on input "0" at bounding box center [957, 306] width 83 height 18
click at [655, 375] on input "0" at bounding box center [613, 379] width 161 height 18
click at [743, 376] on input "0" at bounding box center [777, 379] width 161 height 18
click at [949, 366] on div at bounding box center [941, 373] width 164 height 39
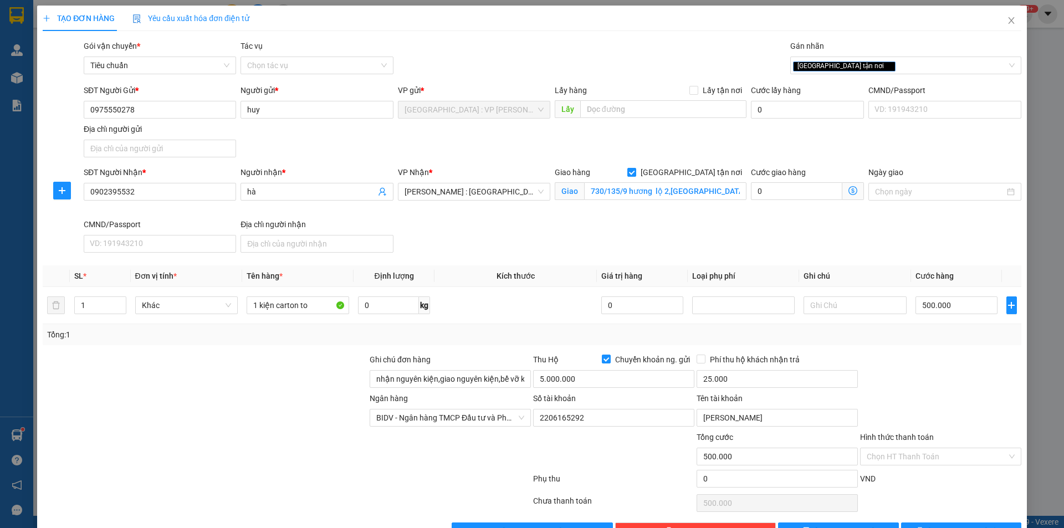
scroll to position [34, 0]
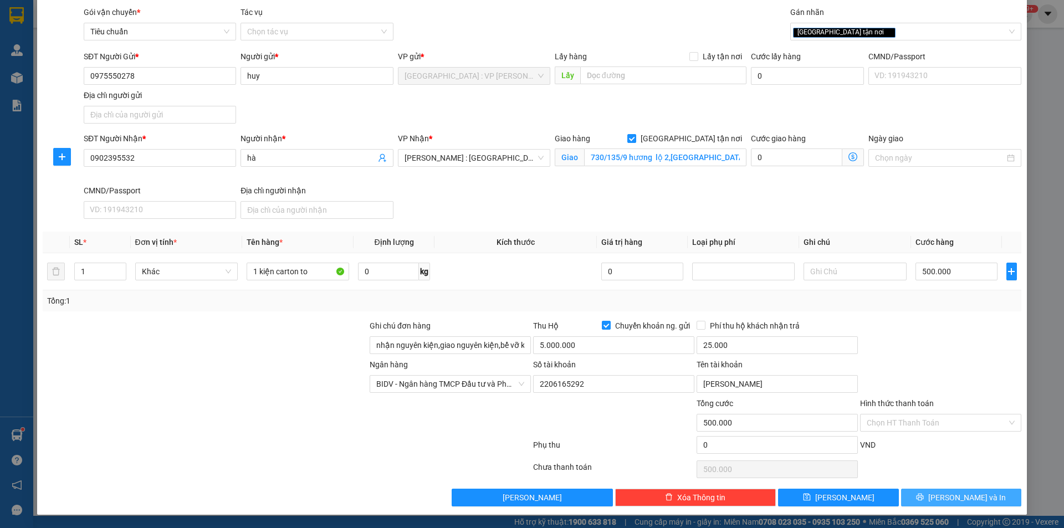
click at [959, 492] on span "[PERSON_NAME] và In" at bounding box center [968, 498] width 78 height 12
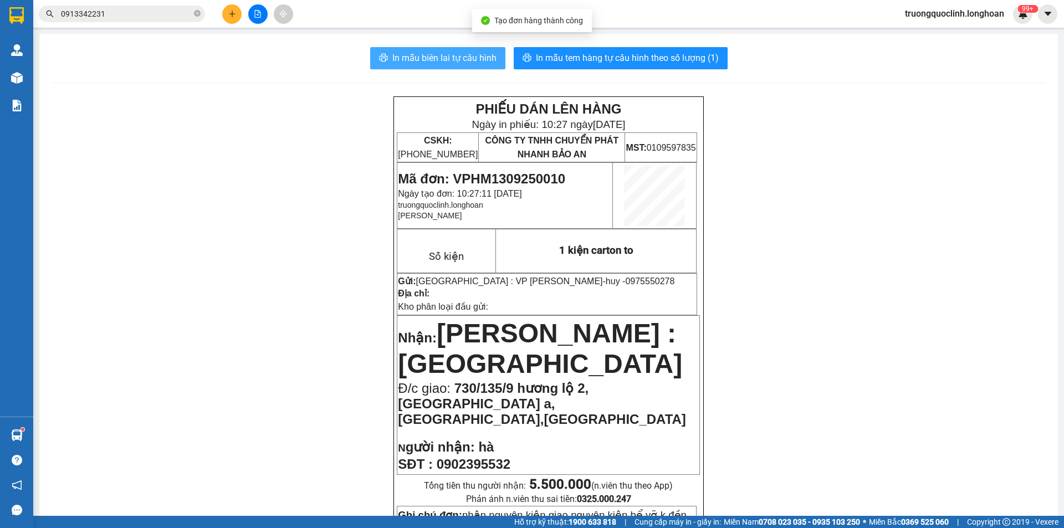
click at [446, 57] on span "In mẫu biên lai tự cấu hình" at bounding box center [445, 58] width 104 height 14
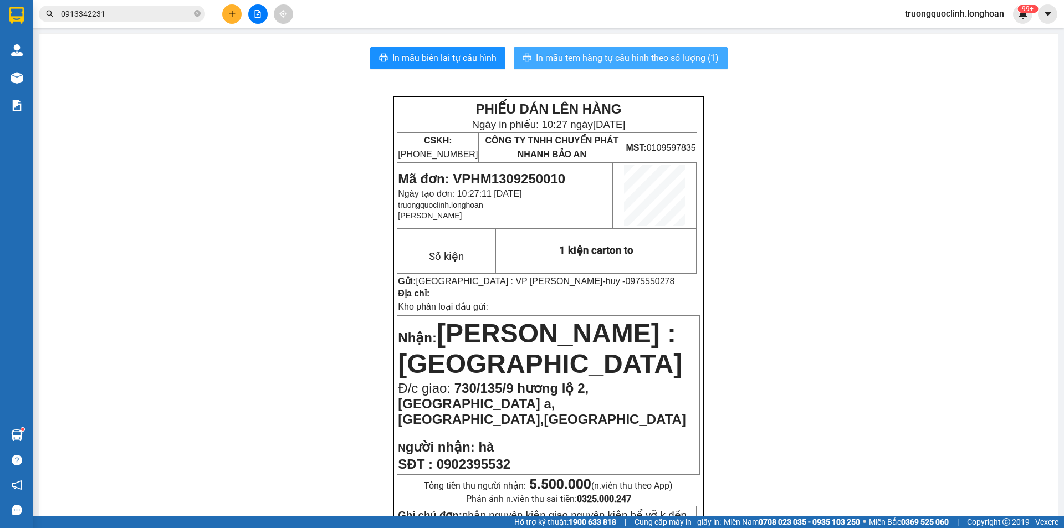
click at [588, 55] on span "In mẫu tem hàng tự cấu hình theo số lượng (1)" at bounding box center [627, 58] width 183 height 14
click at [506, 181] on span "Mã đơn: VPHM1309250010" at bounding box center [481, 178] width 167 height 15
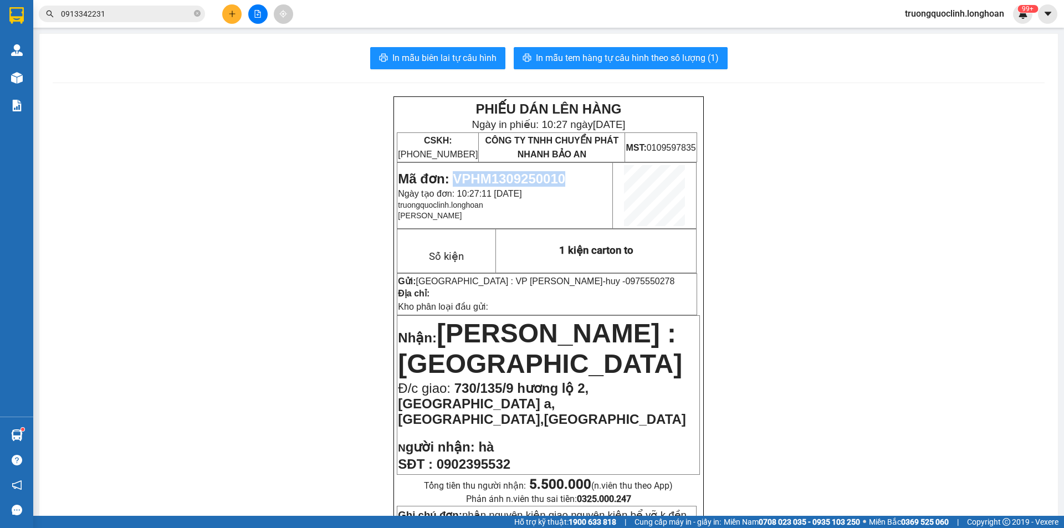
click at [506, 181] on span "Mã đơn: VPHM1309250010" at bounding box center [481, 178] width 167 height 15
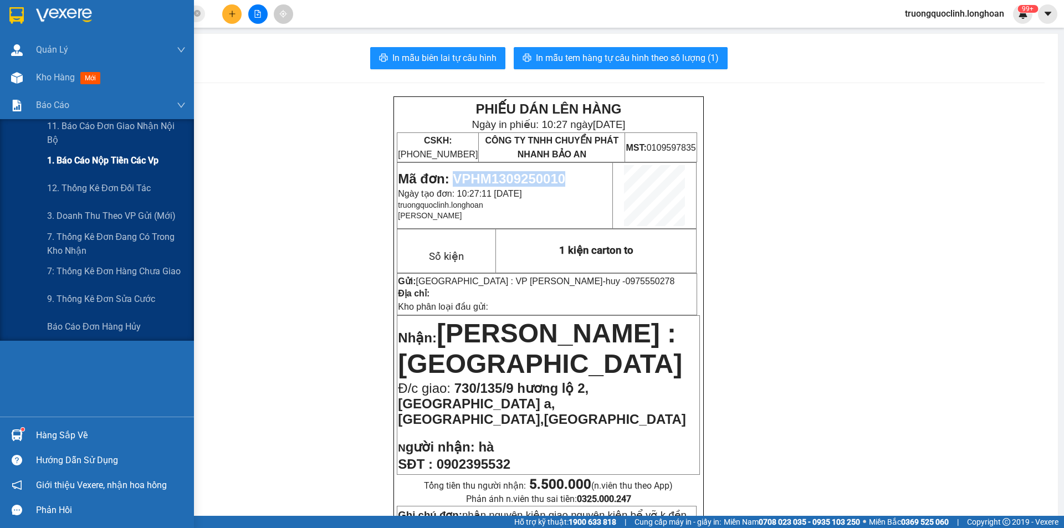
drag, startPoint x: 80, startPoint y: 162, endPoint x: 80, endPoint y: 156, distance: 6.1
click at [79, 162] on span "1. Báo cáo nộp tiền các vp" at bounding box center [102, 161] width 111 height 14
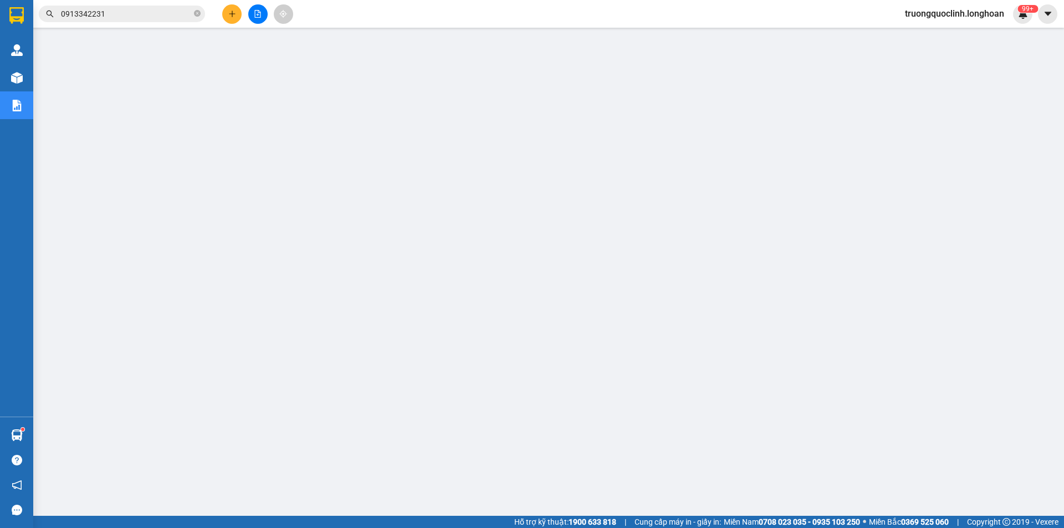
click at [236, 15] on button at bounding box center [231, 13] width 19 height 19
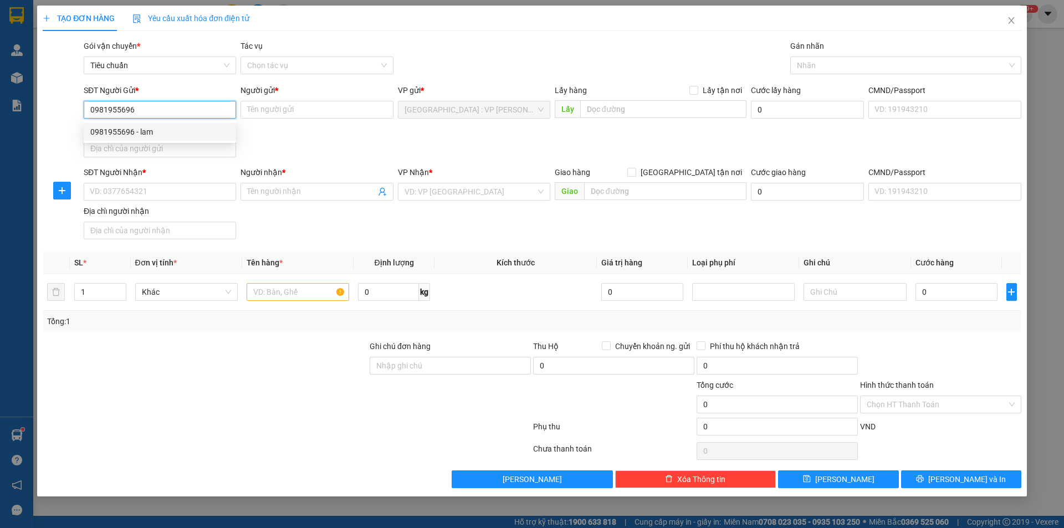
click at [174, 137] on div "0981955696 - lam" at bounding box center [159, 132] width 139 height 12
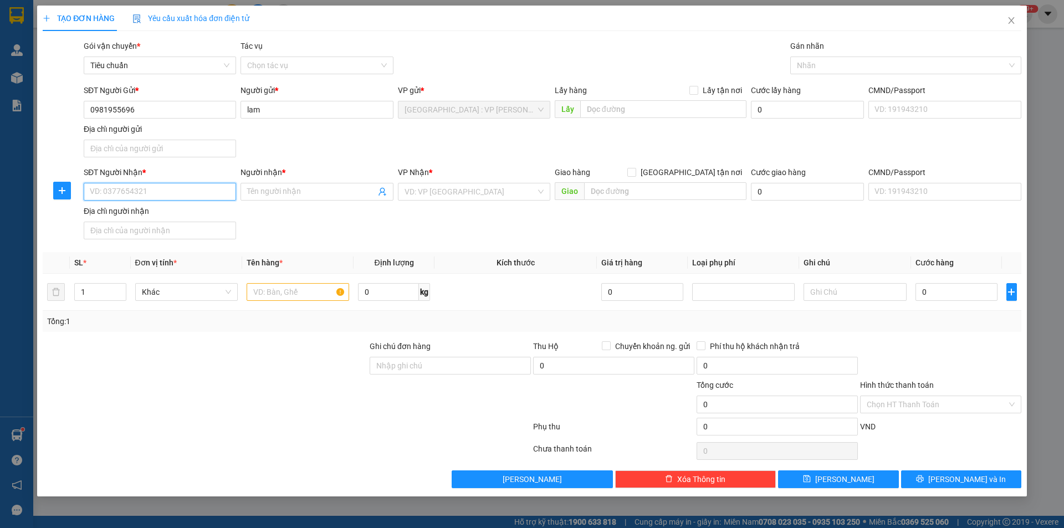
click at [188, 190] on input "SĐT Người Nhận *" at bounding box center [160, 192] width 152 height 18
click at [169, 213] on div "0339294388 - Gia Hưng" at bounding box center [159, 214] width 139 height 12
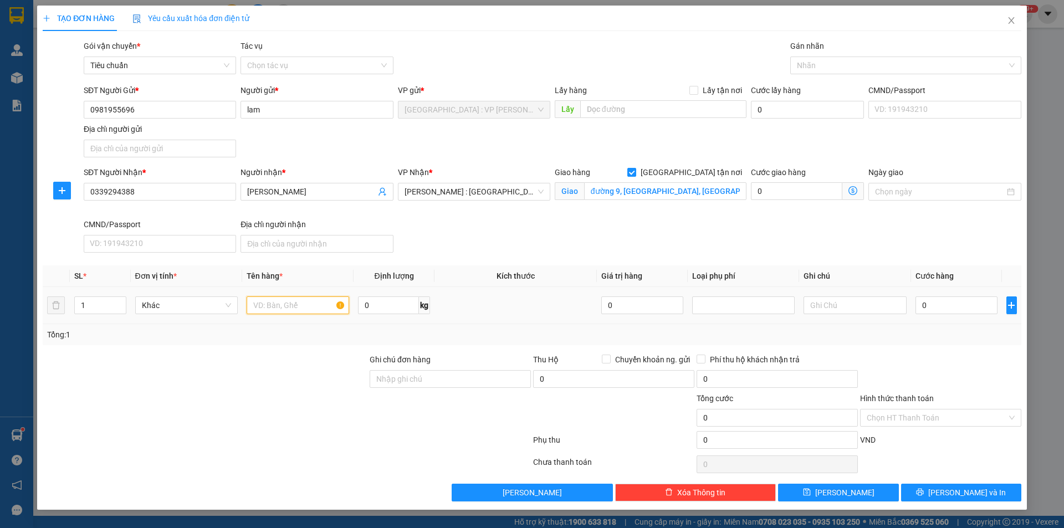
click at [324, 299] on input "text" at bounding box center [298, 306] width 103 height 18
click at [291, 302] on input "1 kiện carotn to" at bounding box center [298, 306] width 103 height 18
click at [432, 374] on input "Ghi chú đơn hàng" at bounding box center [450, 379] width 161 height 18
click at [481, 337] on div "Tổng: 1" at bounding box center [532, 335] width 970 height 12
click at [829, 64] on div at bounding box center [900, 65] width 215 height 13
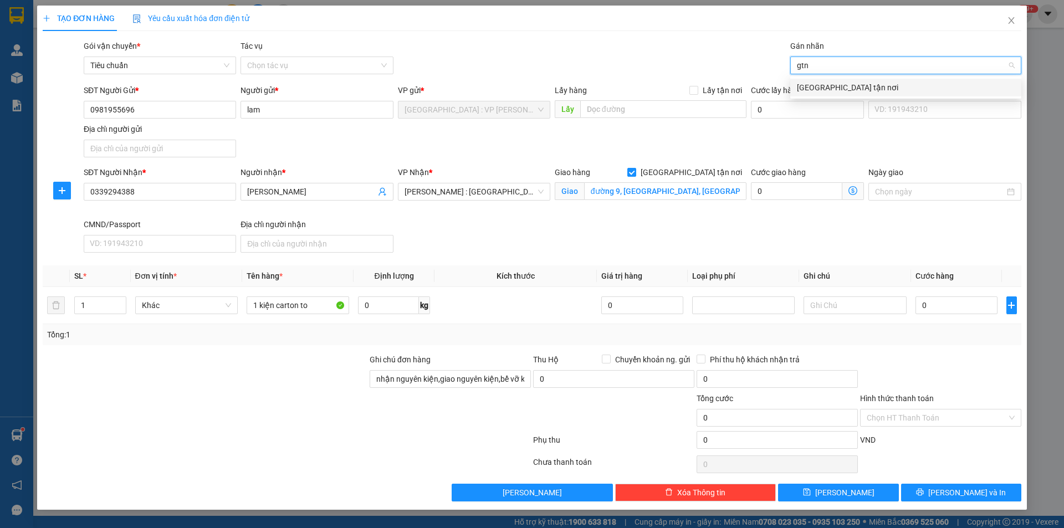
click at [833, 85] on div "[GEOGRAPHIC_DATA] tận nơi" at bounding box center [906, 87] width 218 height 12
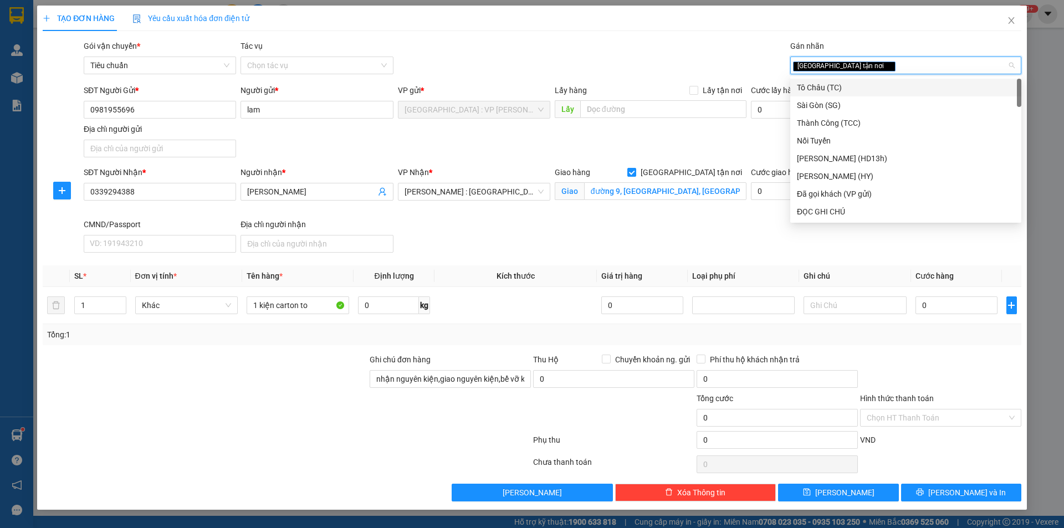
drag, startPoint x: 623, startPoint y: 59, endPoint x: 518, endPoint y: 122, distance: 122.6
click at [623, 59] on div "Gói vận chuyển * Tiêu chuẩn Tác vụ Chọn tác vụ Gán nhãn Giao tận nơi" at bounding box center [552, 59] width 942 height 39
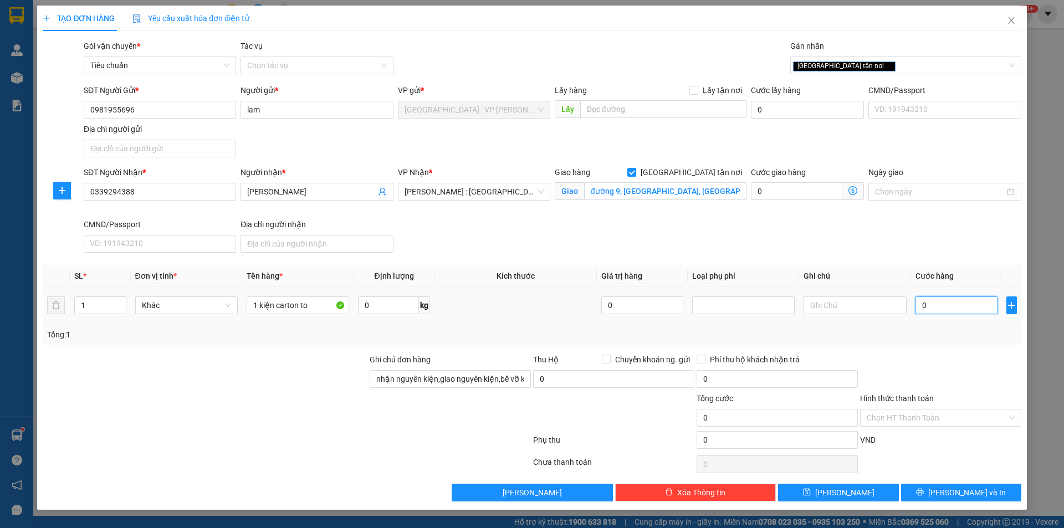
click at [956, 306] on input "0" at bounding box center [957, 306] width 83 height 18
click at [958, 490] on span "[PERSON_NAME] và In" at bounding box center [968, 493] width 78 height 12
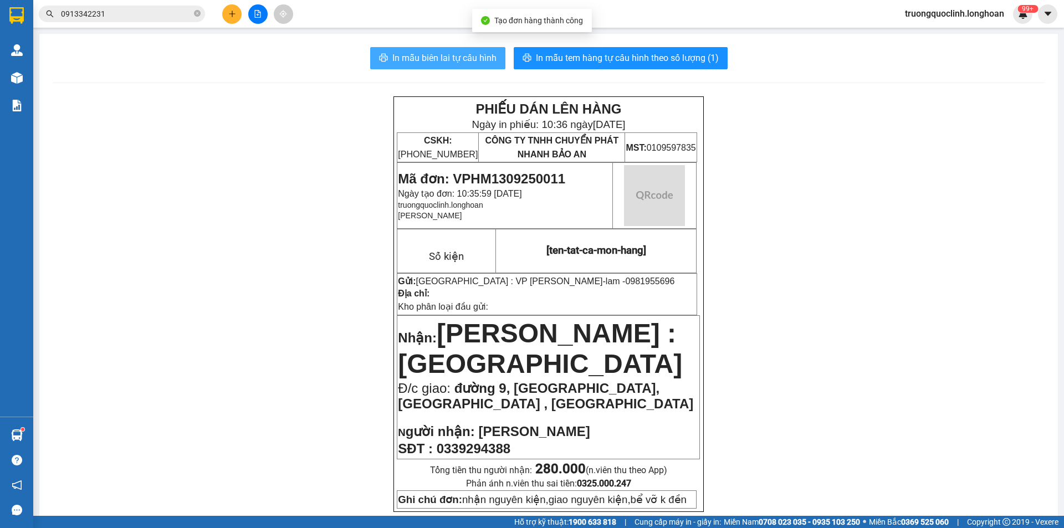
click at [439, 58] on span "In mẫu biên lai tự cấu hình" at bounding box center [445, 58] width 104 height 14
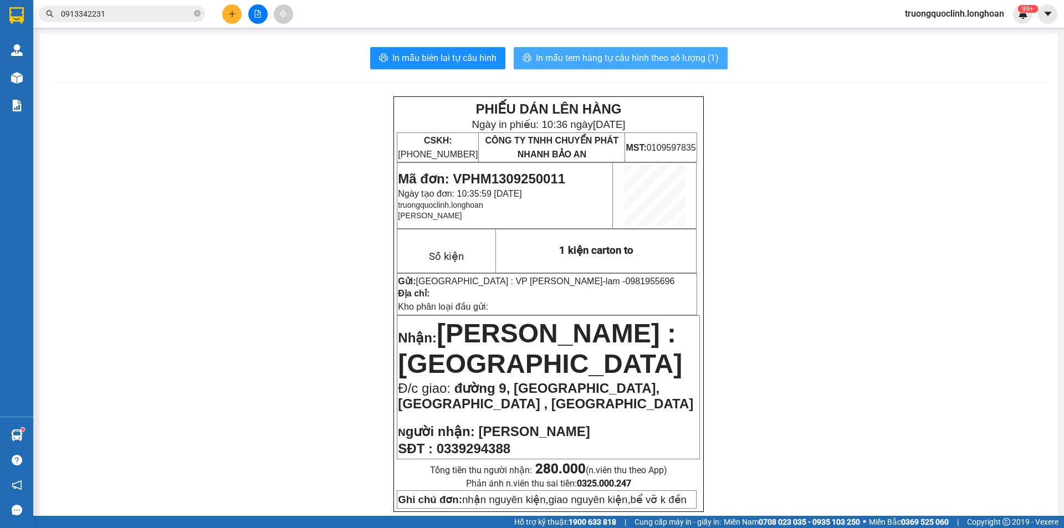
click at [573, 60] on span "In mẫu tem hàng tự cấu hình theo số lượng (1)" at bounding box center [627, 58] width 183 height 14
click at [537, 182] on span "Mã đơn: VPHM1309250011" at bounding box center [481, 178] width 167 height 15
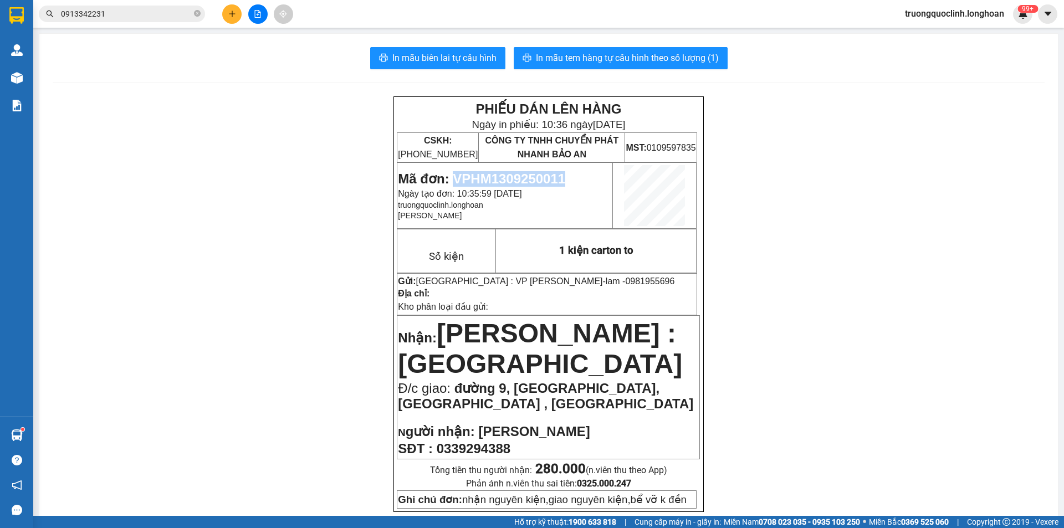
click at [537, 182] on span "Mã đơn: VPHM1309250011" at bounding box center [481, 178] width 167 height 15
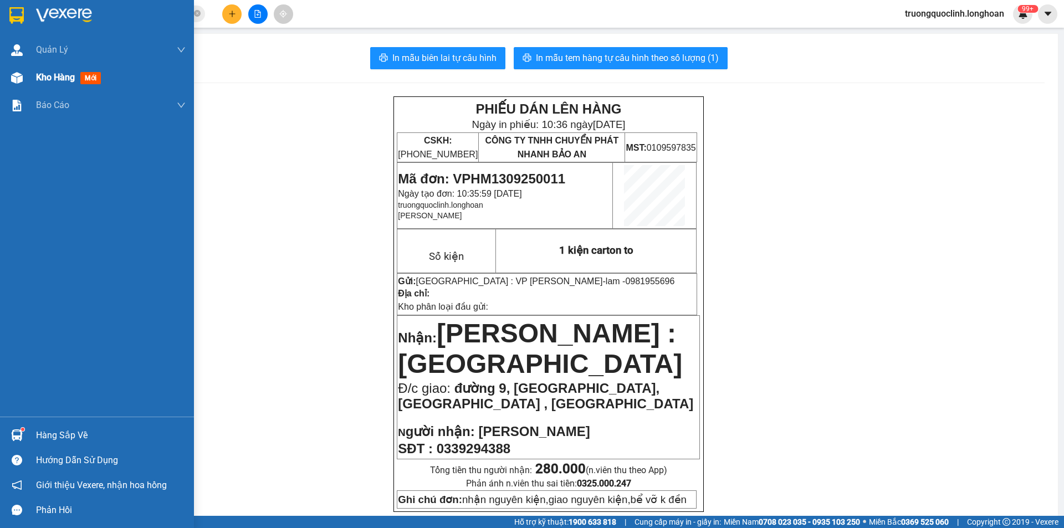
drag, startPoint x: 27, startPoint y: 9, endPoint x: 140, endPoint y: 79, distance: 133.4
click at [25, 9] on div at bounding box center [97, 18] width 194 height 36
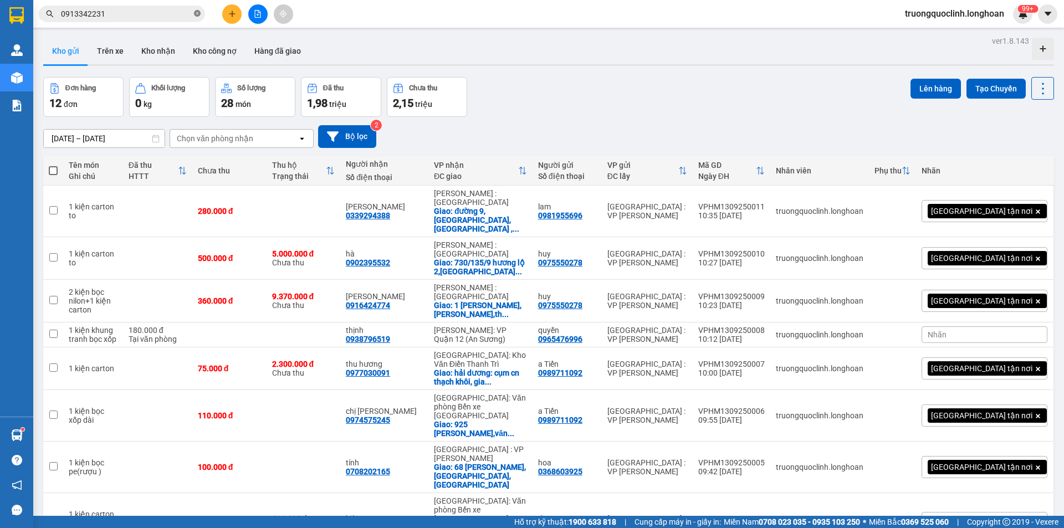
click at [197, 12] on icon "close-circle" at bounding box center [197, 13] width 7 height 7
click at [152, 18] on input "text" at bounding box center [126, 14] width 131 height 12
click at [136, 18] on input "text" at bounding box center [126, 14] width 131 height 12
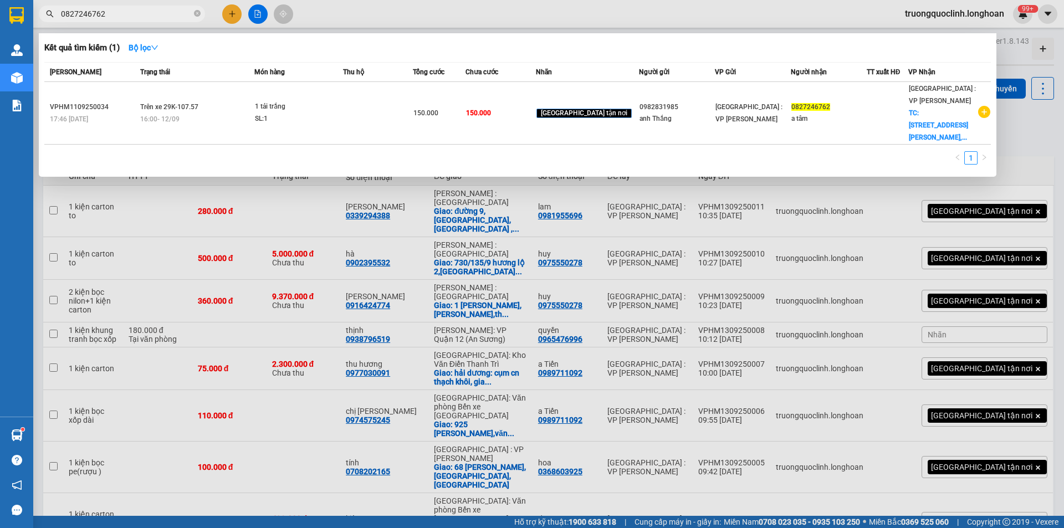
click at [236, 14] on div at bounding box center [532, 264] width 1064 height 528
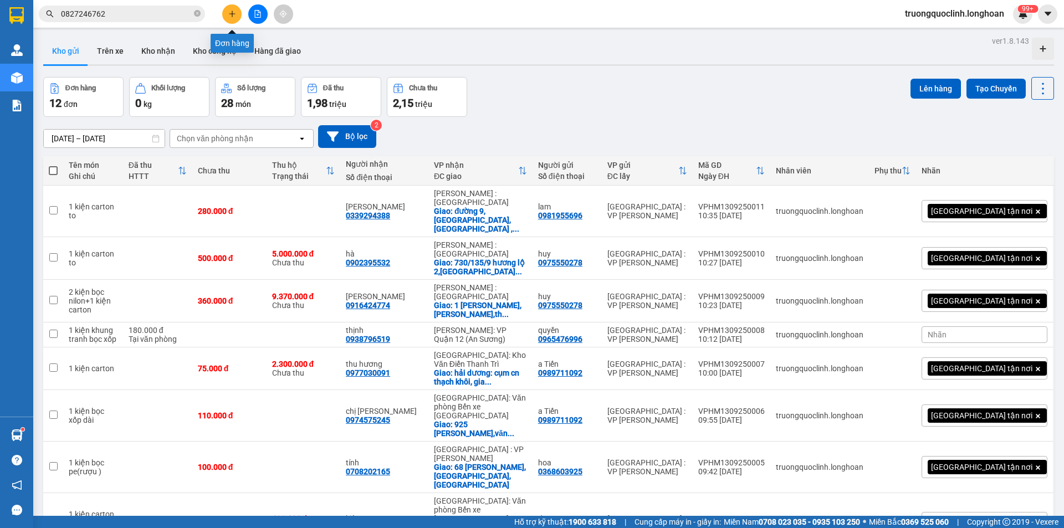
click at [229, 13] on icon "plus" at bounding box center [232, 14] width 8 height 8
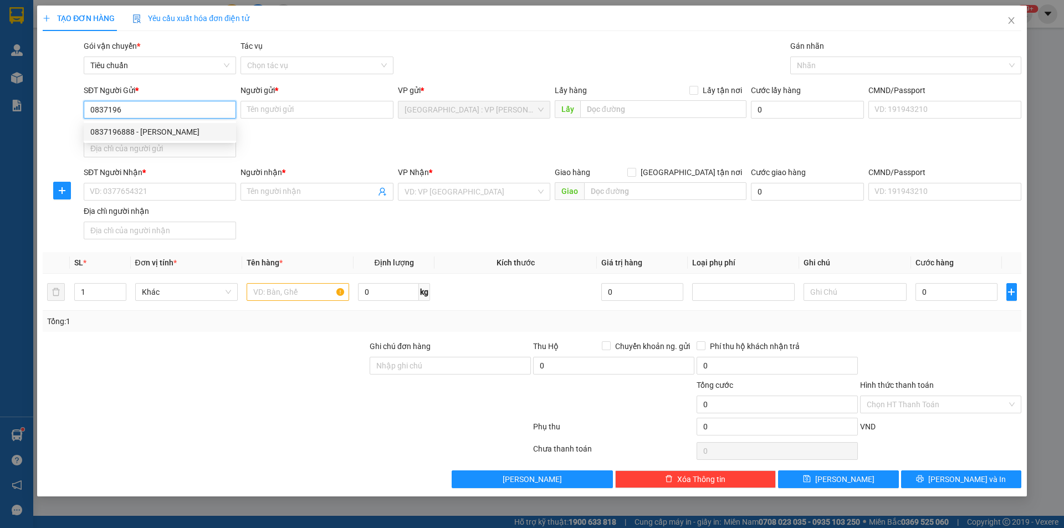
click at [130, 137] on div "0837196888 - CTY Hoa Hồng" at bounding box center [159, 132] width 139 height 12
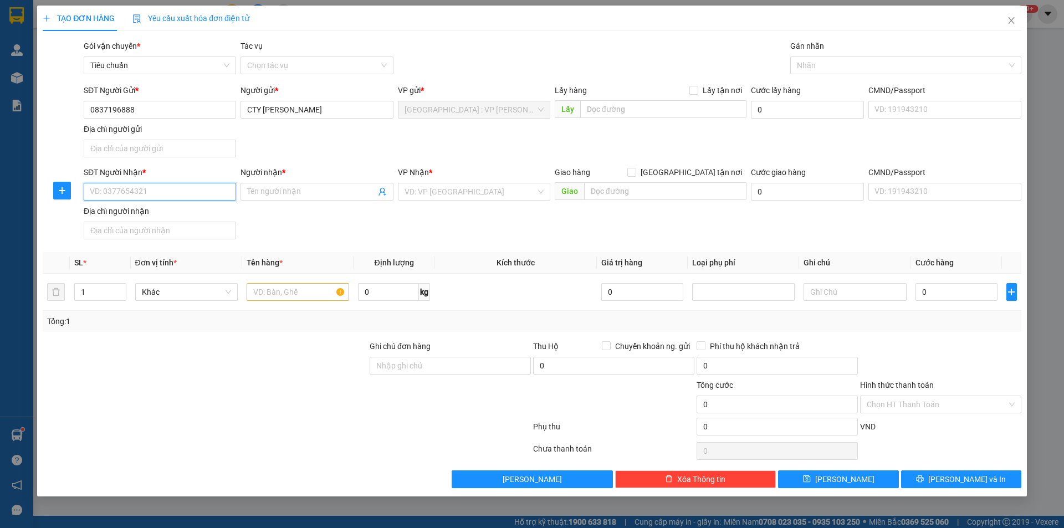
click at [170, 187] on input "SĐT Người Nhận *" at bounding box center [160, 192] width 152 height 18
click at [144, 211] on div "0902813788 - nguyên" at bounding box center [159, 214] width 139 height 12
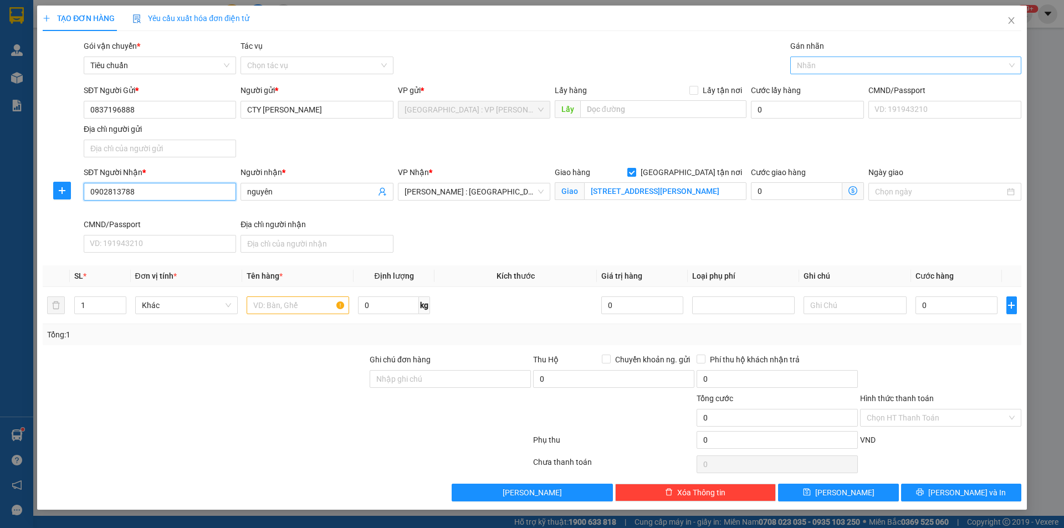
click at [849, 67] on div at bounding box center [900, 65] width 215 height 13
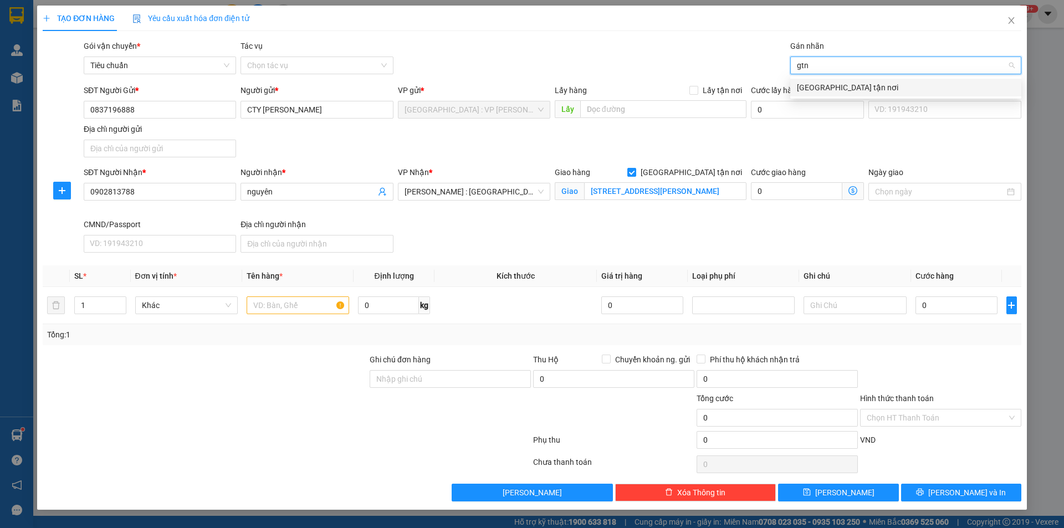
click at [821, 85] on div "[GEOGRAPHIC_DATA] tận nơi" at bounding box center [906, 87] width 218 height 12
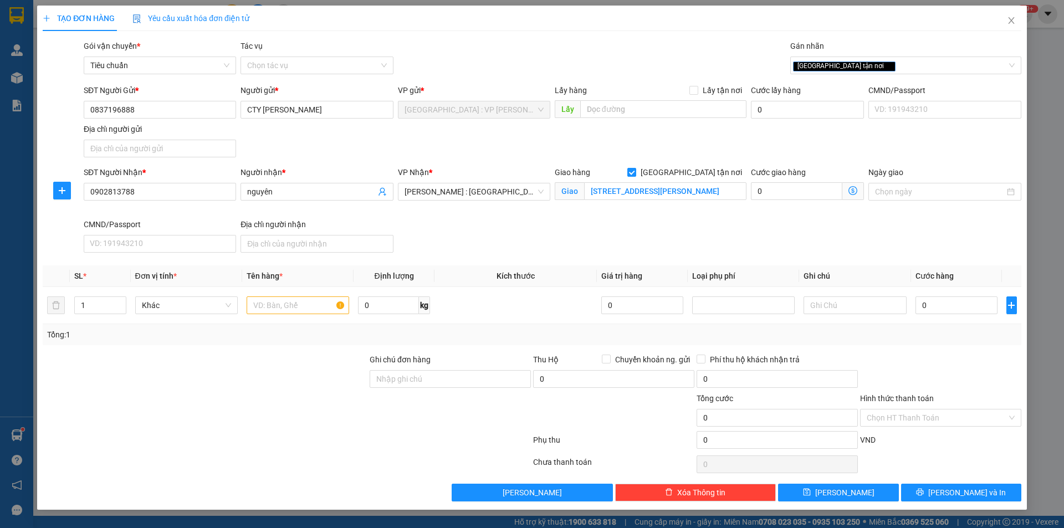
click at [655, 48] on div "Gói vận chuyển * Tiêu chuẩn Tác vụ Chọn tác vụ Gán nhãn Giao tận nơi" at bounding box center [552, 59] width 942 height 39
click at [636, 192] on input "176 lê hồng phong, phường 3,quận 5, tp hcm" at bounding box center [665, 191] width 162 height 18
click at [118, 306] on span "down" at bounding box center [120, 309] width 7 height 7
click at [121, 301] on icon "up" at bounding box center [120, 303] width 4 height 4
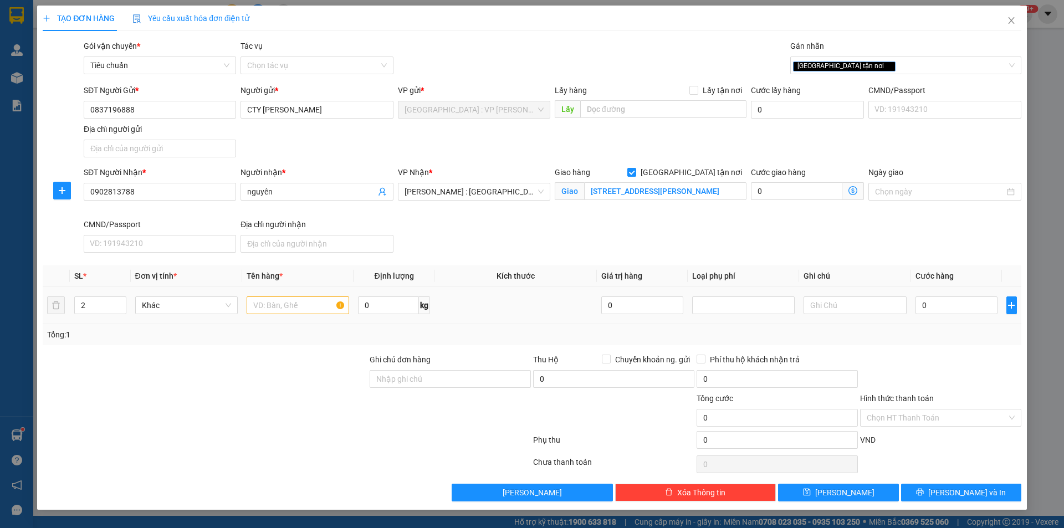
scroll to position [0, 0]
click at [305, 305] on input "text" at bounding box center [298, 306] width 103 height 18
drag, startPoint x: 425, startPoint y: 378, endPoint x: 419, endPoint y: 372, distance: 7.8
click at [422, 378] on input "Ghi chú đơn hàng" at bounding box center [450, 379] width 161 height 18
click at [468, 348] on div "Transit Pickup Surcharge Ids Transit Deliver Surcharge Ids Transit Deliver Surc…" at bounding box center [532, 271] width 979 height 462
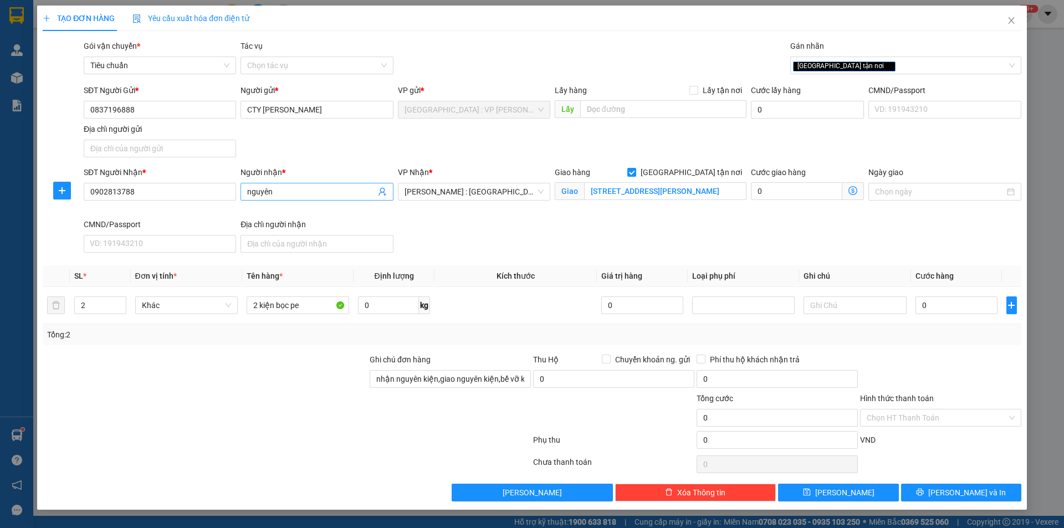
click at [282, 184] on span "nguyên" at bounding box center [317, 192] width 152 height 18
click at [286, 190] on input "nguyên" at bounding box center [311, 192] width 128 height 12
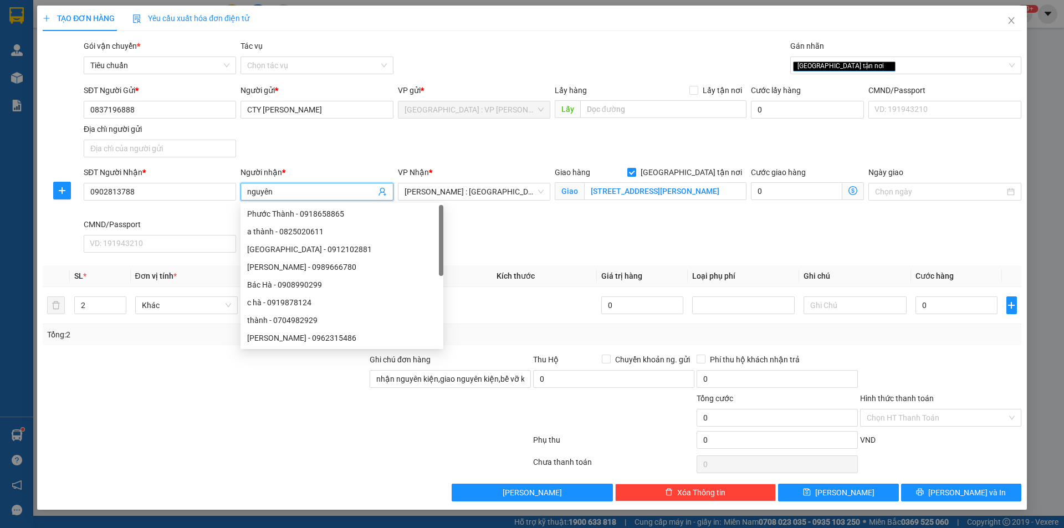
click at [286, 190] on input "nguyên" at bounding box center [311, 192] width 128 height 12
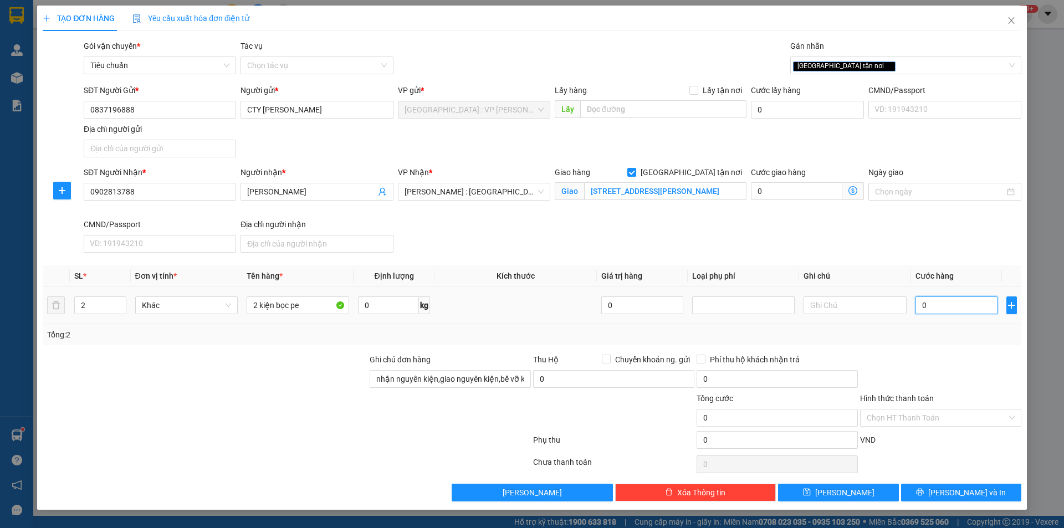
click at [940, 304] on input "0" at bounding box center [957, 306] width 83 height 18
click at [955, 493] on span "[PERSON_NAME] và In" at bounding box center [968, 493] width 78 height 12
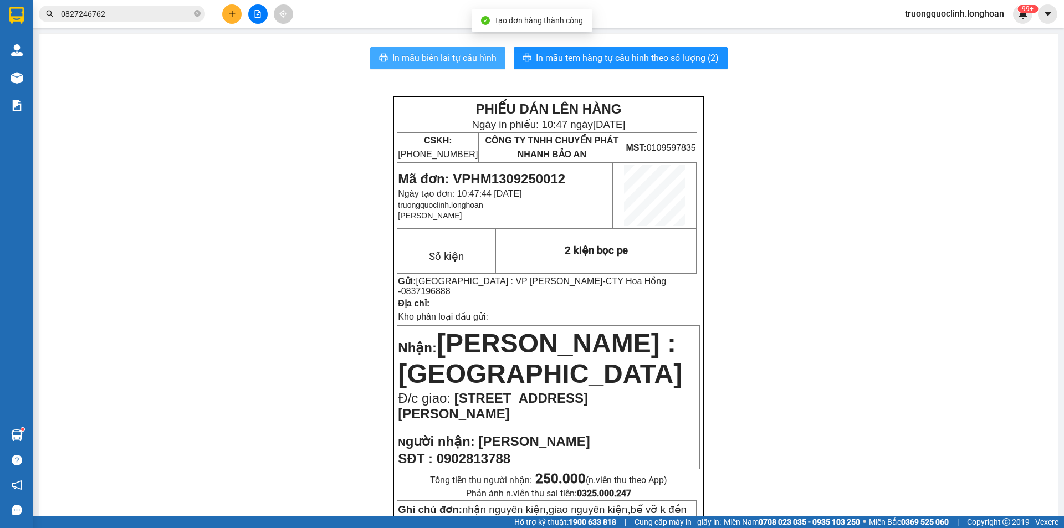
click at [431, 58] on span "In mẫu biên lai tự cấu hình" at bounding box center [445, 58] width 104 height 14
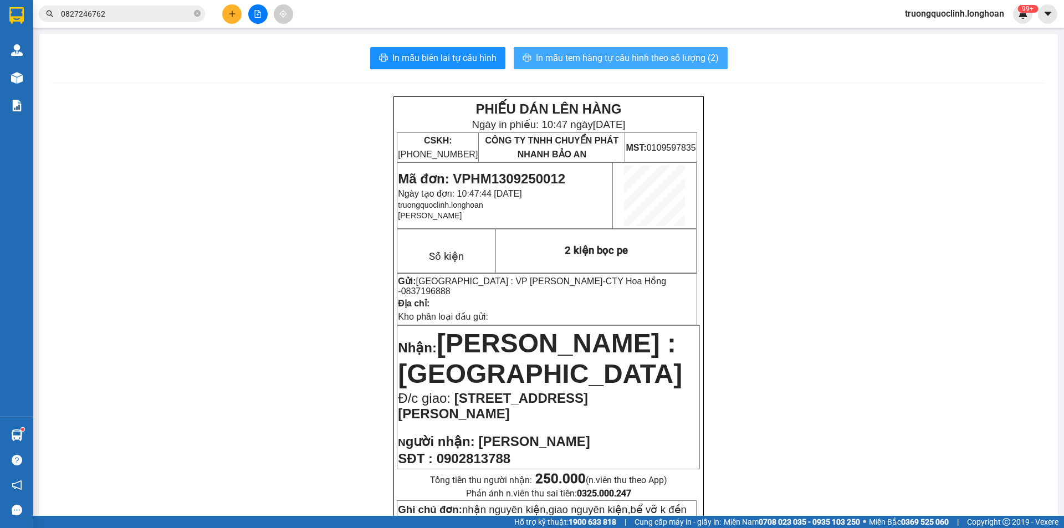
click at [579, 63] on span "In mẫu tem hàng tự cấu hình theo số lượng (2)" at bounding box center [627, 58] width 183 height 14
click at [539, 176] on span "Mã đơn: VPHM1309250012" at bounding box center [481, 178] width 167 height 15
click at [126, 17] on input "0827246762" at bounding box center [126, 14] width 131 height 12
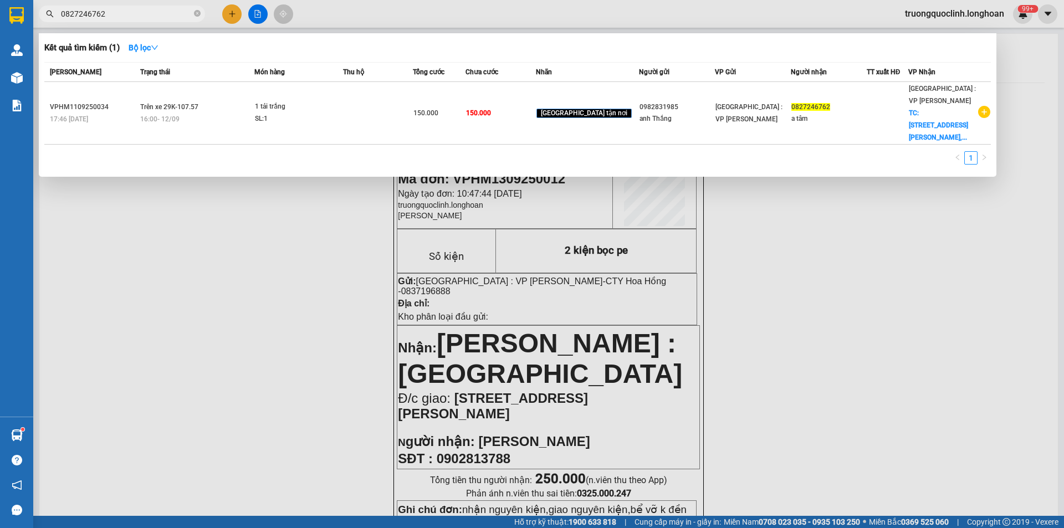
click at [126, 17] on input "0827246762" at bounding box center [126, 14] width 131 height 12
drag, startPoint x: 129, startPoint y: 276, endPoint x: 83, endPoint y: 220, distance: 72.5
click at [122, 272] on div at bounding box center [532, 264] width 1064 height 528
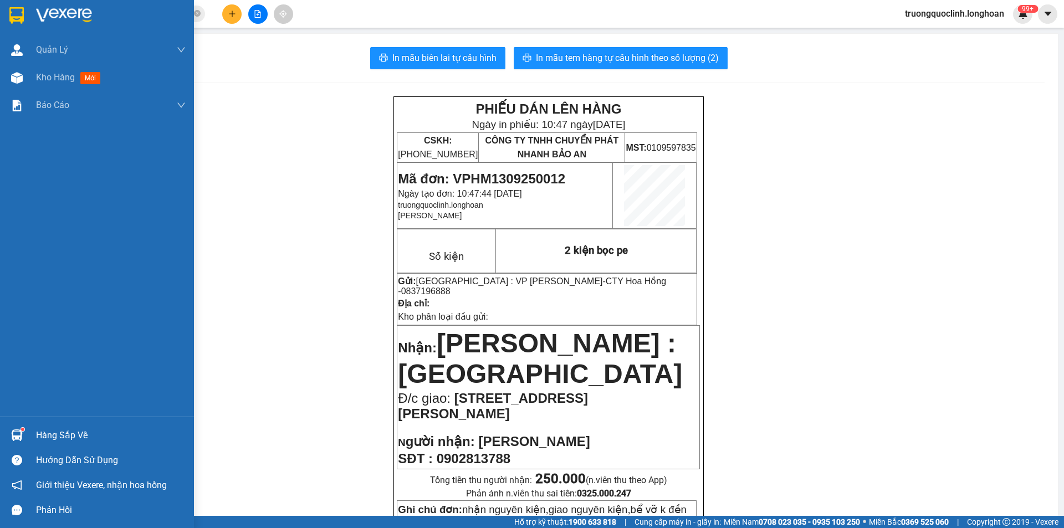
click at [9, 17] on img at bounding box center [16, 15] width 14 height 17
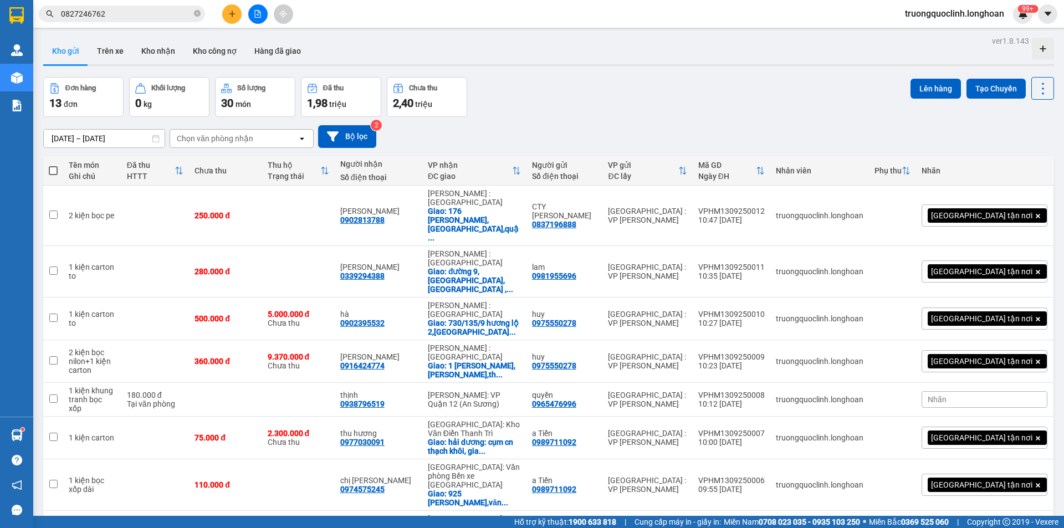
click at [234, 13] on icon "plus" at bounding box center [232, 14] width 8 height 8
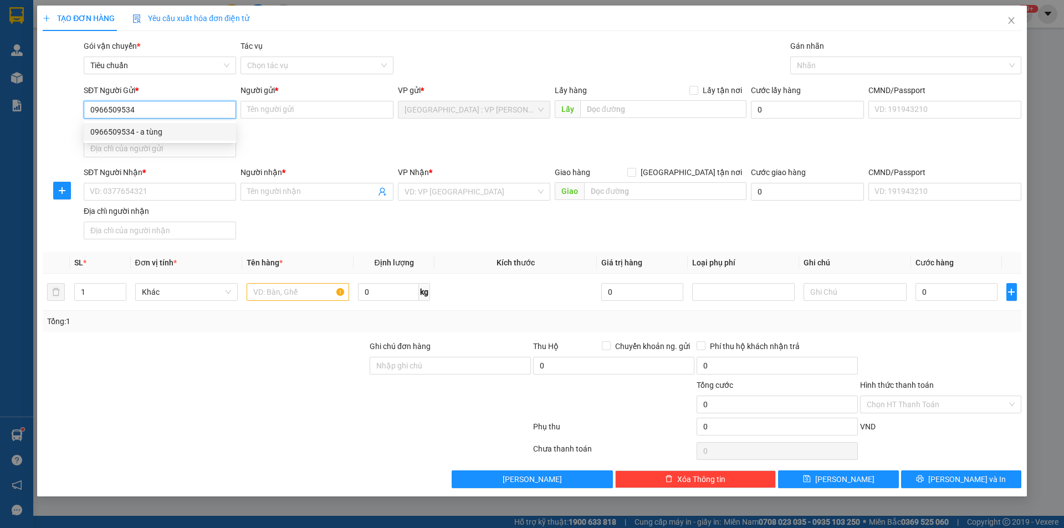
click at [160, 129] on div "0966509534 - a tùng" at bounding box center [159, 132] width 139 height 12
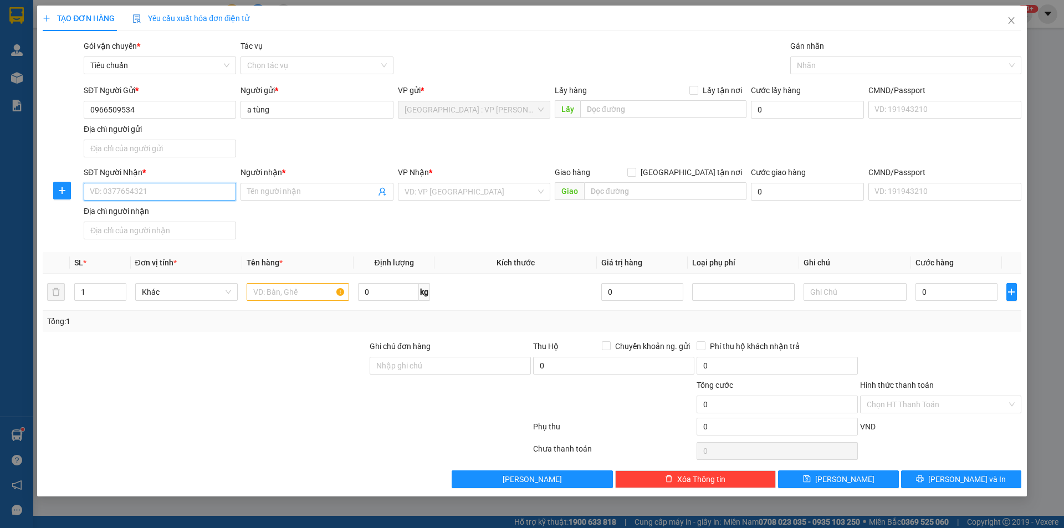
click at [194, 195] on input "SĐT Người Nhận *" at bounding box center [160, 192] width 152 height 18
click at [288, 193] on input "Người nhận *" at bounding box center [311, 192] width 128 height 12
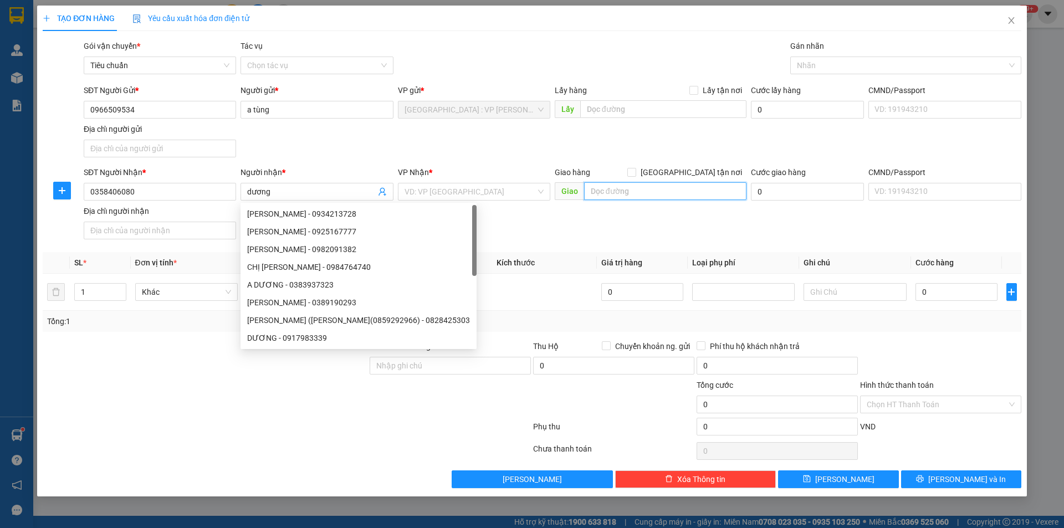
click at [667, 188] on input "text" at bounding box center [665, 191] width 162 height 18
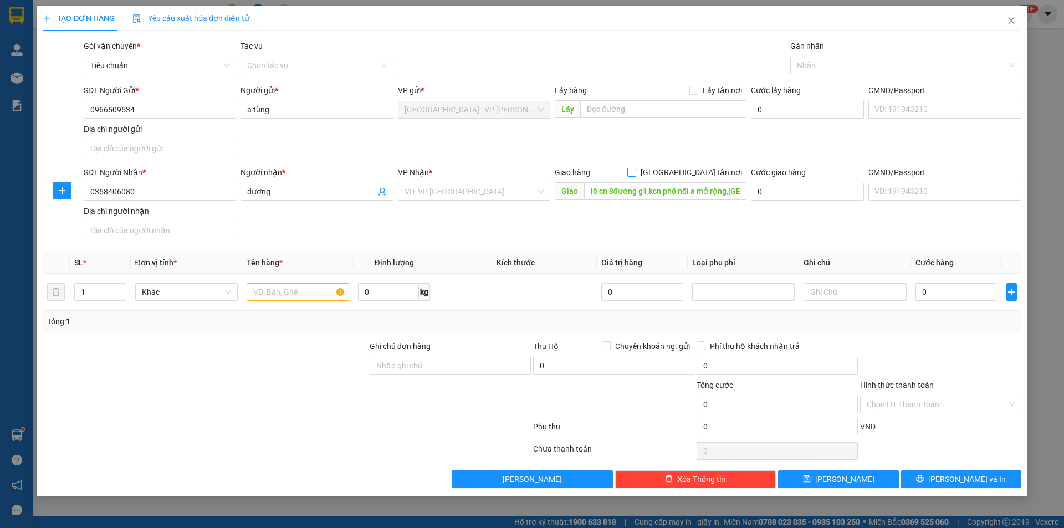
click at [699, 172] on span "[GEOGRAPHIC_DATA] tận nơi" at bounding box center [691, 172] width 110 height 12
click at [635, 172] on input "[GEOGRAPHIC_DATA] tận nơi" at bounding box center [632, 172] width 8 height 8
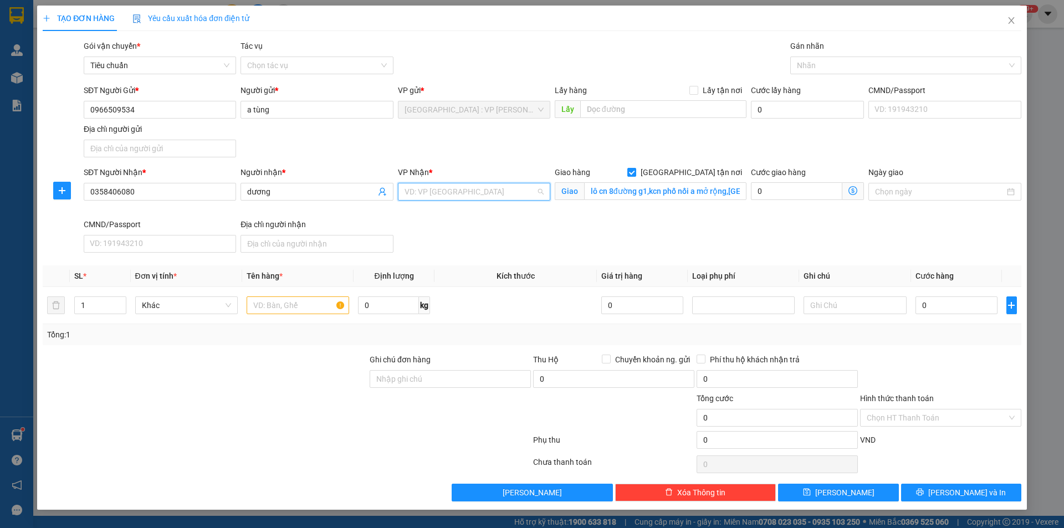
click at [453, 191] on input "search" at bounding box center [470, 192] width 131 height 17
click at [457, 229] on div "[GEOGRAPHIC_DATA]: Kho Văn Điển Thanh Trì" at bounding box center [484, 232] width 159 height 12
click at [855, 62] on div at bounding box center [900, 65] width 215 height 13
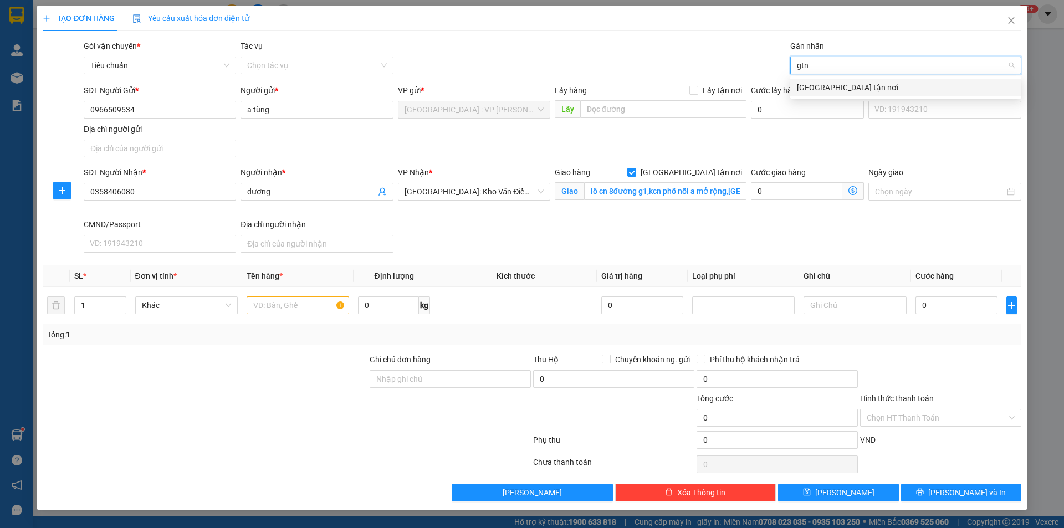
click at [833, 92] on div "[GEOGRAPHIC_DATA] tận nơi" at bounding box center [906, 87] width 218 height 12
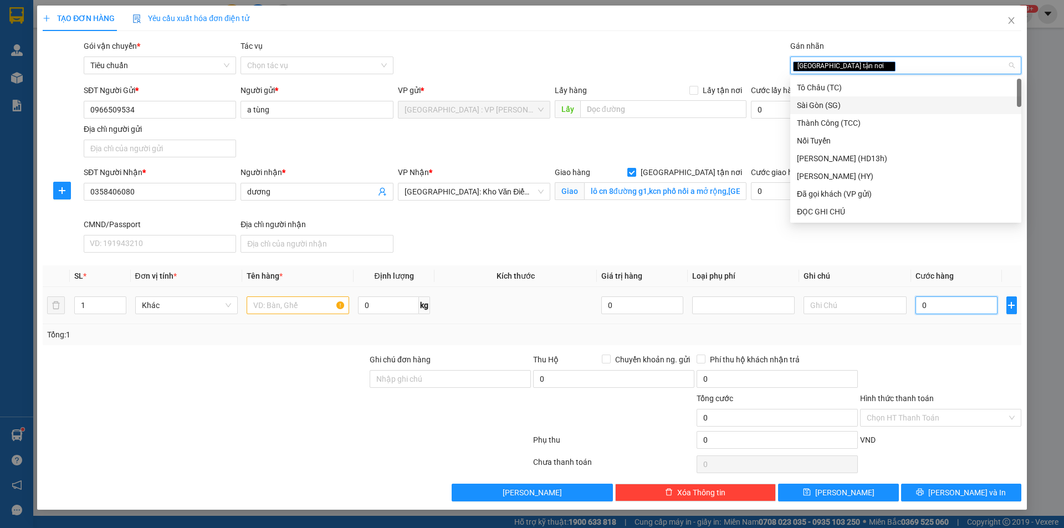
click at [928, 308] on input "0" at bounding box center [957, 306] width 83 height 18
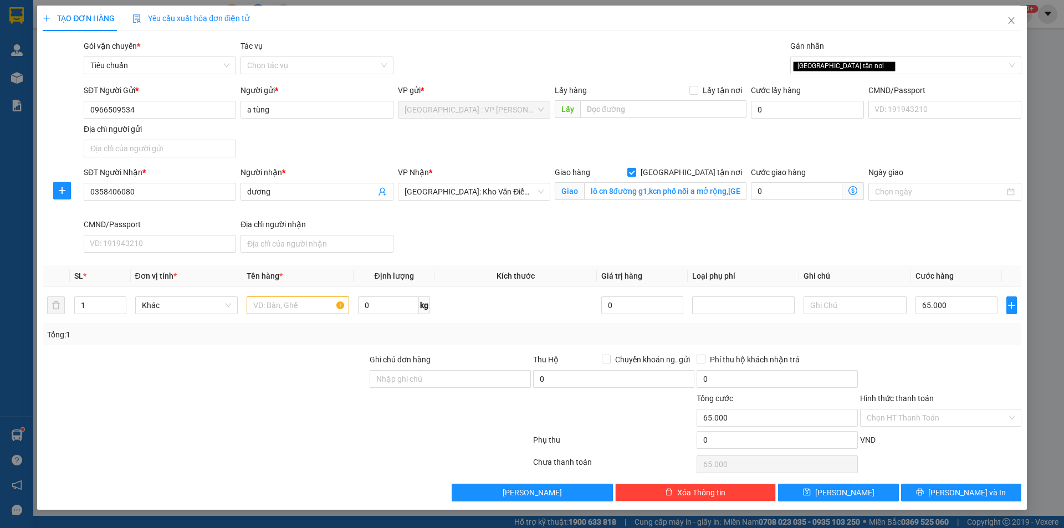
click at [933, 348] on div "Transit Pickup Surcharge Ids Transit Deliver Surcharge Ids Transit Deliver Surc…" at bounding box center [532, 271] width 979 height 462
click at [312, 308] on input "text" at bounding box center [298, 306] width 103 height 18
click at [293, 380] on div at bounding box center [205, 373] width 327 height 39
click at [544, 240] on div "SĐT Người Nhận * 0358406080 Người nhận * dương VP Nhận * Hà Nội: Kho Văn Điển T…" at bounding box center [552, 211] width 942 height 91
drag, startPoint x: 935, startPoint y: 434, endPoint x: 935, endPoint y: 422, distance: 12.2
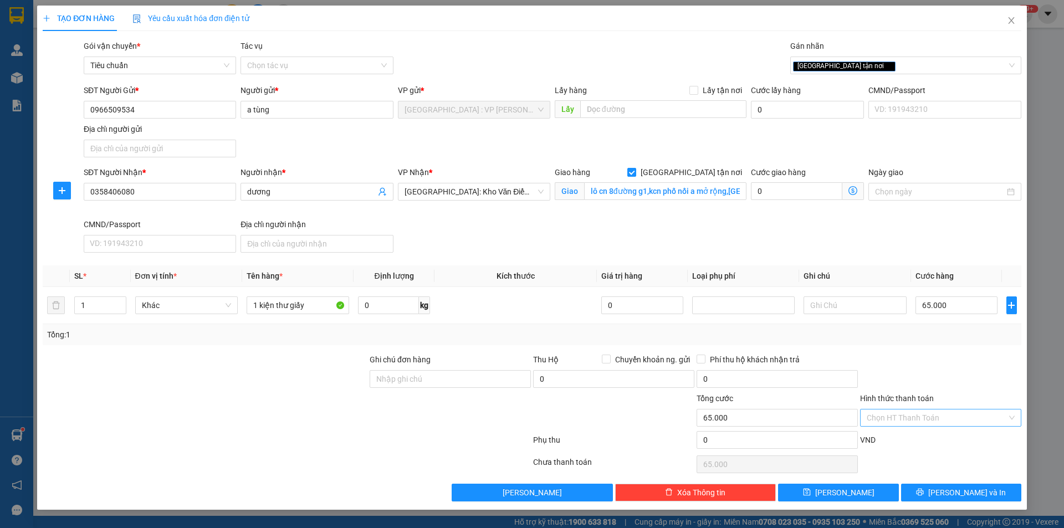
click at [935, 424] on form "Ghi chú đơn hàng Thu Hộ Chuyển khoản ng. gửi 0 Phí thu hộ khách nhận trả 0 Tổng…" at bounding box center [532, 404] width 979 height 100
click at [935, 422] on input "Hình thức thanh toán" at bounding box center [937, 418] width 140 height 17
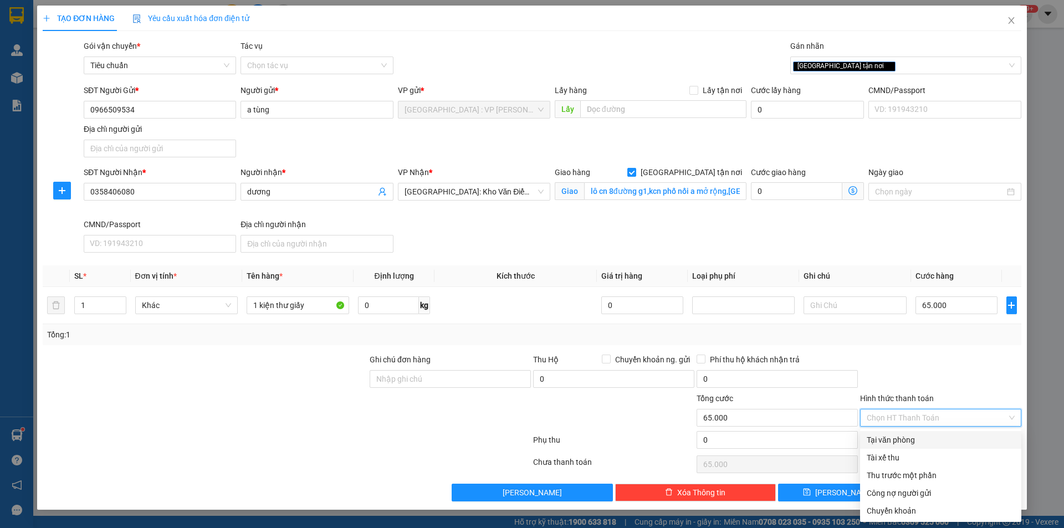
click at [924, 442] on div "Tại văn phòng" at bounding box center [941, 440] width 148 height 12
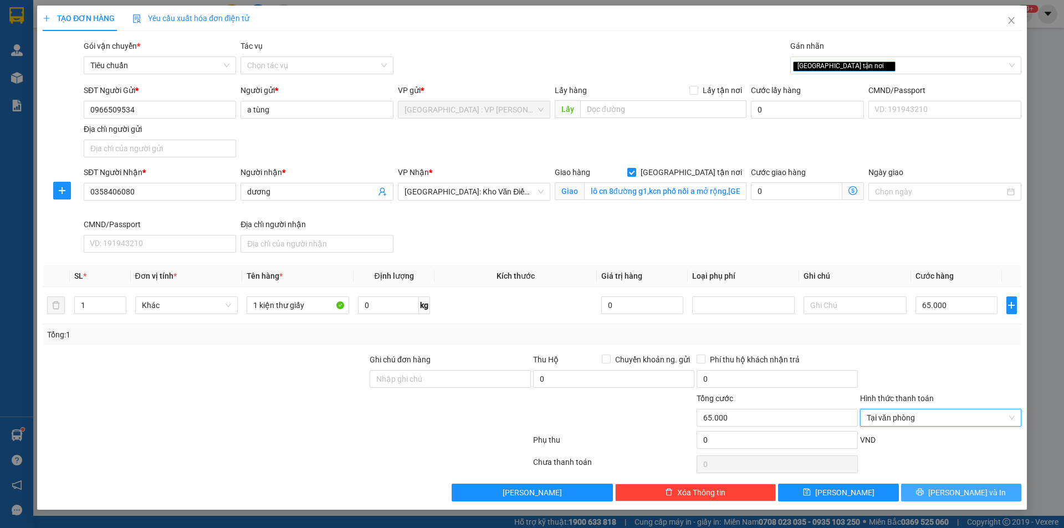
click at [972, 492] on span "[PERSON_NAME] và In" at bounding box center [968, 493] width 78 height 12
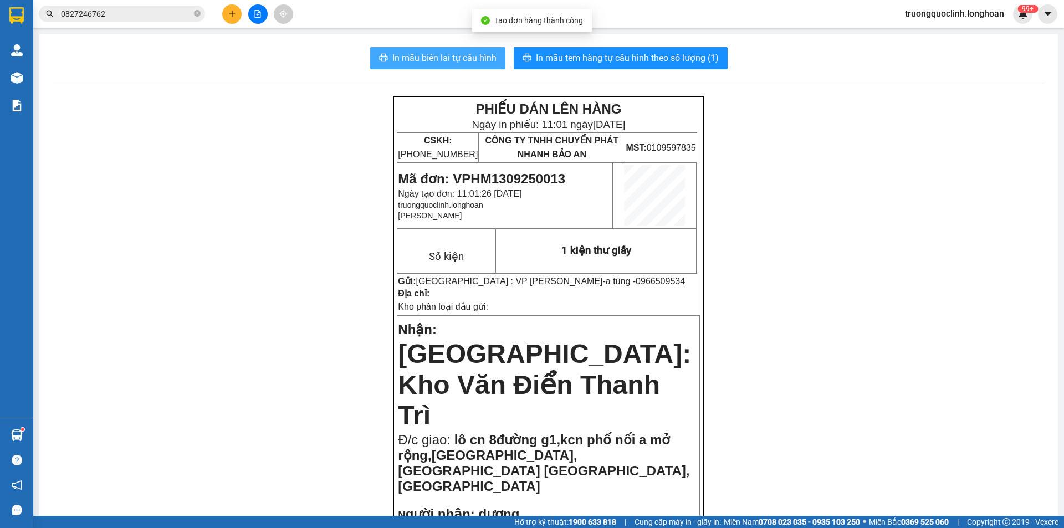
click at [429, 50] on button "In mẫu biên lai tự cấu hình" at bounding box center [437, 58] width 135 height 22
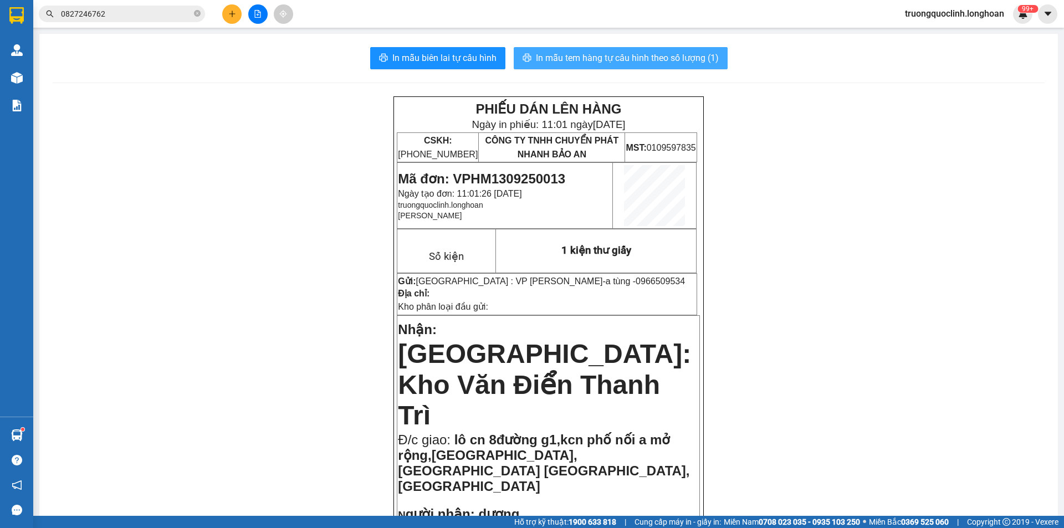
click at [619, 56] on span "In mẫu tem hàng tự cấu hình theo số lượng (1)" at bounding box center [627, 58] width 183 height 14
click at [533, 178] on span "Mã đơn: VPHM1309250013" at bounding box center [481, 178] width 167 height 15
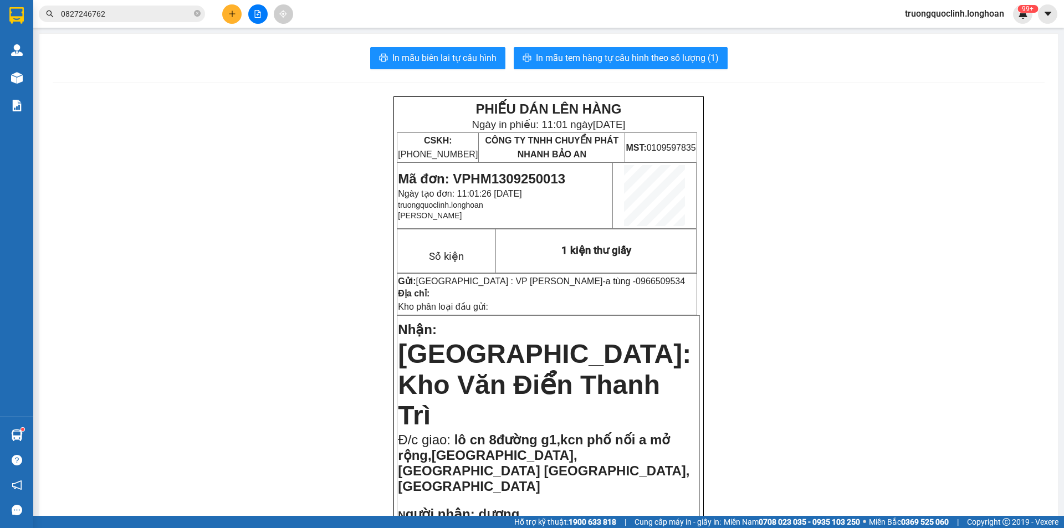
click at [533, 178] on span "Mã đơn: VPHM1309250013" at bounding box center [481, 178] width 167 height 15
click at [125, 13] on input "0827246762" at bounding box center [126, 14] width 131 height 12
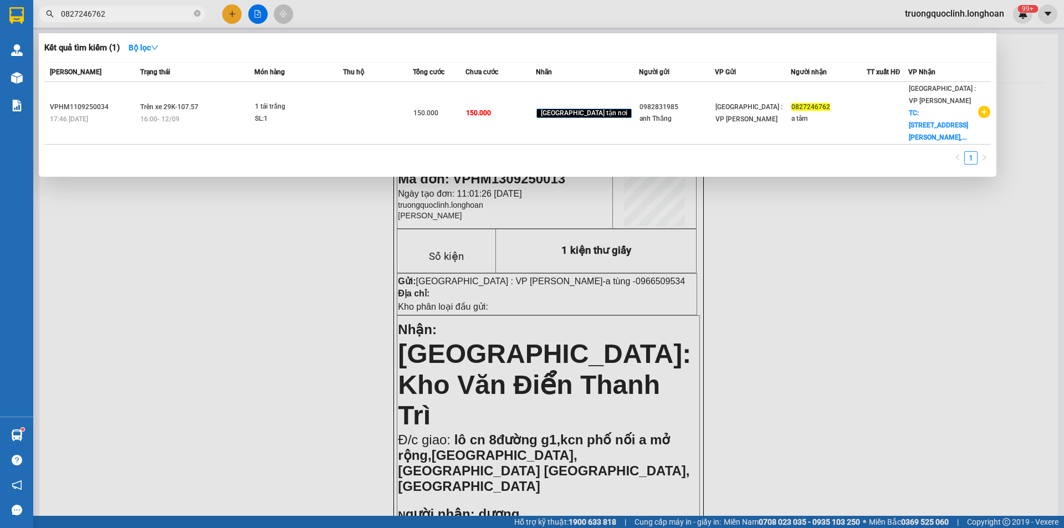
click at [125, 13] on input "0827246762" at bounding box center [126, 14] width 131 height 12
paste input "982466596"
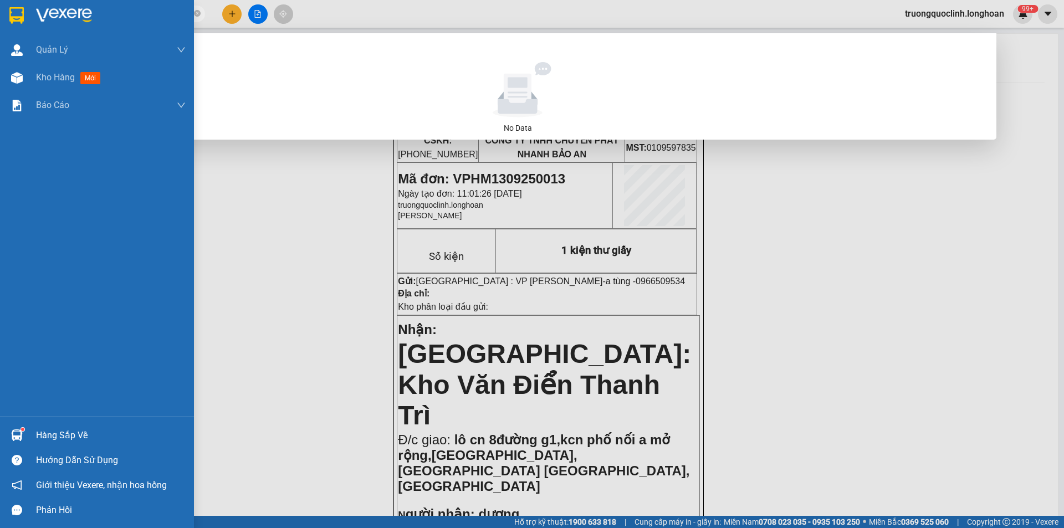
click at [18, 18] on img at bounding box center [16, 15] width 14 height 17
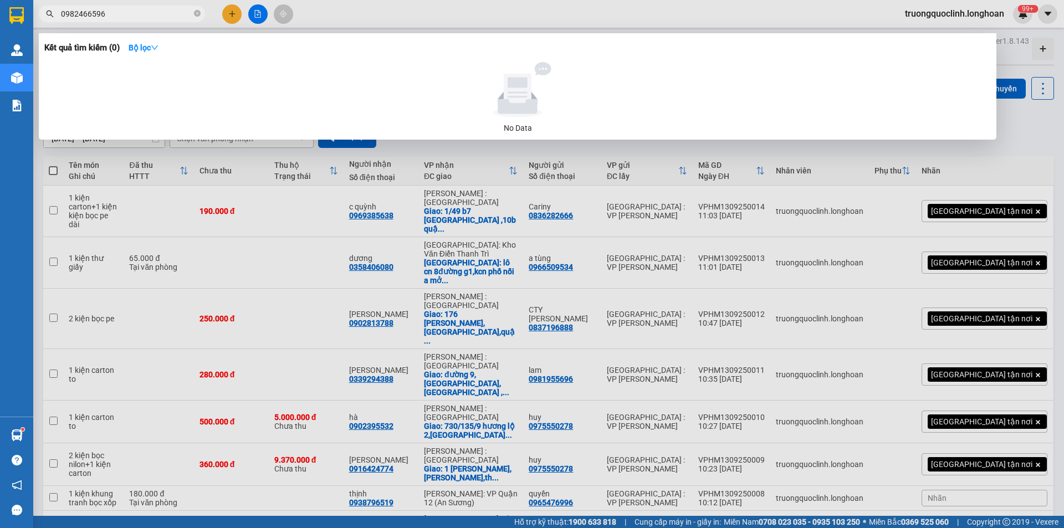
click at [235, 16] on div at bounding box center [532, 264] width 1064 height 528
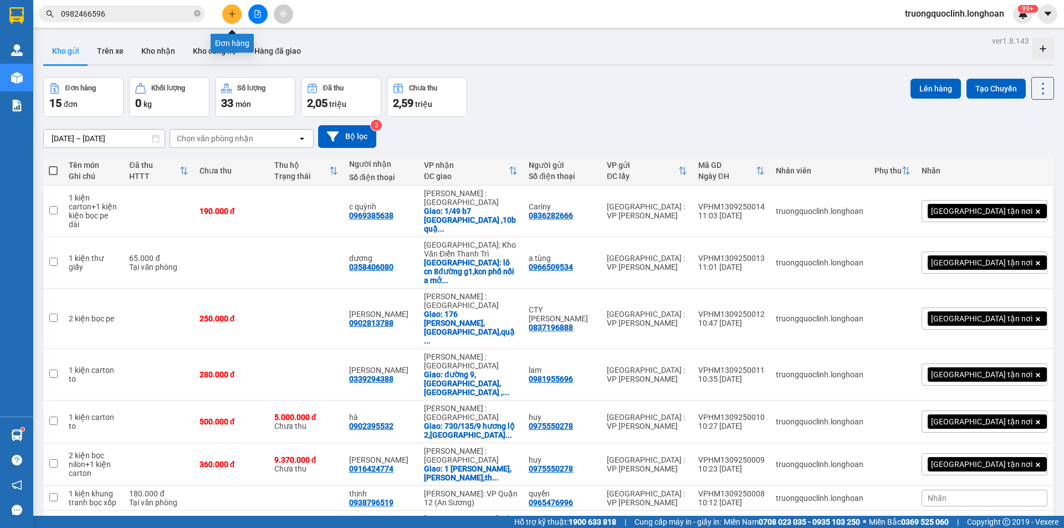
click at [235, 15] on icon "plus" at bounding box center [232, 14] width 8 height 8
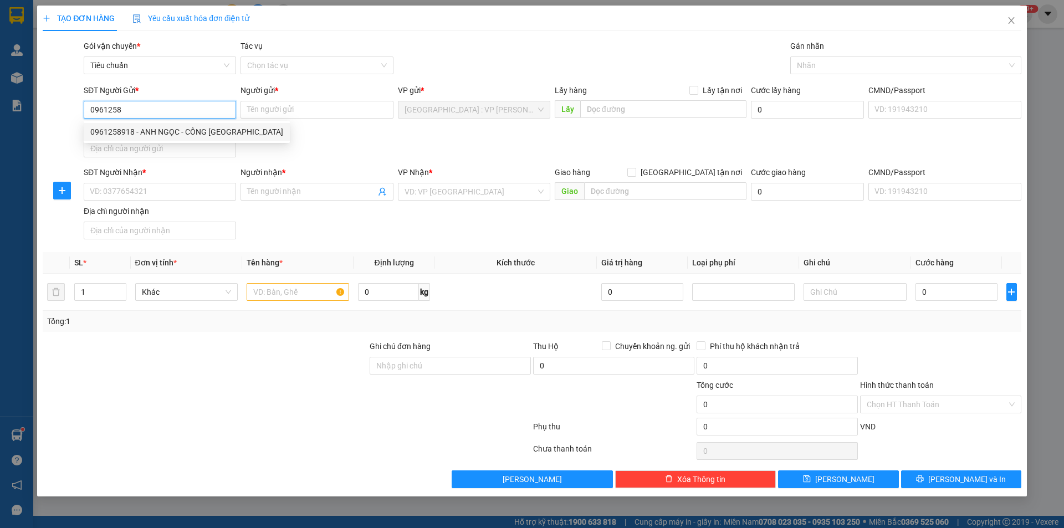
click at [145, 131] on div "0961258918 - ANH NGỌC - CÔNG TY CHÂU GIANG" at bounding box center [186, 132] width 193 height 12
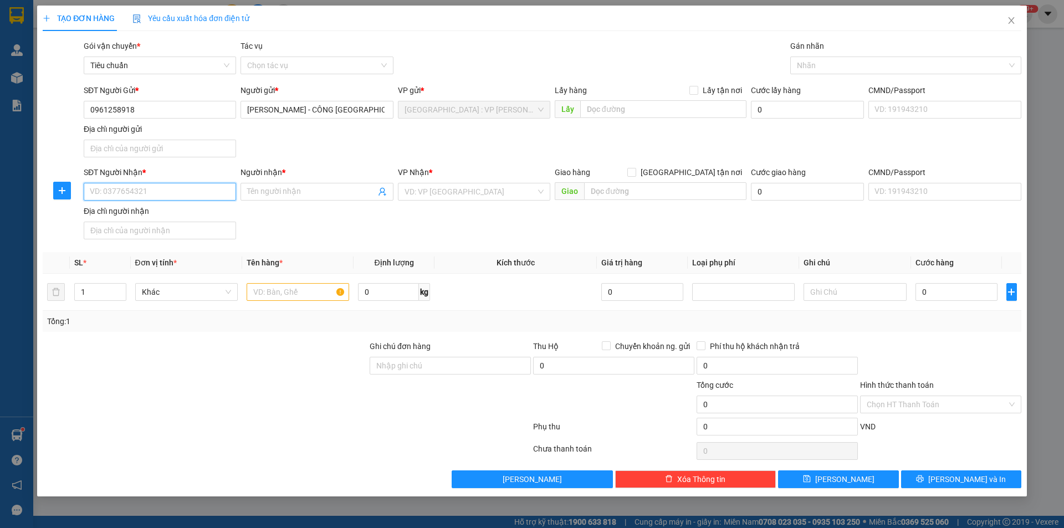
click at [174, 196] on input "SĐT Người Nhận *" at bounding box center [160, 192] width 152 height 18
click at [169, 233] on div "0911228491 - Hùng Nguyễn" at bounding box center [186, 232] width 193 height 12
click at [297, 291] on input "text" at bounding box center [298, 292] width 103 height 18
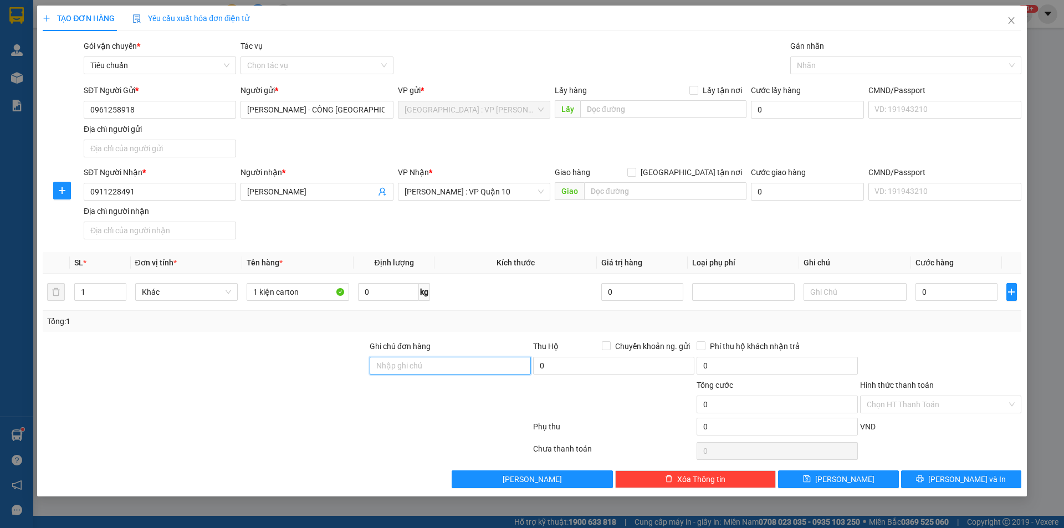
click at [399, 361] on input "Ghi chú đơn hàng" at bounding box center [450, 366] width 161 height 18
drag, startPoint x: 269, startPoint y: 405, endPoint x: 269, endPoint y: 395, distance: 10.0
click at [269, 395] on div at bounding box center [205, 398] width 327 height 39
click at [965, 289] on input "0" at bounding box center [957, 292] width 83 height 18
click at [934, 406] on input "Hình thức thanh toán" at bounding box center [937, 404] width 140 height 17
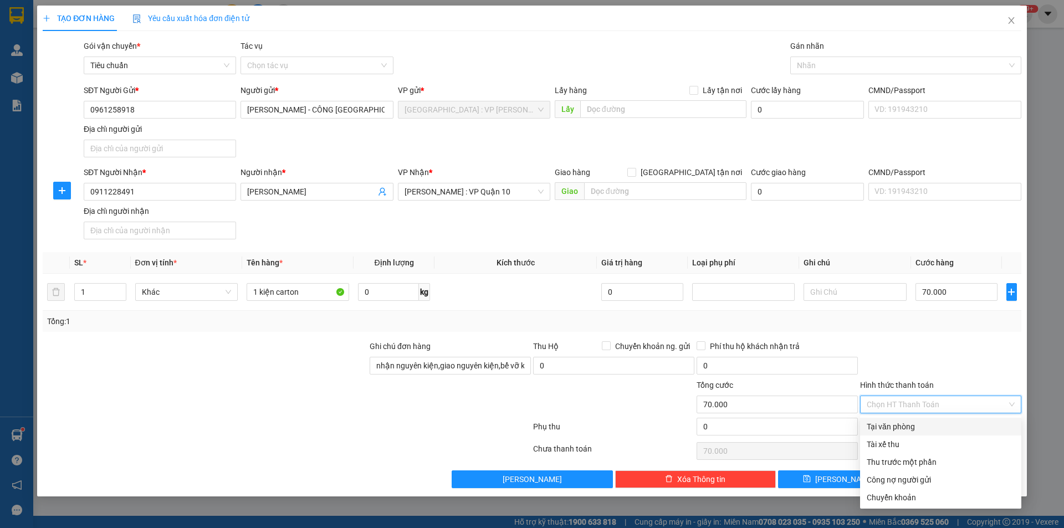
drag, startPoint x: 923, startPoint y: 425, endPoint x: 937, endPoint y: 455, distance: 33.5
click at [923, 426] on div "Tại văn phòng" at bounding box center [941, 427] width 148 height 12
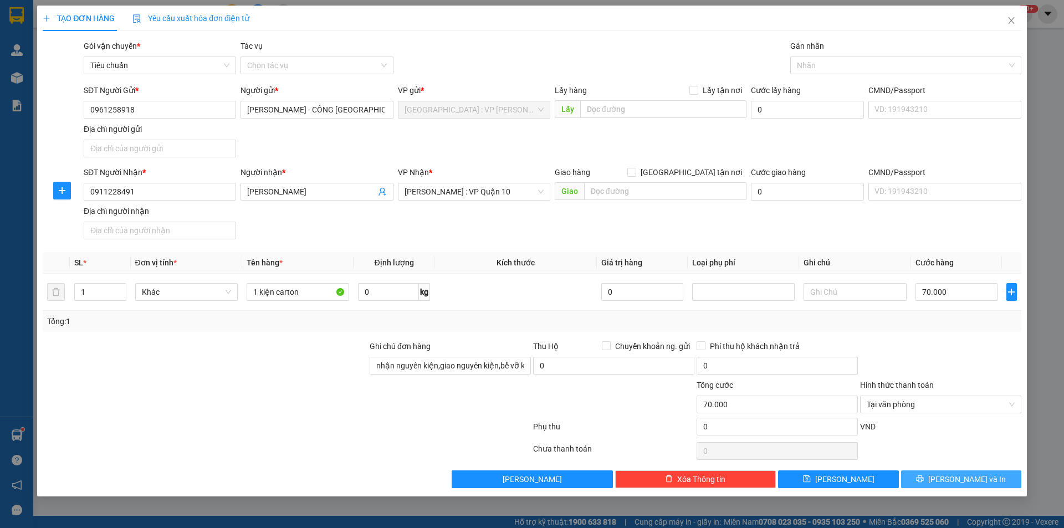
click at [957, 481] on span "[PERSON_NAME] và In" at bounding box center [968, 479] width 78 height 12
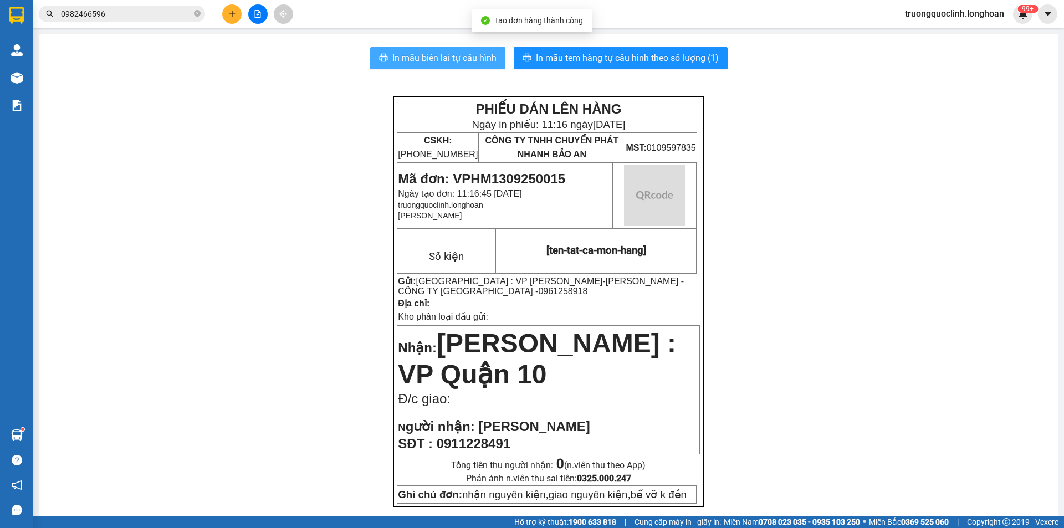
click at [463, 66] on button "In mẫu biên lai tự cấu hình" at bounding box center [437, 58] width 135 height 22
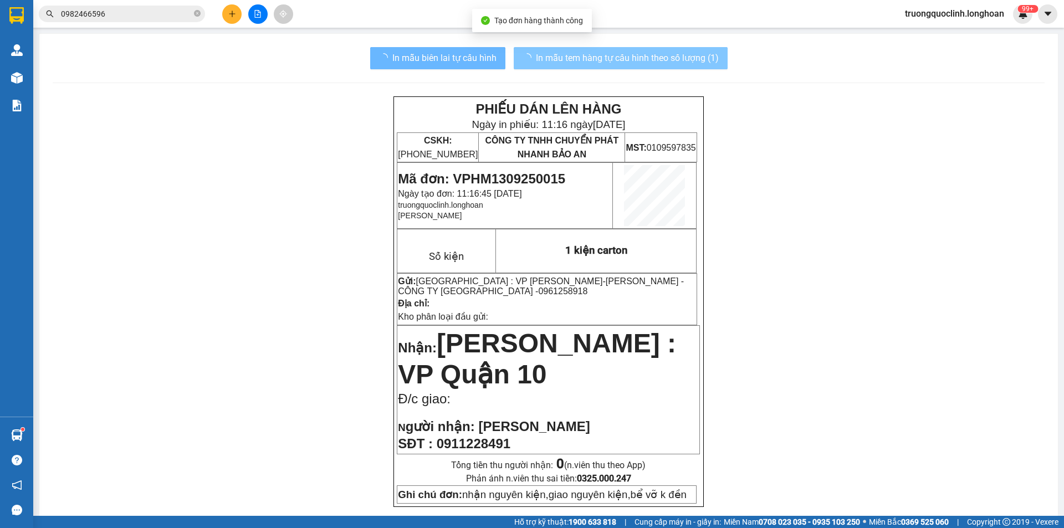
drag, startPoint x: 495, startPoint y: 210, endPoint x: 650, endPoint y: 59, distance: 216.0
click at [650, 59] on span "In mẫu tem hàng tự cấu hình theo số lượng (1)" at bounding box center [627, 58] width 183 height 14
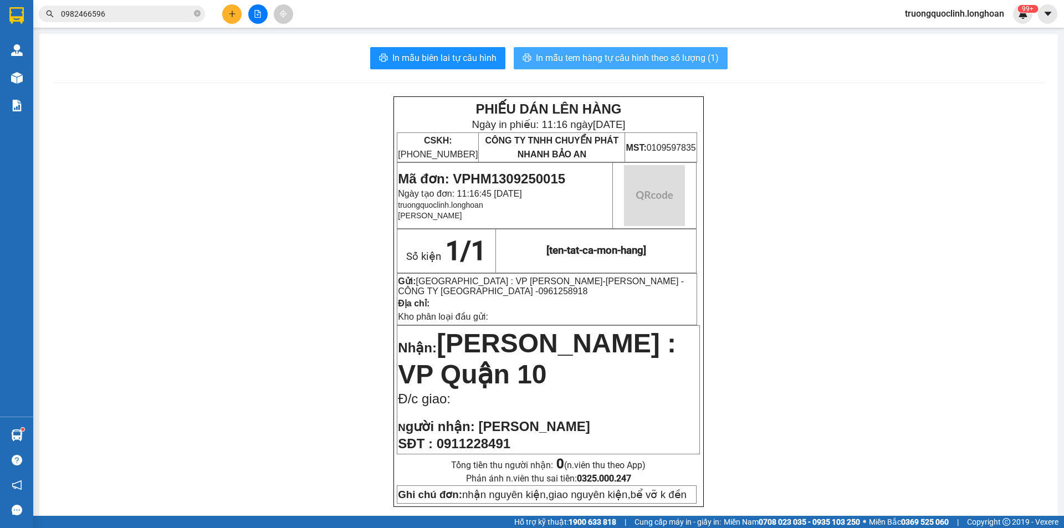
click at [650, 59] on span "In mẫu tem hàng tự cấu hình theo số lượng (1)" at bounding box center [627, 58] width 183 height 14
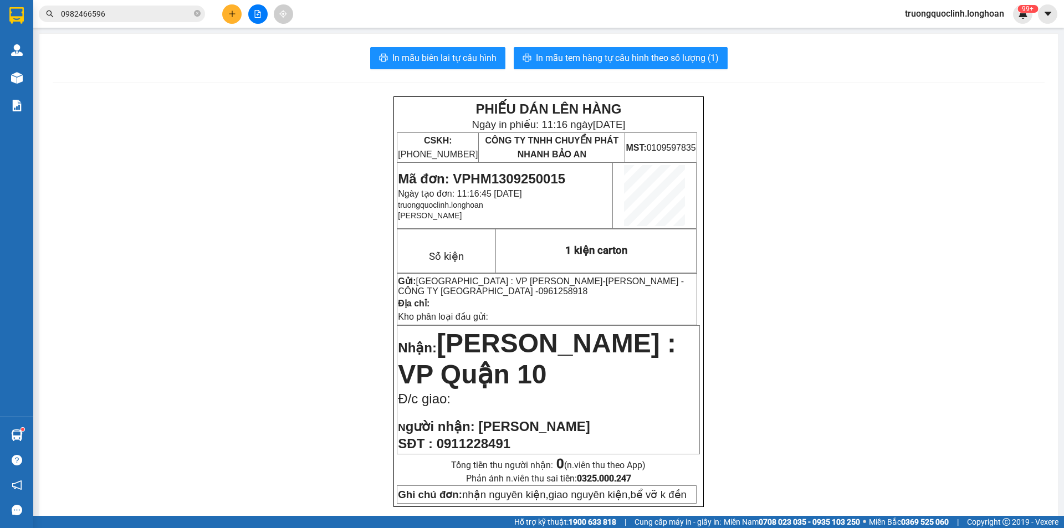
click at [500, 175] on span "Mã đơn: VPHM1309250015" at bounding box center [481, 178] width 167 height 15
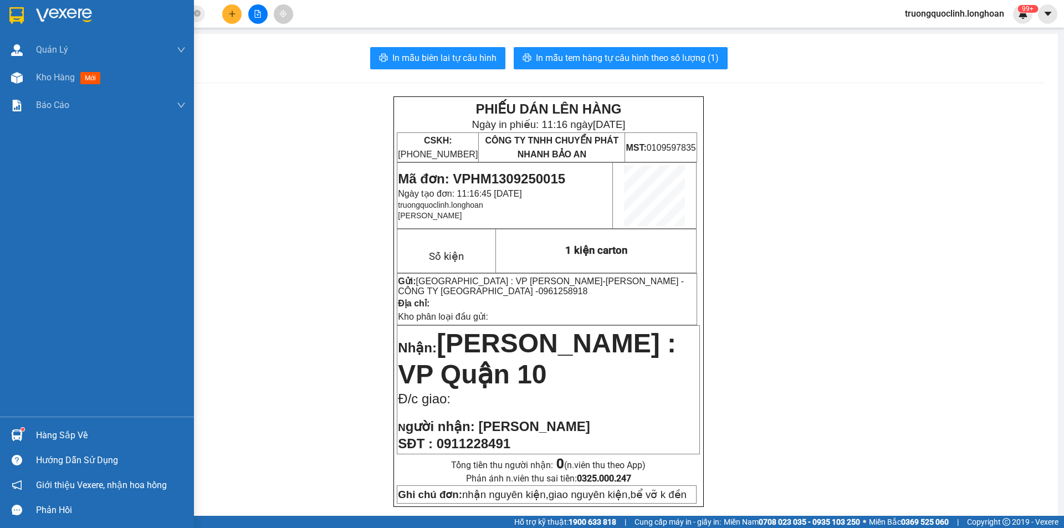
click at [16, 16] on img at bounding box center [16, 15] width 14 height 17
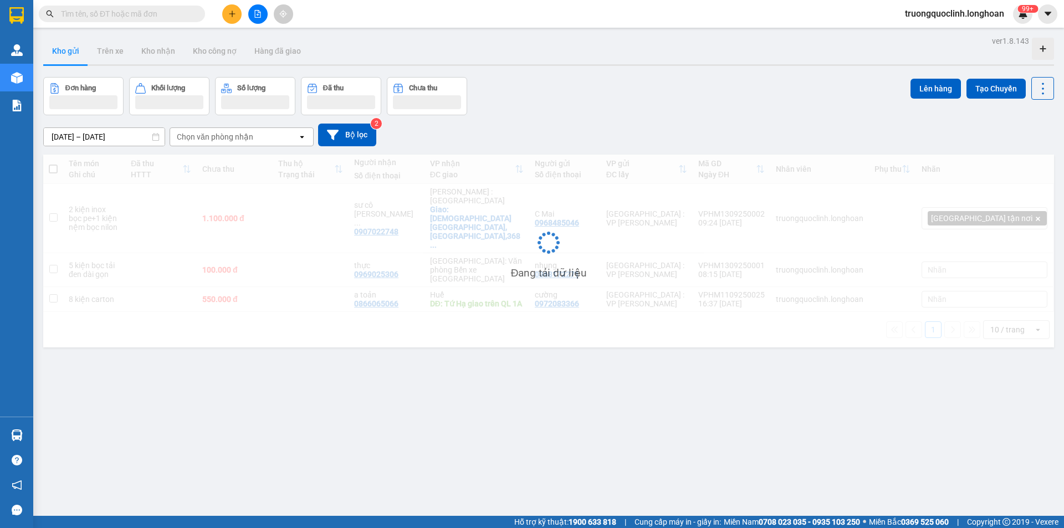
click at [130, 12] on input "text" at bounding box center [126, 14] width 131 height 12
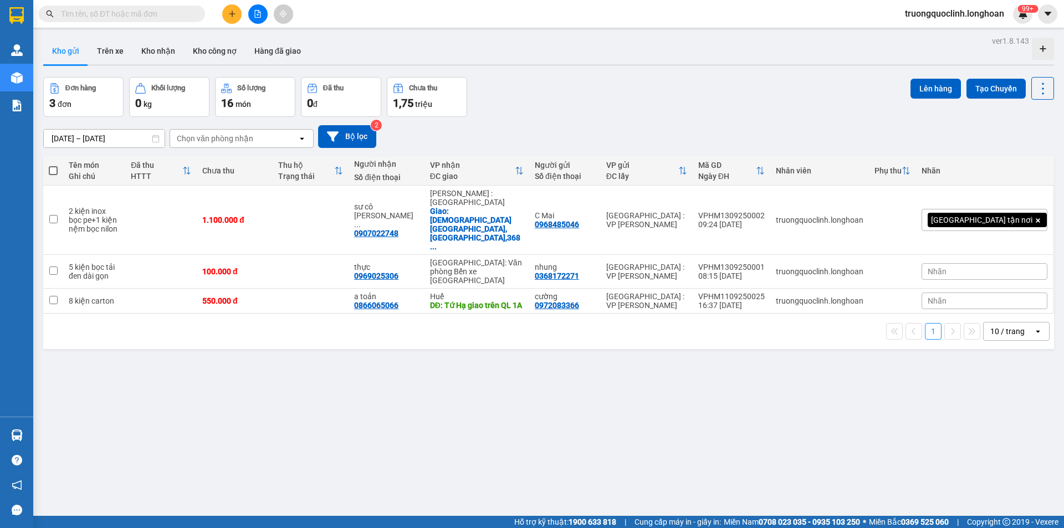
paste input "0968485046"
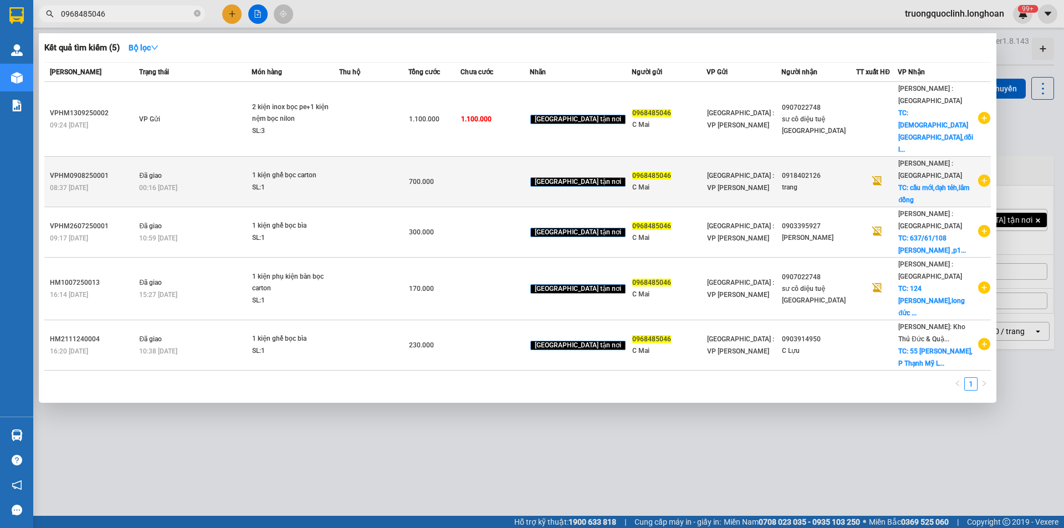
type input "0968485046"
click at [293, 170] on div "1 kiện ghế bọc carton" at bounding box center [293, 176] width 83 height 12
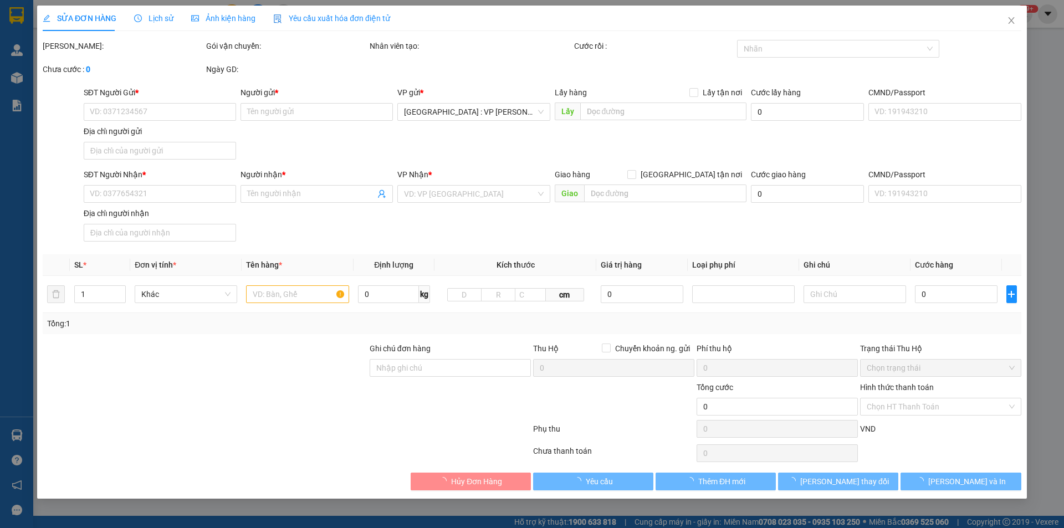
type input "0968485046"
type input "C Mai"
type input "0918402126"
type input "trang"
checkbox input "true"
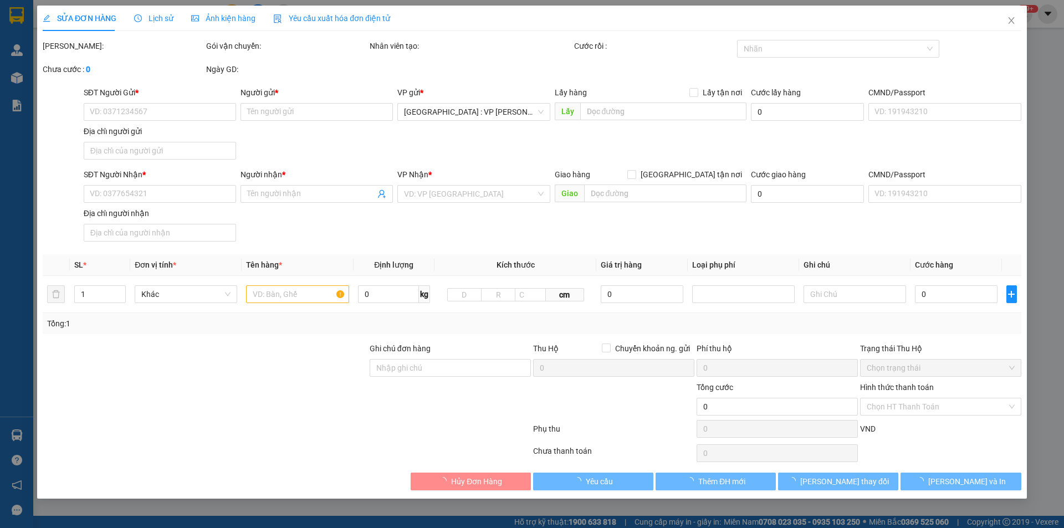
type input "cầu mới,đạh tẻh,lâm đồng"
type input "nhận nguyên kiện,giao nguyên kiện,hư hỏng k đền)"
type input "700.000"
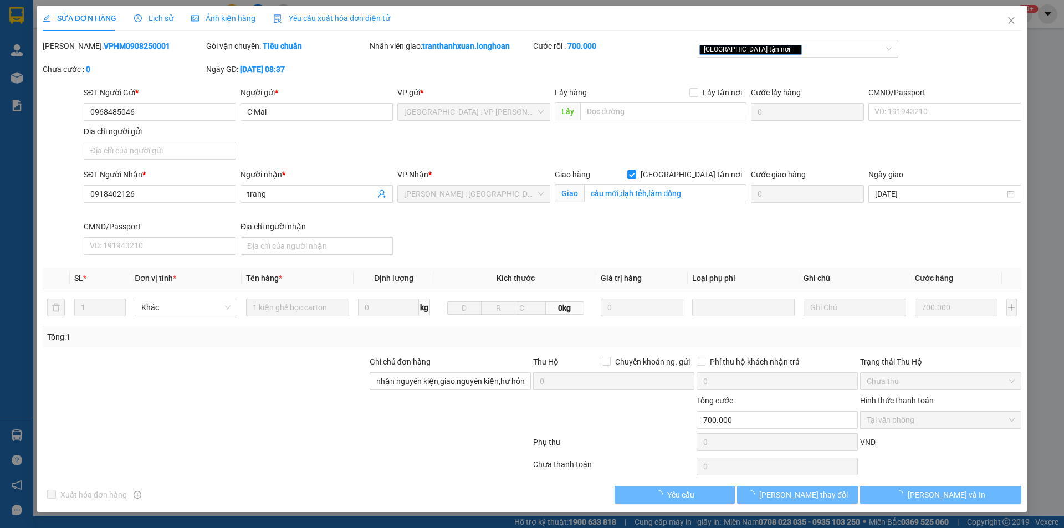
click at [224, 17] on span "Ảnh kiện hàng" at bounding box center [223, 18] width 64 height 9
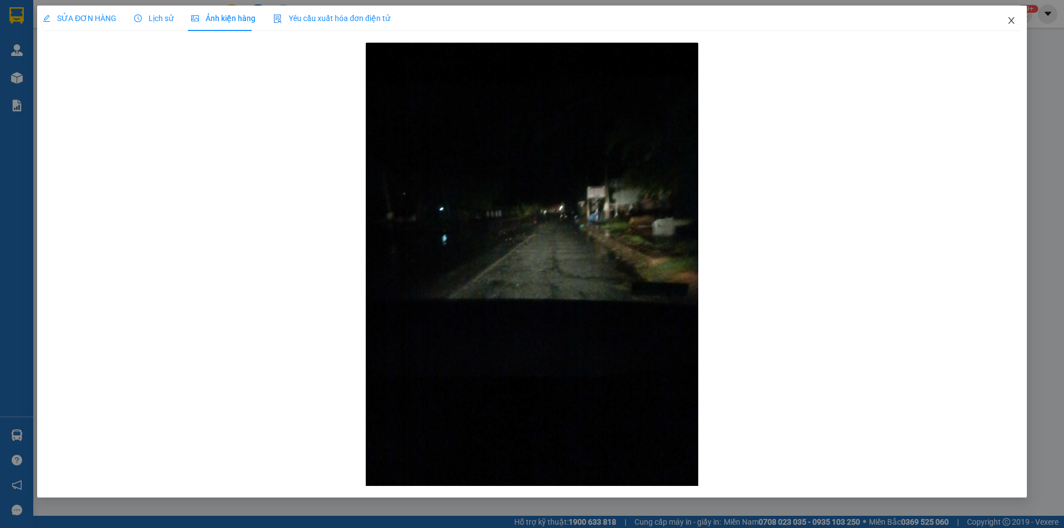
drag, startPoint x: 1013, startPoint y: 20, endPoint x: 257, endPoint y: 26, distance: 756.2
click at [1012, 21] on icon "close" at bounding box center [1011, 20] width 9 height 9
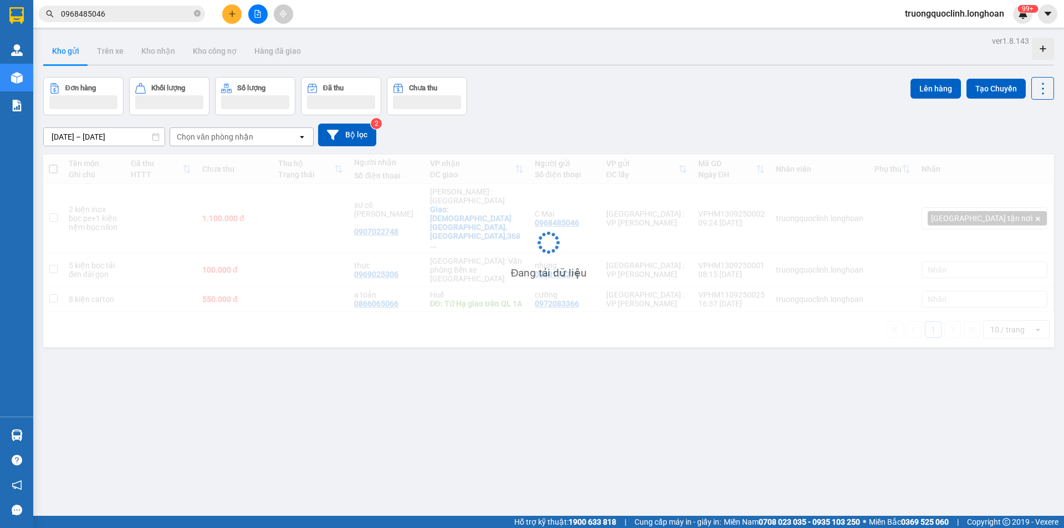
click at [131, 6] on span "0968485046" at bounding box center [122, 14] width 166 height 17
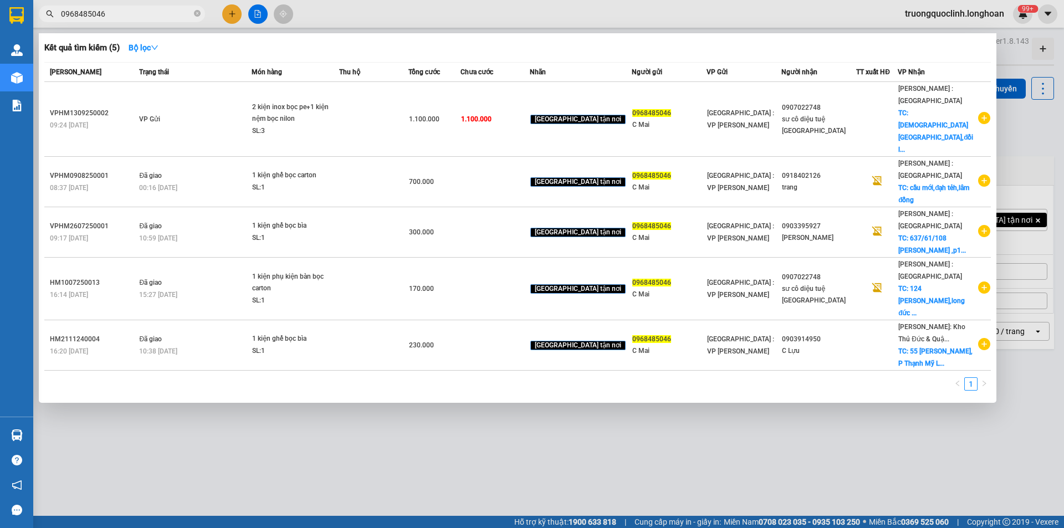
click at [129, 11] on input "0968485046" at bounding box center [126, 14] width 131 height 12
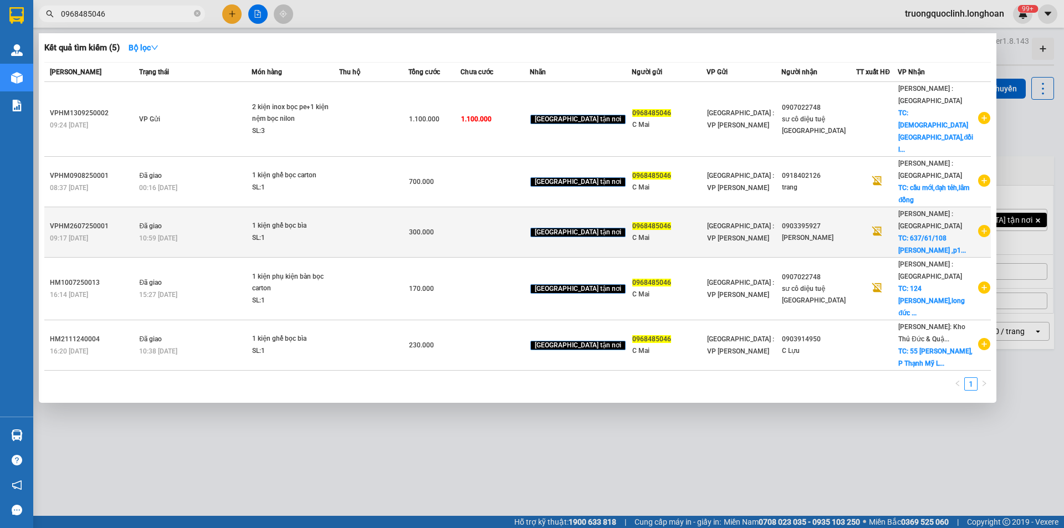
click at [239, 207] on td "Đã giao 10:59 [DATE]" at bounding box center [193, 232] width 115 height 50
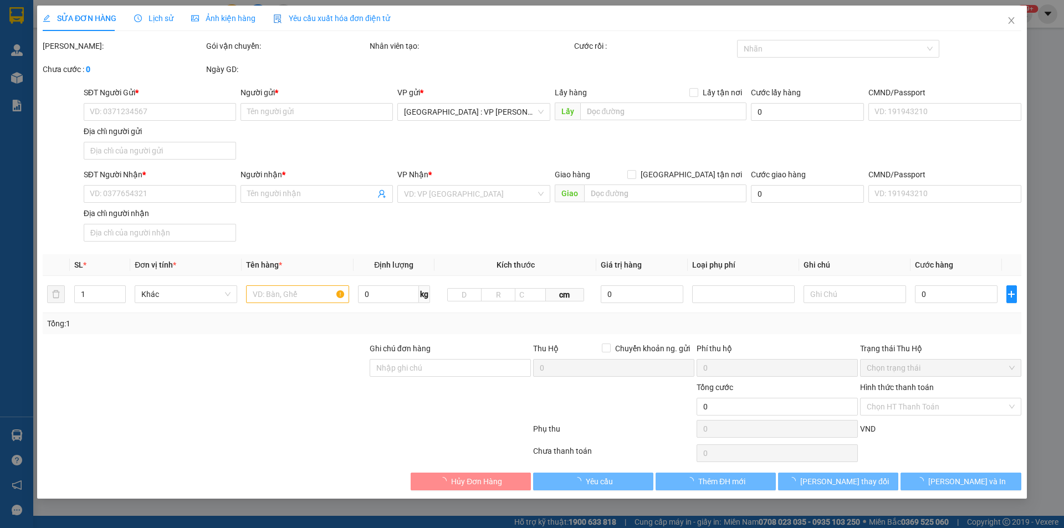
type input "0968485046"
type input "C Mai"
type input "0903395927"
type input "[PERSON_NAME]"
checkbox input "true"
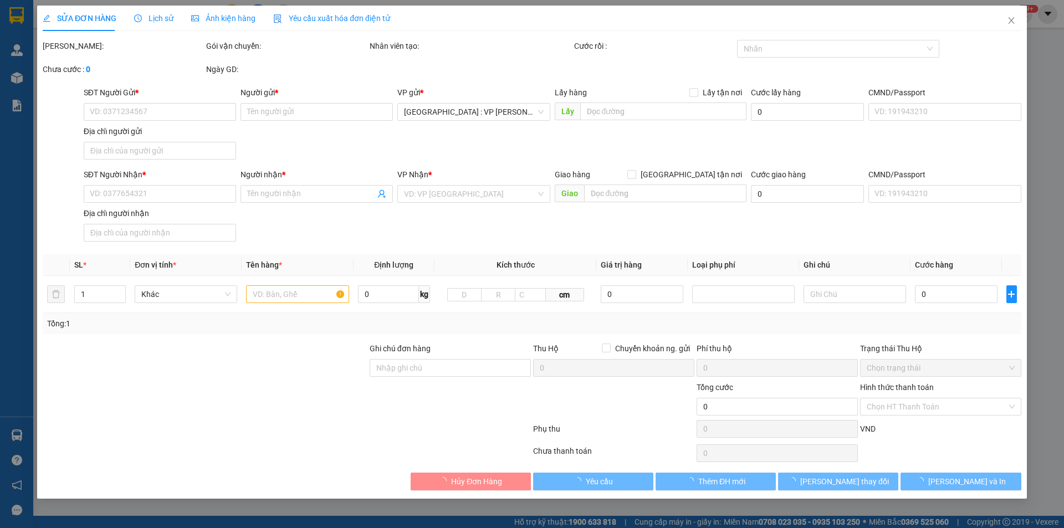
type input "637/61/108 quang trung ,p11,quận gò vấp,hcm"
type input "nhận nguyên kiện,giao nguyên kiện,bể vỡ k đền"
type input "300.000"
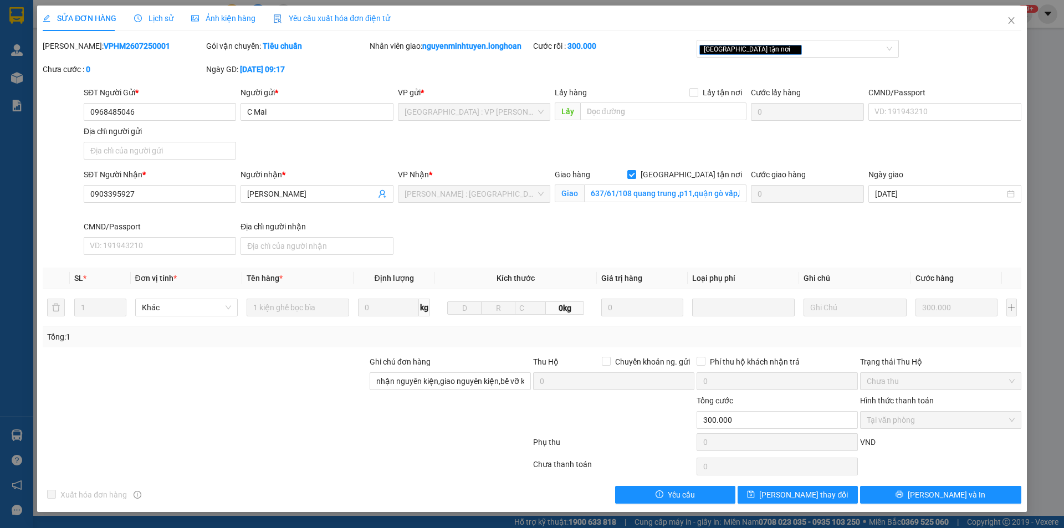
click at [218, 23] on span "Ảnh kiện hàng" at bounding box center [223, 18] width 64 height 9
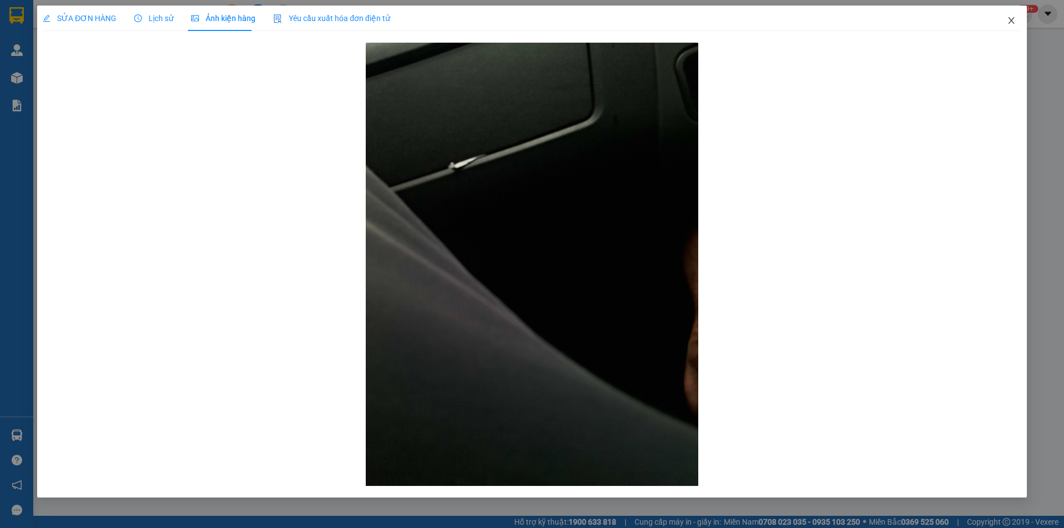
click at [1013, 22] on icon "close" at bounding box center [1011, 20] width 9 height 9
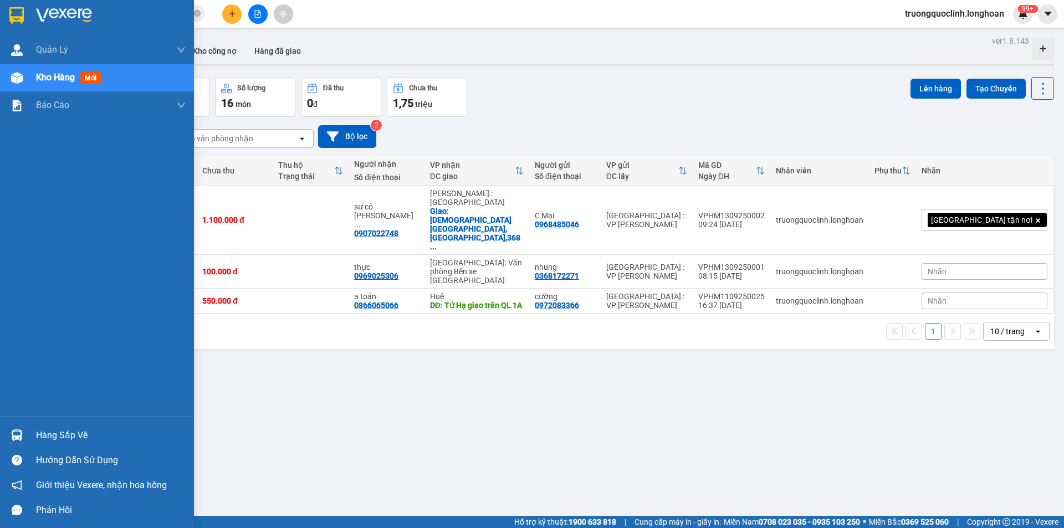
drag, startPoint x: 18, startPoint y: 436, endPoint x: 23, endPoint y: 430, distance: 8.7
click at [17, 436] on img at bounding box center [17, 436] width 12 height 12
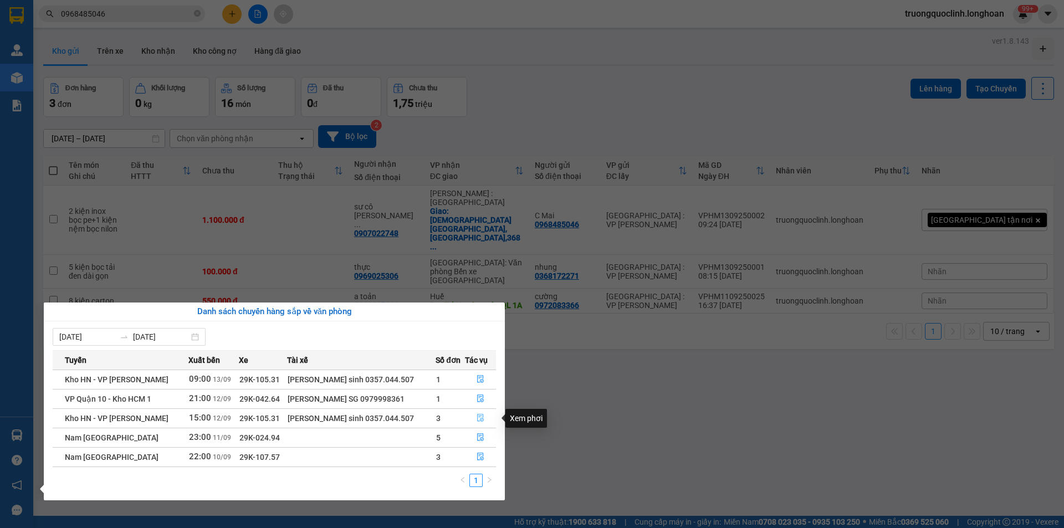
click at [478, 418] on icon "file-done" at bounding box center [481, 418] width 8 height 8
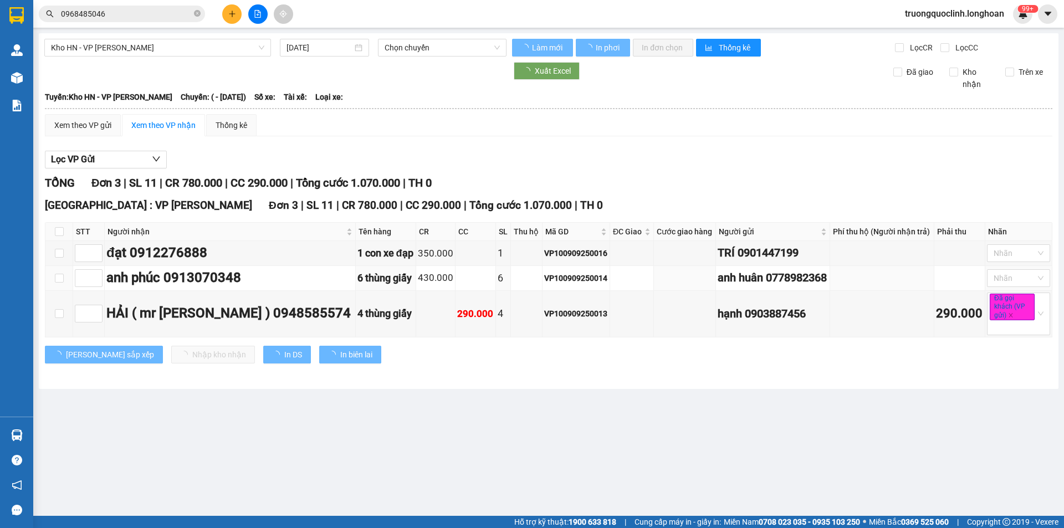
type input "[DATE]"
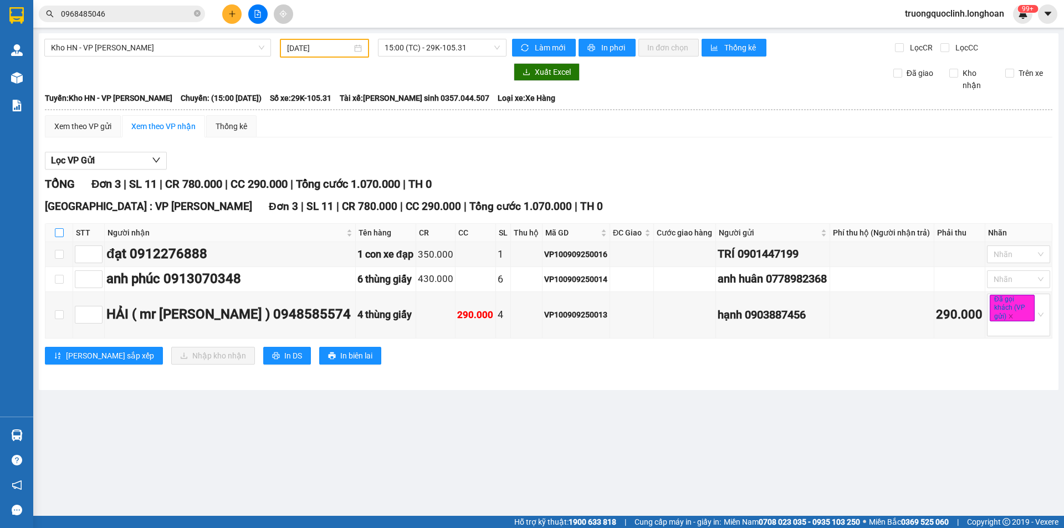
click at [60, 231] on input "checkbox" at bounding box center [59, 232] width 9 height 9
checkbox input "true"
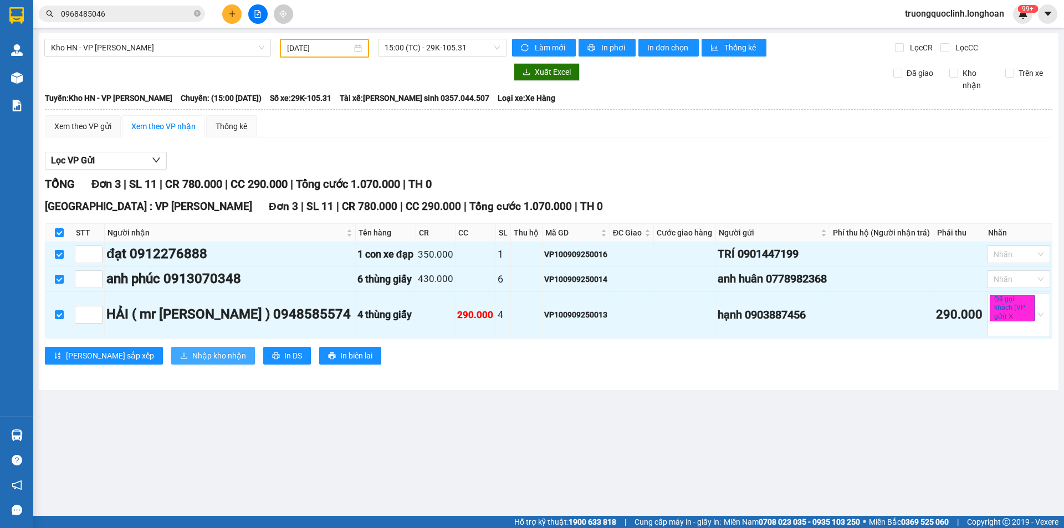
click at [192, 356] on span "Nhập kho nhận" at bounding box center [219, 356] width 54 height 12
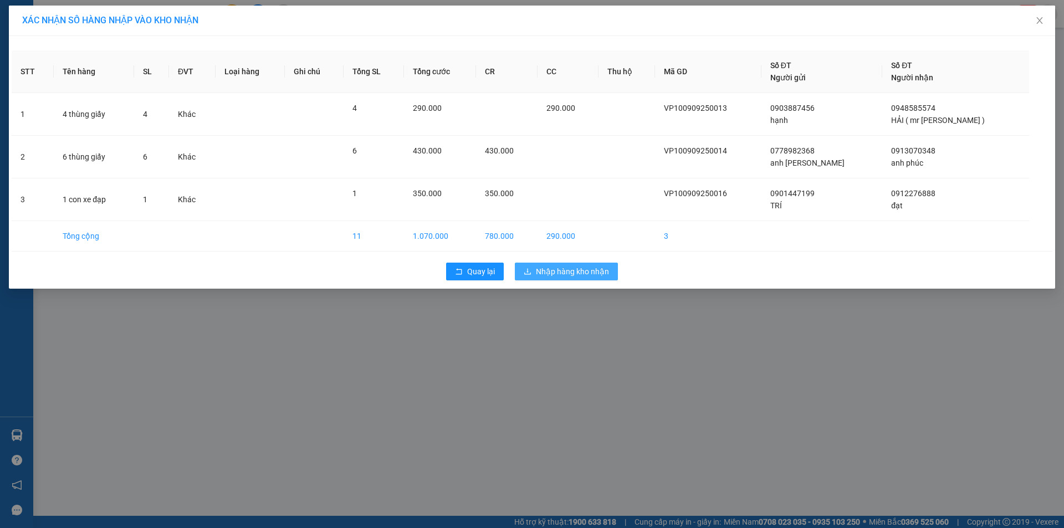
drag, startPoint x: 570, startPoint y: 241, endPoint x: 567, endPoint y: 263, distance: 22.0
click at [538, 244] on td "780.000" at bounding box center [507, 236] width 62 height 30
click at [562, 271] on span "Nhập hàng kho nhận" at bounding box center [572, 272] width 73 height 12
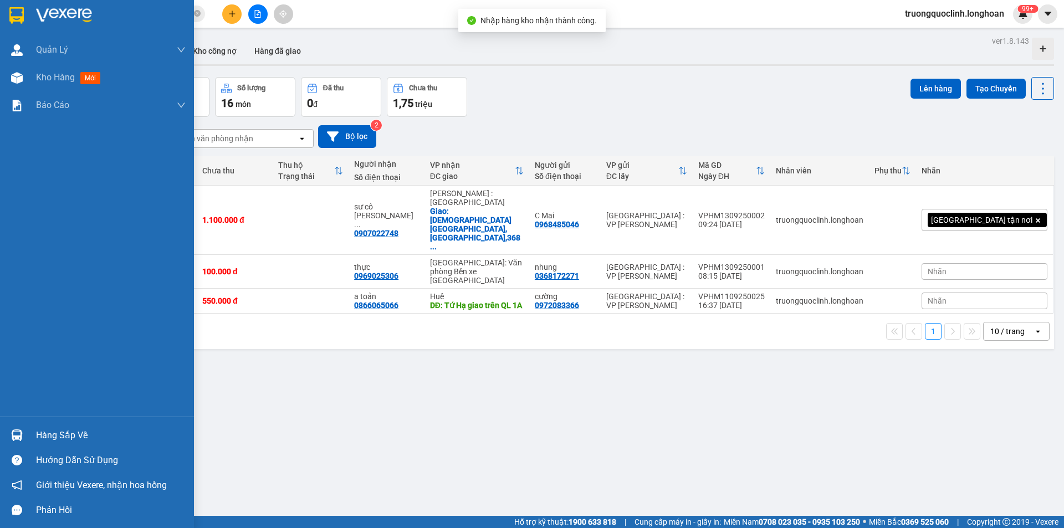
click at [24, 431] on div at bounding box center [16, 435] width 19 height 19
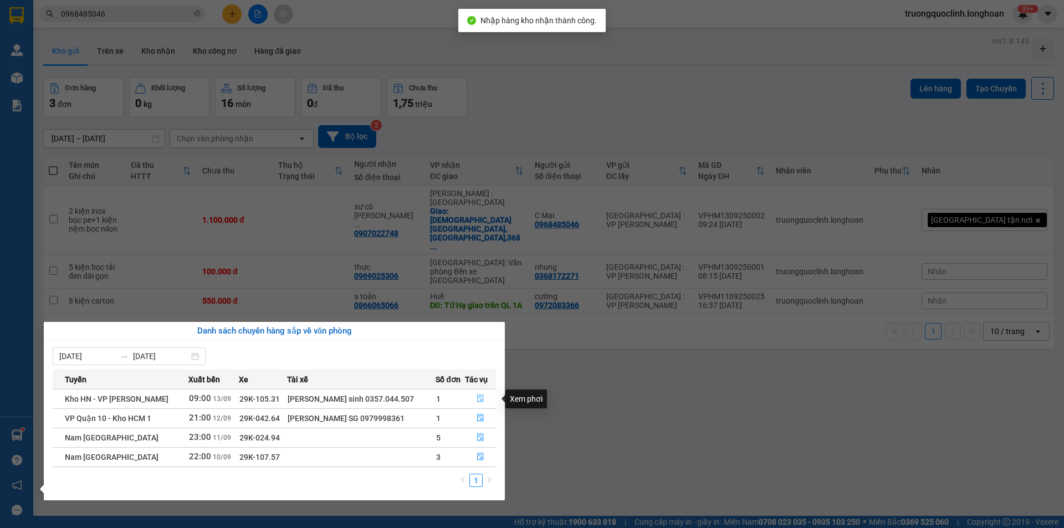
click at [477, 396] on icon "file-done" at bounding box center [481, 399] width 8 height 8
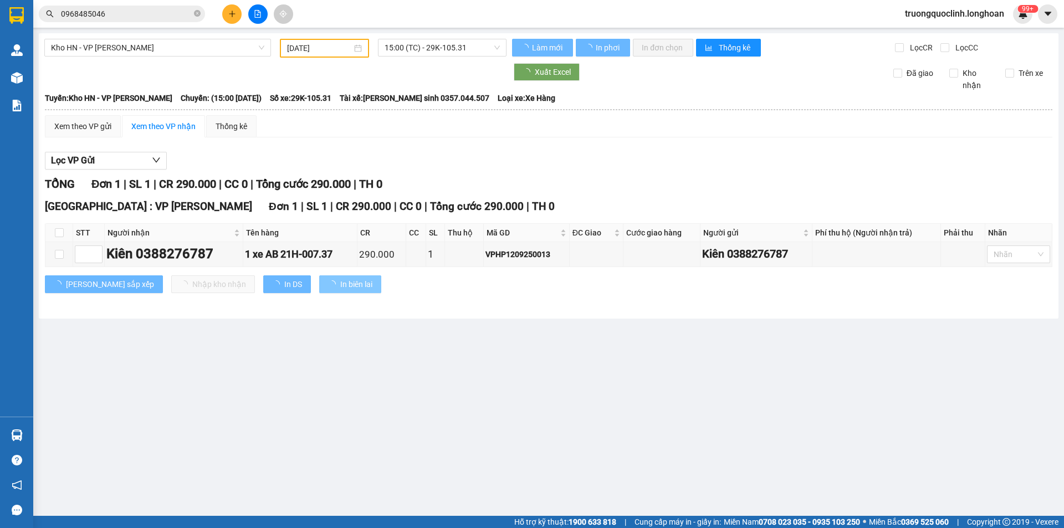
type input "[DATE]"
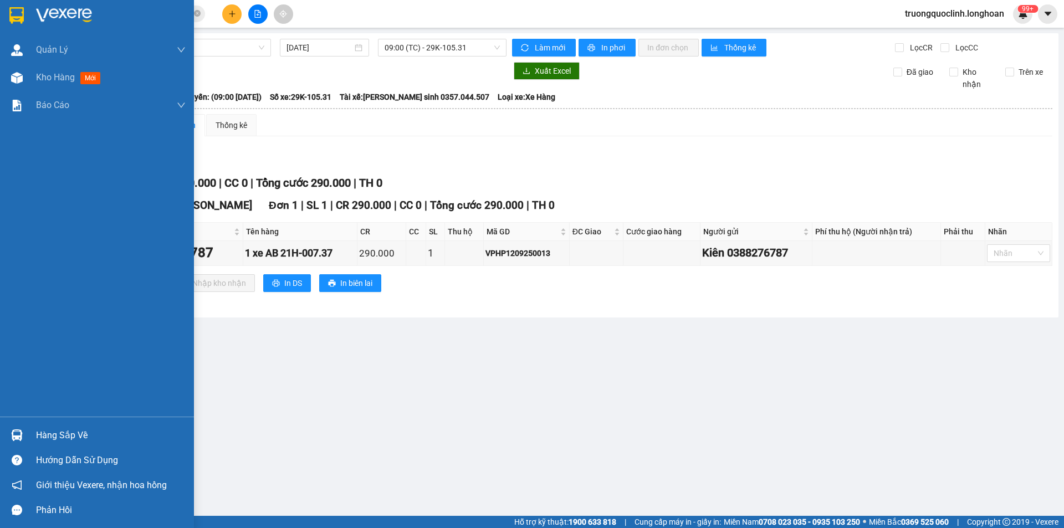
click at [14, 430] on img at bounding box center [17, 436] width 12 height 12
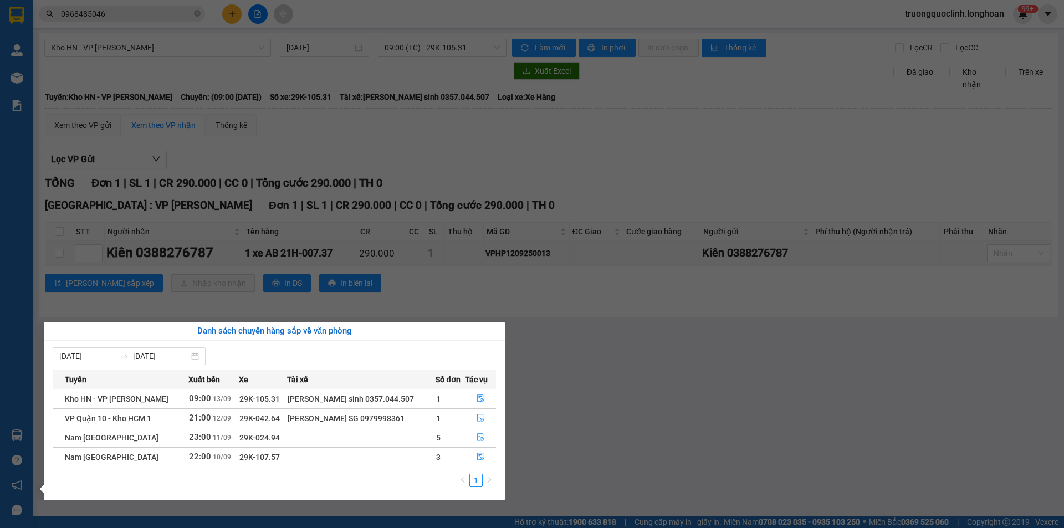
click at [291, 239] on section "Kết quả tìm kiếm ( 5 ) Bộ lọc Mã ĐH Trạng thái Món hàng Thu hộ Tổng cước Chưa c…" at bounding box center [532, 264] width 1064 height 528
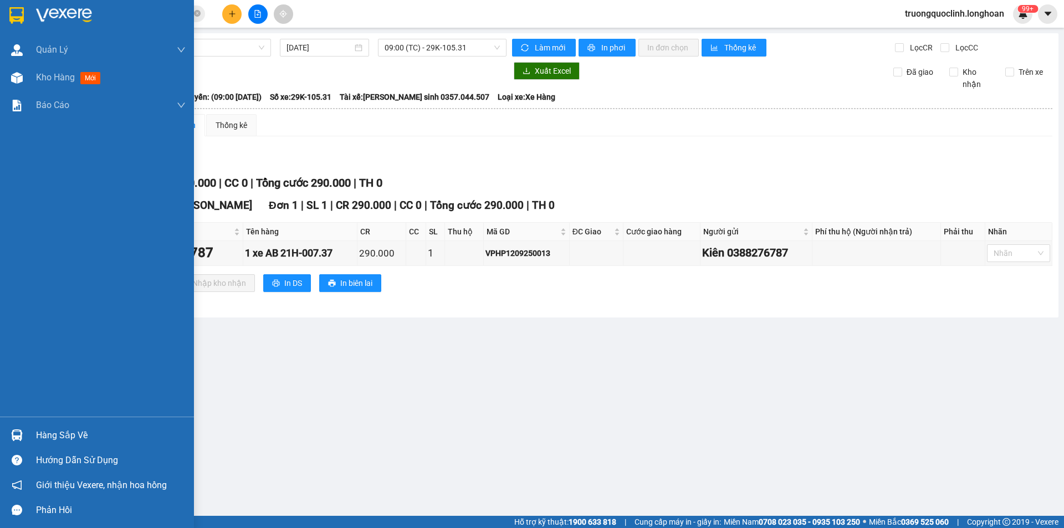
click at [13, 8] on img at bounding box center [16, 15] width 14 height 17
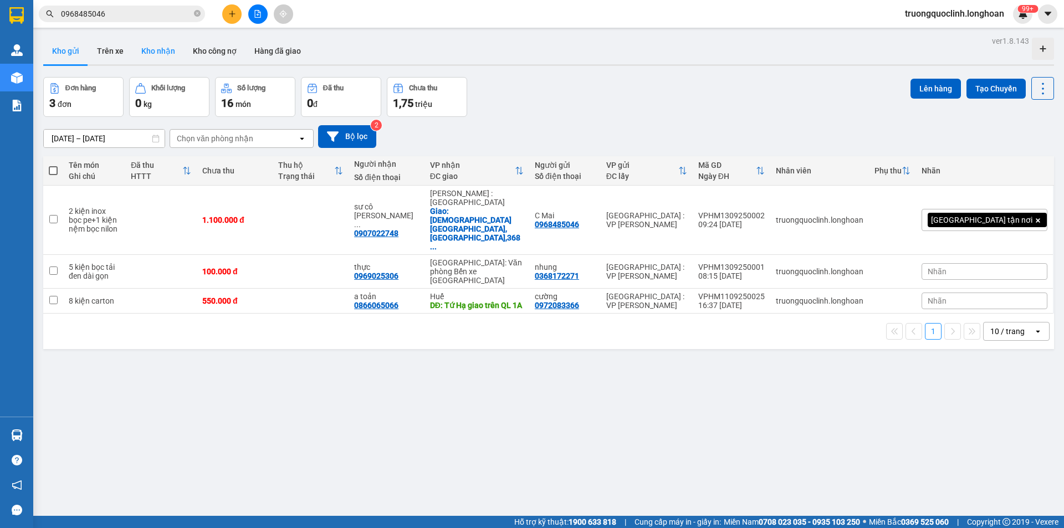
click at [161, 53] on button "Kho nhận" at bounding box center [159, 51] width 52 height 27
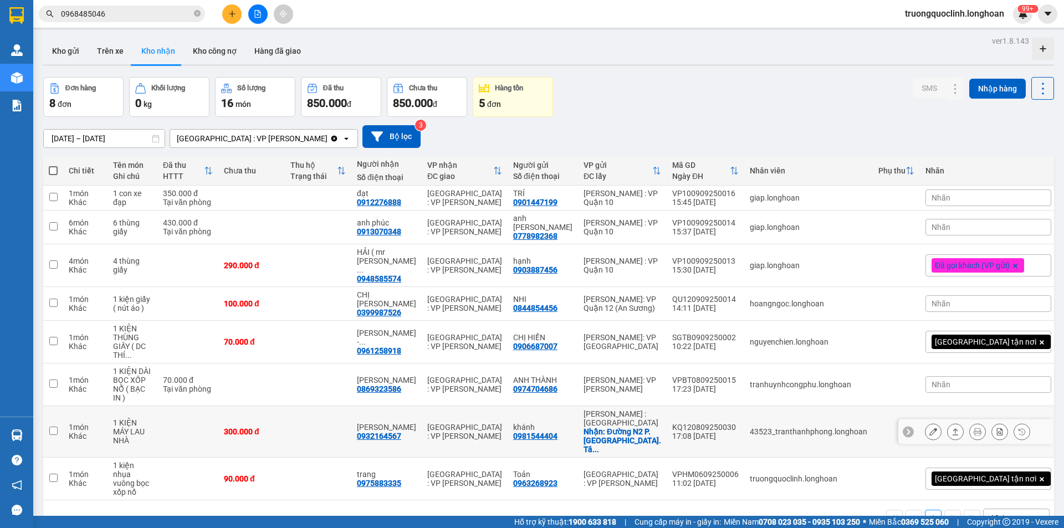
click at [952, 428] on icon at bounding box center [956, 432] width 8 height 8
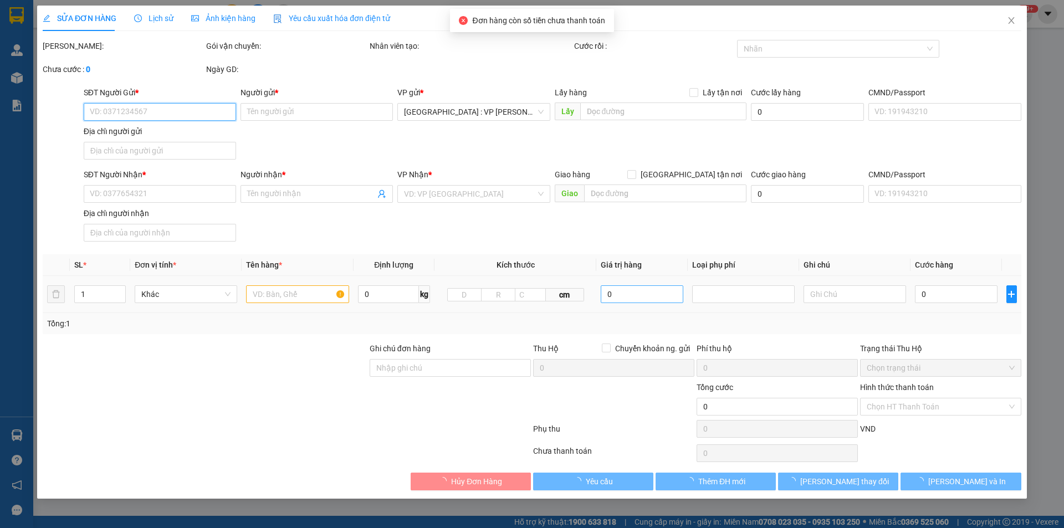
type input "0981544404"
type input "khánh"
checkbox input "true"
type input "Đường N2 P. [GEOGRAPHIC_DATA]. Tân Uyên Bình Dương [GEOGRAPHIC_DATA]"
type input "0932164567"
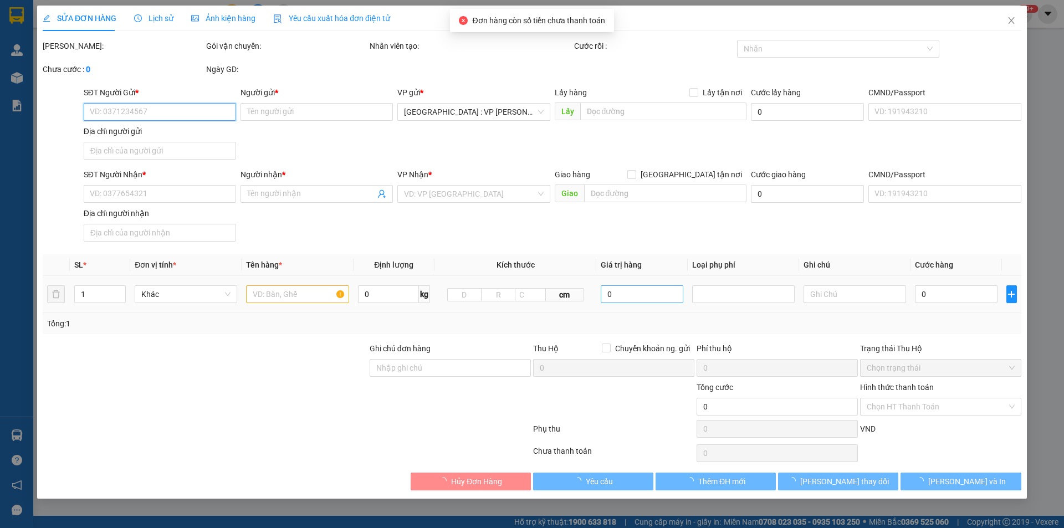
type input "[PERSON_NAME]"
checkbox input "true"
type input "300.000"
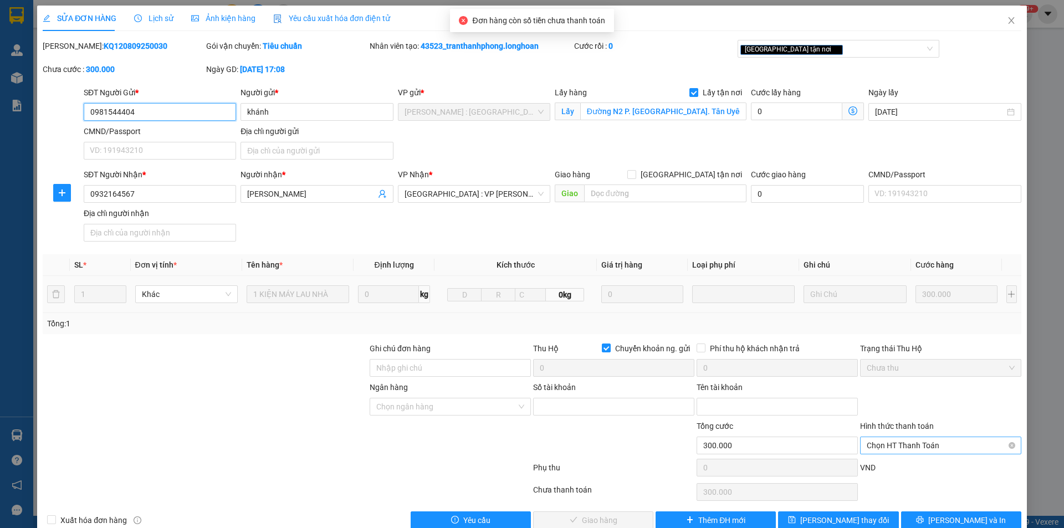
click at [897, 447] on span "Chọn HT Thanh Toán" at bounding box center [941, 445] width 148 height 17
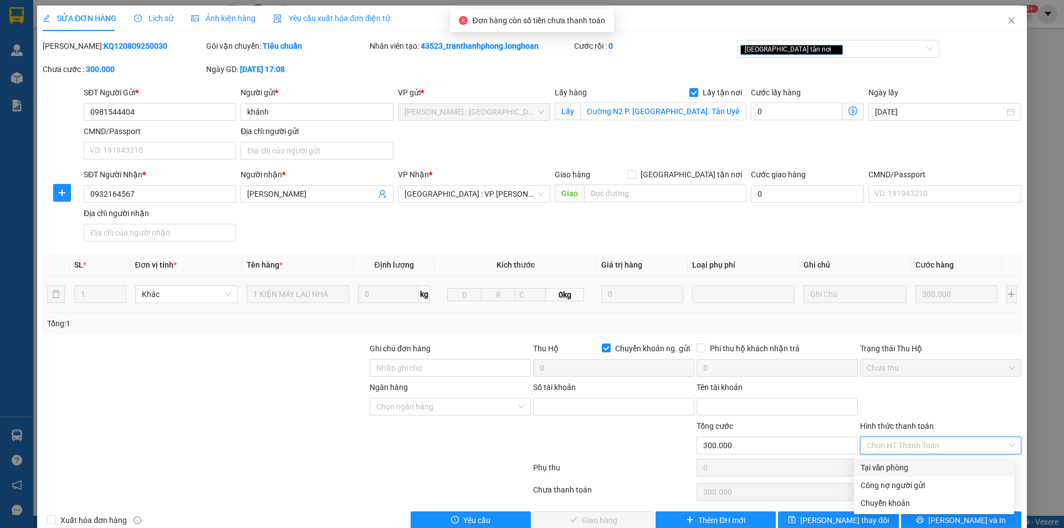
click at [895, 466] on div "Tại văn phòng" at bounding box center [934, 468] width 147 height 12
type input "0"
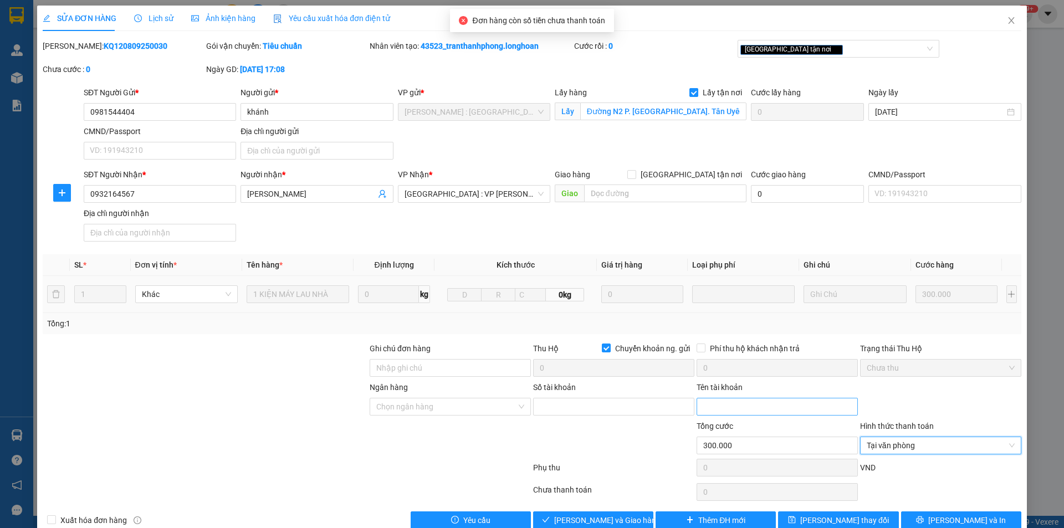
scroll to position [23, 0]
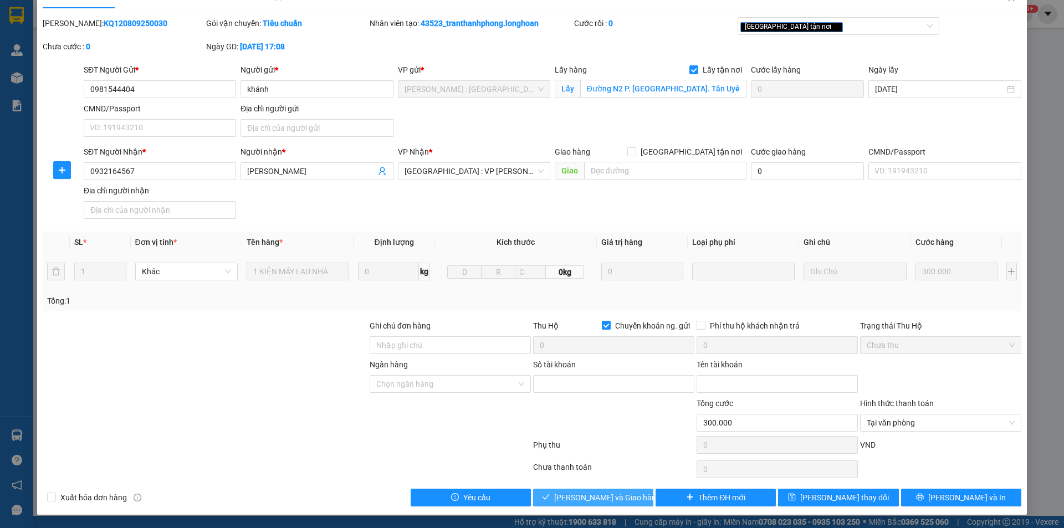
click at [587, 497] on span "[PERSON_NAME] và Giao hàng" at bounding box center [607, 498] width 106 height 12
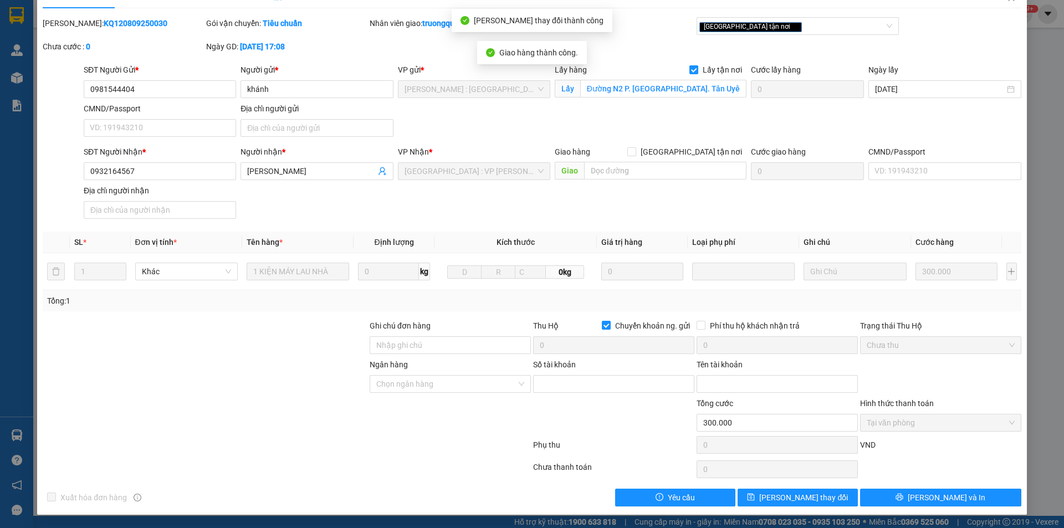
scroll to position [0, 0]
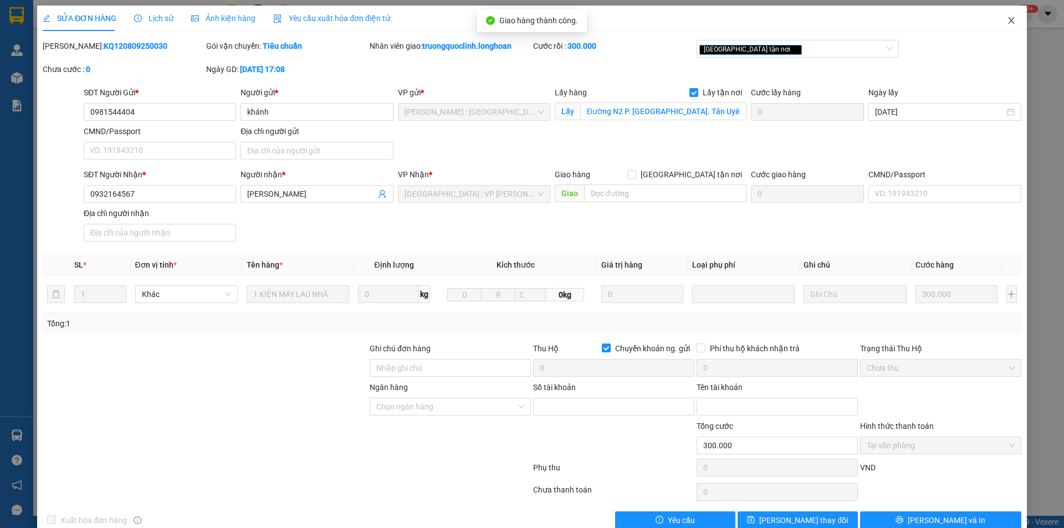
click at [1008, 20] on icon "close" at bounding box center [1011, 20] width 6 height 7
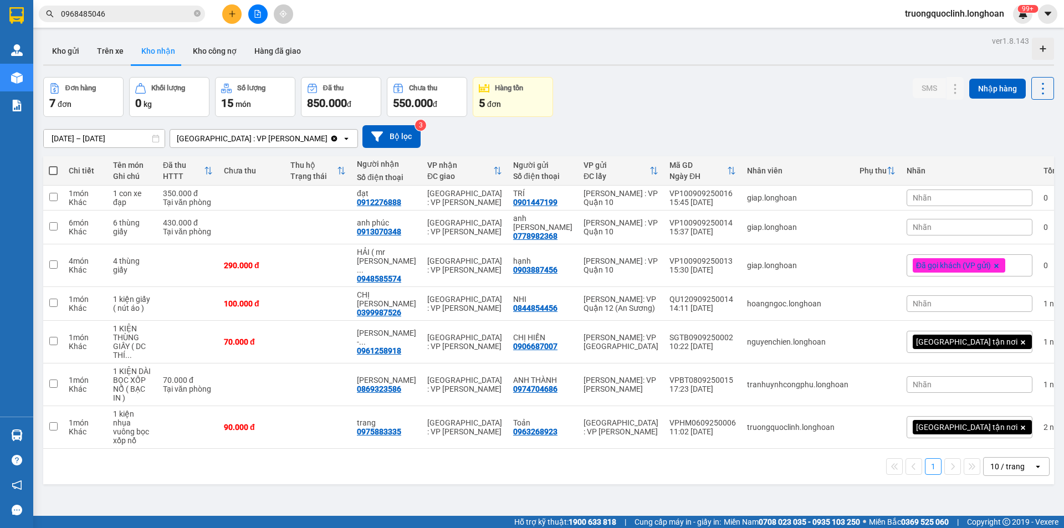
click at [155, 19] on input "0968485046" at bounding box center [126, 14] width 131 height 12
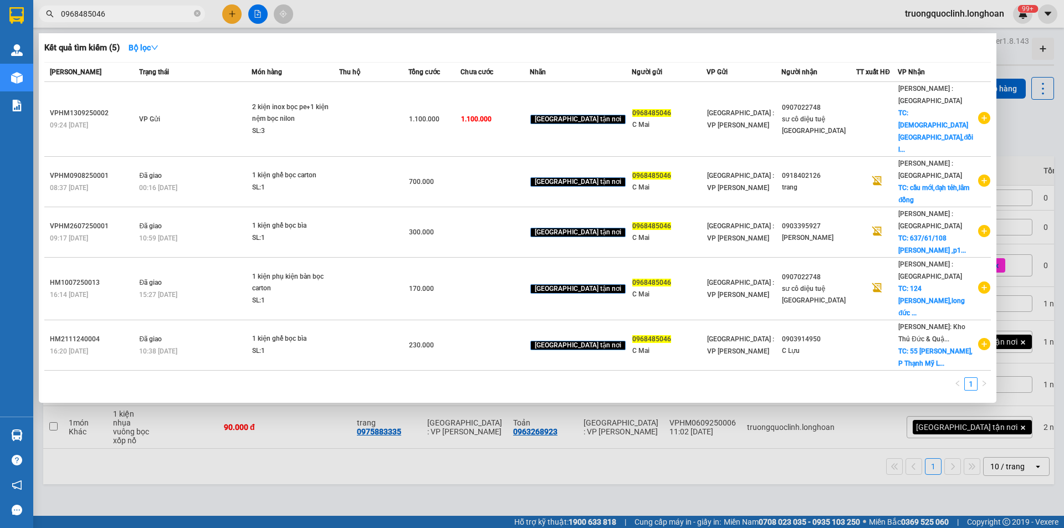
click at [155, 19] on input "0968485046" at bounding box center [126, 14] width 131 height 12
paste input "89711092"
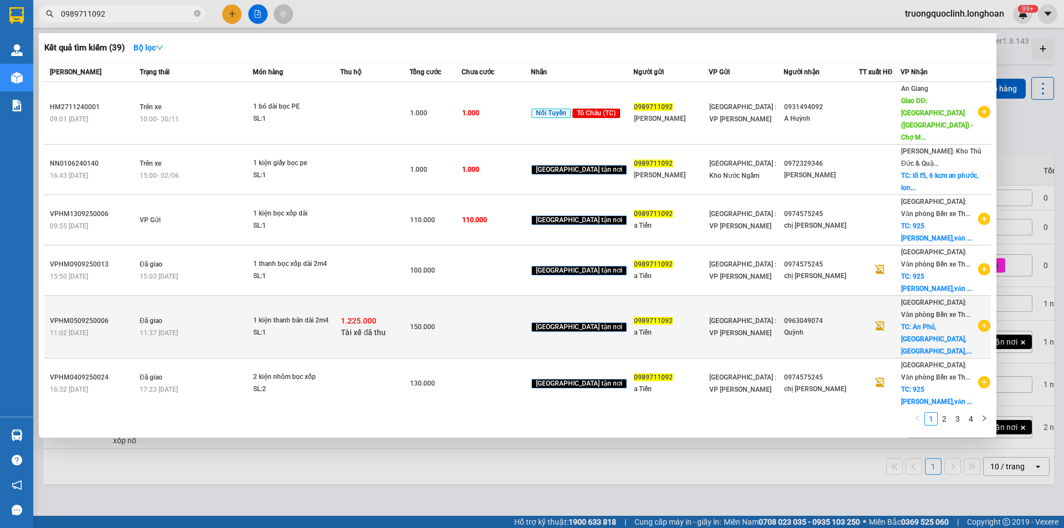
type input "0989711092"
click at [379, 328] on span "Tài xế đã thu" at bounding box center [363, 332] width 45 height 9
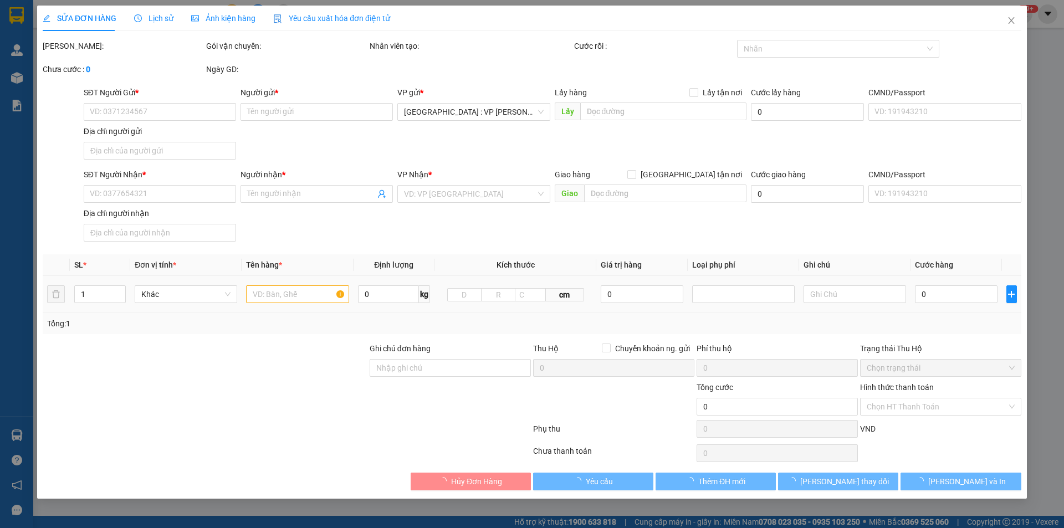
type input "0989711092"
type input "a Tiến"
type input "0963049074"
type input "Quỳnh"
checkbox input "true"
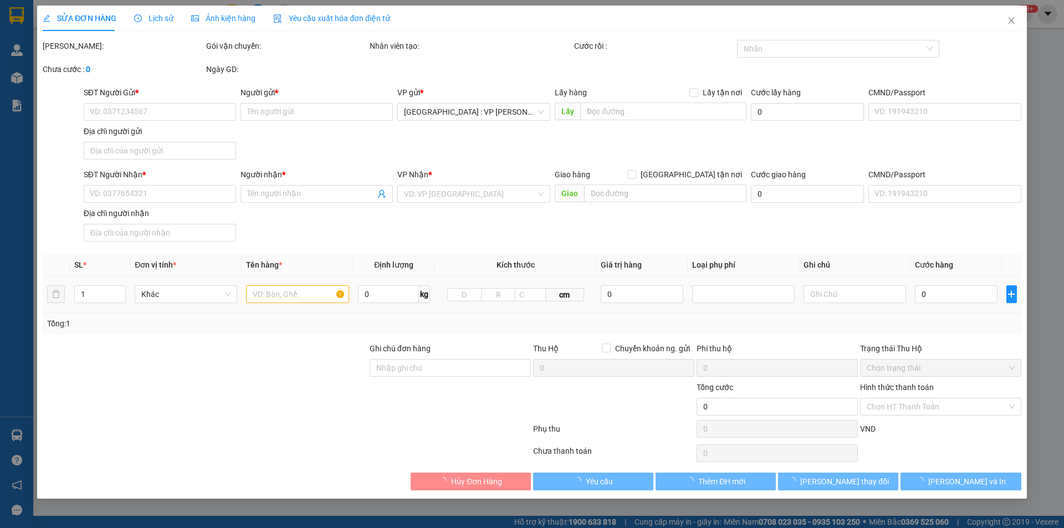
type input "An Phú, [GEOGRAPHIC_DATA], [GEOGRAPHIC_DATA], [GEOGRAPHIC_DATA]"
type input "k bao cong"
checkbox input "true"
type input "1.225.000"
type input "10.000"
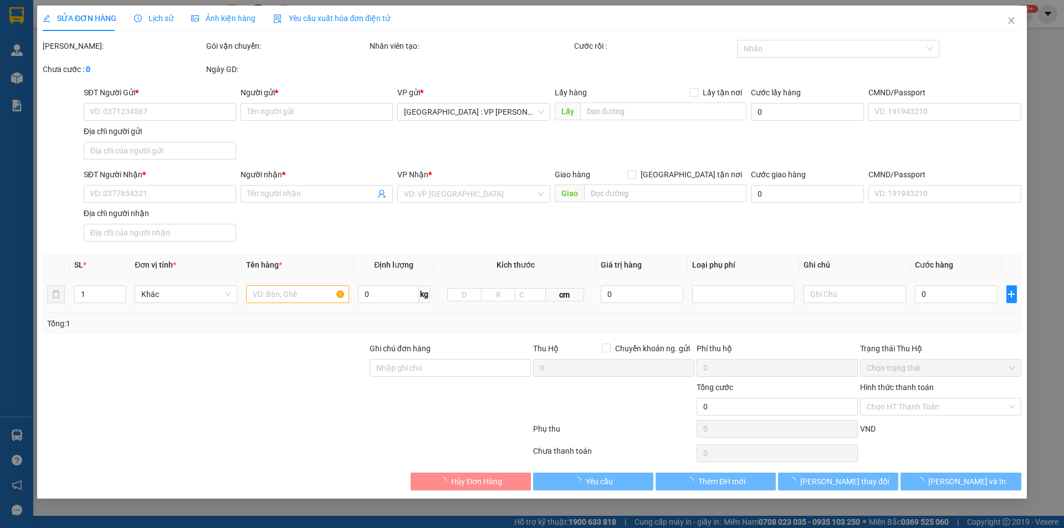
type input "150.000"
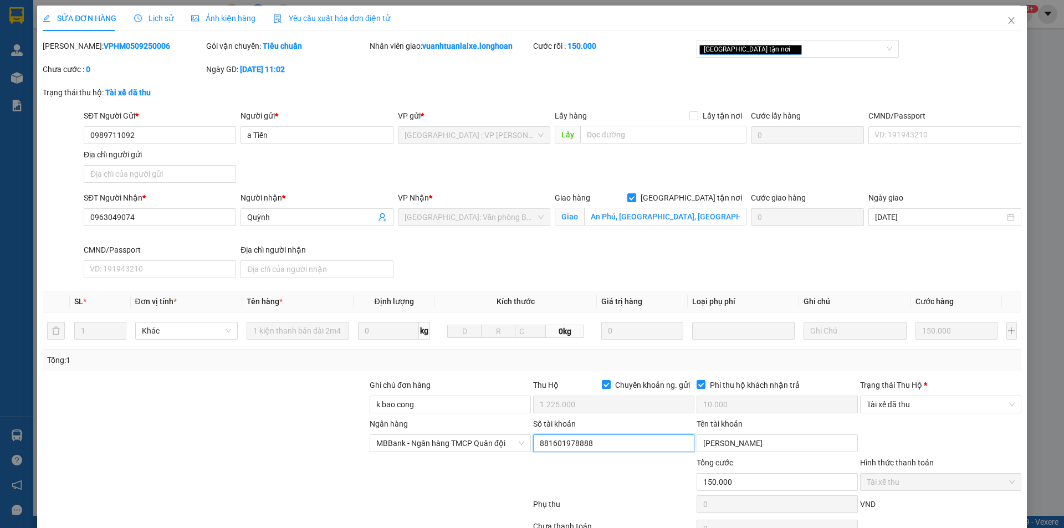
click at [602, 448] on input "881601978888" at bounding box center [613, 444] width 161 height 18
click at [796, 441] on input "[PERSON_NAME]" at bounding box center [777, 444] width 161 height 18
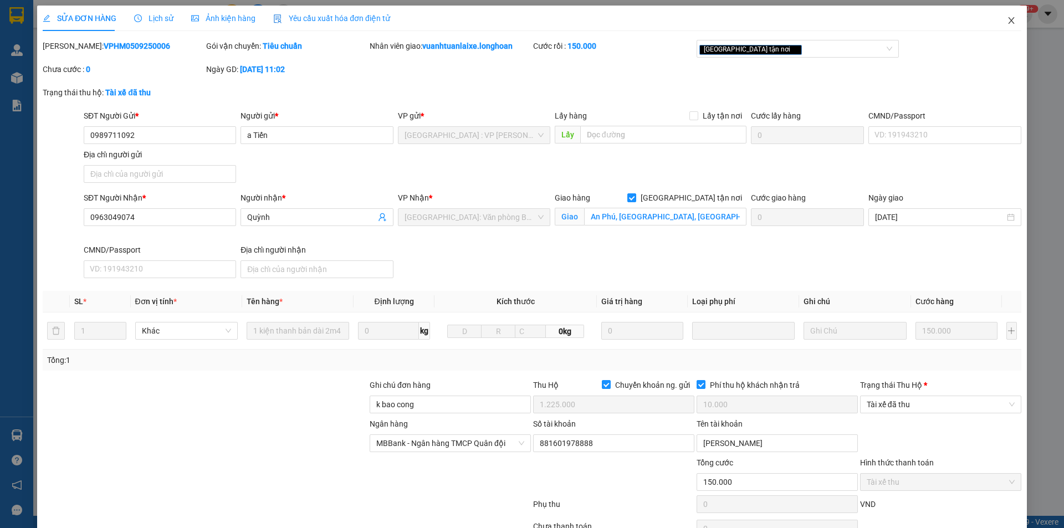
click at [1007, 21] on icon "close" at bounding box center [1011, 20] width 9 height 9
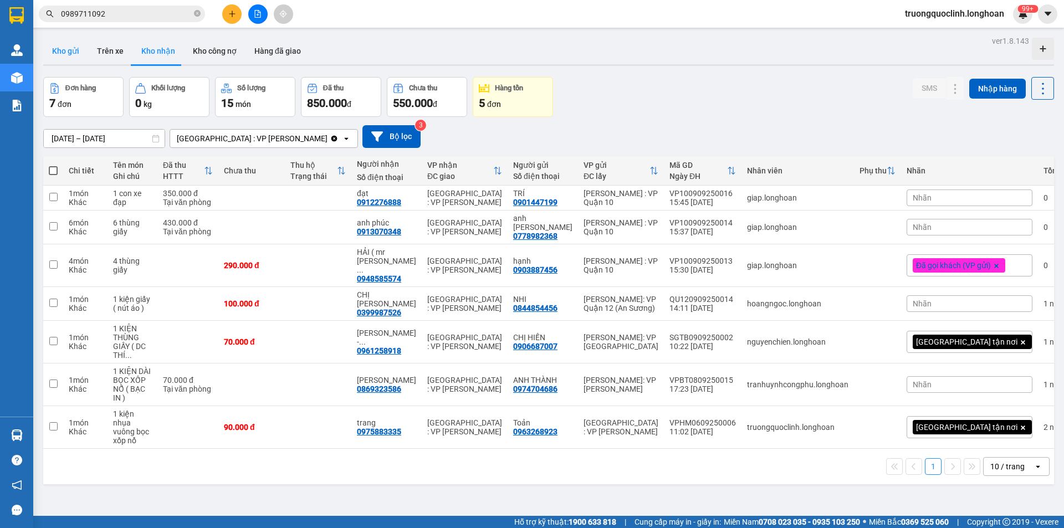
click at [68, 53] on button "Kho gửi" at bounding box center [65, 51] width 45 height 27
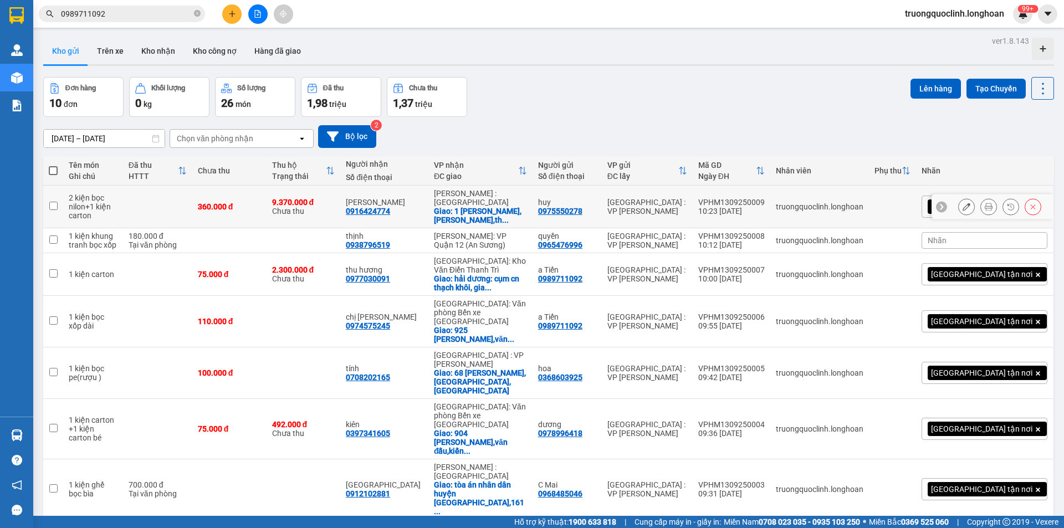
drag, startPoint x: 621, startPoint y: 210, endPoint x: 605, endPoint y: 213, distance: 16.9
click at [597, 212] on div "huy 0975550278" at bounding box center [567, 207] width 58 height 18
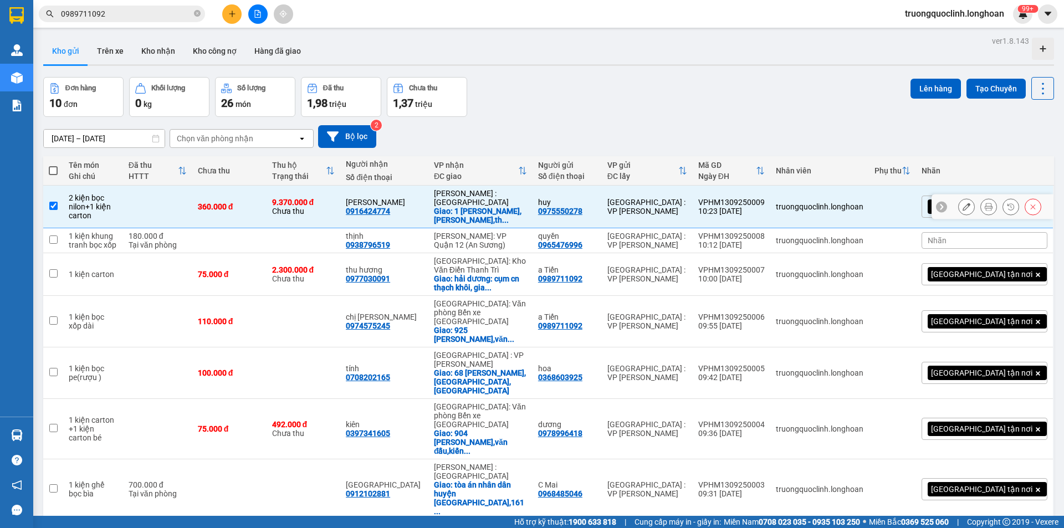
drag, startPoint x: 568, startPoint y: 218, endPoint x: 622, endPoint y: 217, distance: 53.8
click at [570, 217] on td "huy 0975550278" at bounding box center [567, 207] width 69 height 43
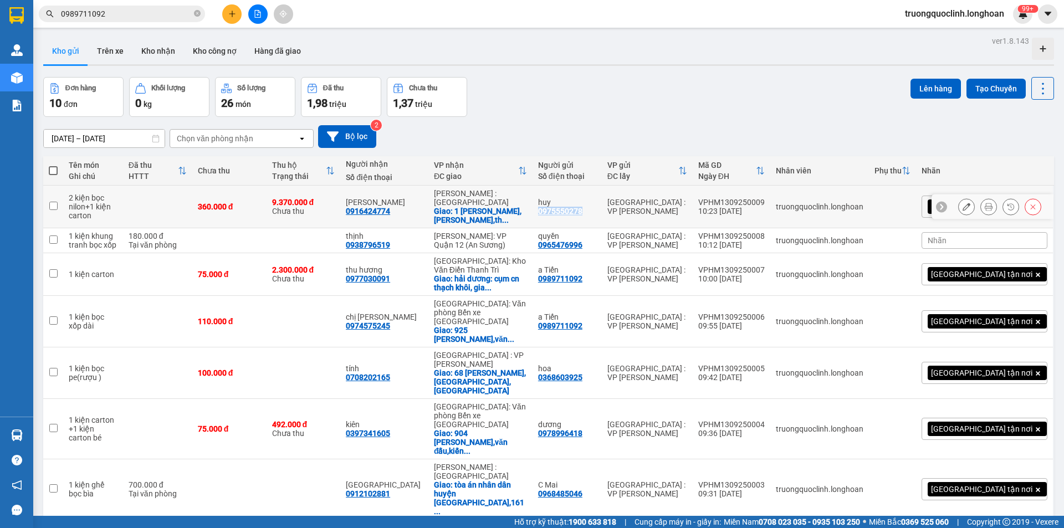
drag, startPoint x: 623, startPoint y: 213, endPoint x: 572, endPoint y: 211, distance: 51.6
click at [572, 211] on td "huy 0975550278" at bounding box center [567, 207] width 69 height 43
checkbox input "true"
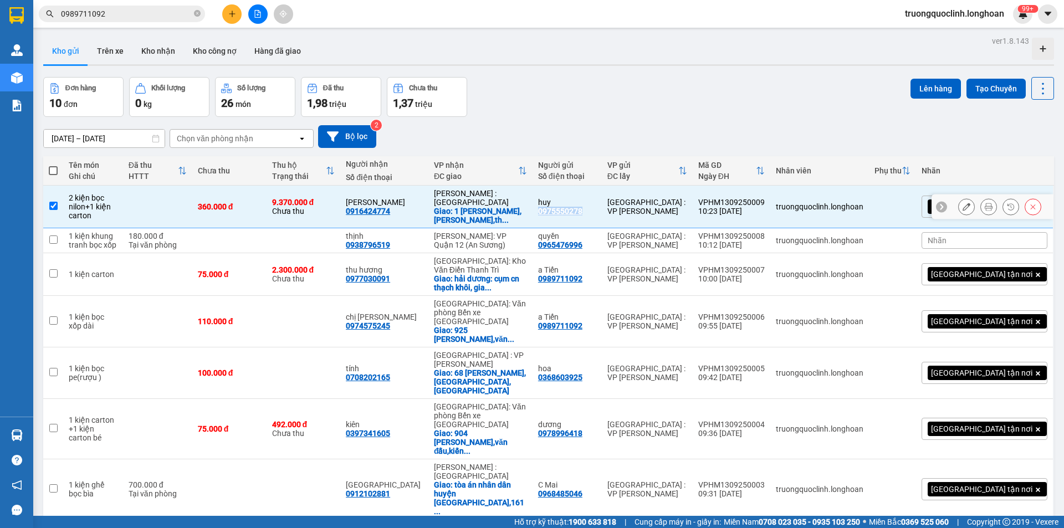
copy div "0975550278"
click at [235, 12] on icon "plus" at bounding box center [232, 14] width 8 height 8
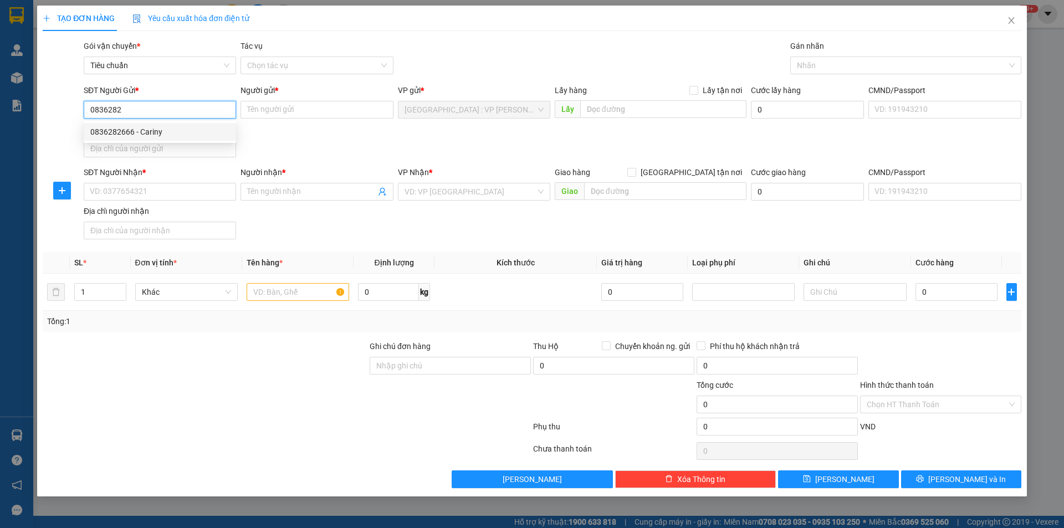
click at [174, 131] on div "0836282666 - Cariny" at bounding box center [159, 132] width 139 height 12
type input "0836282666"
type input "Cariny"
type input "0836282666"
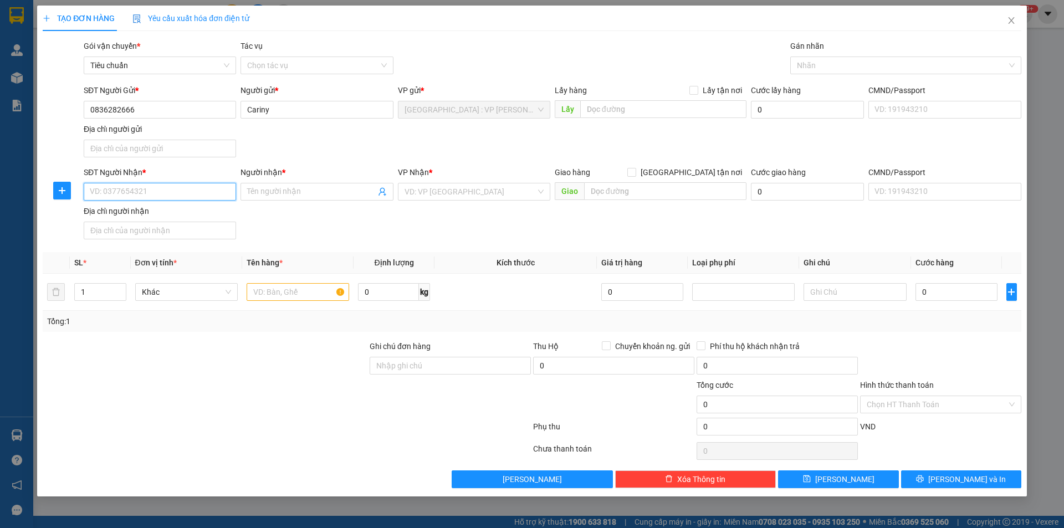
click at [194, 187] on input "SĐT Người Nhận *" at bounding box center [160, 192] width 152 height 18
click at [152, 192] on input "SĐT Người Nhận *" at bounding box center [160, 192] width 152 height 18
type input "0969385638"
click at [270, 196] on input "Người nhận *" at bounding box center [311, 192] width 128 height 12
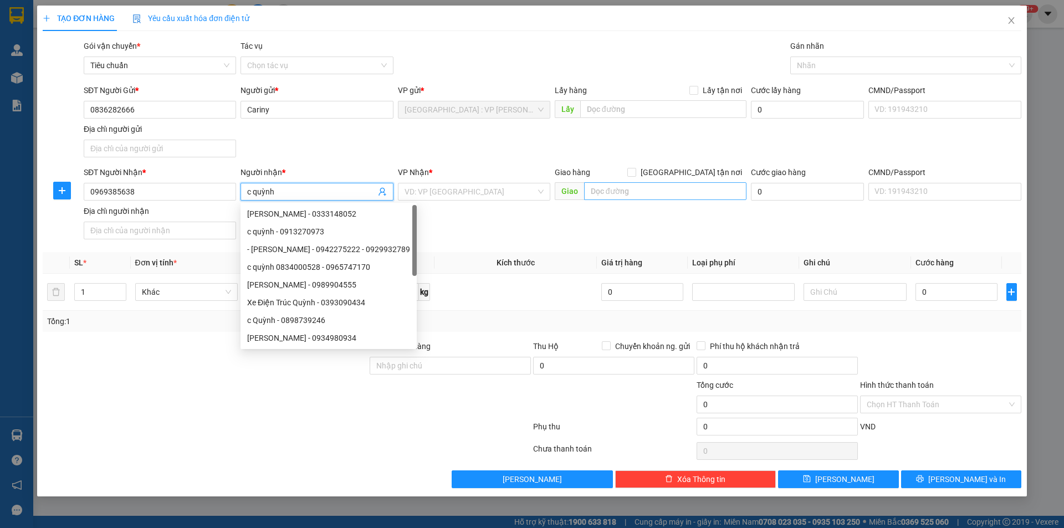
type input "c quỳnh"
click at [643, 195] on input "text" at bounding box center [665, 191] width 162 height 18
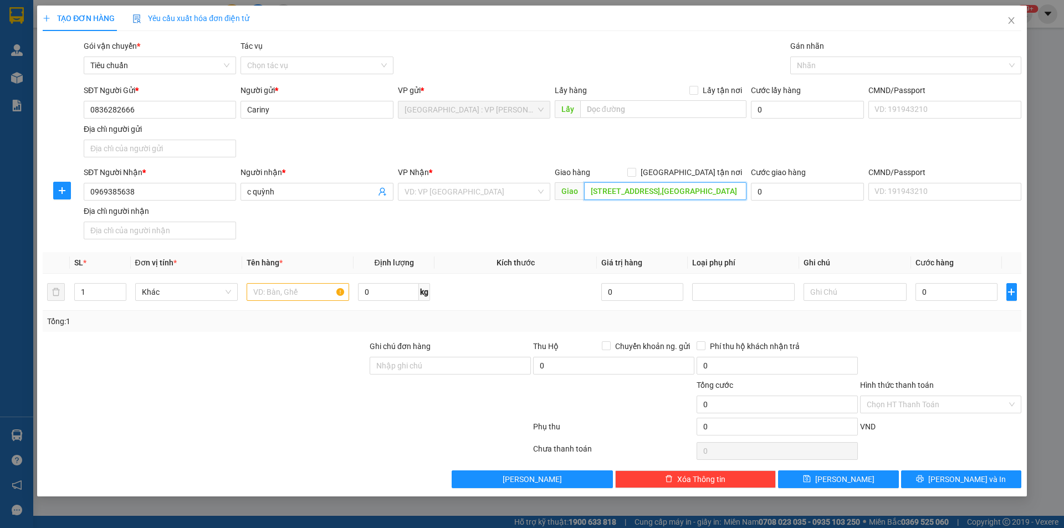
scroll to position [0, 6]
type input "1/49 b7 đông hưng thuận ,10b quận 12,hcm"
click at [635, 175] on input "[GEOGRAPHIC_DATA] tận nơi" at bounding box center [632, 172] width 8 height 8
checkbox input "true"
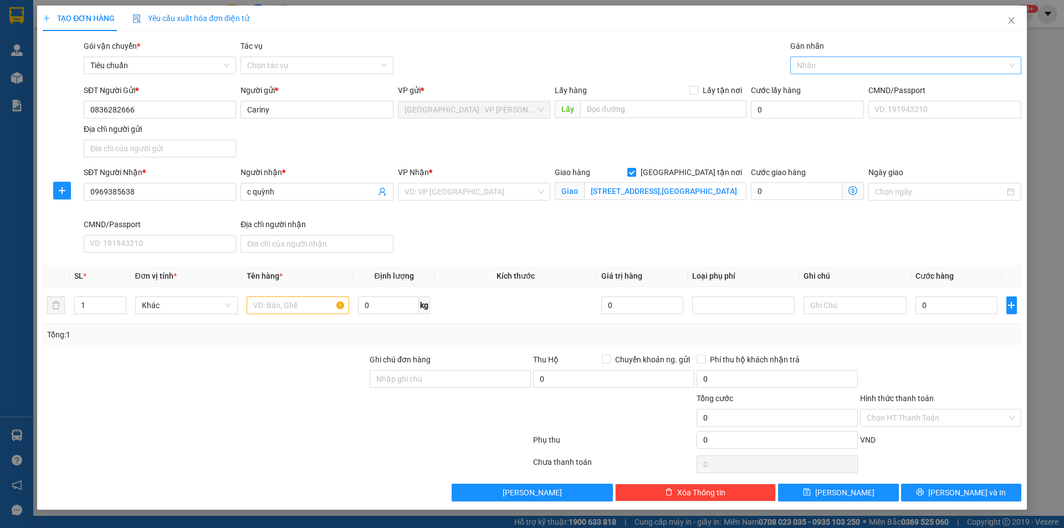
click at [826, 62] on div at bounding box center [900, 65] width 215 height 13
type input "gtn"
click at [808, 84] on div "[GEOGRAPHIC_DATA] tận nơi" at bounding box center [906, 87] width 218 height 12
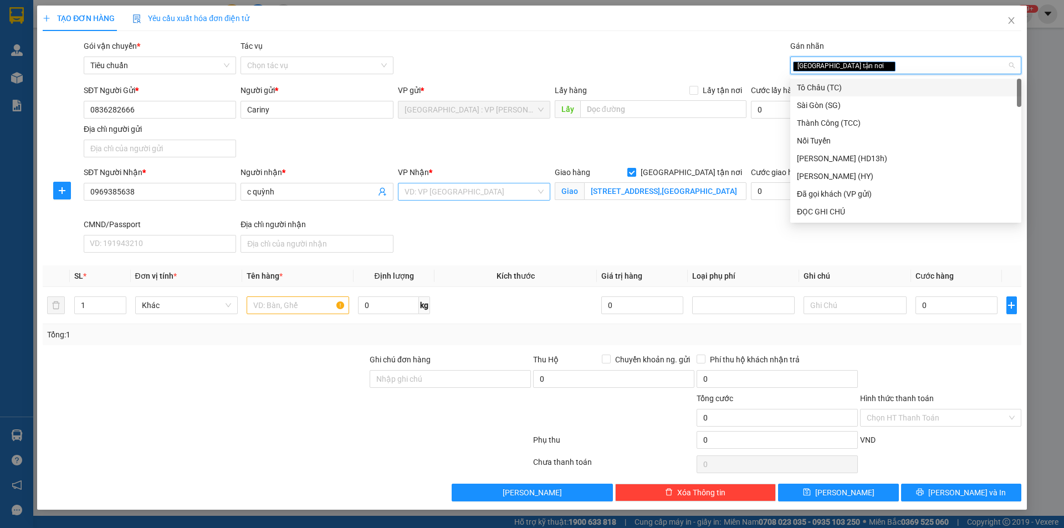
click at [472, 194] on input "search" at bounding box center [470, 192] width 131 height 17
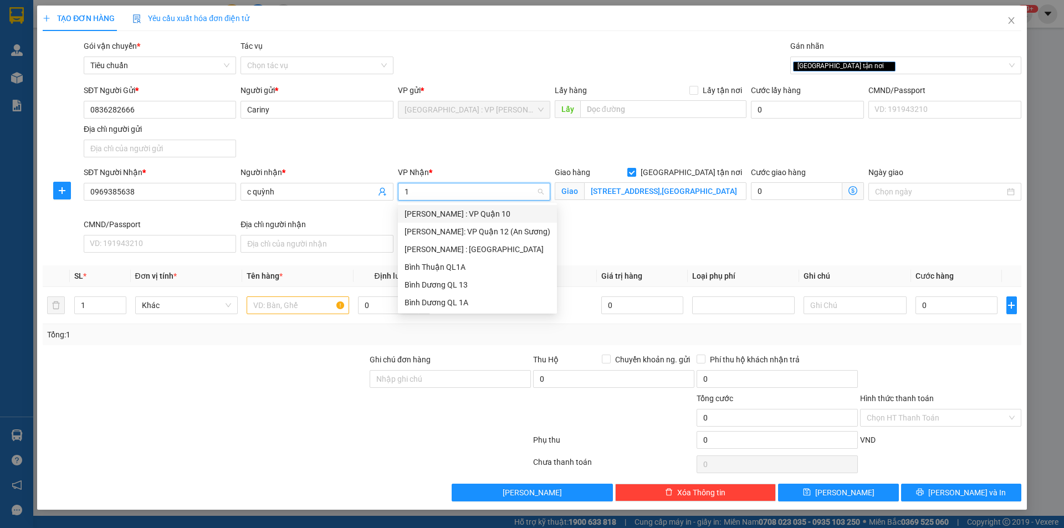
type input "12"
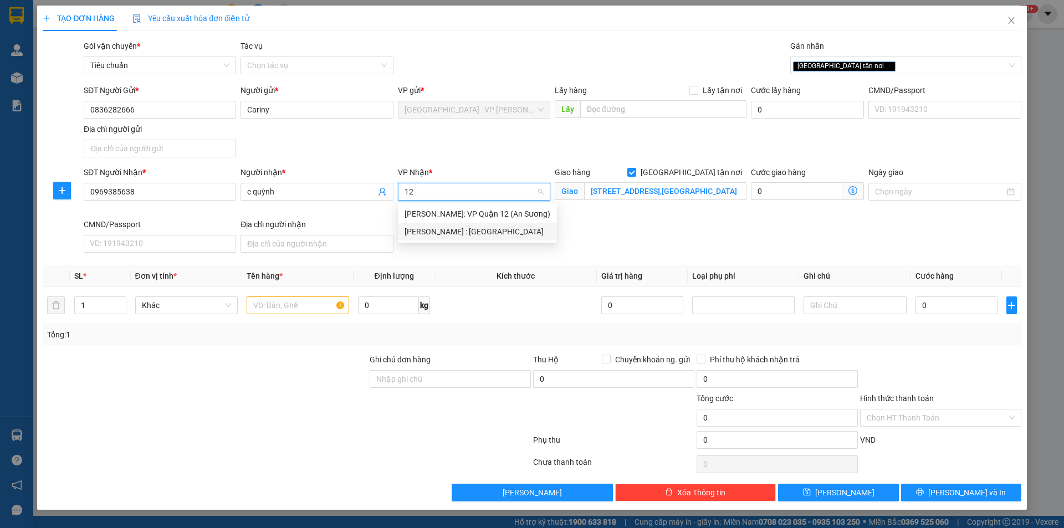
click at [488, 226] on div "[PERSON_NAME] : [GEOGRAPHIC_DATA]" at bounding box center [478, 232] width 146 height 12
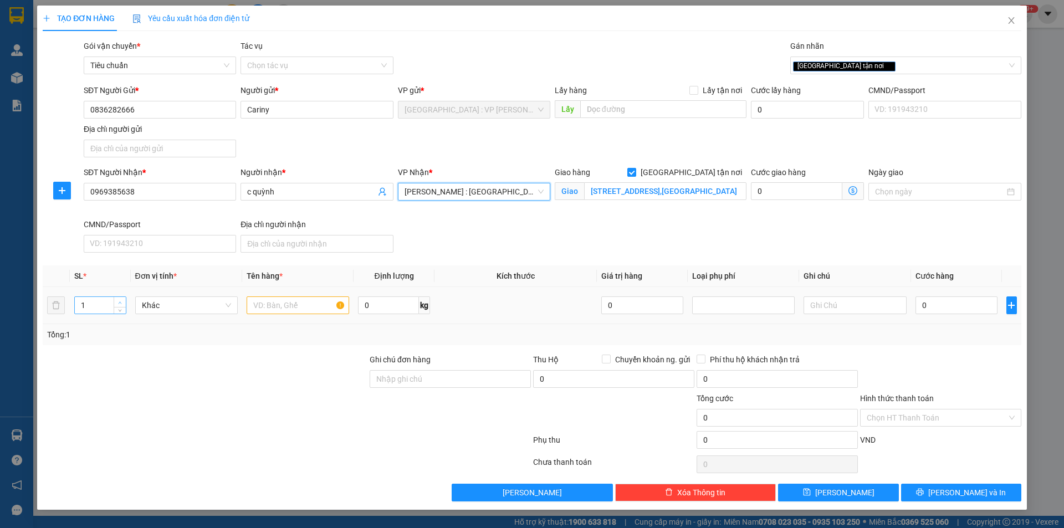
type input "2"
click at [122, 300] on span "up" at bounding box center [120, 302] width 7 height 7
click at [273, 298] on input "text" at bounding box center [298, 306] width 103 height 18
type input "1 kiện carton+1 kiện kiện bọc pe dài"
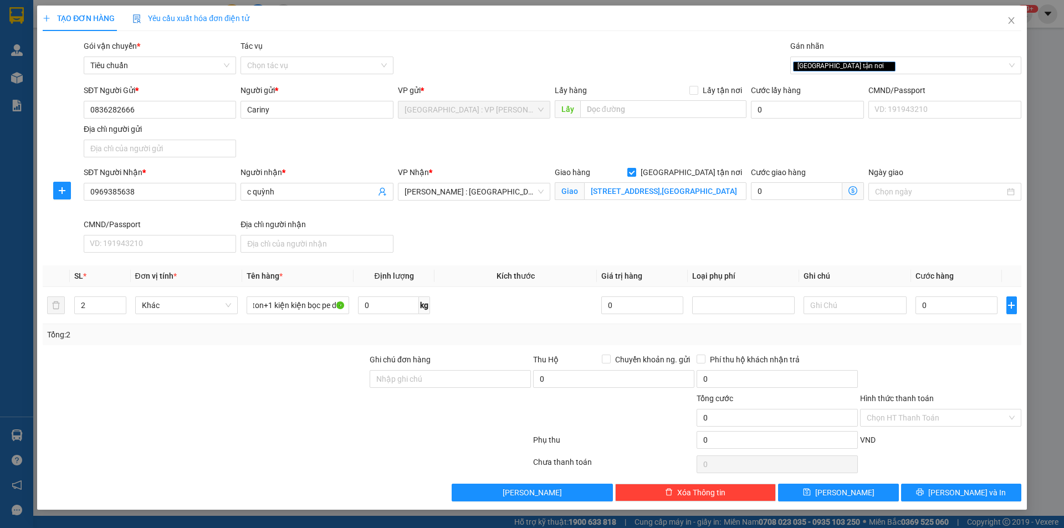
scroll to position [0, 0]
click at [959, 310] on input "0" at bounding box center [957, 306] width 83 height 18
type input "1"
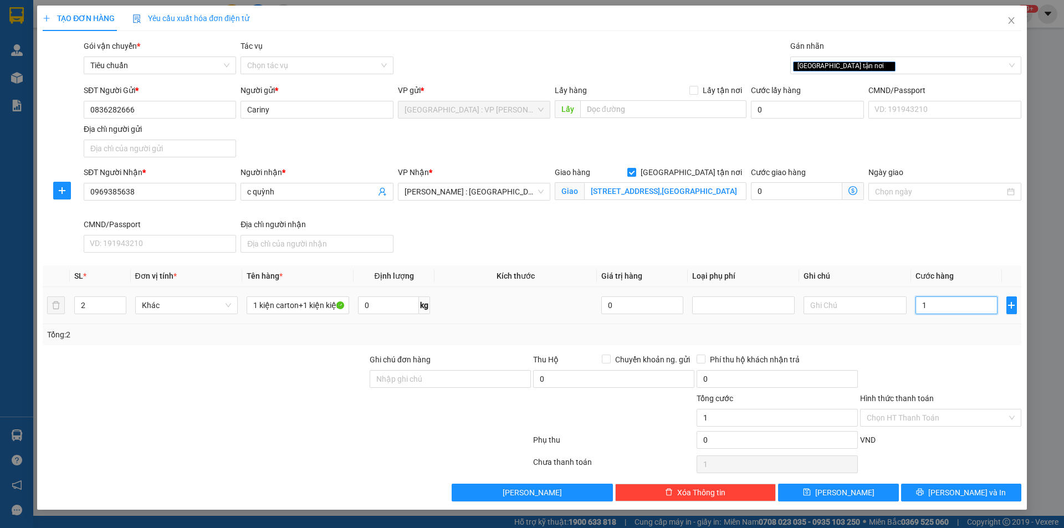
type input "19"
type input "190"
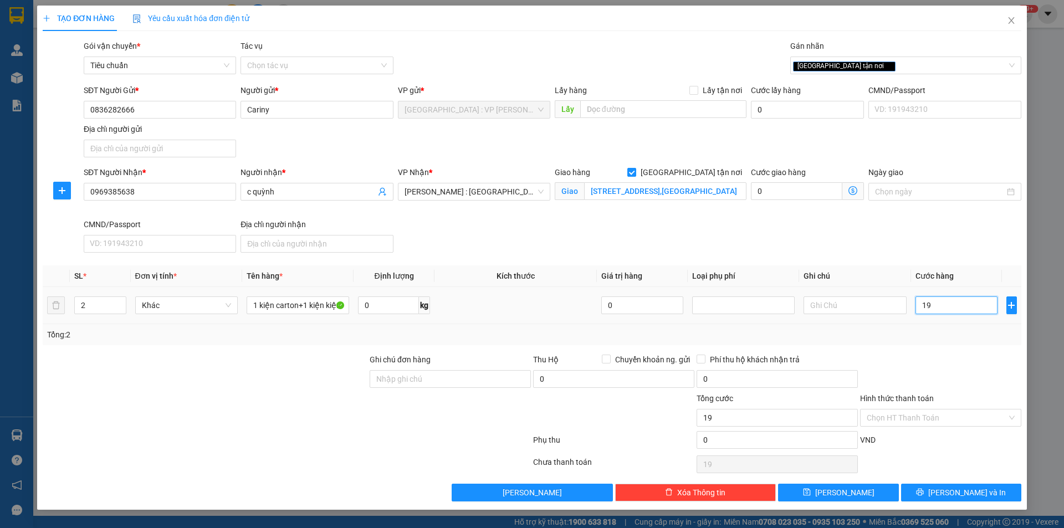
type input "190"
type input "1.900"
type input "19.000"
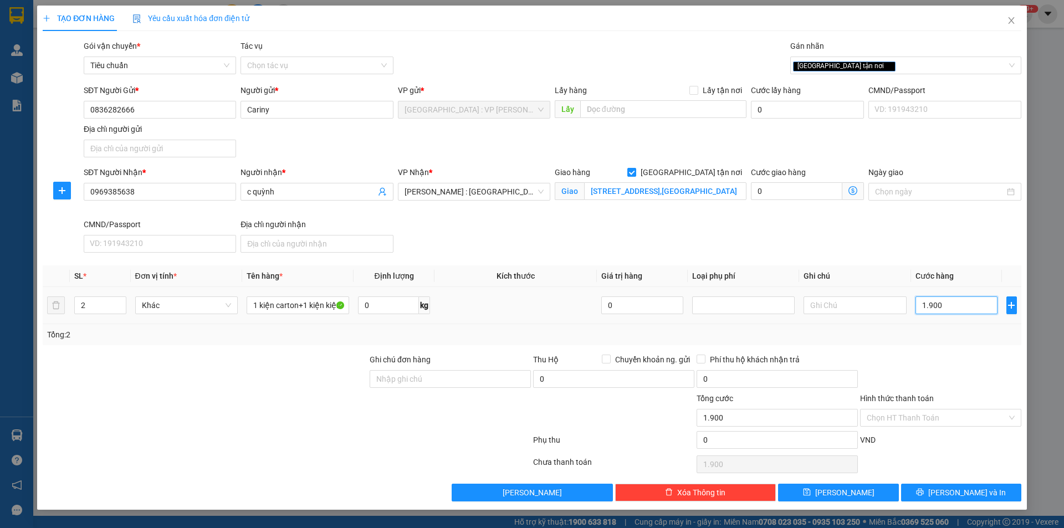
type input "19.000"
type input "190.000"
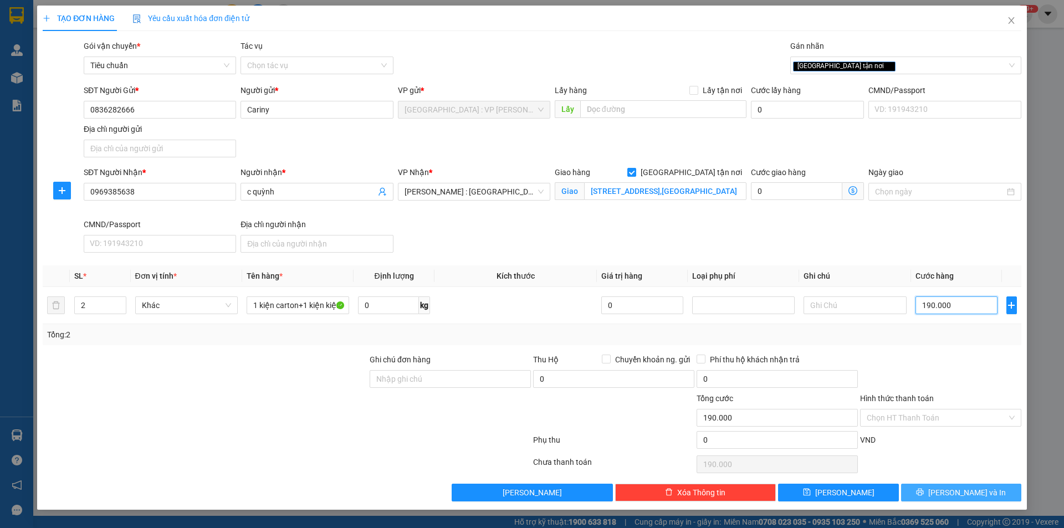
type input "190.000"
drag, startPoint x: 974, startPoint y: 488, endPoint x: 962, endPoint y: 471, distance: 20.5
click at [973, 488] on span "[PERSON_NAME] và In" at bounding box center [968, 493] width 78 height 12
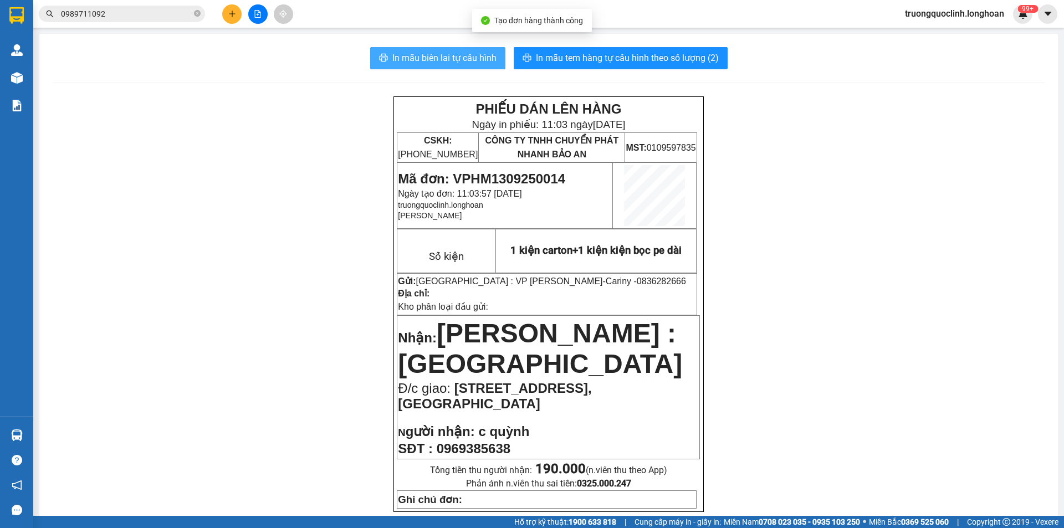
click at [426, 53] on span "In mẫu biên lai tự cấu hình" at bounding box center [445, 58] width 104 height 14
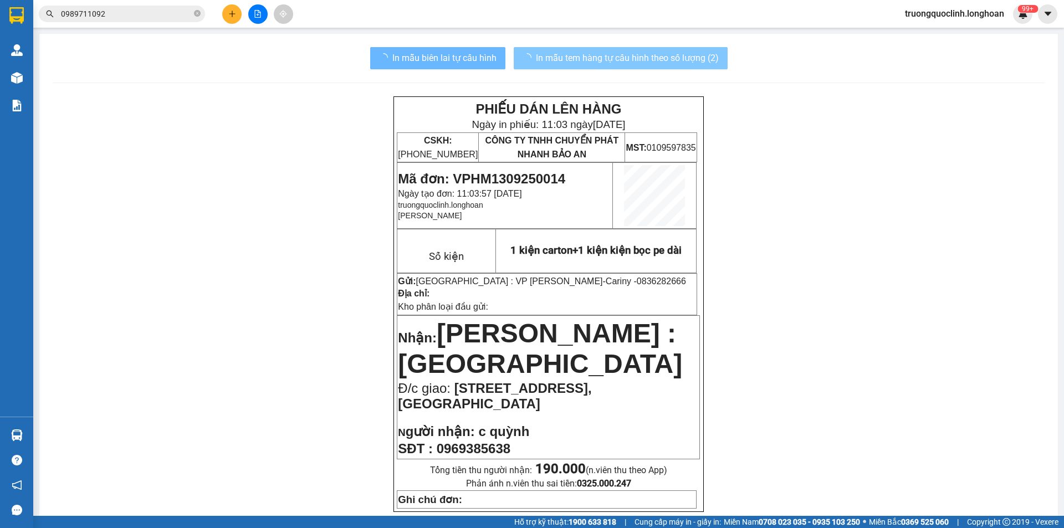
click at [595, 57] on span "In mẫu tem hàng tự cấu hình theo số lượng (2)" at bounding box center [627, 58] width 183 height 14
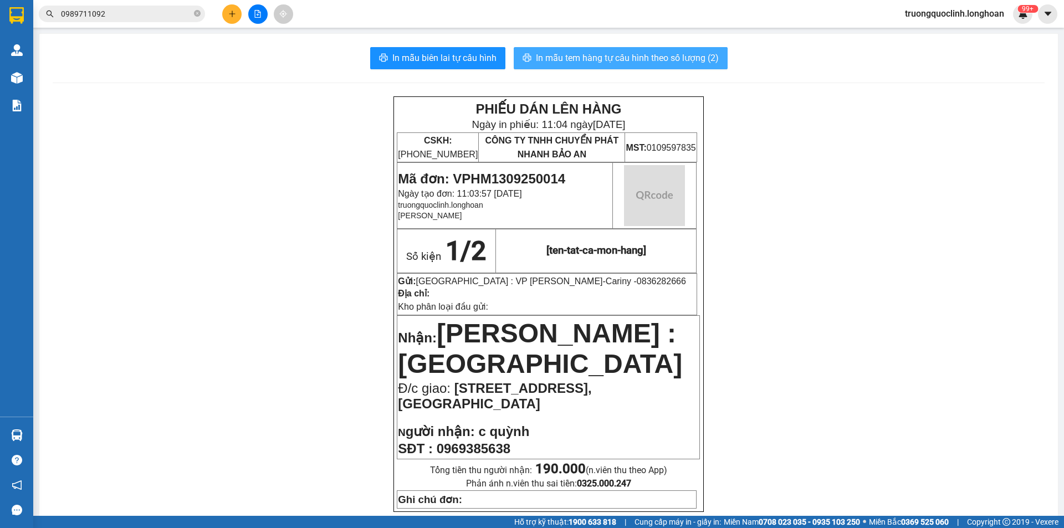
click at [595, 57] on span "In mẫu tem hàng tự cấu hình theo số lượng (2)" at bounding box center [627, 58] width 183 height 14
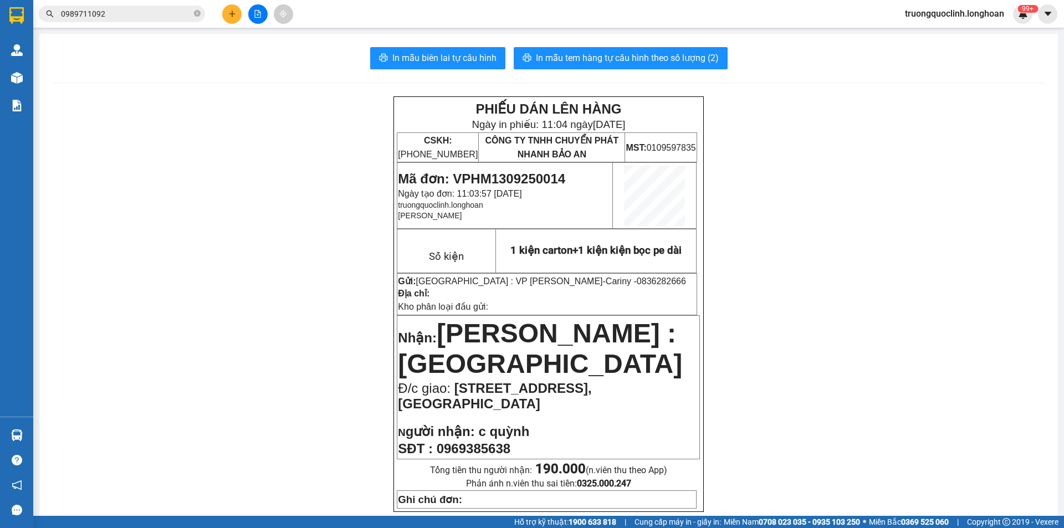
click at [502, 175] on span "Mã đơn: VPHM1309250014" at bounding box center [481, 178] width 167 height 15
click at [503, 175] on span "Mã đơn: VPHM1309250014" at bounding box center [481, 178] width 167 height 15
copy span "VPHM1309250014"
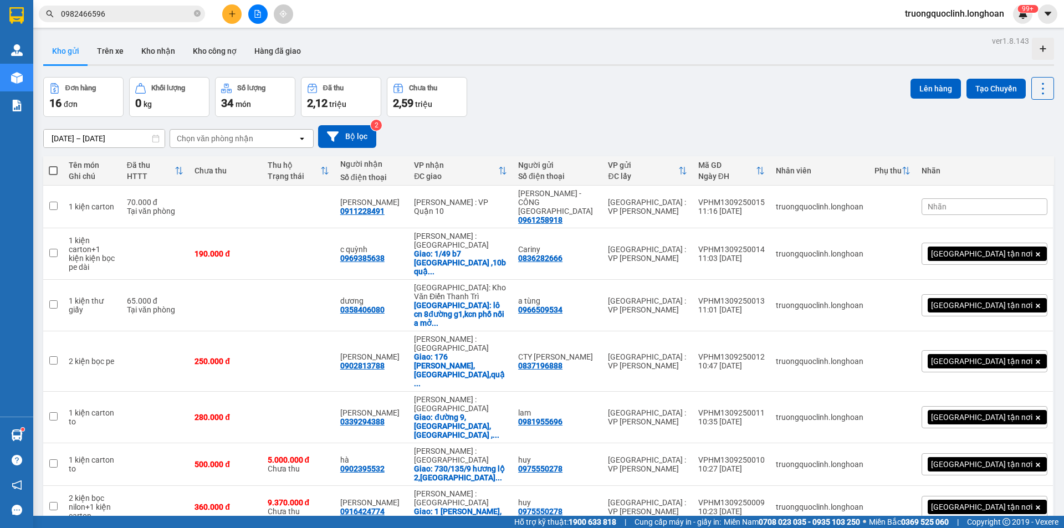
click at [227, 16] on button at bounding box center [231, 13] width 19 height 19
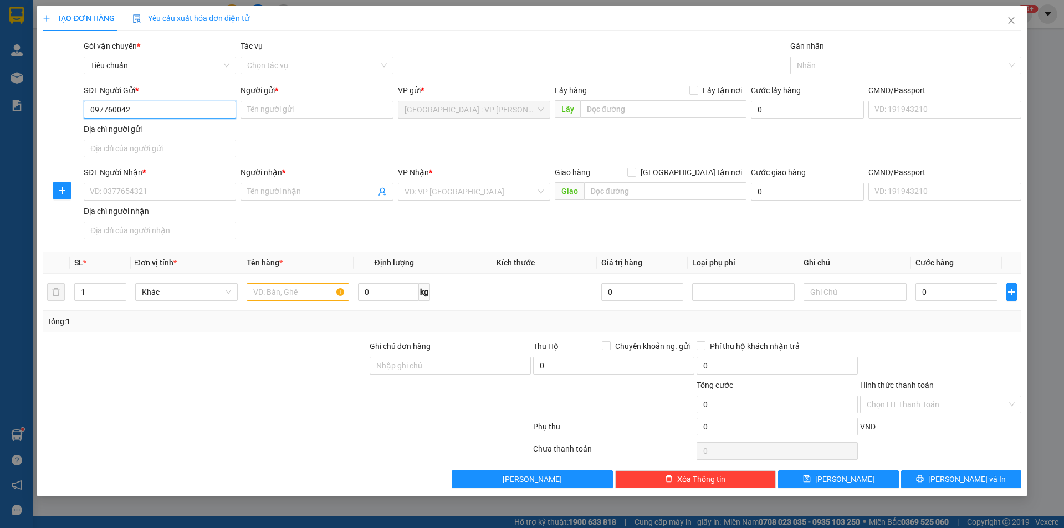
type input "0977600422"
click at [137, 128] on div "0977600422 - sơn" at bounding box center [159, 132] width 139 height 12
type input "sơn"
checkbox input "true"
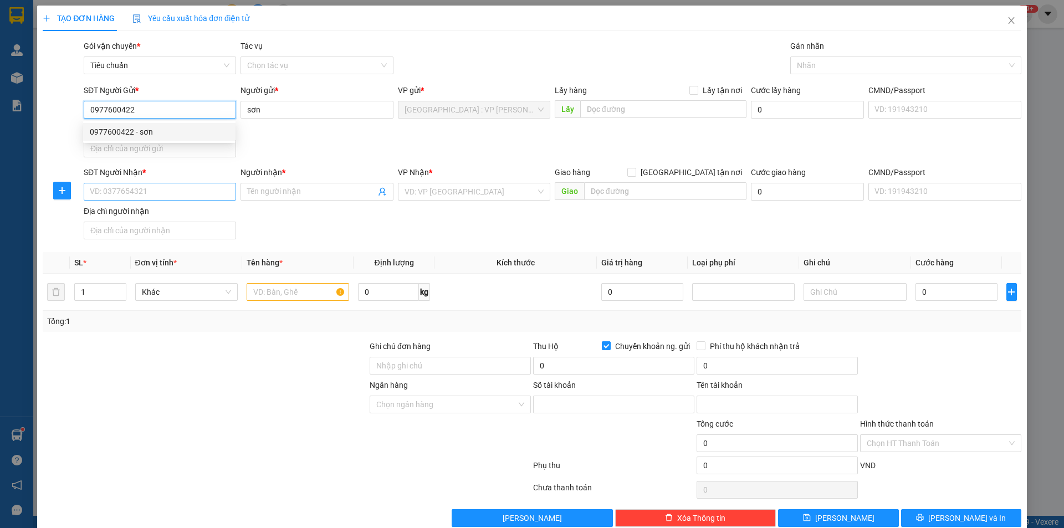
type input "0451000483945"
type input "nguyen le thu"
type input "0977600422"
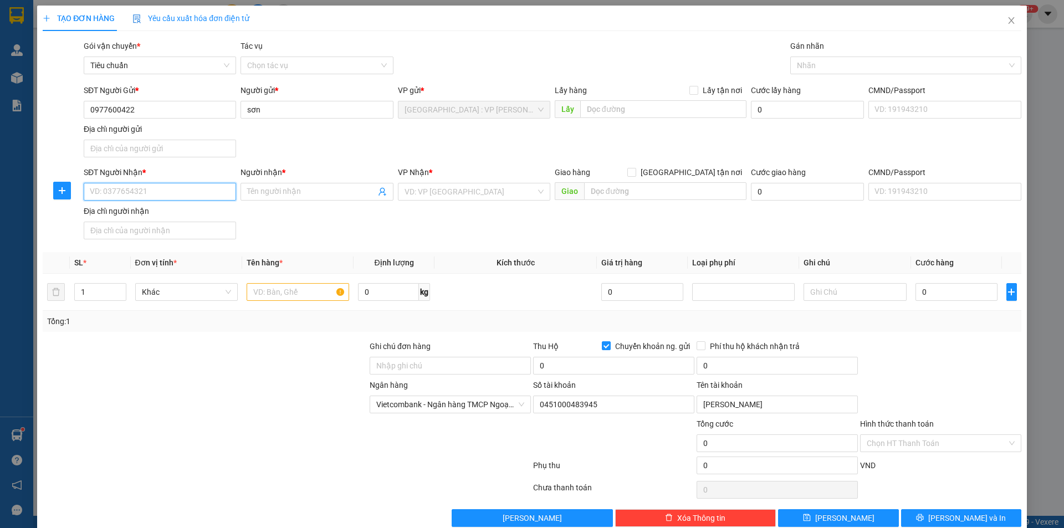
click at [186, 192] on input "SĐT Người Nhận *" at bounding box center [160, 192] width 152 height 18
type input "0387297594"
drag, startPoint x: 312, startPoint y: 196, endPoint x: 296, endPoint y: 182, distance: 20.4
click at [310, 195] on input "Người nhận *" at bounding box center [311, 192] width 128 height 12
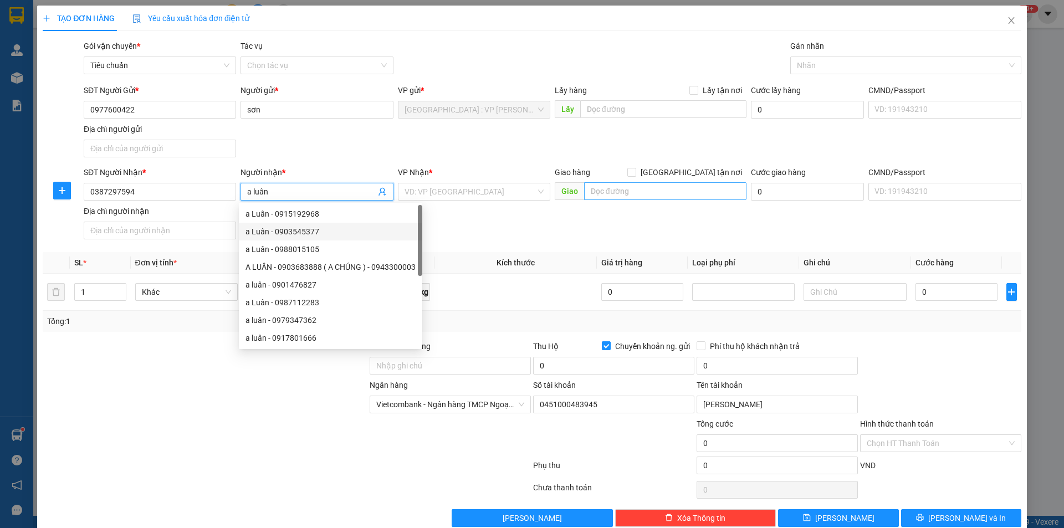
type input "a luân"
click at [655, 195] on input "text" at bounding box center [665, 191] width 162 height 18
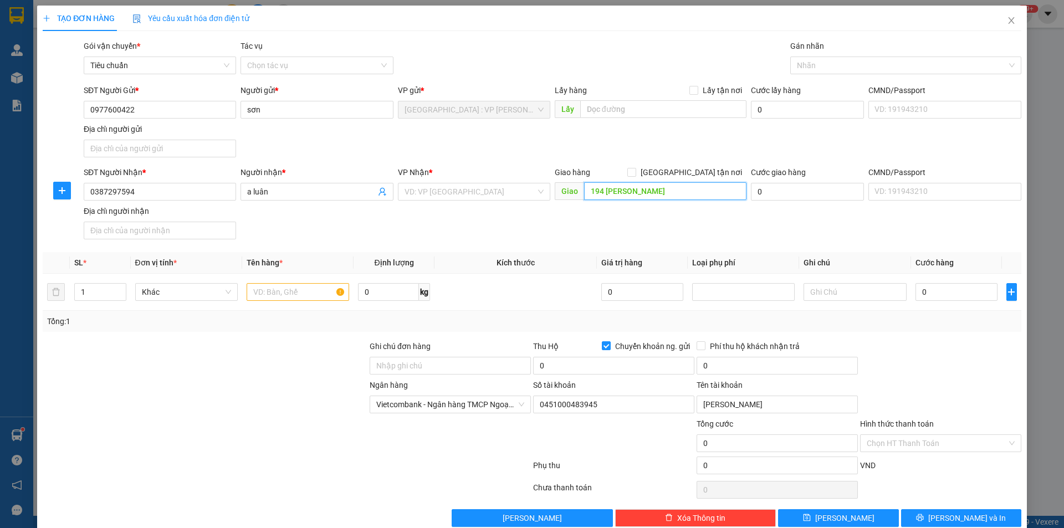
click at [654, 191] on input "194 trần hưng đạo" at bounding box center [665, 191] width 162 height 18
click at [662, 194] on input "194 trần hưng đạo" at bounding box center [665, 191] width 162 height 18
click at [687, 198] on input "194 trần hưng đạo" at bounding box center [665, 191] width 162 height 18
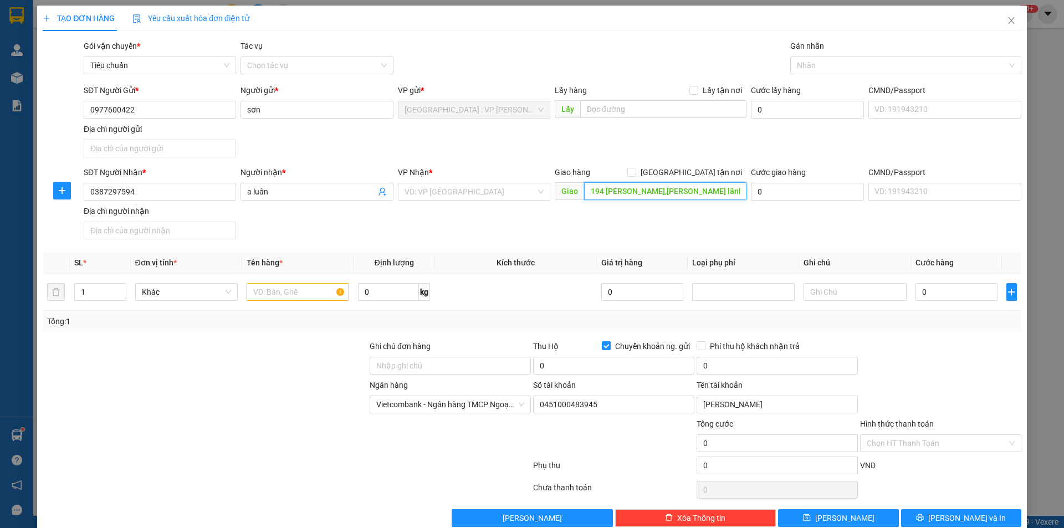
scroll to position [0, 1]
type input "194 trần hưng đạo,p ong lãnh,quận 1,hcm"
click at [636, 171] on span at bounding box center [632, 172] width 9 height 9
click at [635, 171] on input "[GEOGRAPHIC_DATA] tận nơi" at bounding box center [632, 172] width 8 height 8
checkbox input "true"
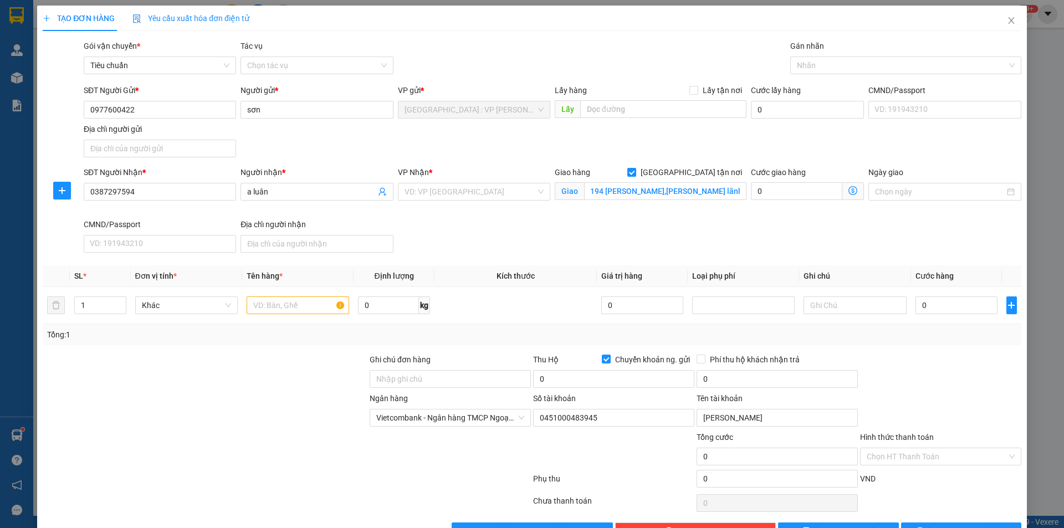
scroll to position [0, 0]
click at [839, 67] on div at bounding box center [900, 65] width 215 height 13
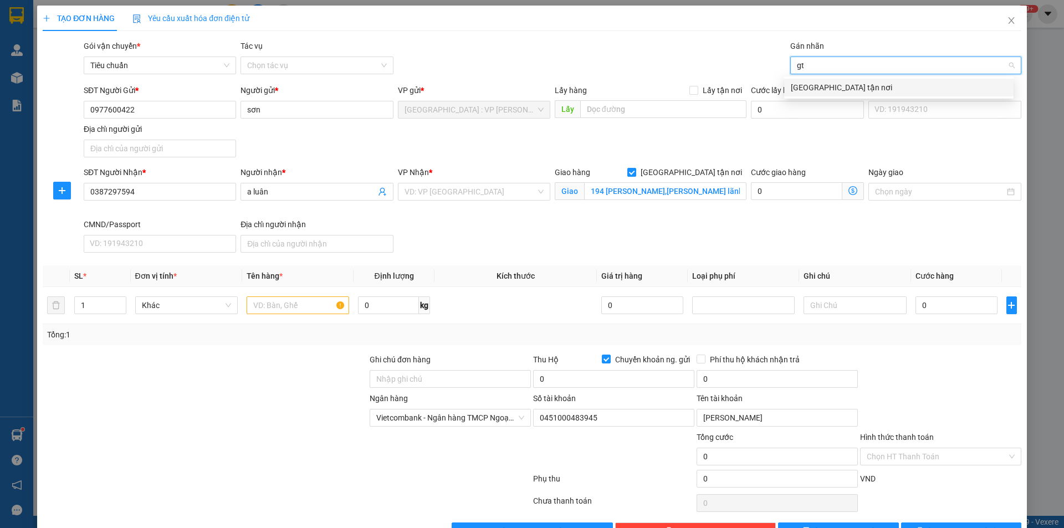
type input "gtn"
click at [834, 84] on div "[GEOGRAPHIC_DATA] tận nơi" at bounding box center [899, 87] width 216 height 12
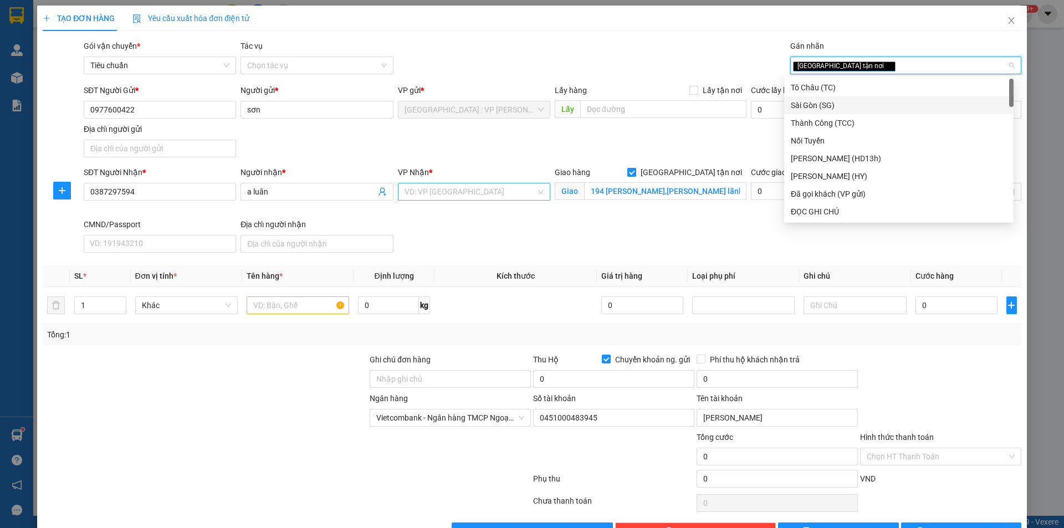
click at [470, 192] on input "search" at bounding box center [470, 192] width 131 height 17
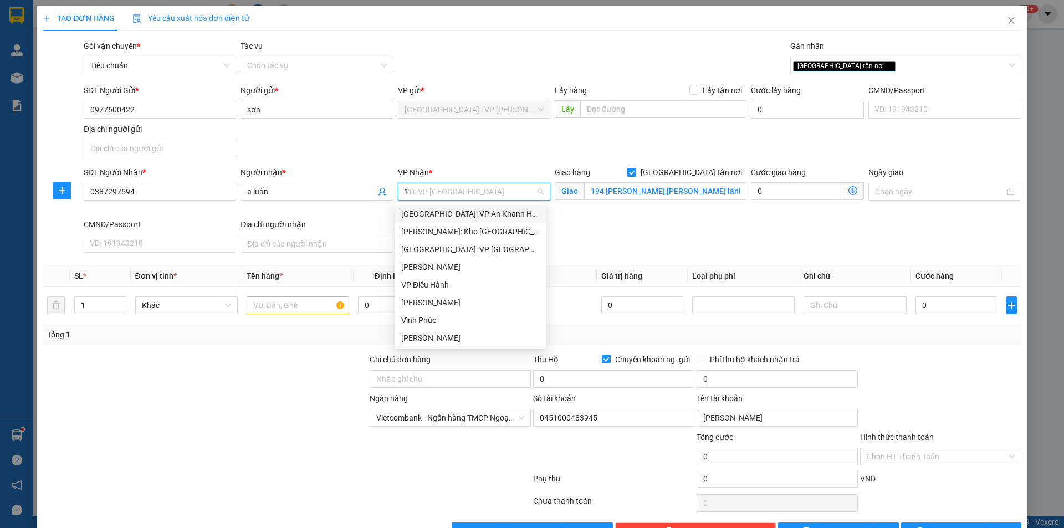
type input "12"
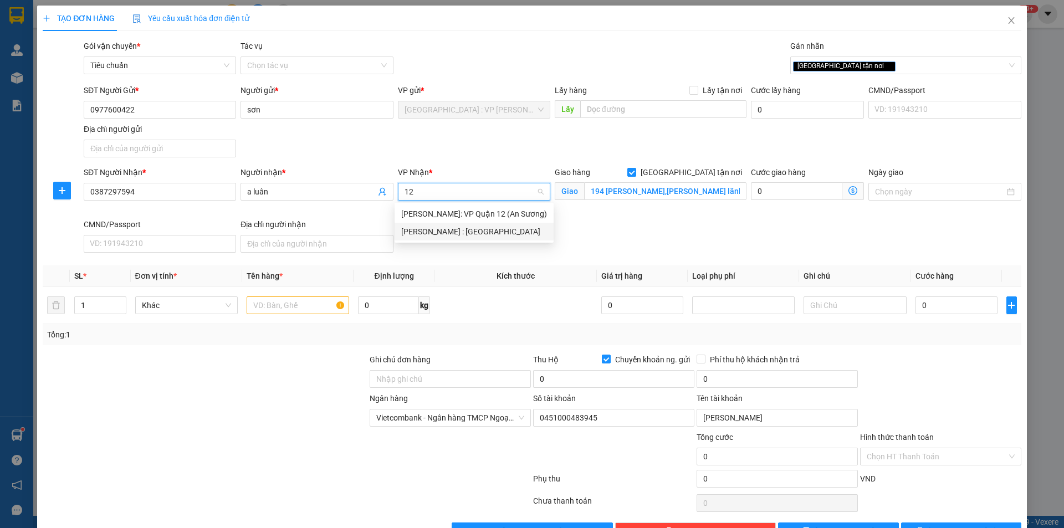
drag, startPoint x: 460, startPoint y: 232, endPoint x: 434, endPoint y: 230, distance: 26.7
click at [458, 232] on div "[PERSON_NAME] : [GEOGRAPHIC_DATA]" at bounding box center [474, 232] width 146 height 12
click at [300, 303] on input "text" at bounding box center [298, 306] width 103 height 18
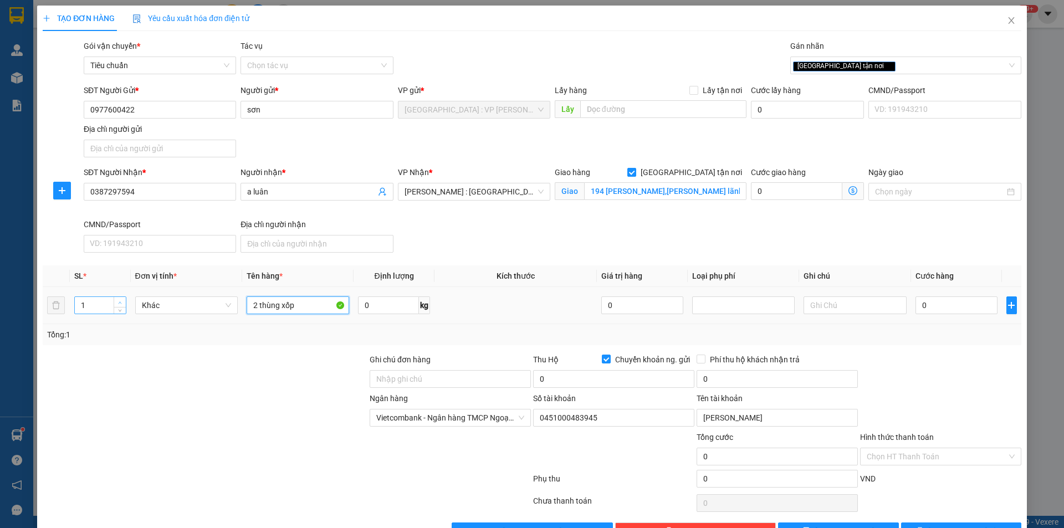
type input "2 thùng xốp"
type input "2"
click at [115, 300] on span "Increase Value" at bounding box center [120, 302] width 12 height 10
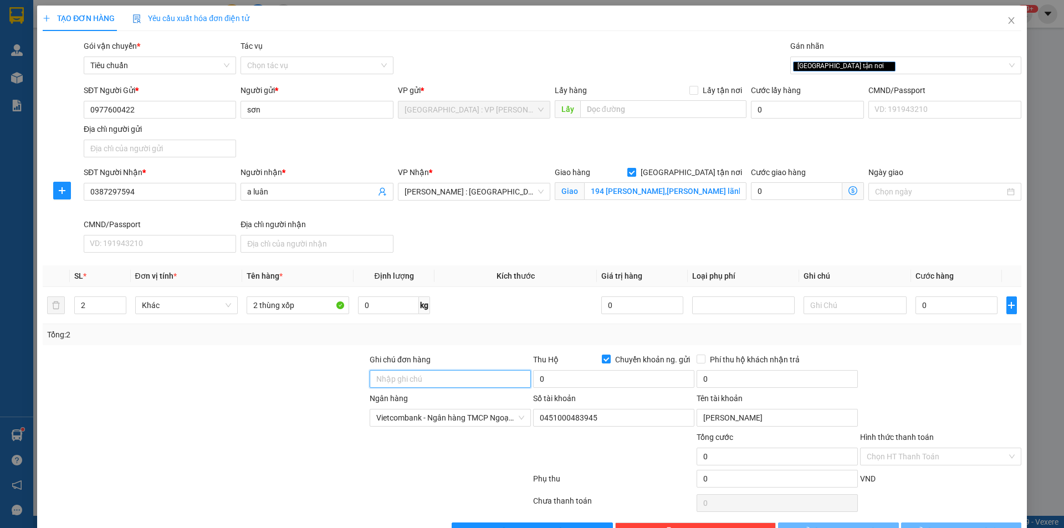
click at [399, 380] on input "Ghi chú đơn hàng" at bounding box center [450, 379] width 161 height 18
type input "nhận nguyên kiện,giao nguyên kiện,bể vỡ k đền"
drag, startPoint x: 233, startPoint y: 405, endPoint x: 244, endPoint y: 401, distance: 11.2
click at [237, 404] on div at bounding box center [205, 412] width 327 height 39
click at [934, 307] on input "0" at bounding box center [957, 306] width 83 height 18
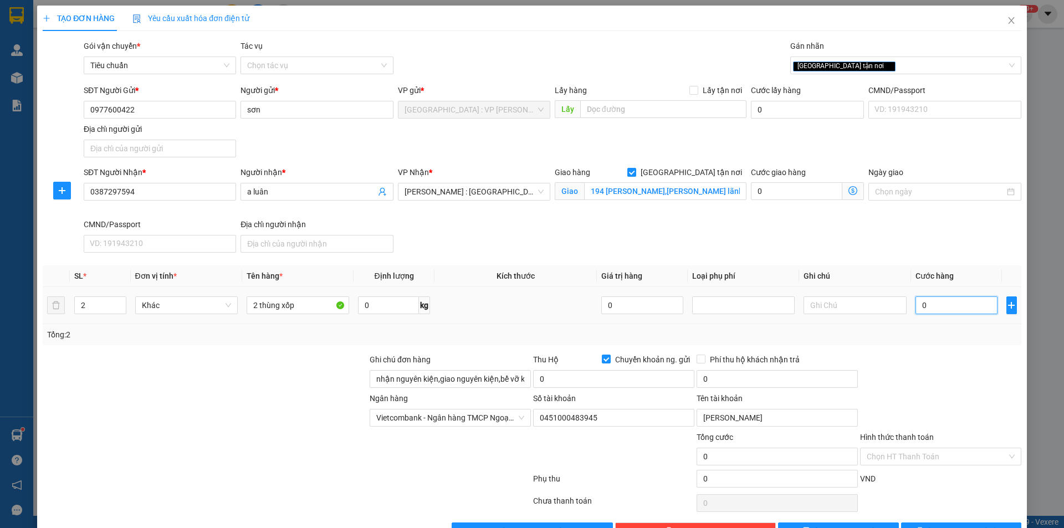
type input "1"
type input "19"
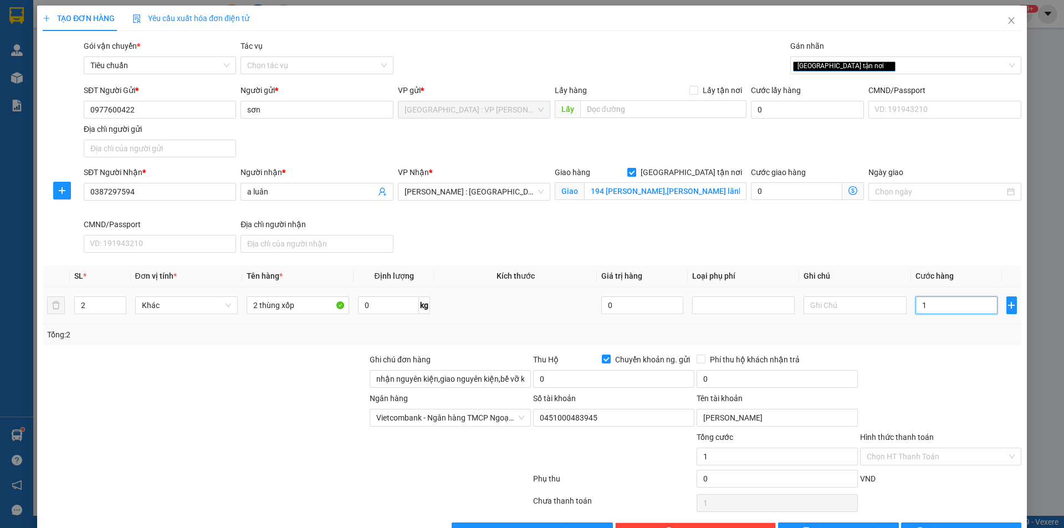
type input "19"
type input "190"
type input "1.900"
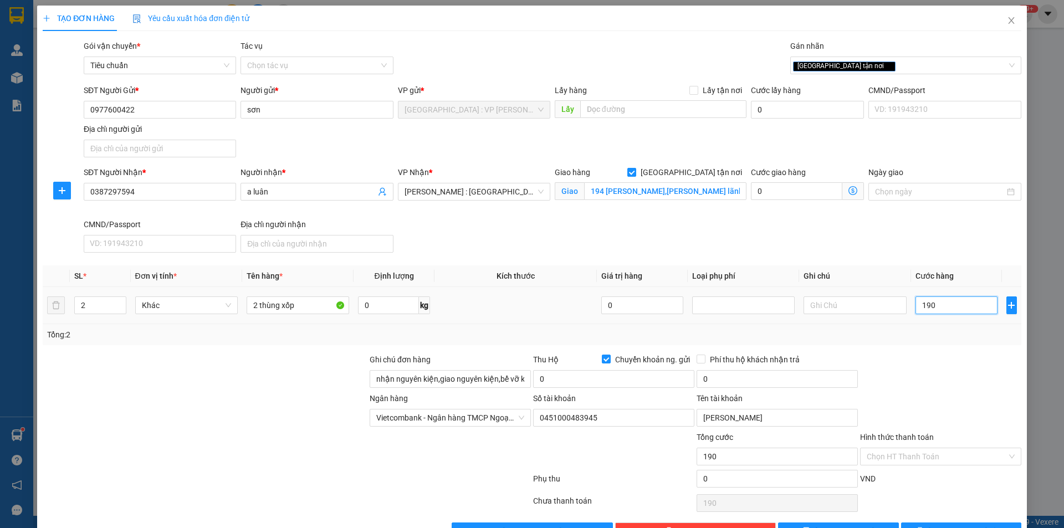
type input "1.900"
type input "19.000"
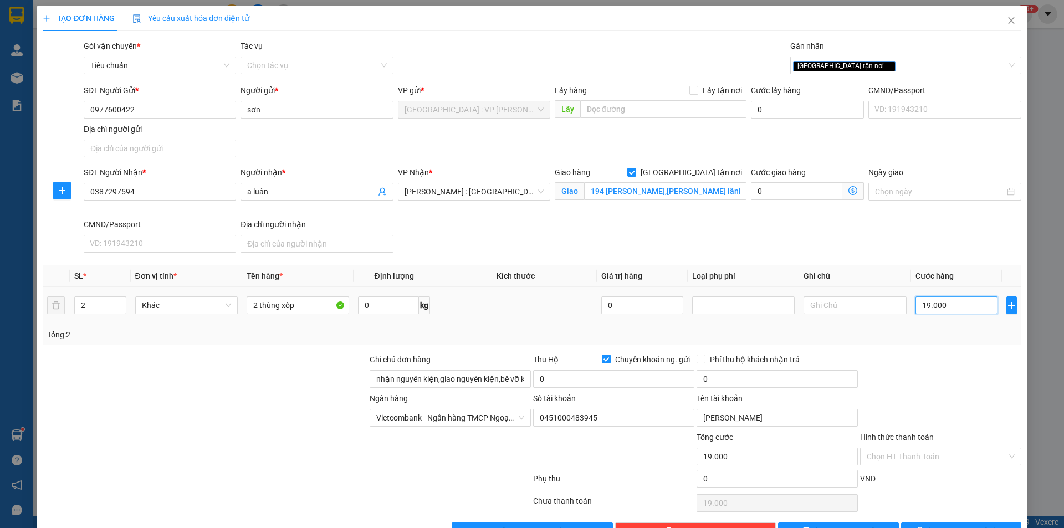
type input "190.000"
click at [650, 376] on input "0" at bounding box center [613, 379] width 161 height 18
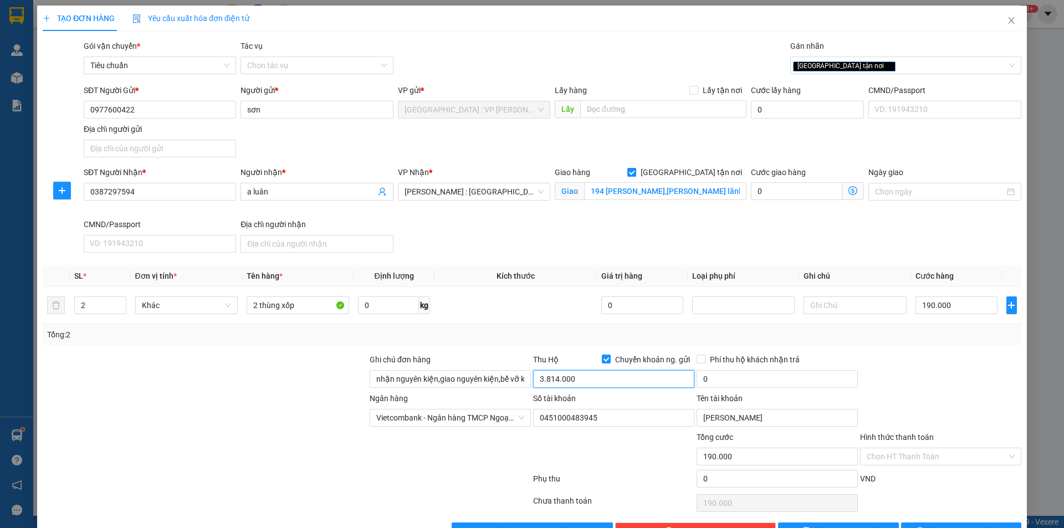
type input "3.814.000"
click at [740, 374] on input "0" at bounding box center [777, 379] width 161 height 18
type input "20.000"
drag, startPoint x: 248, startPoint y: 384, endPoint x: 241, endPoint y: 325, distance: 59.1
click at [248, 380] on div at bounding box center [205, 373] width 327 height 39
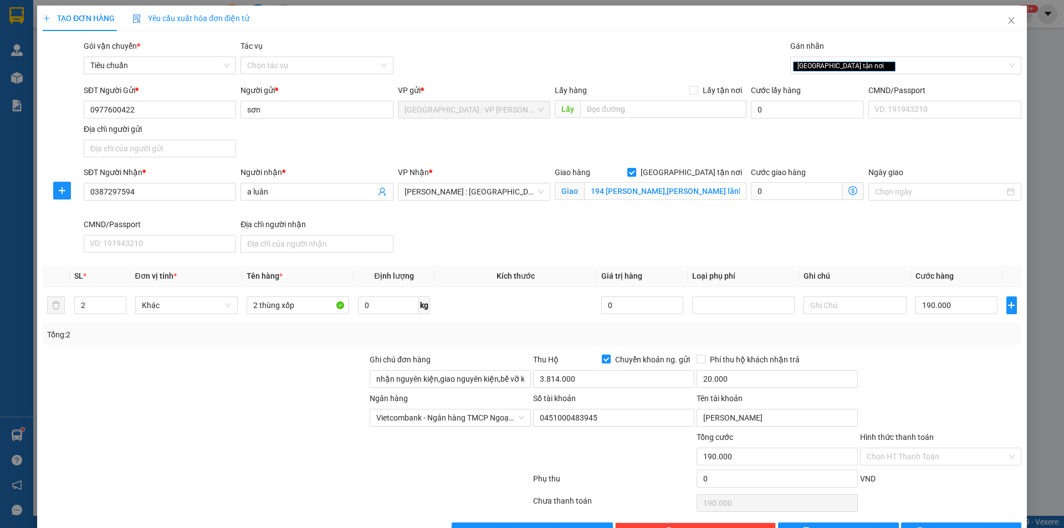
scroll to position [34, 0]
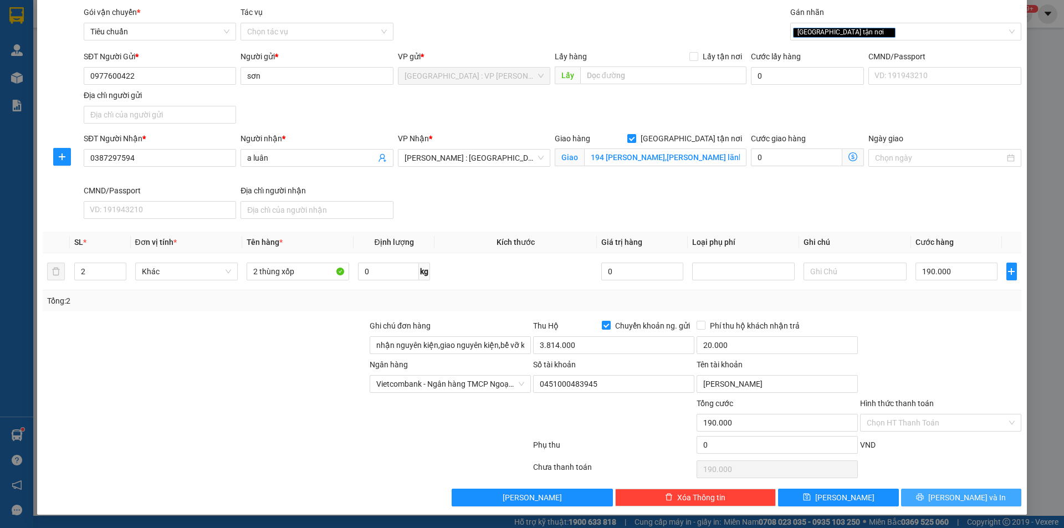
click at [965, 494] on span "[PERSON_NAME] và In" at bounding box center [968, 498] width 78 height 12
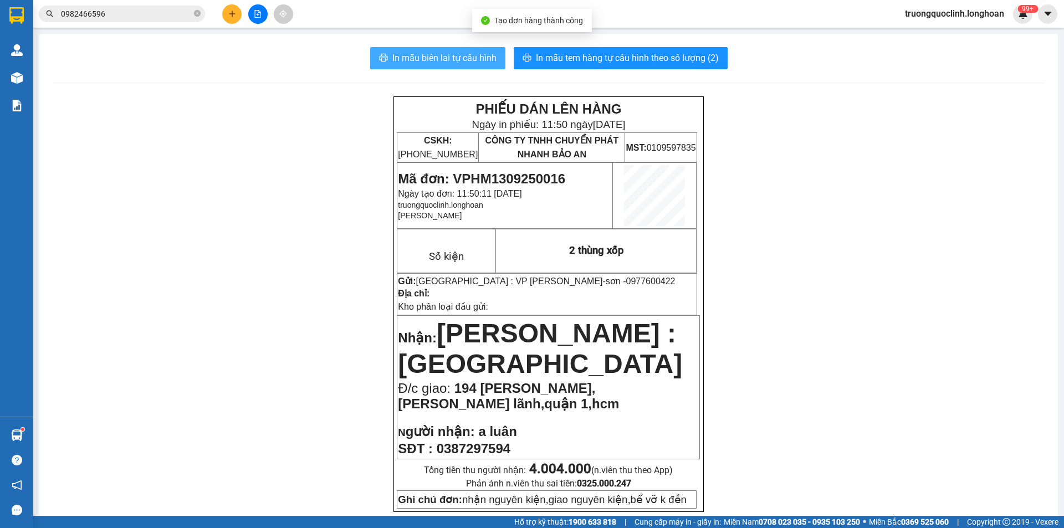
click at [461, 58] on span "In mẫu biên lai tự cấu hình" at bounding box center [445, 58] width 104 height 14
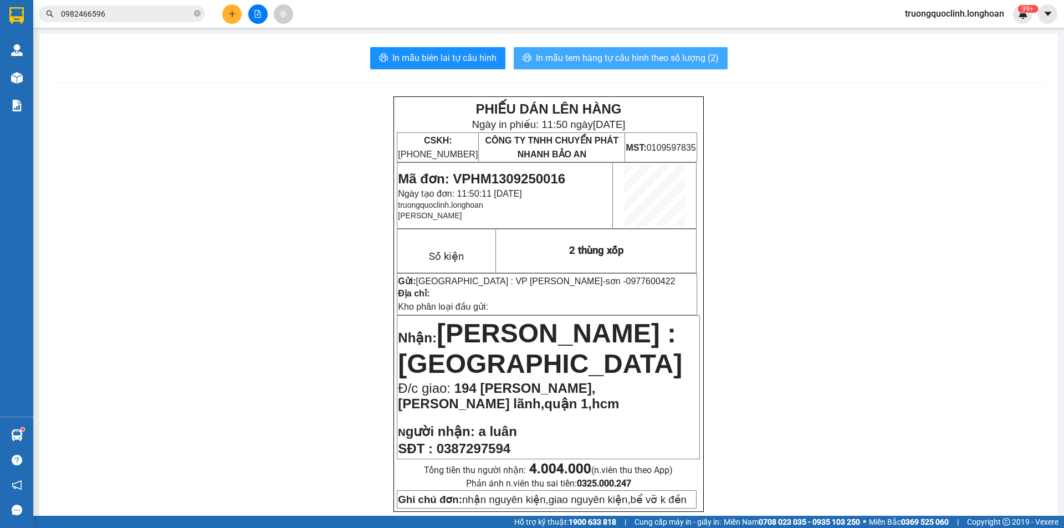
click at [609, 61] on span "In mẫu tem hàng tự cấu hình theo số lượng (2)" at bounding box center [627, 58] width 183 height 14
click at [512, 178] on span "Mã đơn: VPHM1309250016" at bounding box center [481, 178] width 167 height 15
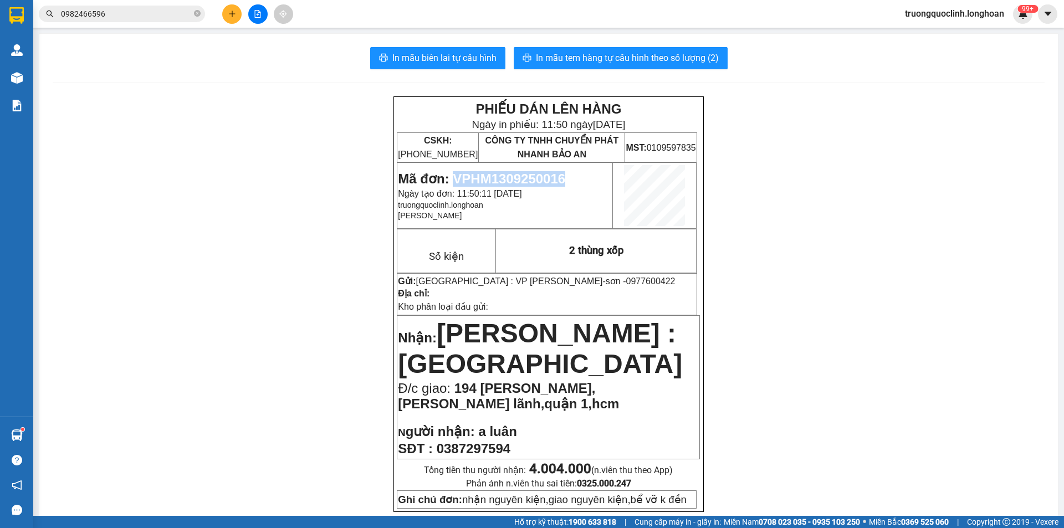
click at [512, 178] on span "Mã đơn: VPHM1309250016" at bounding box center [481, 178] width 167 height 15
copy span "VPHM1309250016"
click at [225, 12] on button at bounding box center [231, 13] width 19 height 19
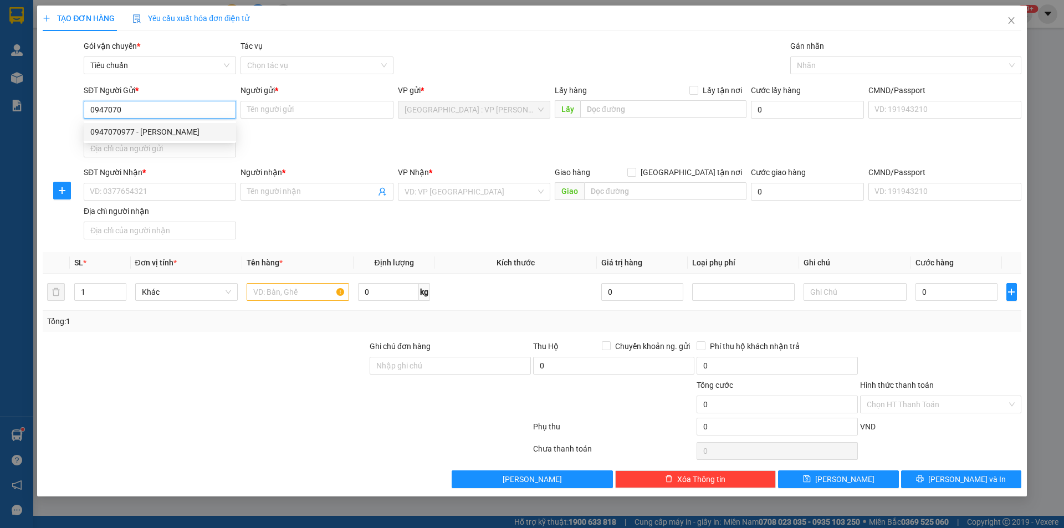
click at [150, 138] on div "0947070977 - Phan" at bounding box center [160, 132] width 152 height 18
type input "0947070977"
type input "Phan"
checkbox input "true"
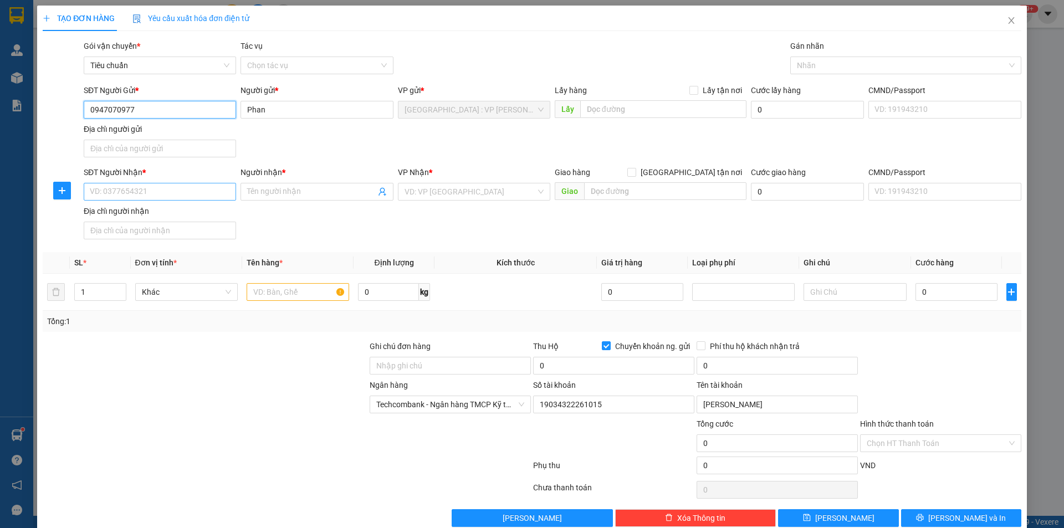
type input "0947070977"
click at [197, 193] on input "SĐT Người Nhận *" at bounding box center [160, 192] width 152 height 18
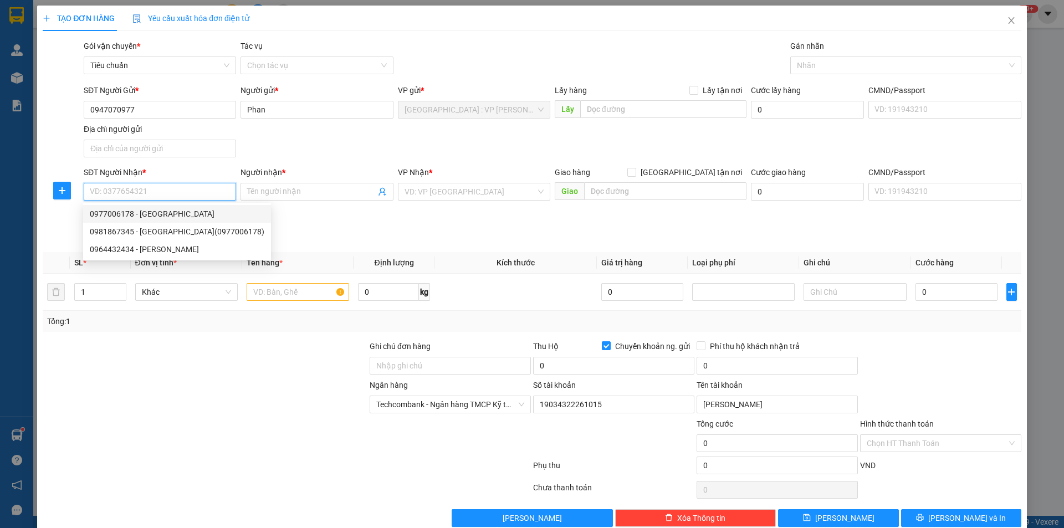
click at [155, 216] on div "0977006178 - Ngọc Châu" at bounding box center [177, 214] width 175 height 12
type input "0977006178"
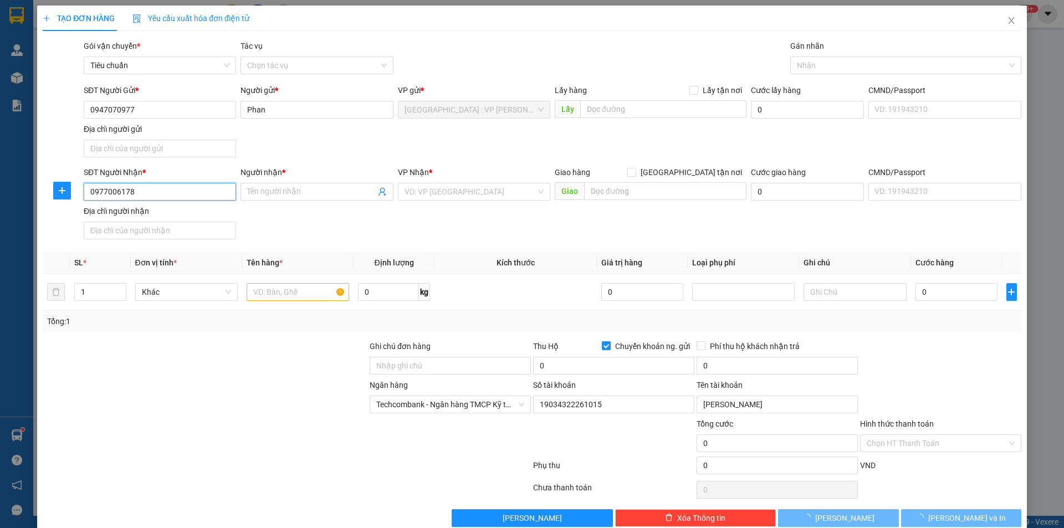
type input "Ngọc Châu"
checkbox input "true"
type input "Cổng khu dân cư trần anh, ấp mới 2, mỹ thạnh nam, đức hòa, long an"
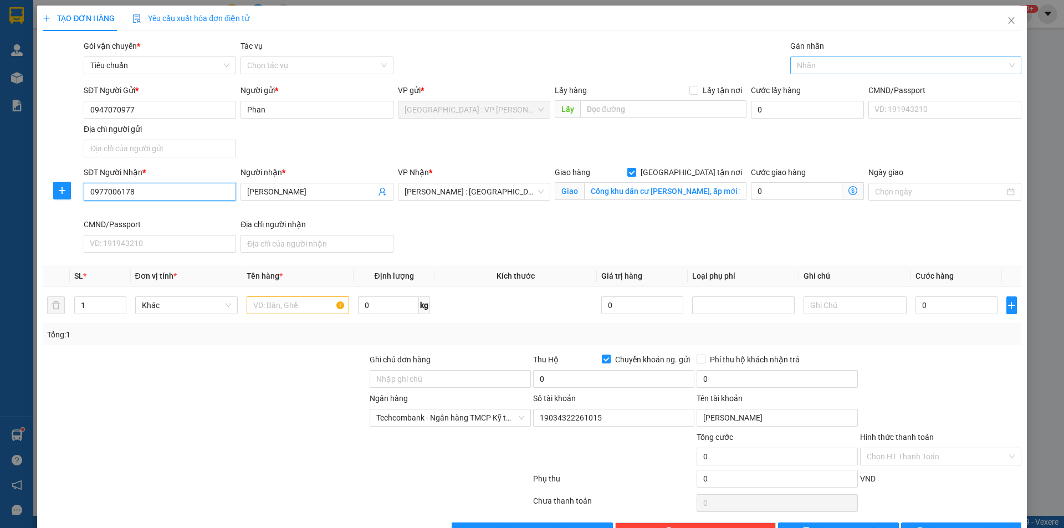
click at [848, 67] on div at bounding box center [900, 65] width 215 height 13
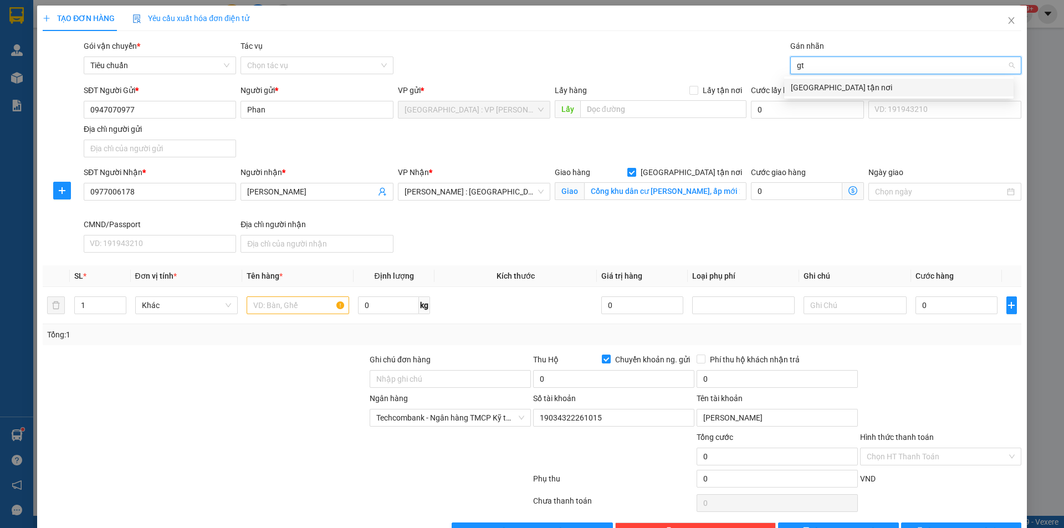
type input "gtn"
click at [842, 86] on div "[GEOGRAPHIC_DATA] tận nơi" at bounding box center [899, 87] width 216 height 12
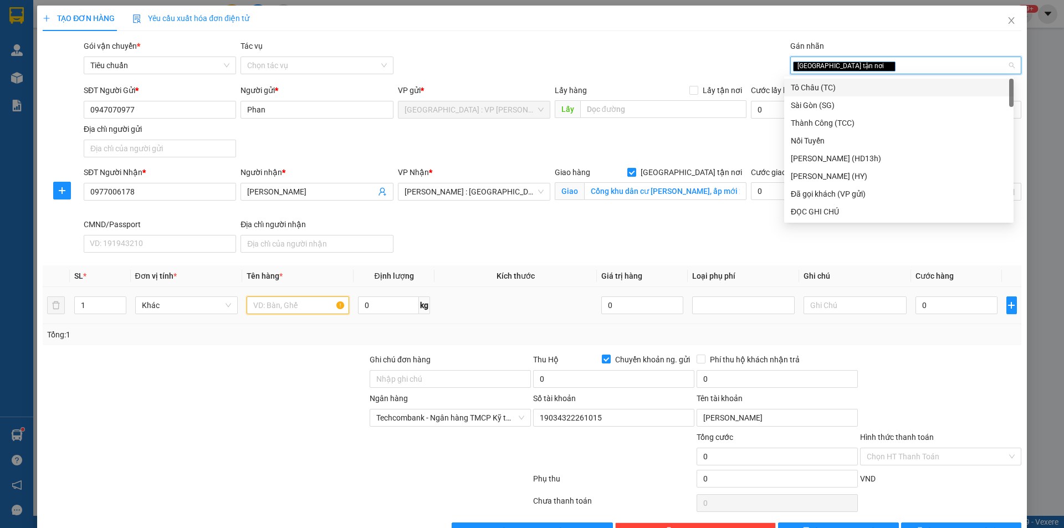
click at [317, 308] on input "text" at bounding box center [298, 306] width 103 height 18
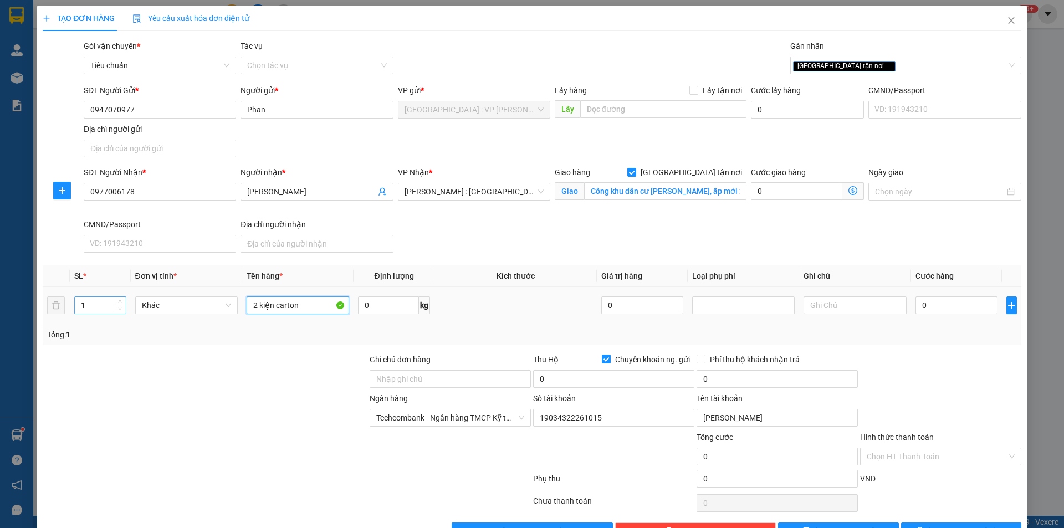
click at [118, 304] on span "Decrease Value" at bounding box center [120, 309] width 12 height 10
type input "2 kiện carton"
click at [124, 295] on div "1" at bounding box center [100, 305] width 52 height 22
type input "2"
click at [116, 297] on span "Increase Value" at bounding box center [120, 302] width 12 height 10
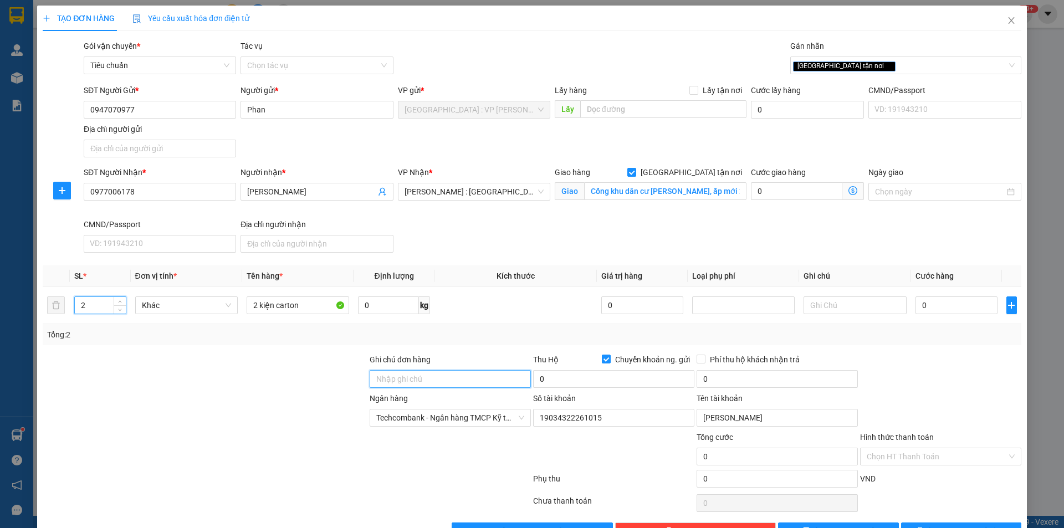
drag, startPoint x: 404, startPoint y: 379, endPoint x: 407, endPoint y: 361, distance: 18.0
click at [404, 379] on input "Ghi chú đơn hàng" at bounding box center [450, 379] width 161 height 18
click at [680, 185] on input "Cổng khu dân cư trần anh, ấp mới 2, mỹ thạnh nam, đức hòa, long an" at bounding box center [665, 191] width 162 height 18
click at [924, 309] on input "0" at bounding box center [957, 306] width 83 height 18
type input "2"
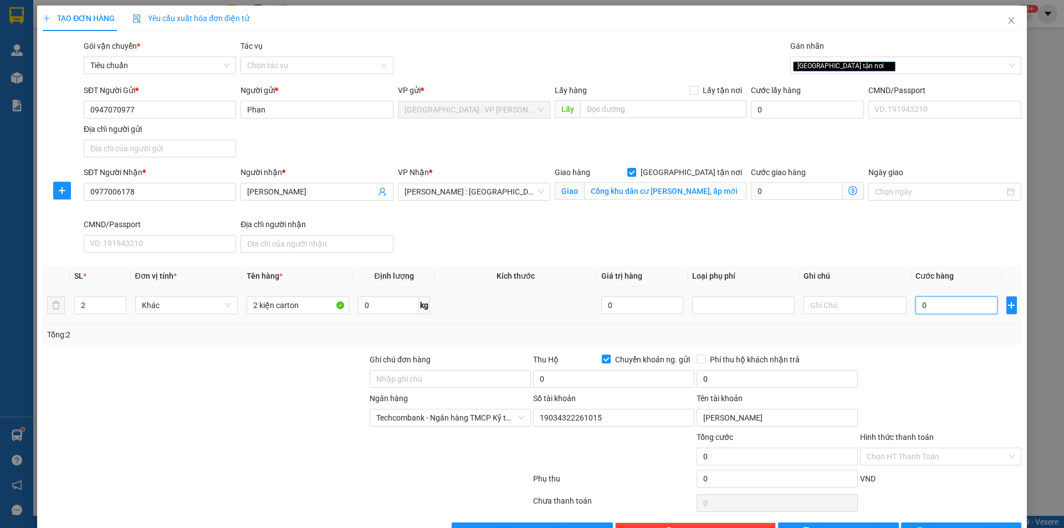
type input "2"
type input "24"
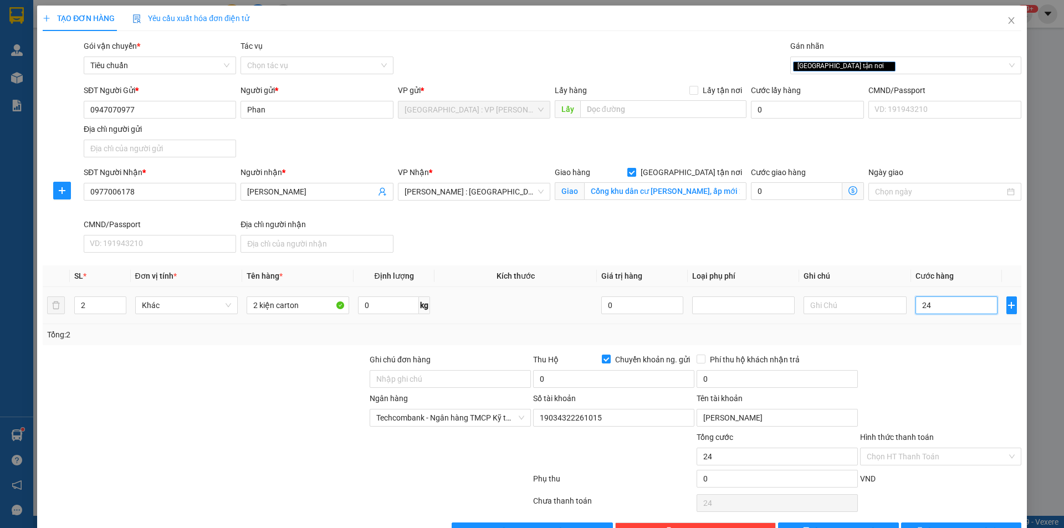
type input "240"
type input "2.400"
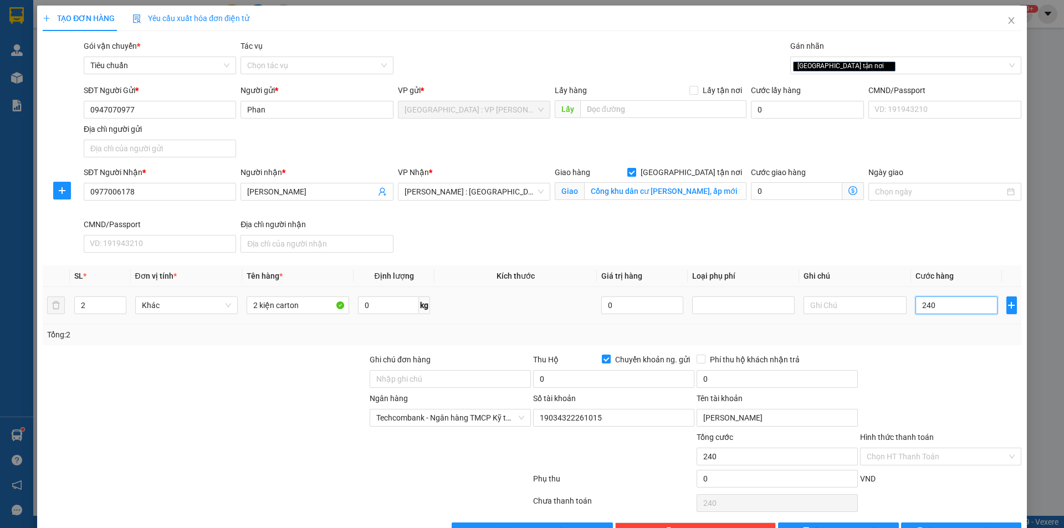
type input "2.400"
type input "24.000"
type input "240.000"
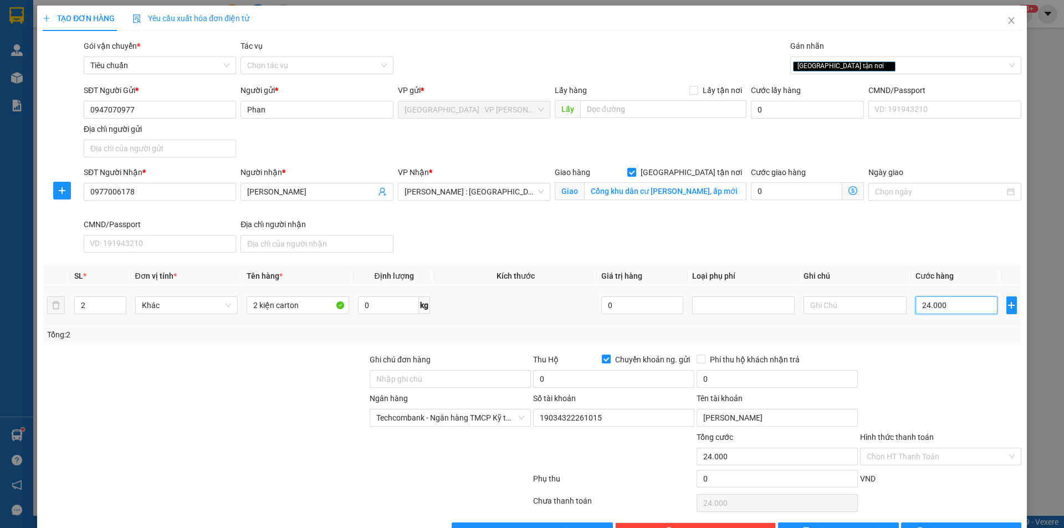
type input "240.000"
click at [656, 379] on input "0" at bounding box center [613, 379] width 161 height 18
type input "2.982.000"
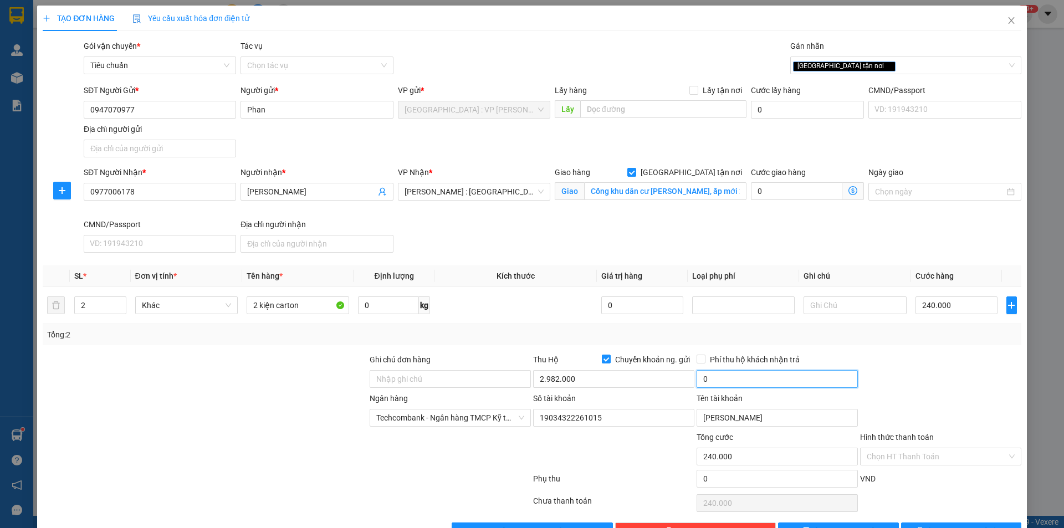
click at [752, 378] on input "0" at bounding box center [777, 379] width 161 height 18
type input "20.000"
click at [938, 390] on div at bounding box center [941, 373] width 164 height 39
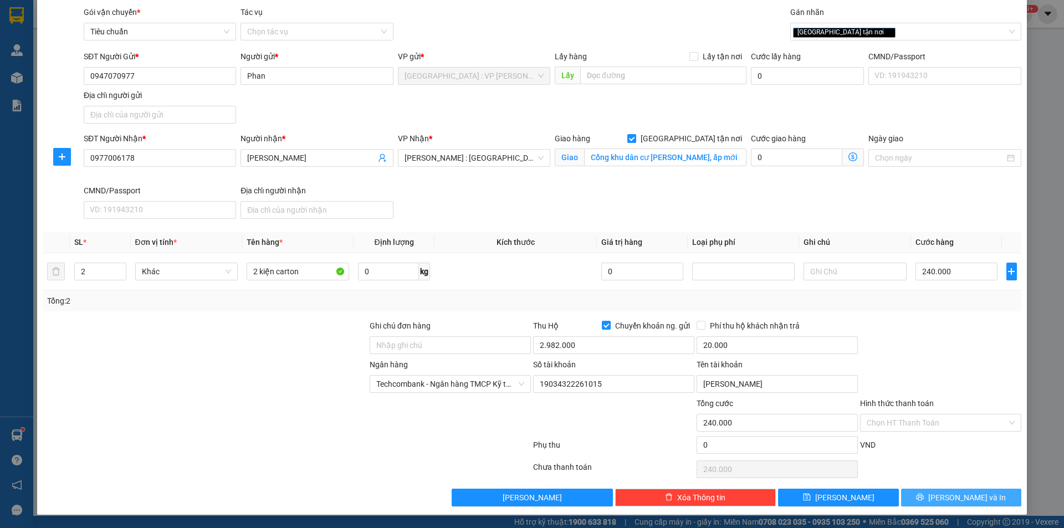
click at [951, 493] on span "[PERSON_NAME] và In" at bounding box center [968, 498] width 78 height 12
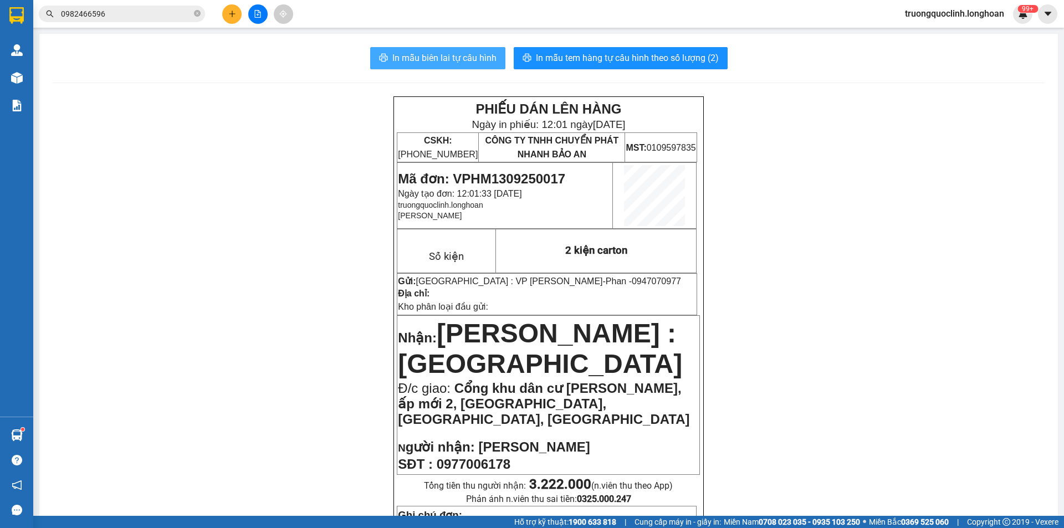
click at [423, 62] on span "In mẫu biên lai tự cấu hình" at bounding box center [445, 58] width 104 height 14
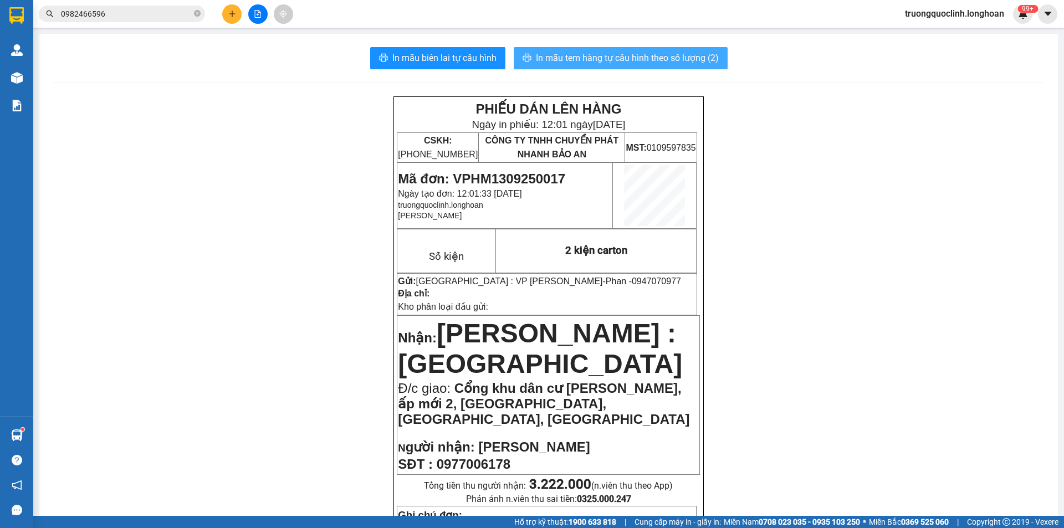
click at [560, 56] on span "In mẫu tem hàng tự cấu hình theo số lượng (2)" at bounding box center [627, 58] width 183 height 14
click at [497, 178] on span "Mã đơn: VPHM1309250017" at bounding box center [481, 178] width 167 height 15
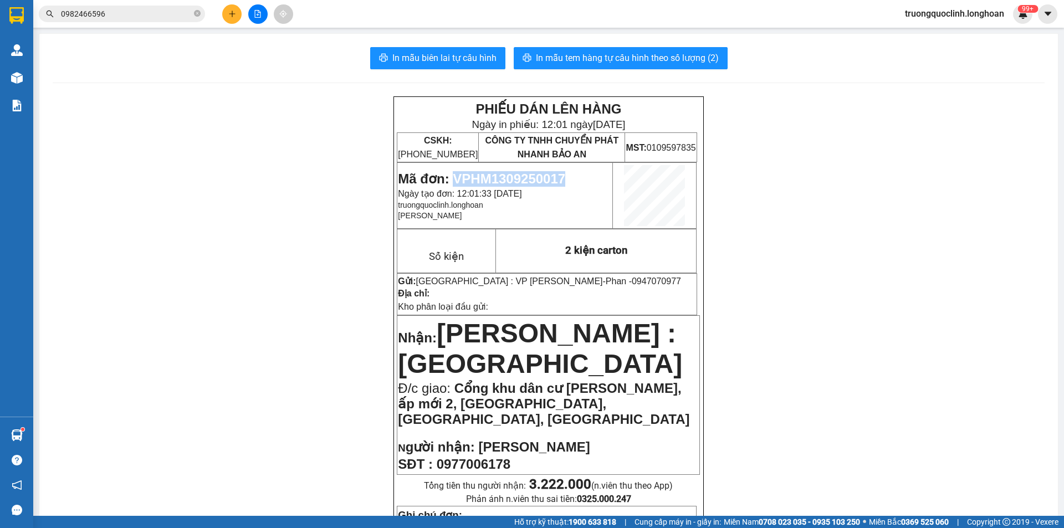
click at [497, 178] on span "Mã đơn: VPHM1309250017" at bounding box center [481, 178] width 167 height 15
copy span "VPHM1309250017"
click at [632, 281] on span "0947070977" at bounding box center [656, 281] width 49 height 9
copy span "0947070977"
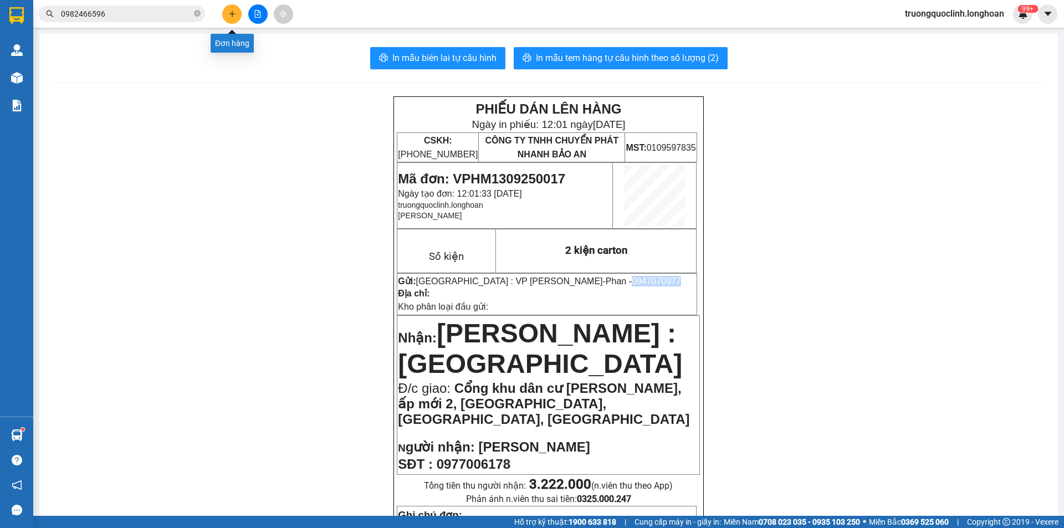
click at [232, 14] on icon "plus" at bounding box center [232, 13] width 6 height 1
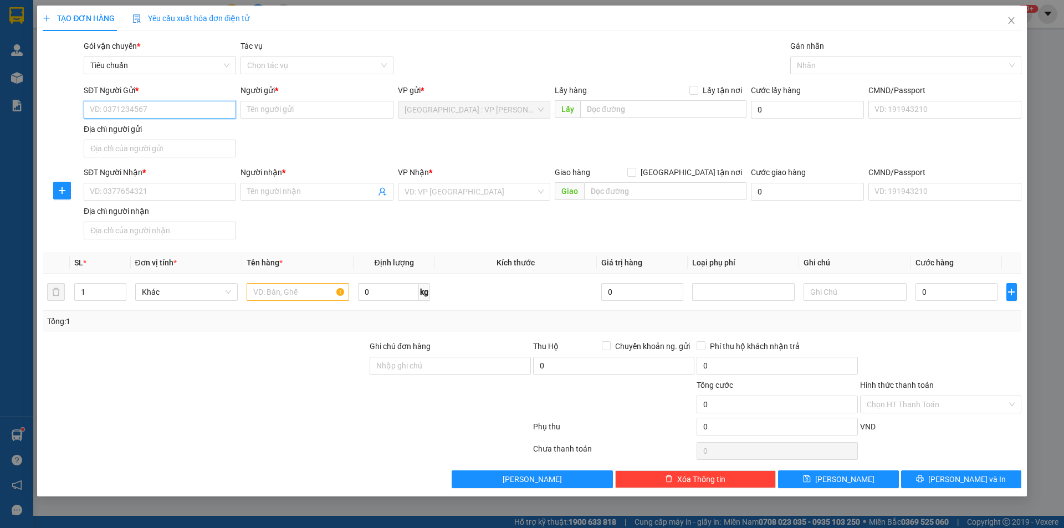
paste input "0947070977"
type input "0947070977"
click at [151, 135] on div "0947070977 - Phan" at bounding box center [159, 132] width 139 height 12
type input "Phan"
checkbox input "true"
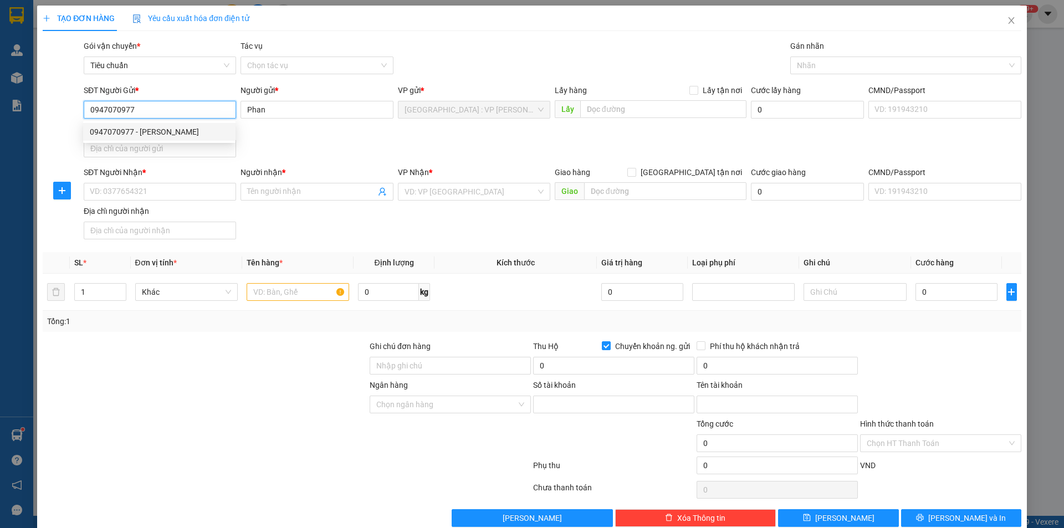
type input "19034322261015"
type input "Nguyen Tien Toan"
type input "0947070977"
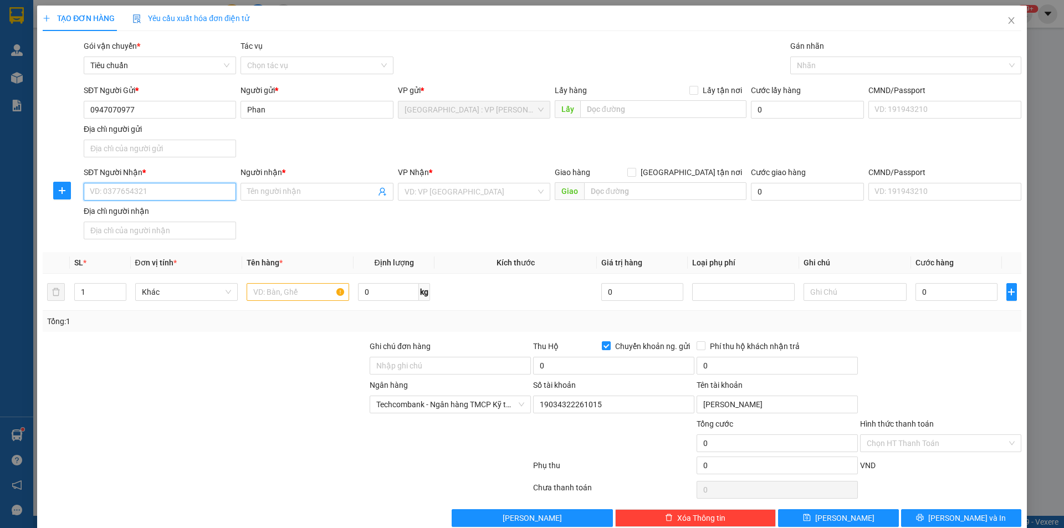
click at [193, 194] on input "SĐT Người Nhận *" at bounding box center [160, 192] width 152 height 18
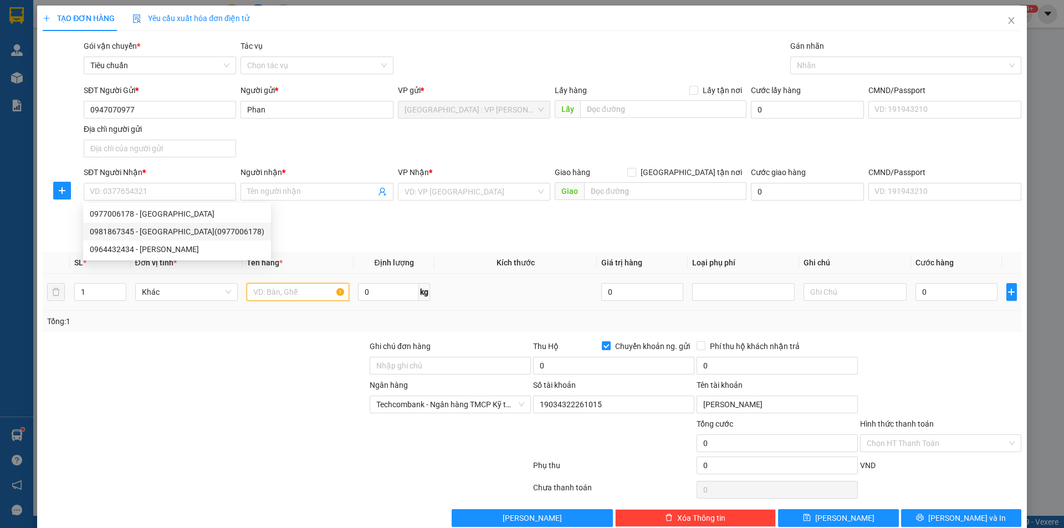
click at [290, 293] on input "text" at bounding box center [298, 292] width 103 height 18
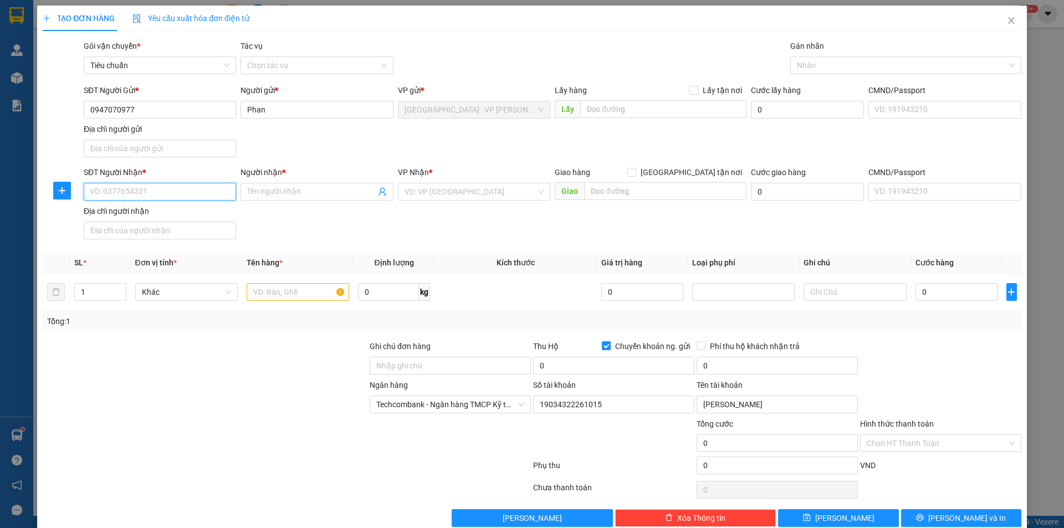
click at [203, 192] on input "SĐT Người Nhận *" at bounding box center [160, 192] width 152 height 18
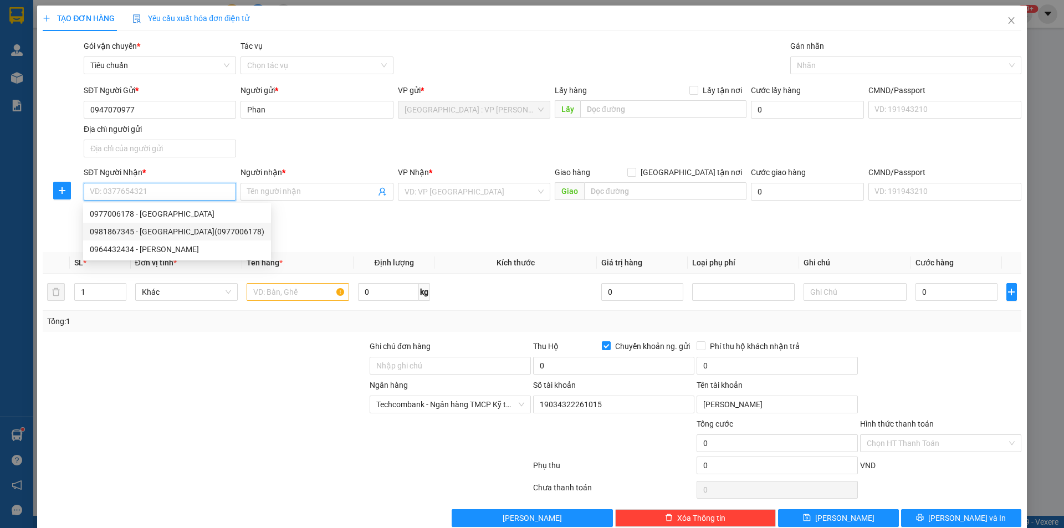
click at [188, 231] on div "0981867345 - tây minh châu(0977006178)" at bounding box center [177, 232] width 175 height 12
type input "0981867345"
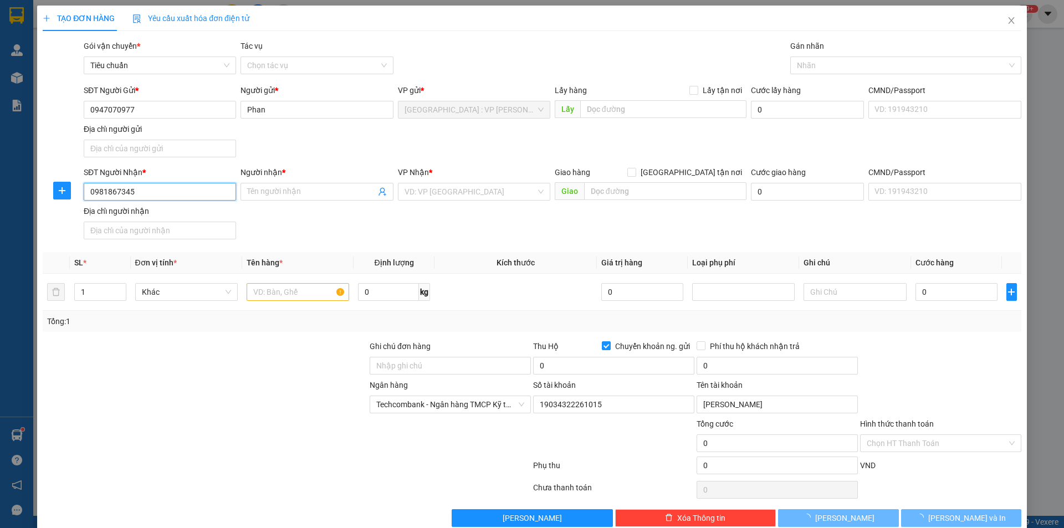
type input "tây minh châu(0977006178)"
checkbox input "true"
type input "ấp bình thiên 2,xã đức hoà hạ,đức hoà,long an"
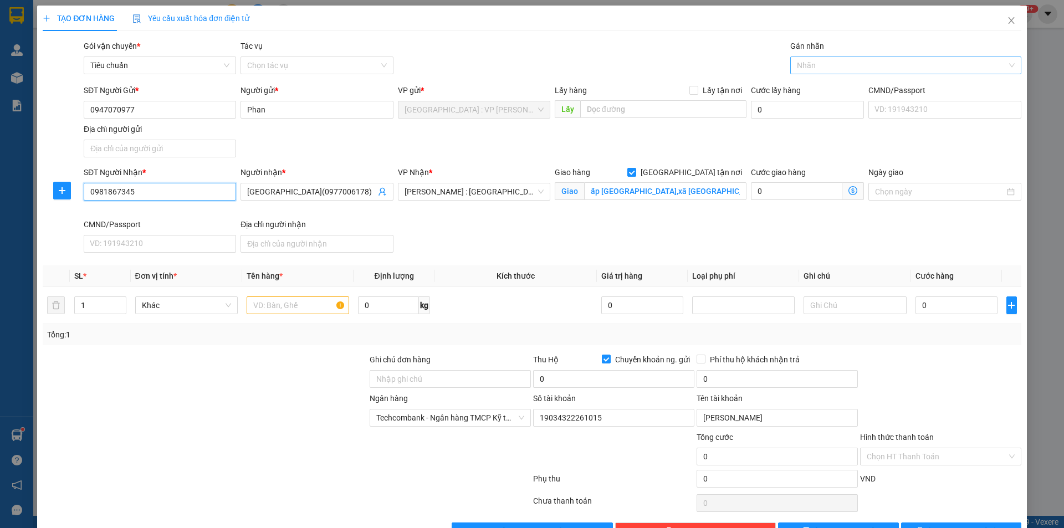
click at [829, 74] on div "Nhãn" at bounding box center [906, 66] width 231 height 18
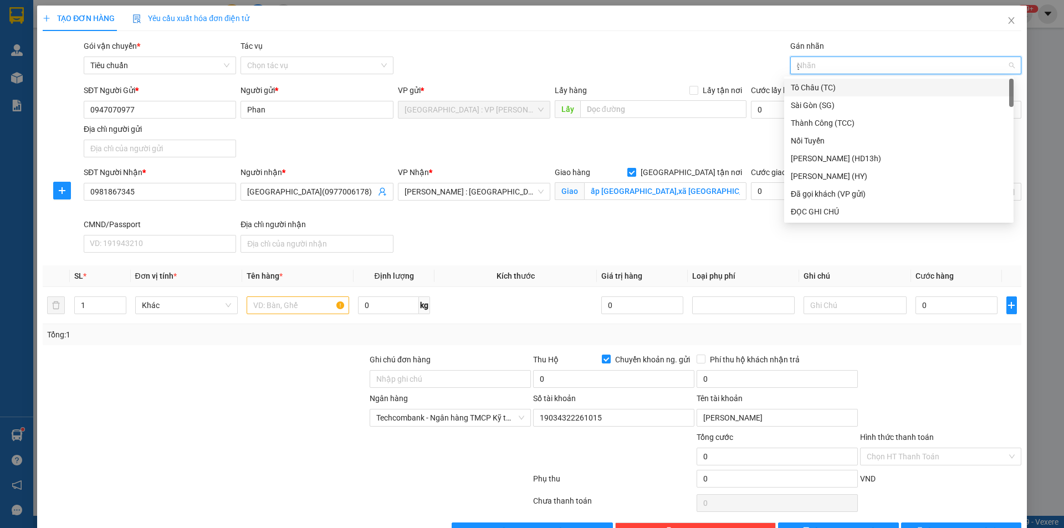
type input "gt"
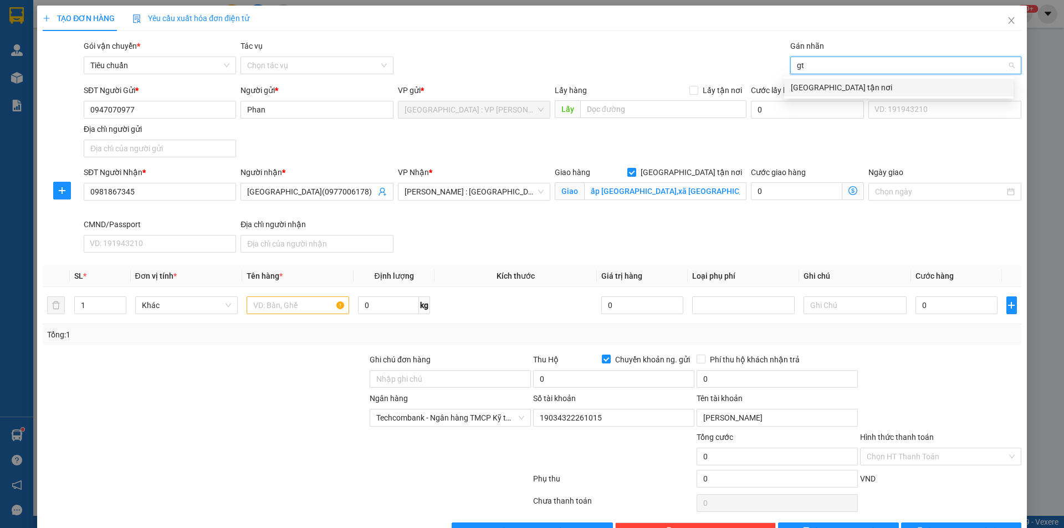
click at [829, 88] on div "[GEOGRAPHIC_DATA] tận nơi" at bounding box center [899, 87] width 216 height 12
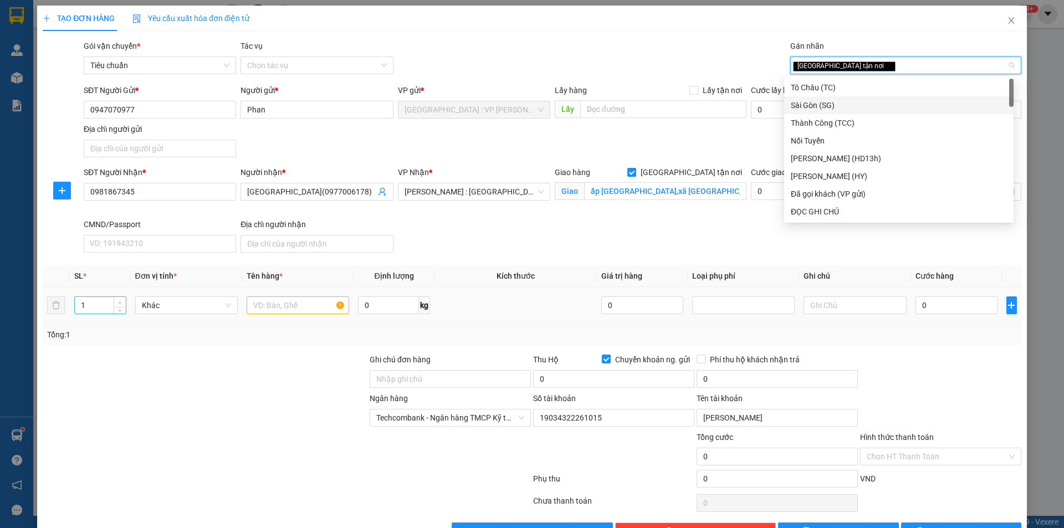
type input "2"
click at [117, 301] on span "up" at bounding box center [120, 302] width 7 height 7
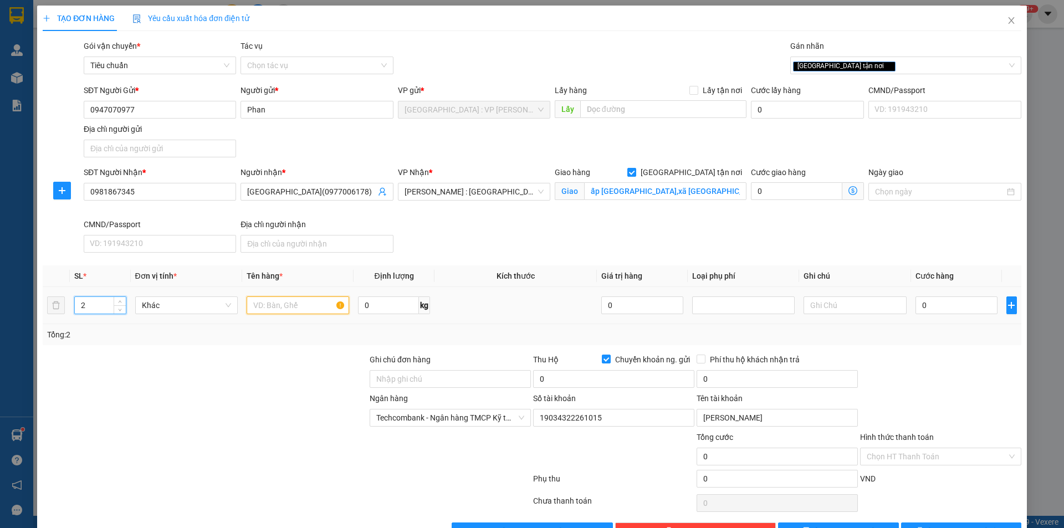
click at [267, 308] on input "text" at bounding box center [298, 306] width 103 height 18
type input "2 kiện carton"
click at [961, 305] on input "0" at bounding box center [957, 306] width 83 height 18
type input "3"
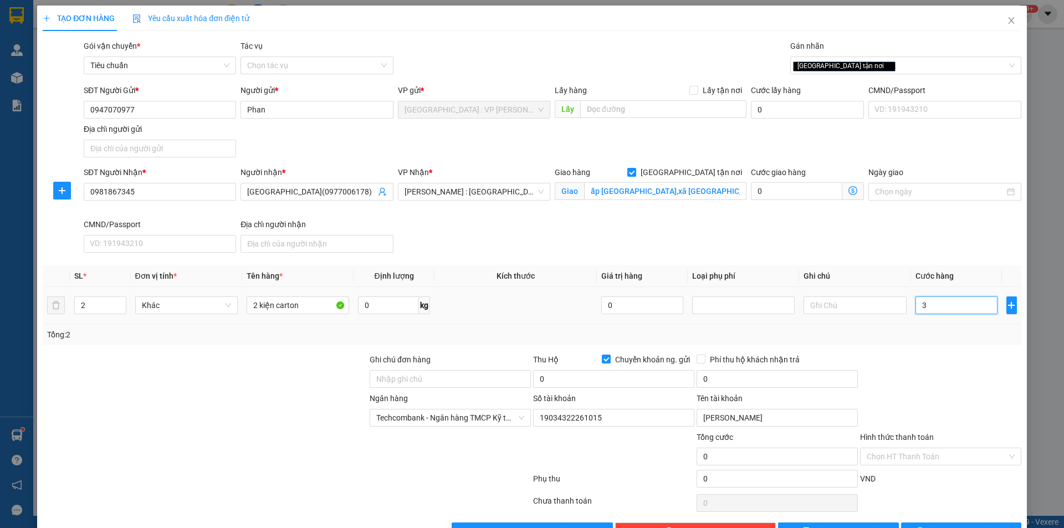
type input "3"
type input "33"
type input "330"
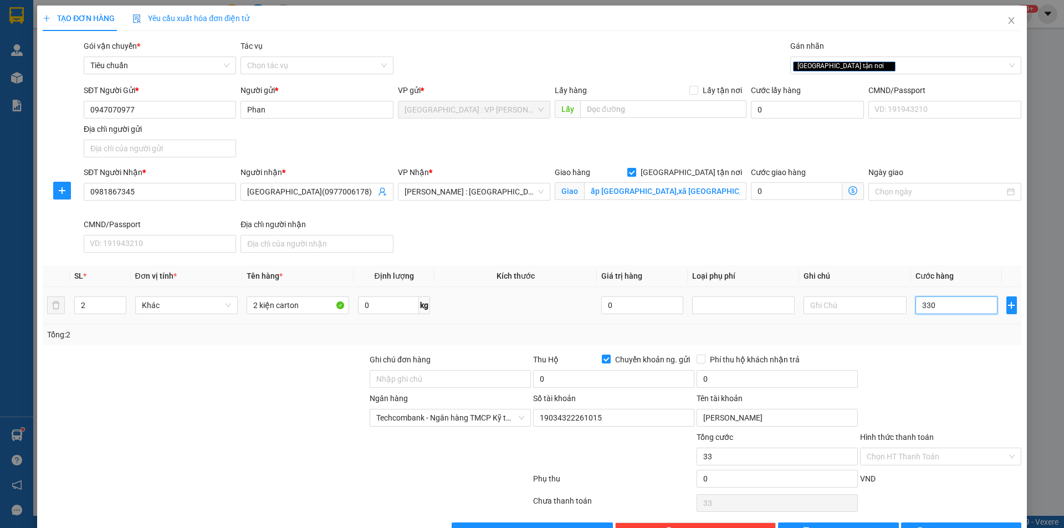
type input "330"
type input "3.300"
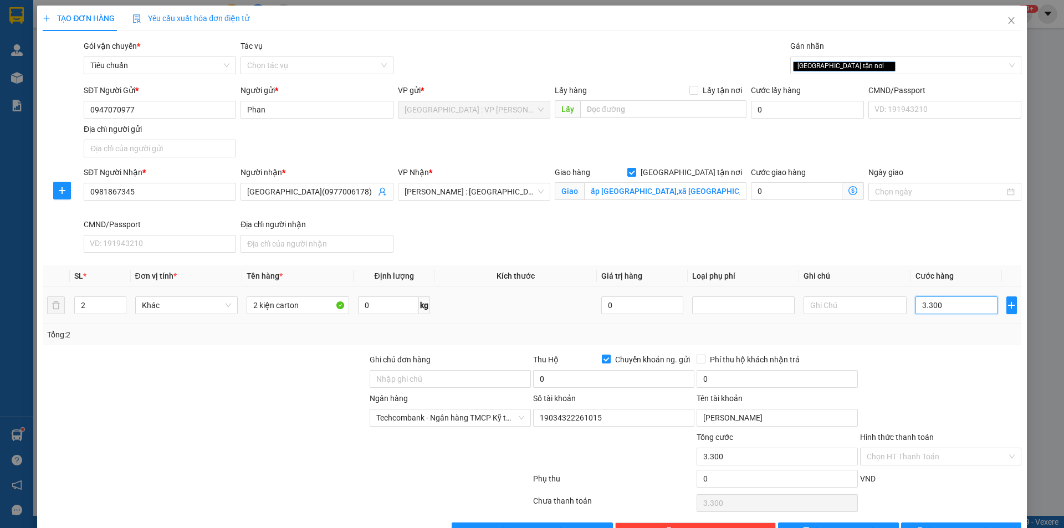
type input "33.000"
type input "330.000"
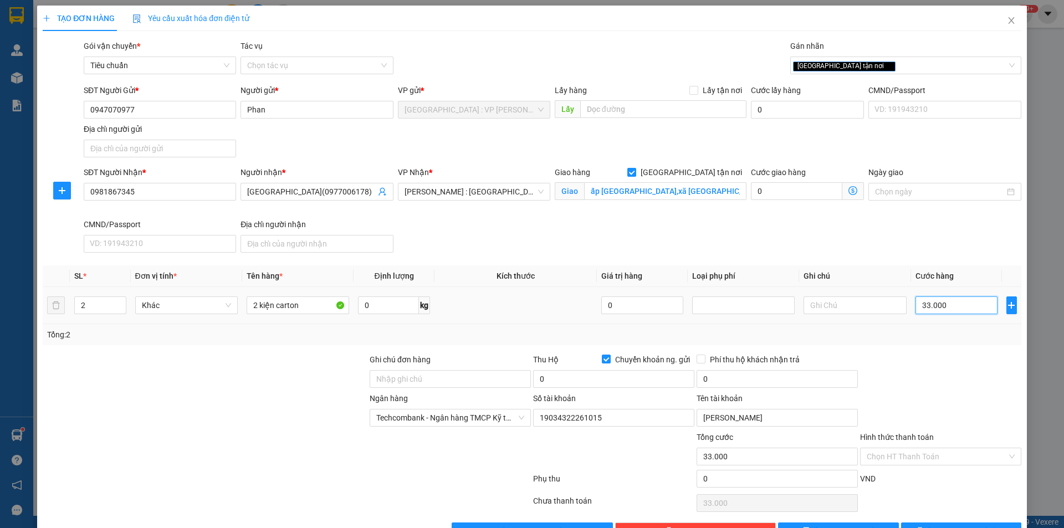
type input "330.000"
click at [844, 244] on div "SĐT Người Nhận * 0981867345 Người nhận * tây minh châu(0977006178) VP Nhận * Hồ…" at bounding box center [552, 211] width 942 height 91
click at [604, 380] on input "0" at bounding box center [613, 379] width 161 height 18
type input "4.314.000"
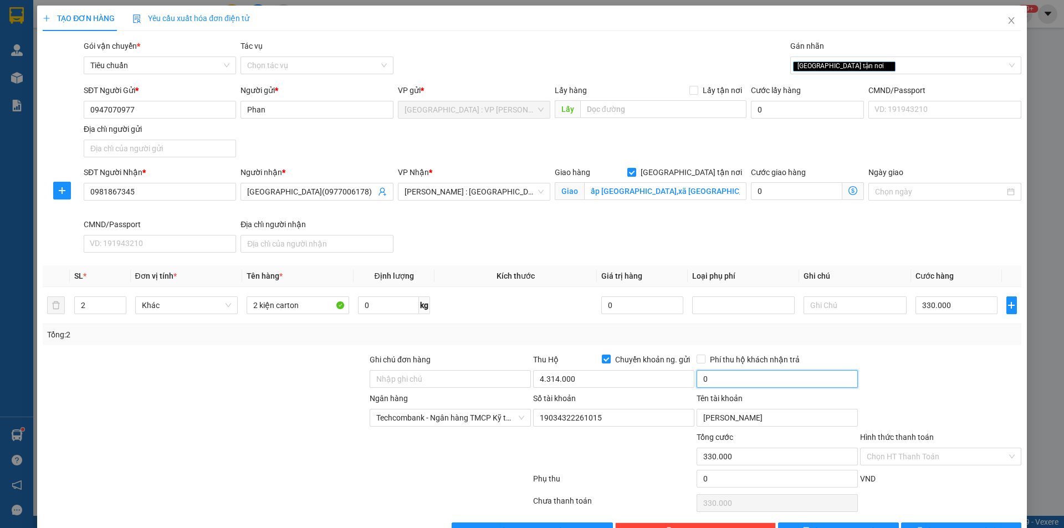
click at [717, 379] on input "0" at bounding box center [777, 379] width 161 height 18
type input "20.000"
click at [937, 398] on div "Ngân hàng Techcombank - Ngân hàng TMCP Kỹ thương Việt Nam Số tài khoản 19034322…" at bounding box center [532, 412] width 981 height 39
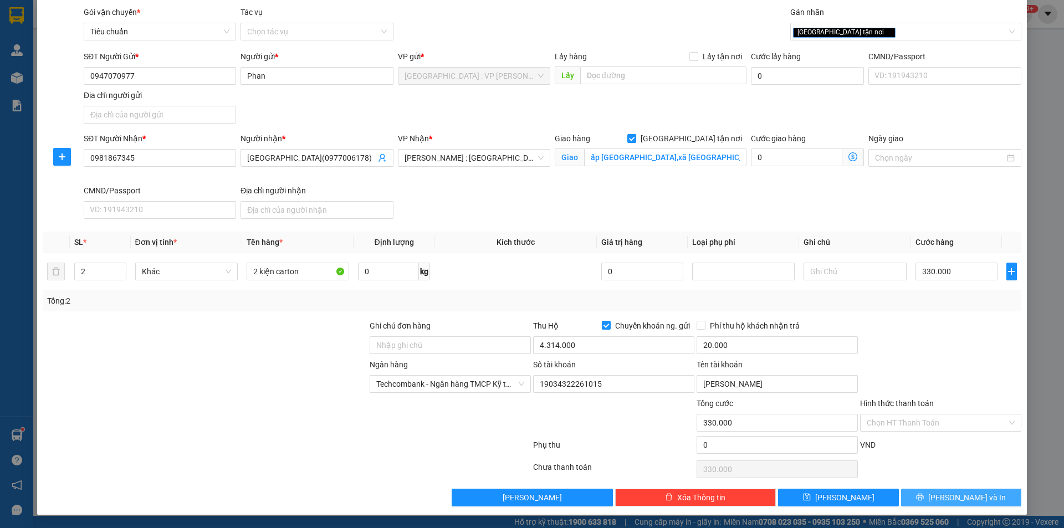
click at [958, 498] on span "[PERSON_NAME] và In" at bounding box center [968, 498] width 78 height 12
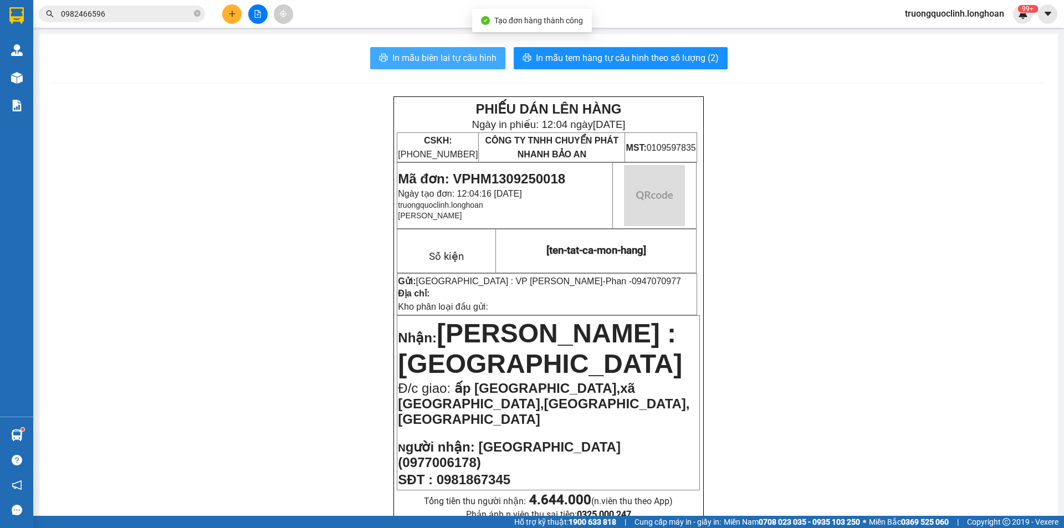
click at [404, 59] on span "In mẫu biên lai tự cấu hình" at bounding box center [445, 58] width 104 height 14
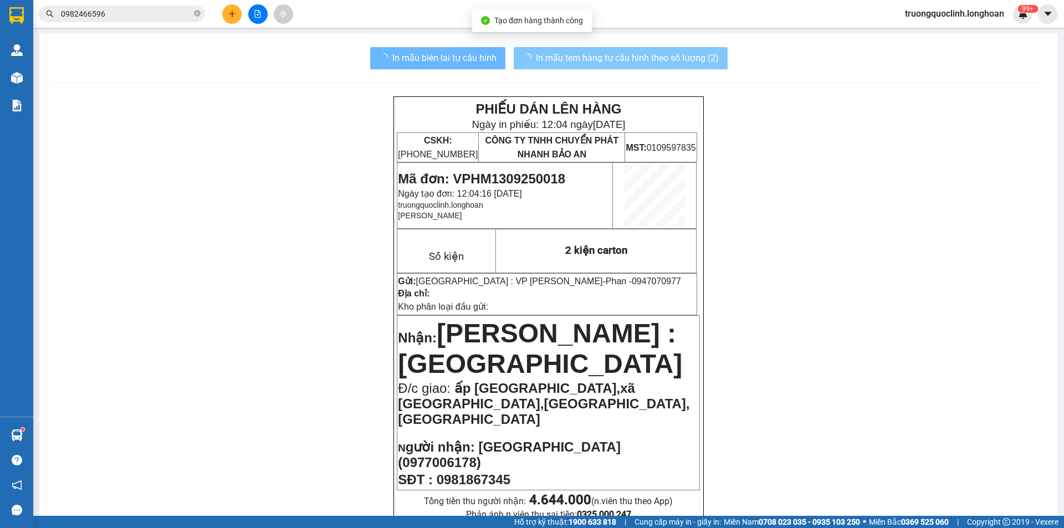
click at [575, 68] on button "In mẫu tem hàng tự cấu hình theo số lượng (2)" at bounding box center [621, 58] width 214 height 22
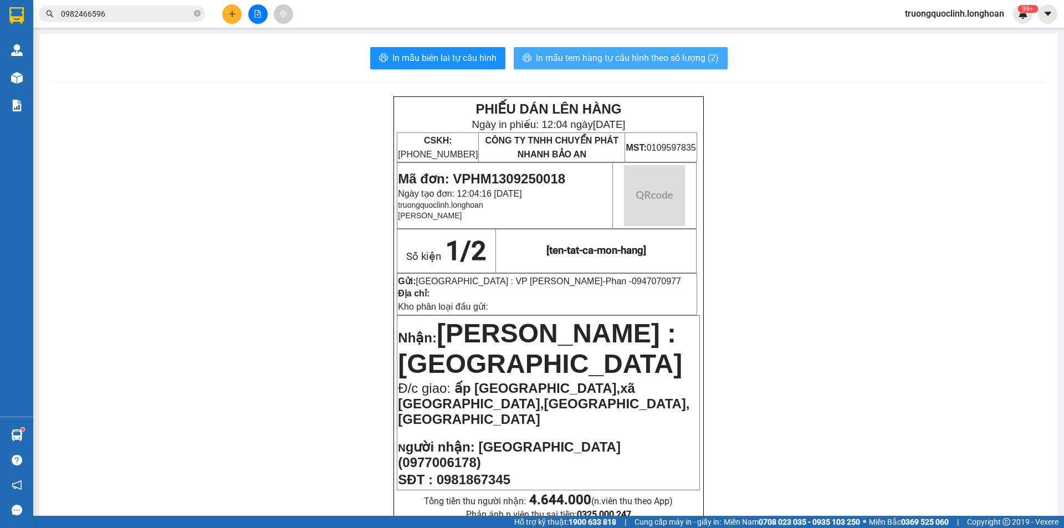
click at [575, 68] on button "In mẫu tem hàng tự cấu hình theo số lượng (2)" at bounding box center [621, 58] width 214 height 22
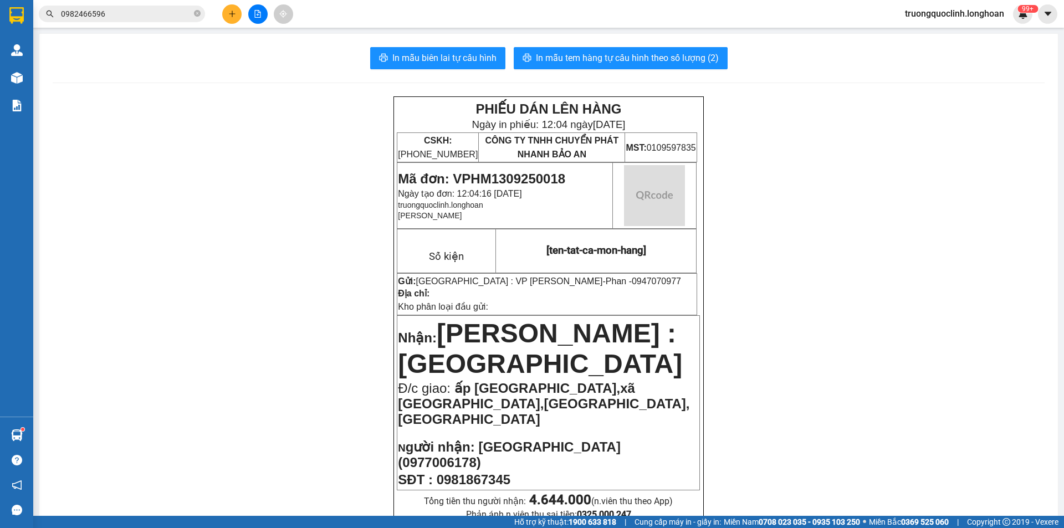
click at [513, 175] on span "Mã đơn: VPHM1309250018" at bounding box center [481, 178] width 167 height 15
copy span "VPHM1309250018"
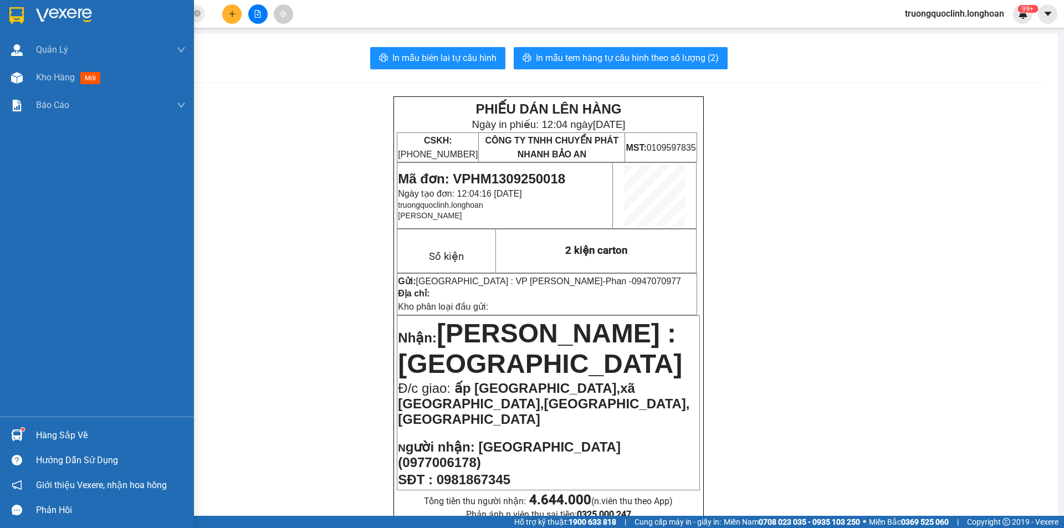
drag, startPoint x: 29, startPoint y: 16, endPoint x: 40, endPoint y: 27, distance: 15.3
click at [29, 16] on div at bounding box center [97, 18] width 194 height 36
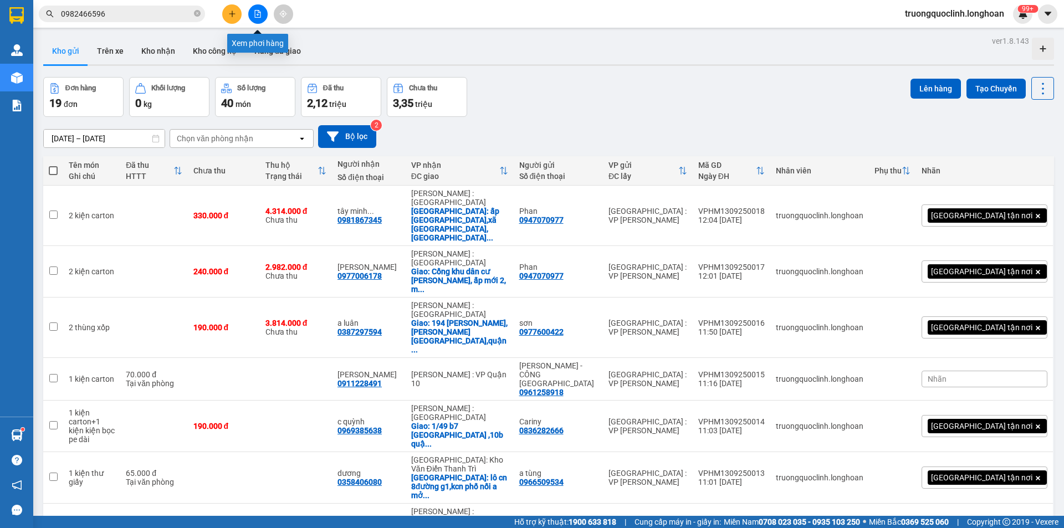
click at [261, 17] on icon "file-add" at bounding box center [258, 14] width 6 height 8
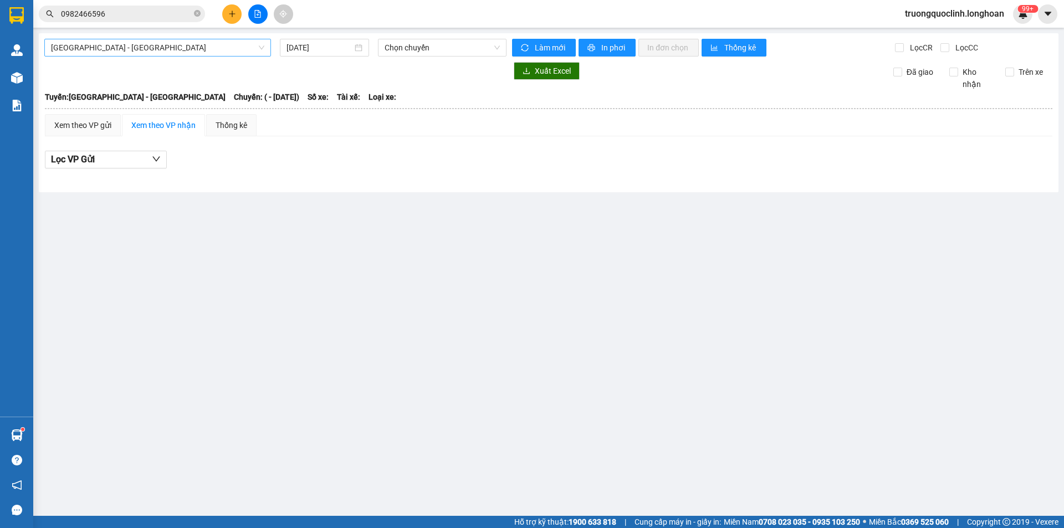
click at [148, 45] on span "Hải Phòng - Hà Nội" at bounding box center [157, 47] width 213 height 17
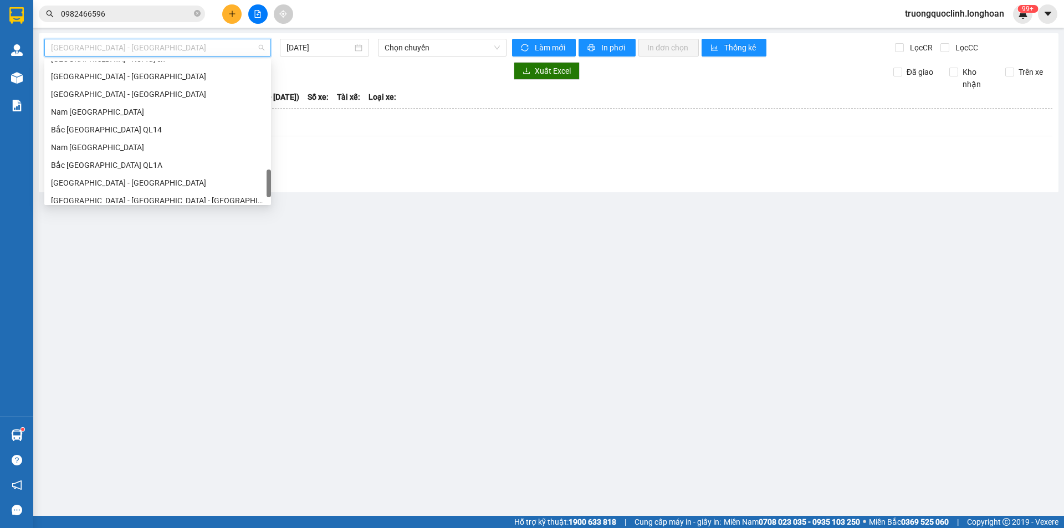
scroll to position [763, 0]
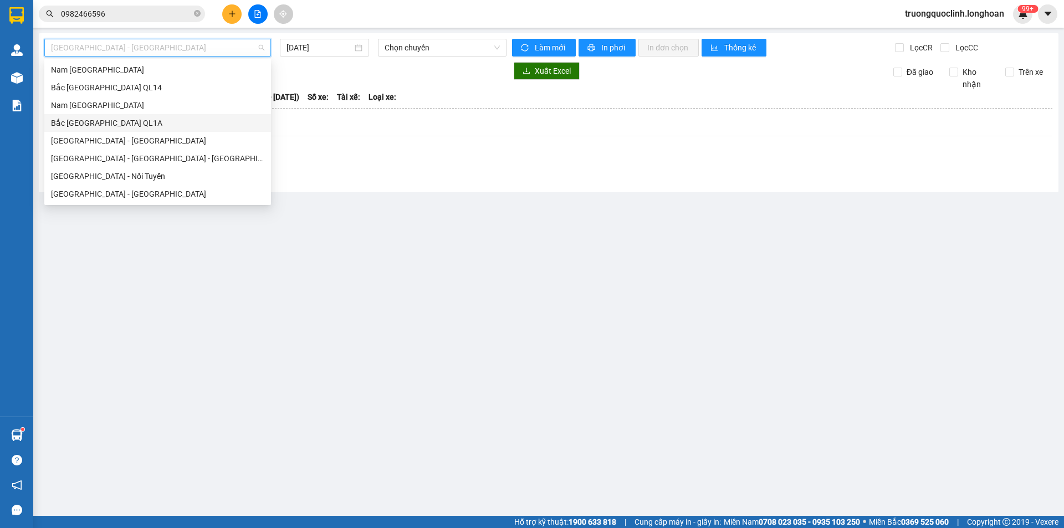
click at [120, 116] on div "Bắc Trung Nam QL1A" at bounding box center [157, 123] width 227 height 18
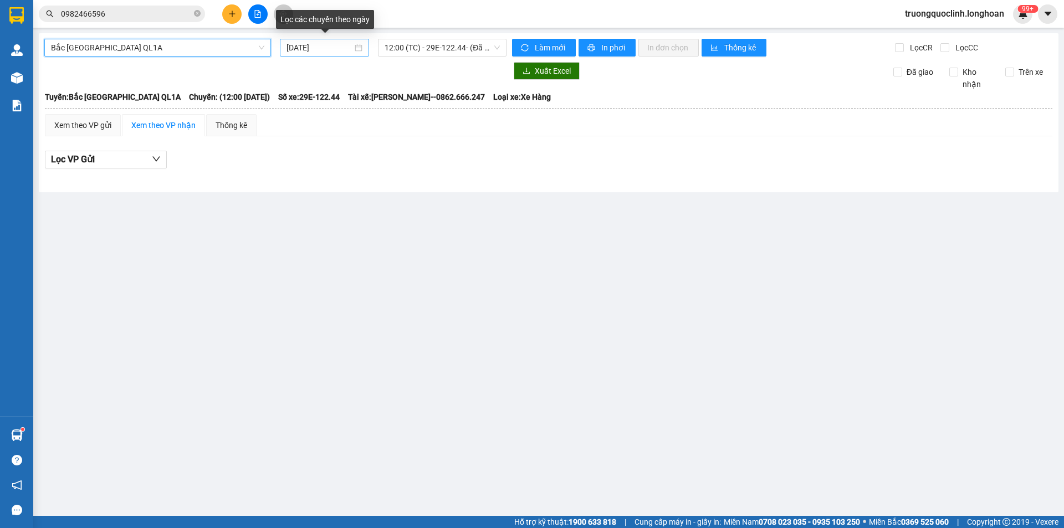
click at [335, 47] on input "[DATE]" at bounding box center [320, 48] width 66 height 12
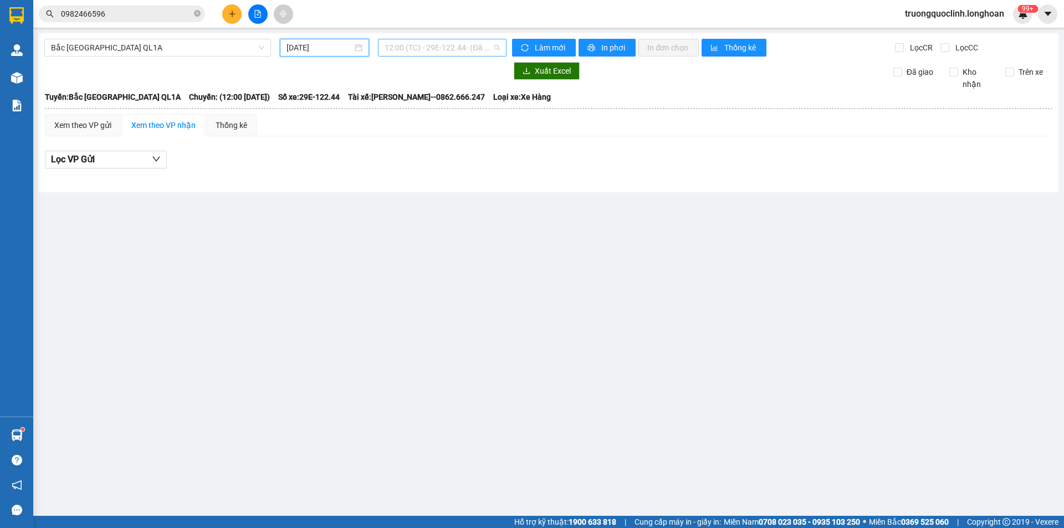
click at [410, 45] on span "12:00 (TC) - 29E-122.44 - (Đã hủy)" at bounding box center [442, 47] width 115 height 17
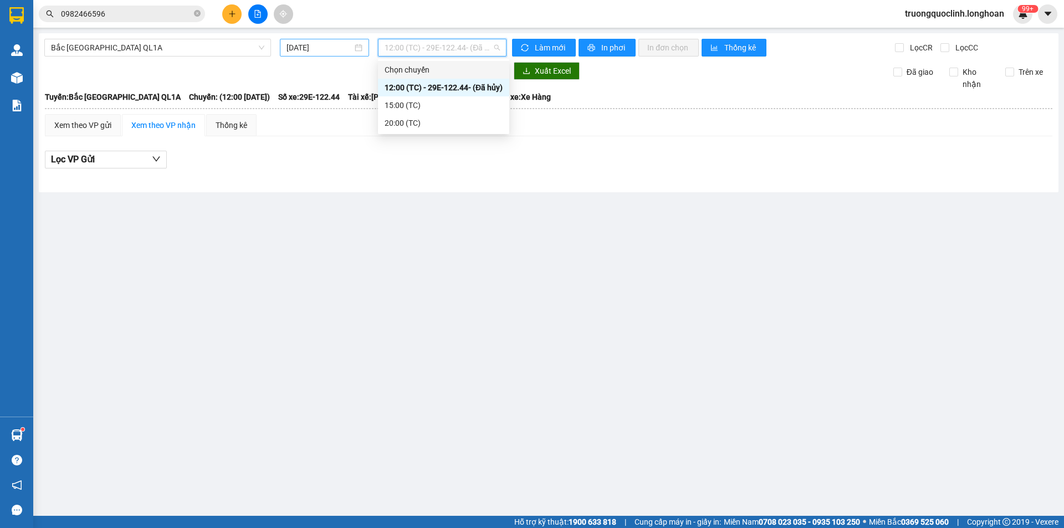
click at [345, 40] on div "[DATE]" at bounding box center [324, 48] width 89 height 18
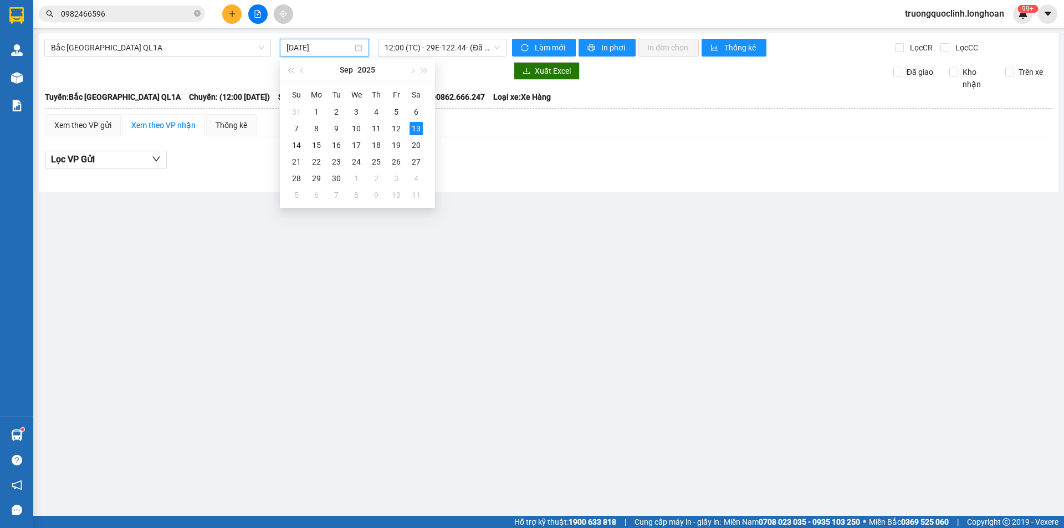
type input "[DATE]"
click at [152, 14] on input "0982466596" at bounding box center [126, 14] width 131 height 12
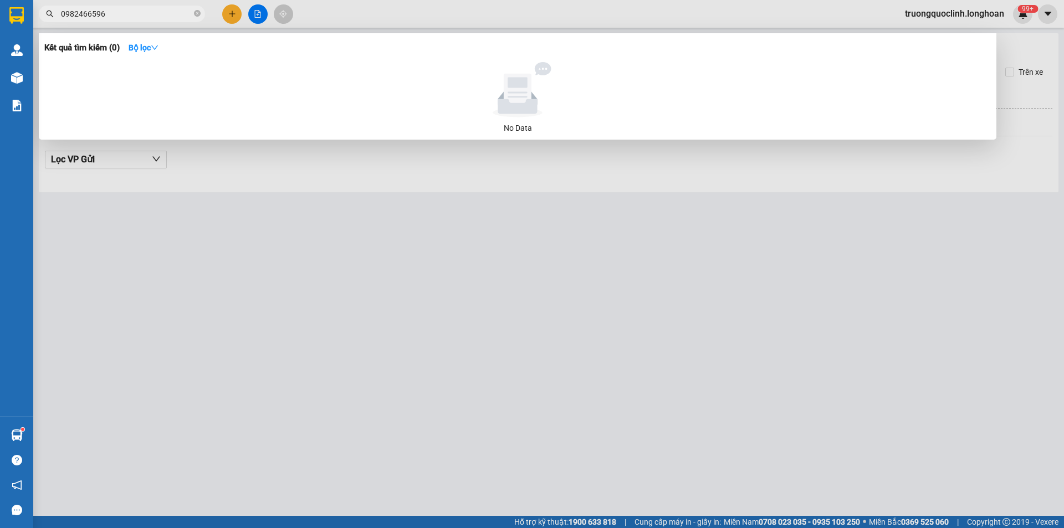
click at [152, 14] on input "0982466596" at bounding box center [126, 14] width 131 height 12
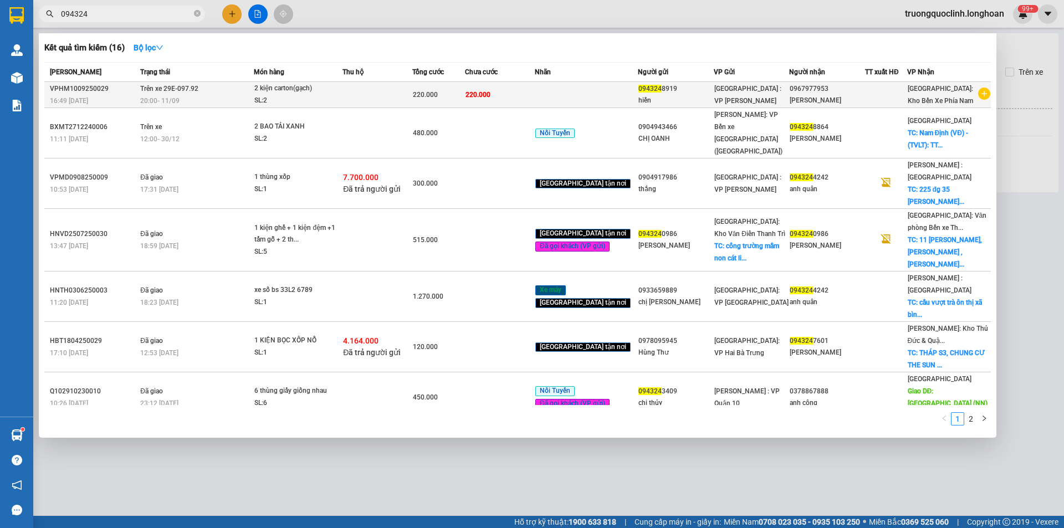
type input "094324"
click at [412, 100] on td at bounding box center [378, 95] width 70 height 26
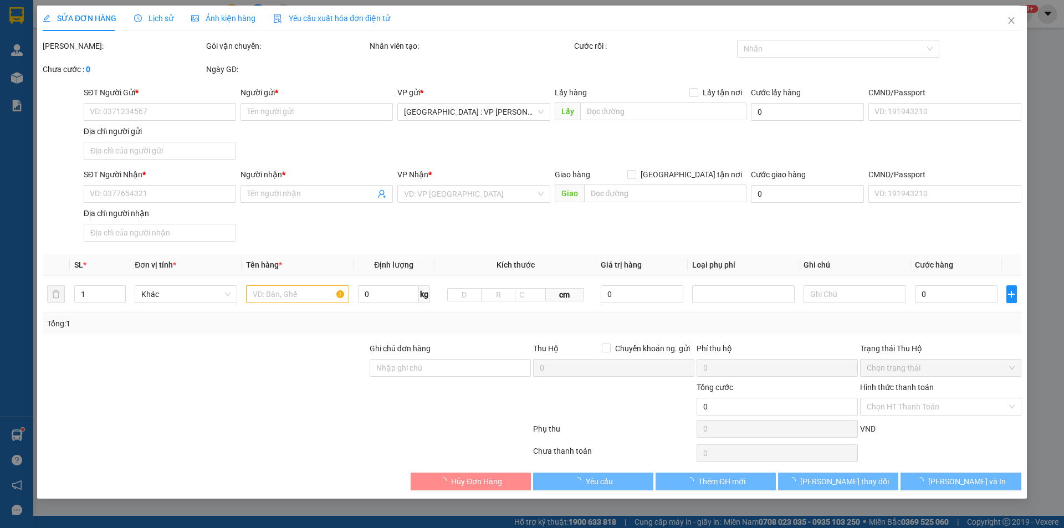
type input "0943248919"
type input "hiền"
type input "0967977953"
type input "thanh thanh"
type input "nhận nguyên kiện,giao nguyên kiện,bể vỡ k đền"
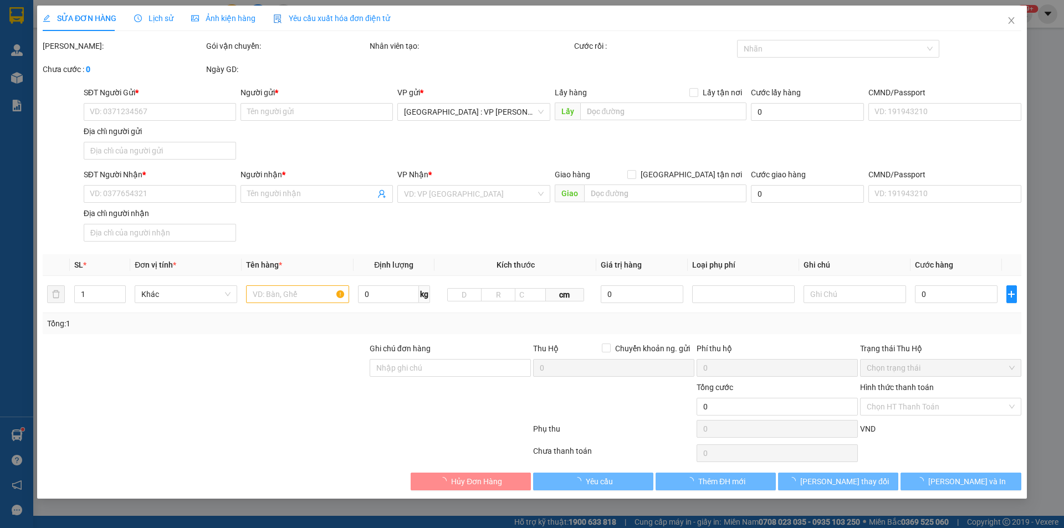
type input "220.000"
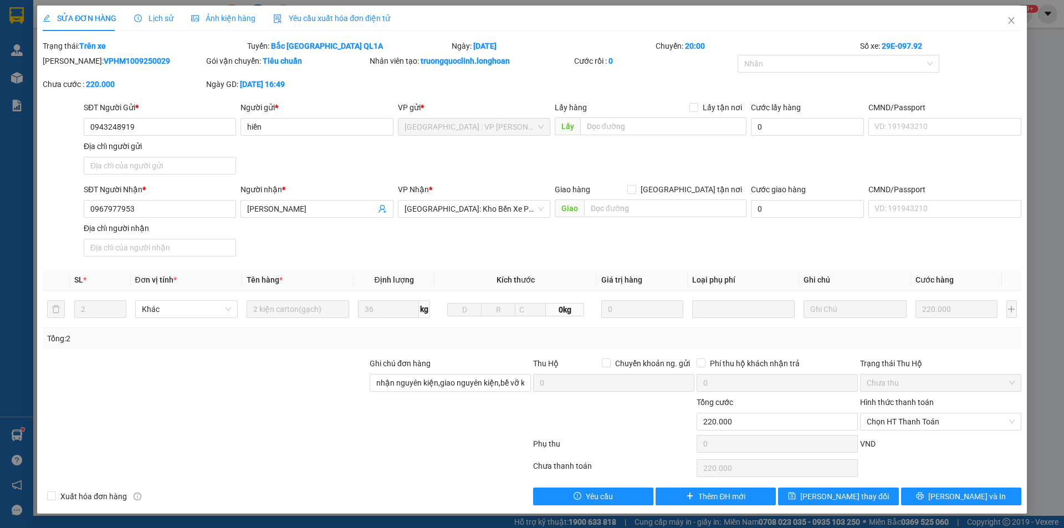
click at [160, 20] on span "Lịch sử" at bounding box center [153, 18] width 39 height 9
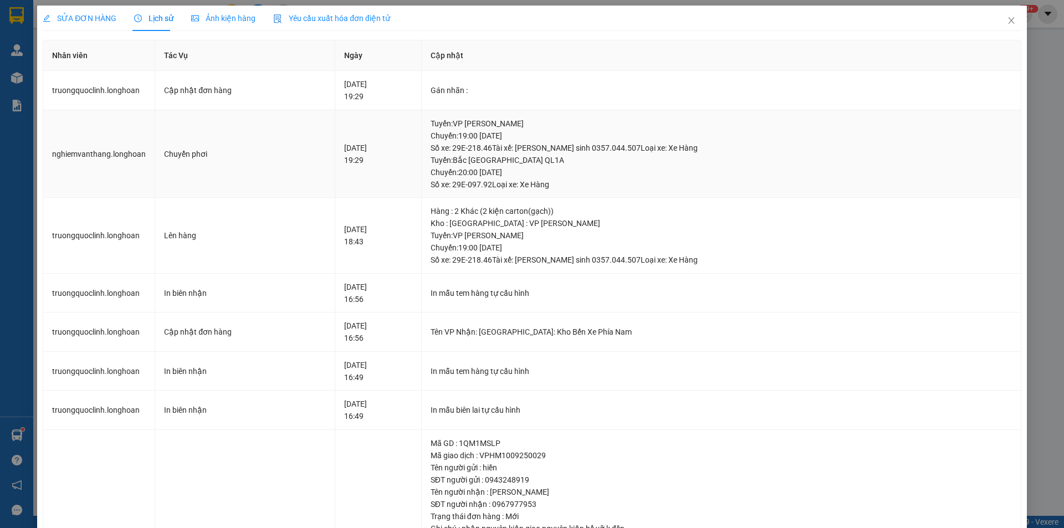
click at [518, 184] on div "Tuyến : Bắc Trung Nam QL1A Chuyến: 20:00 ngày 11-09-2025 Số xe: 29E-097.92 Loại…" at bounding box center [722, 172] width 582 height 37
click at [523, 182] on div "Tuyến : Bắc Trung Nam QL1A Chuyến: 20:00 ngày 11-09-2025 Số xe: 29E-097.92 Loại…" at bounding box center [722, 172] width 582 height 37
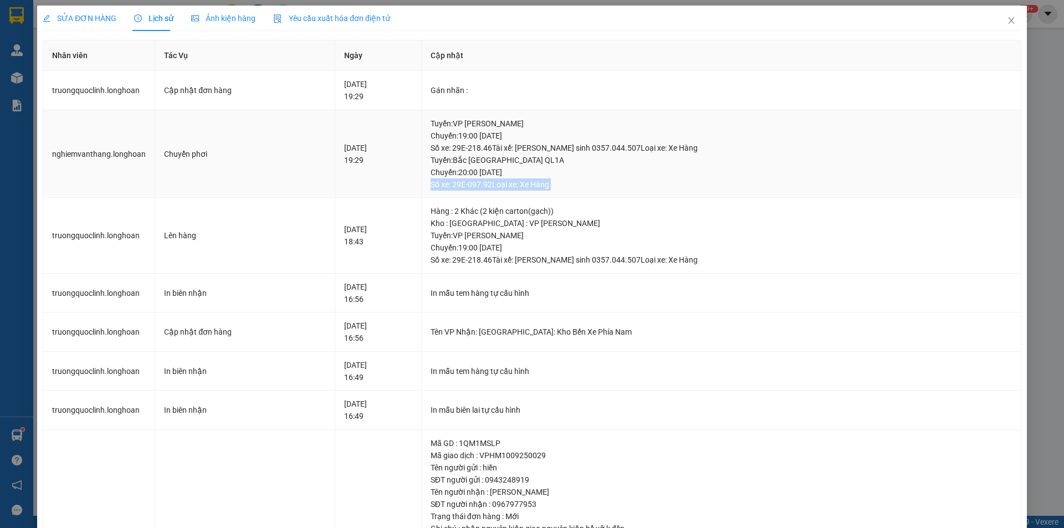
click at [523, 182] on div "Tuyến : Bắc Trung Nam QL1A Chuyến: 20:00 ngày 11-09-2025 Số xe: 29E-097.92 Loại…" at bounding box center [722, 172] width 582 height 37
